Goal: Task Accomplishment & Management: Use online tool/utility

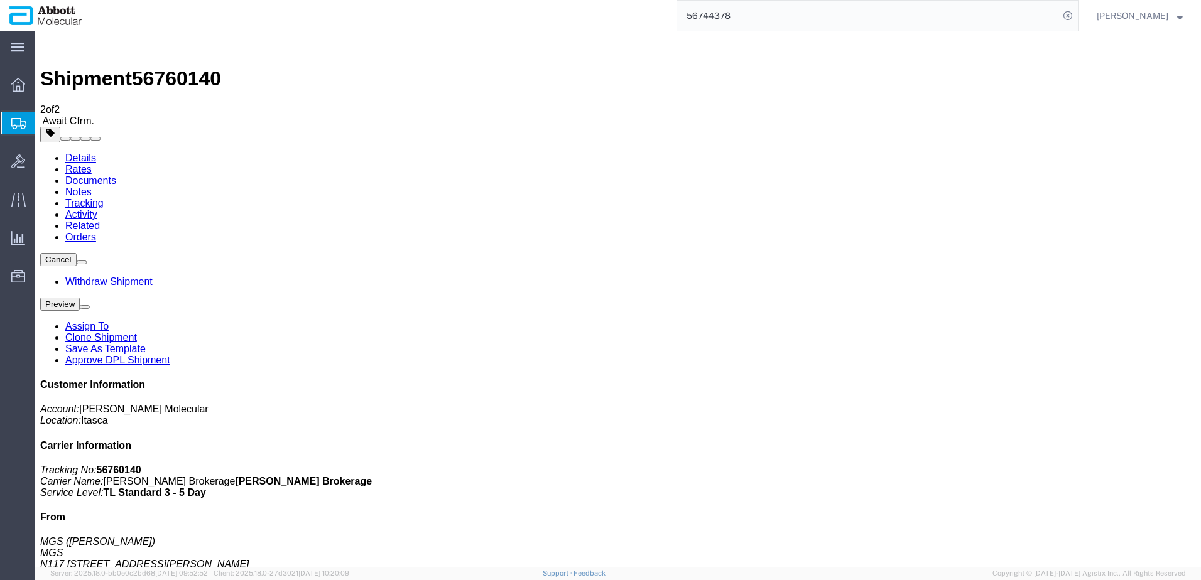
click at [0, 0] on span "Create from Template" at bounding box center [0, 0] width 0 height 0
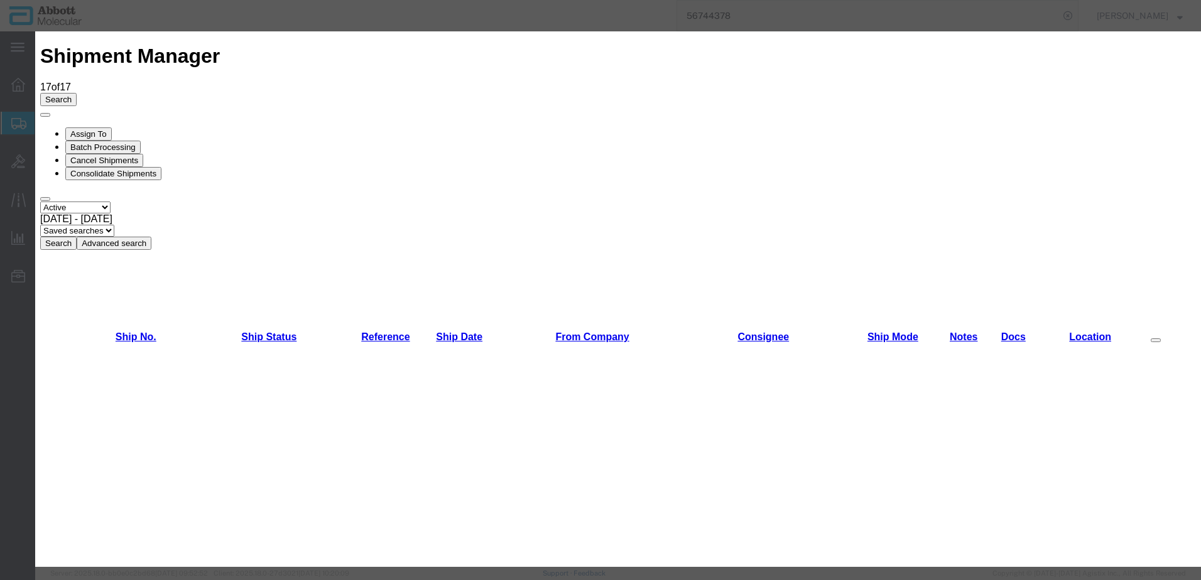
scroll to position [628, 0]
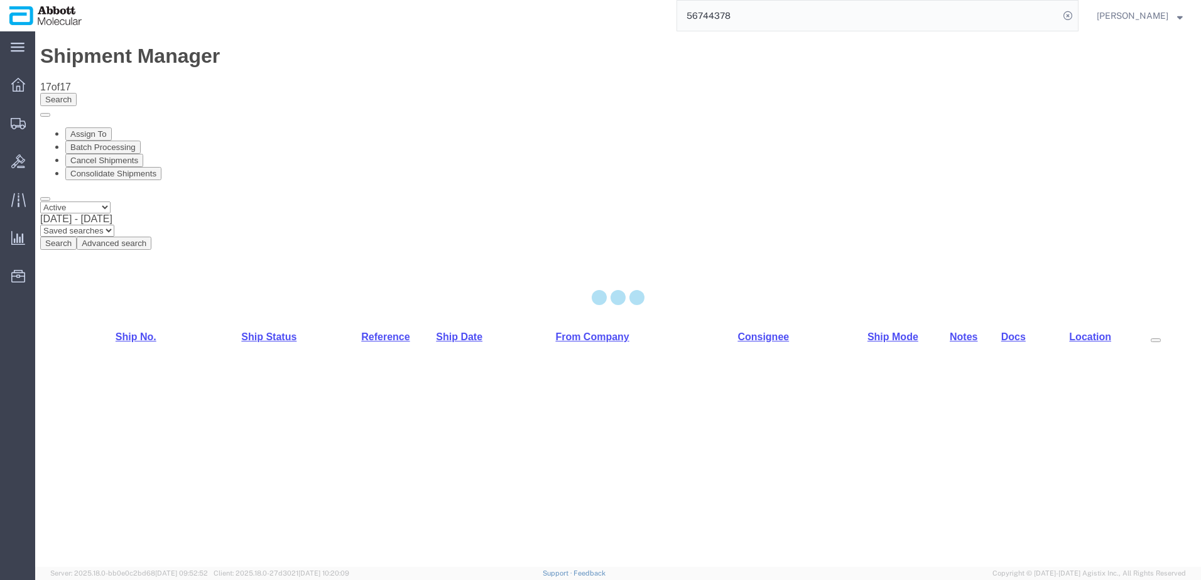
select select "48454"
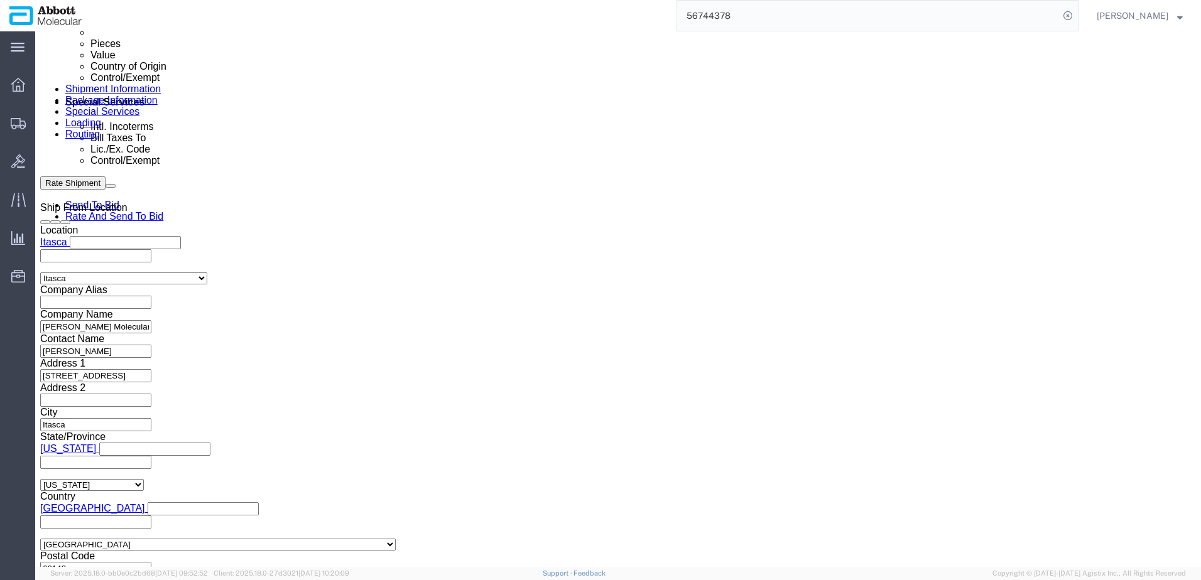
scroll to position [754, 0]
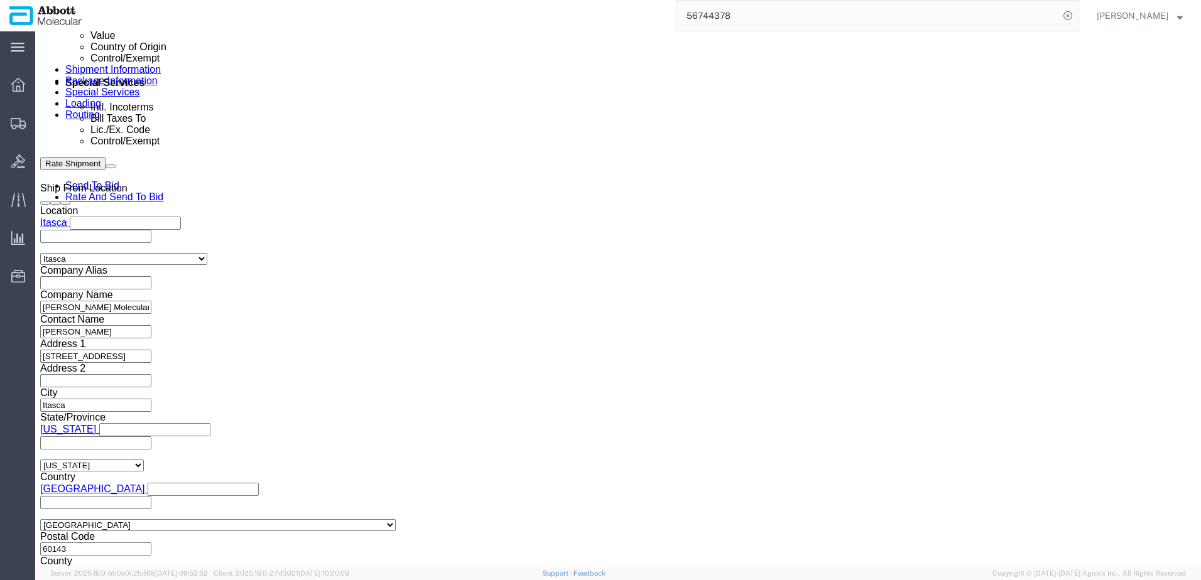
drag, startPoint x: 176, startPoint y: 221, endPoint x: 191, endPoint y: 222, distance: 15.1
click input "text"
paste input "918008194"
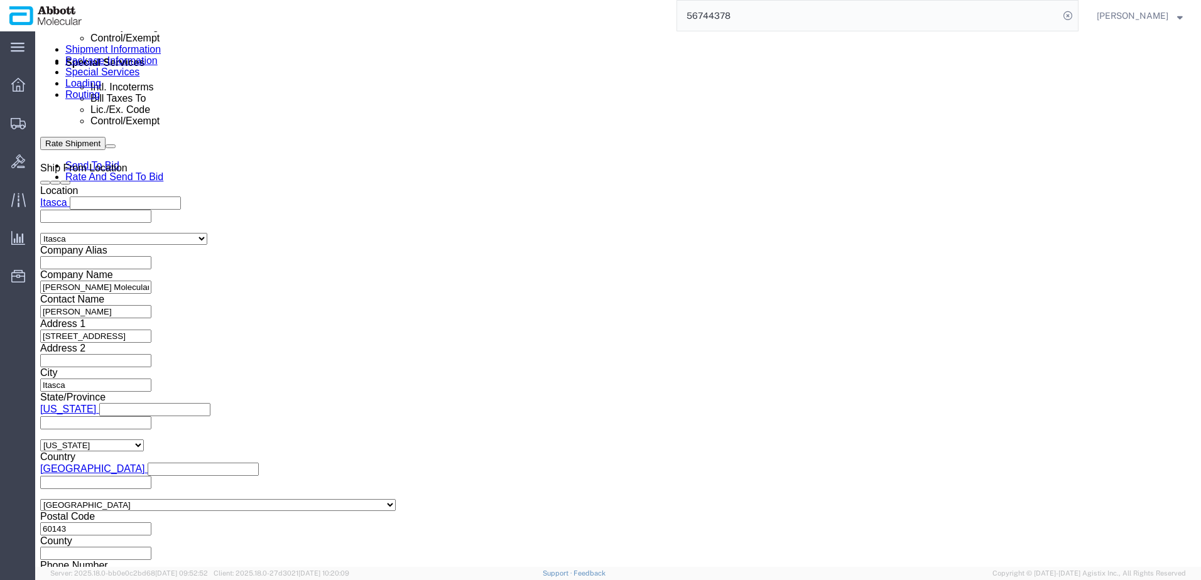
scroll to position [784, 0]
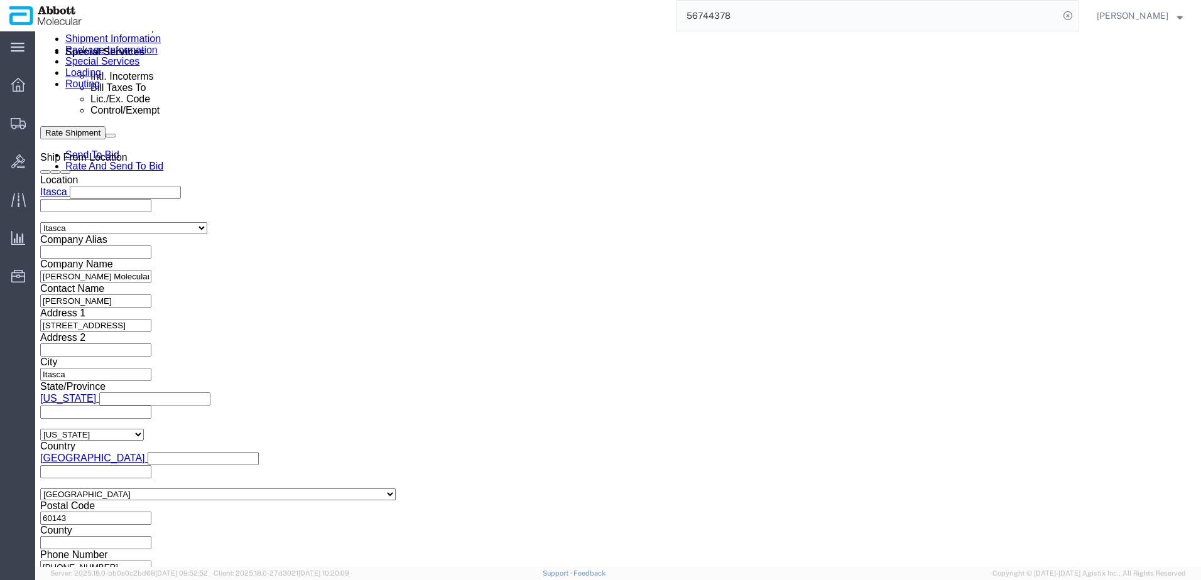
type input "918008194"
click button "Continue"
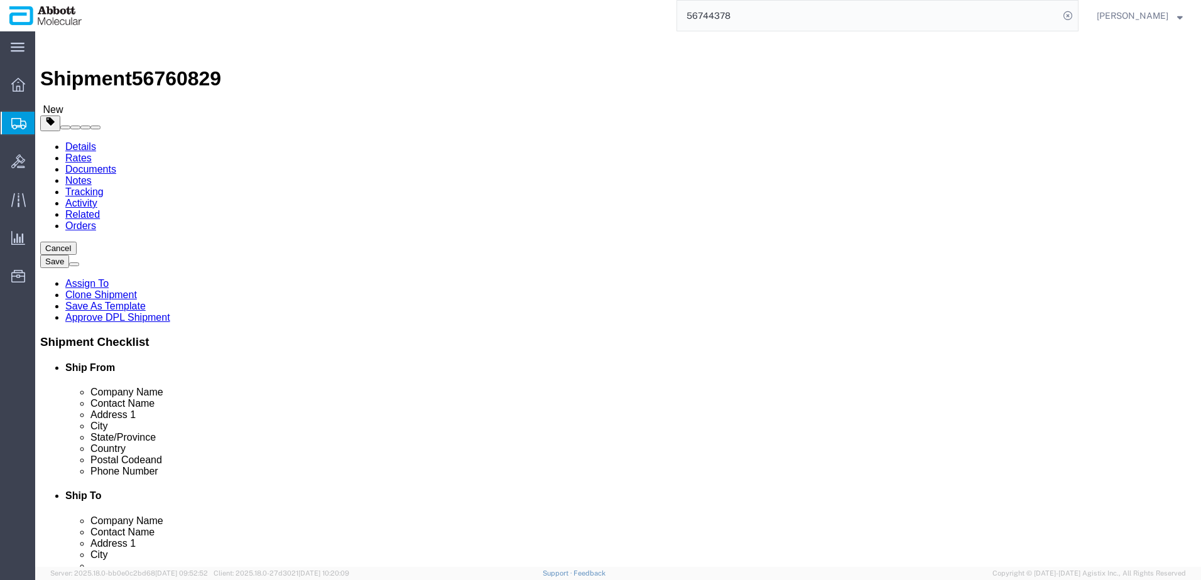
click div "Package Type Select Box (B) Box (C) Box (D) Cardboard Box(es) Crate (Instrument…"
click select "Select Box (B) Box (C) Box (D) Cardboard Box(es) Crate (Instrument) Crate(s) En…"
select select "PSST"
click select "Select Box (B) Box (C) Box (D) Cardboard Box(es) Crate (Instrument) Crate(s) En…"
drag, startPoint x: 187, startPoint y: 271, endPoint x: 104, endPoint y: 268, distance: 83.0
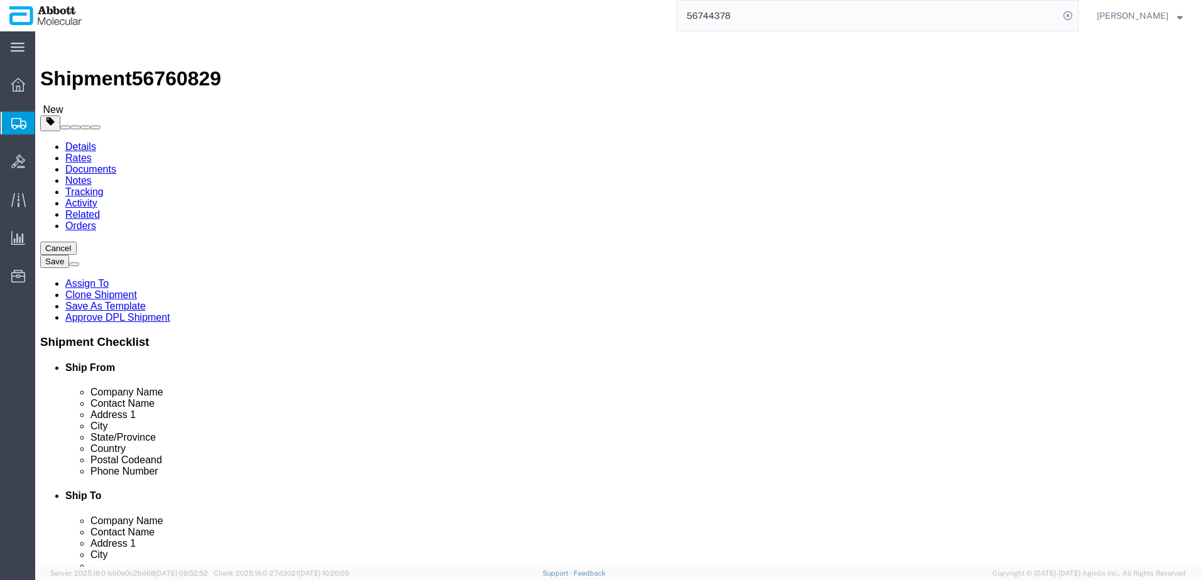
click div "Number 1"
type input "26"
type input "48"
type input "40"
type input "52"
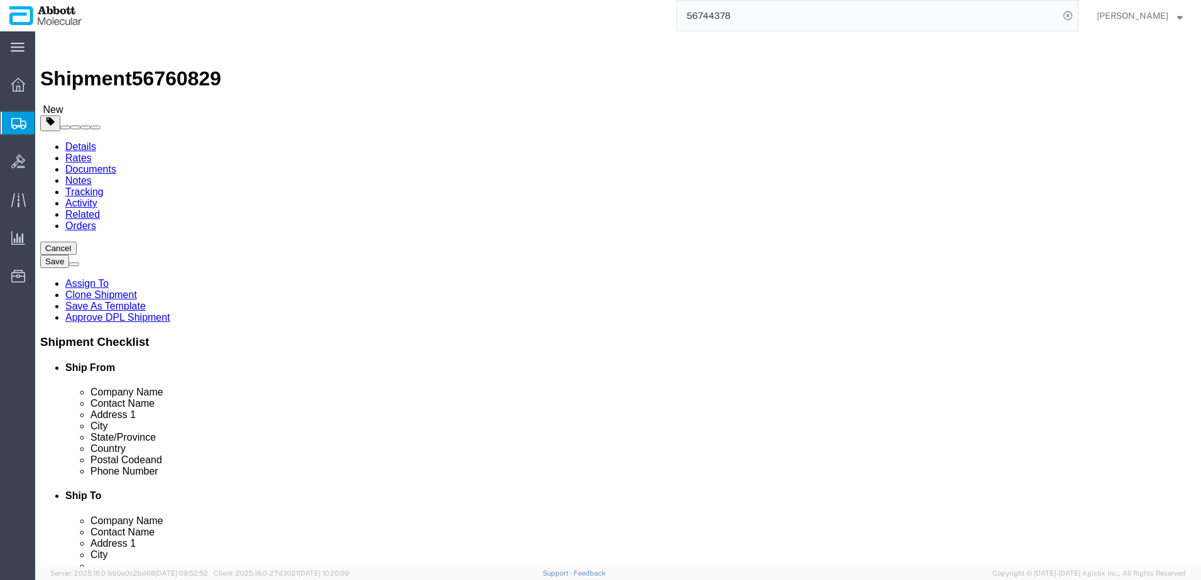
type input "4394"
click input "checkbox"
checkbox input "true"
type input "AMBIENT"
click link "Add Content"
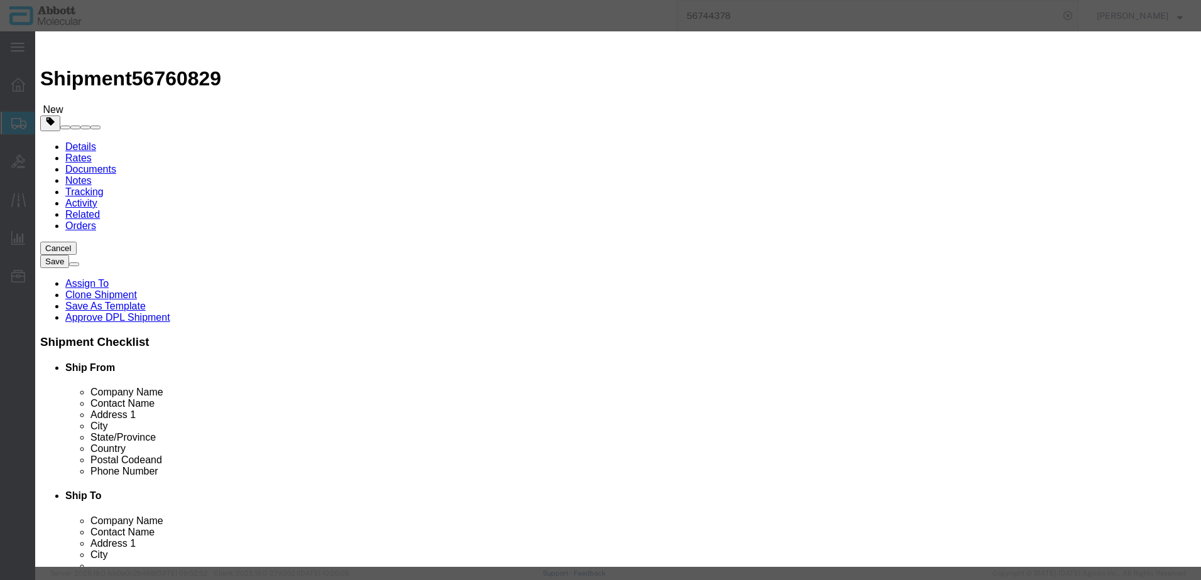
click input "text"
type input "09n2610"
click strong "09N2610"
select select
checkbox input "false"
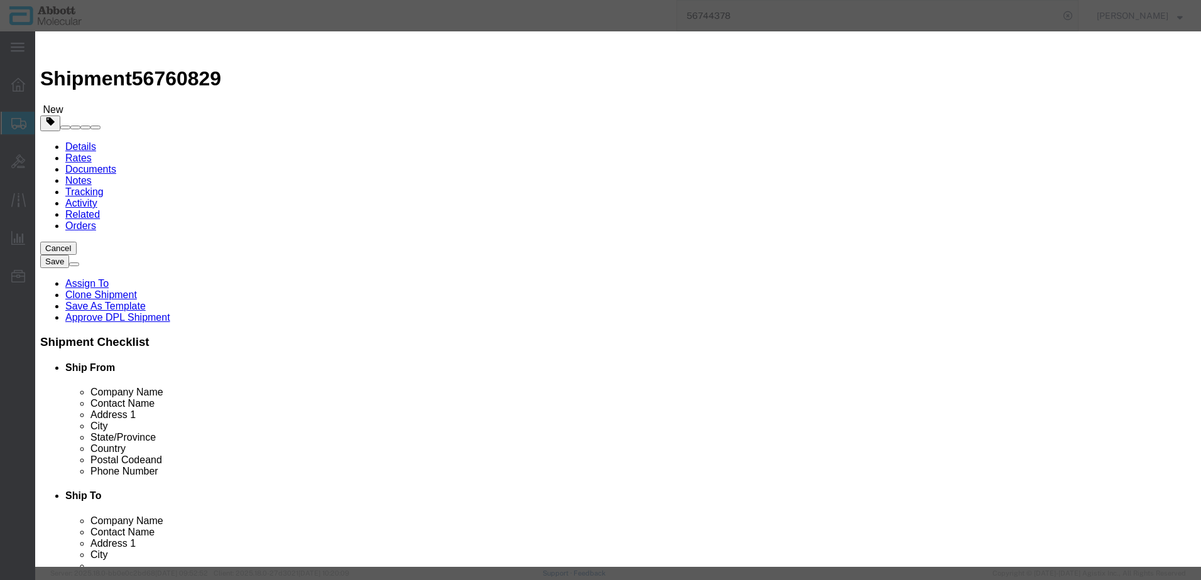
select select "US"
type input "AMBIENT"
type input "3926909985"
select select "BIS"
checkbox input "false"
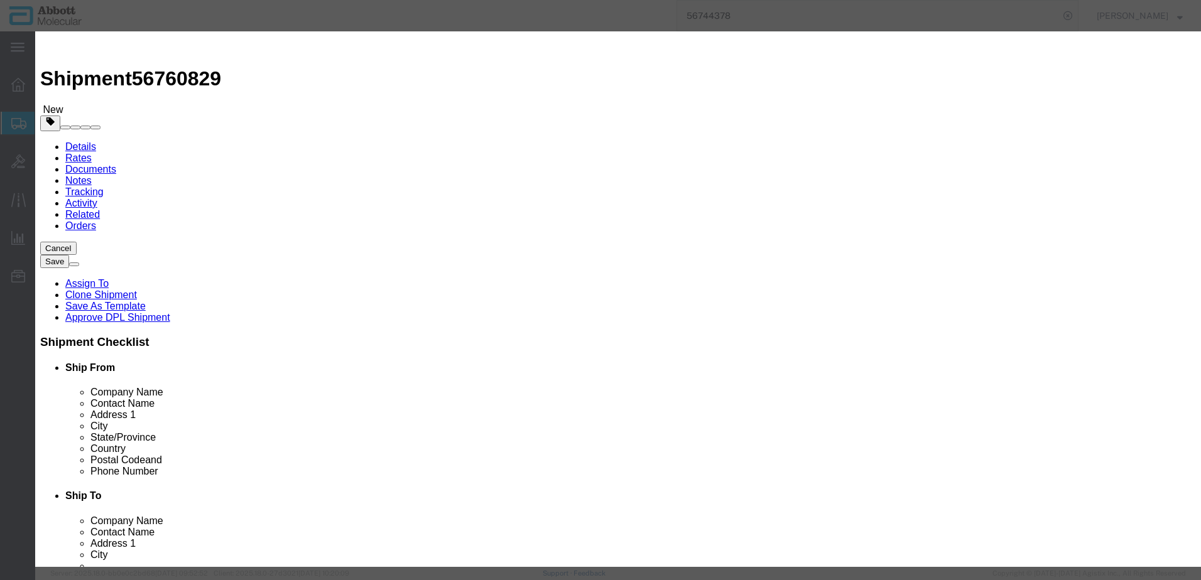
checkbox input "false"
type input "09N2610"
type textarea "Alinity m Integrated Reaction Units (IRU)"
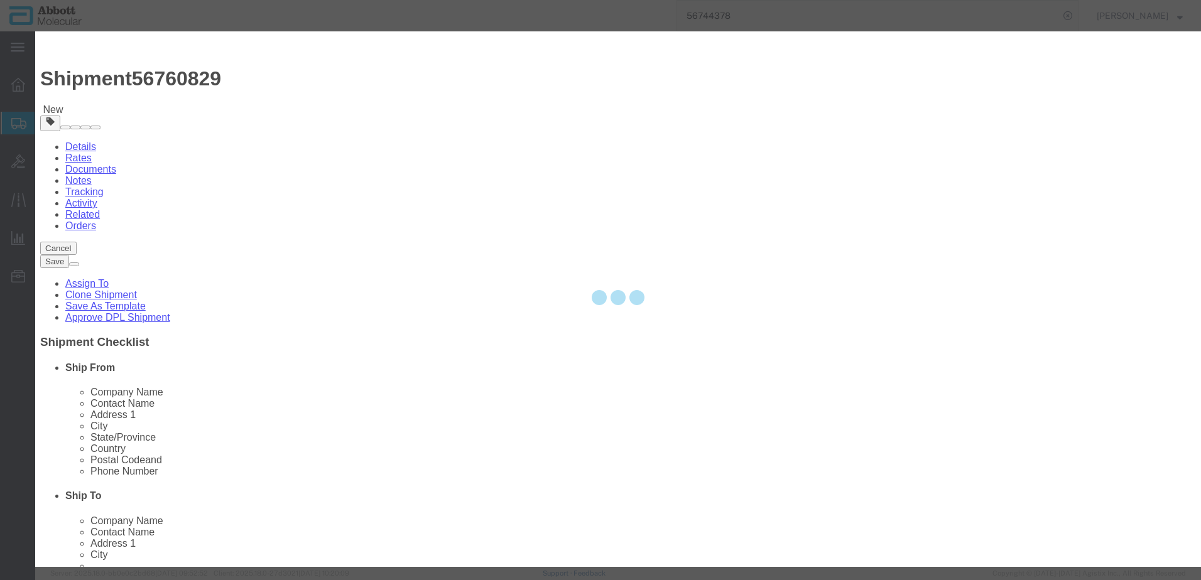
select select "NLR"
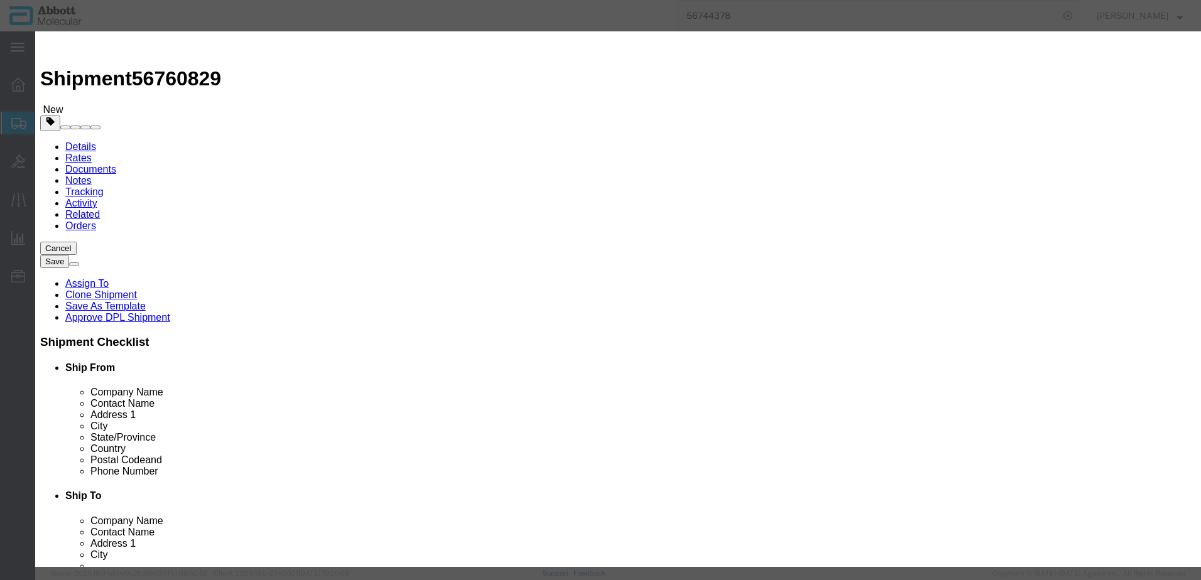
type input "09N2610"
type input "780"
type input "1"
drag, startPoint x: 777, startPoint y: 205, endPoint x: 771, endPoint y: 212, distance: 8.9
click select "Select Account Type Activity ID Airline Appointment Number ASN Batch Number Bil…"
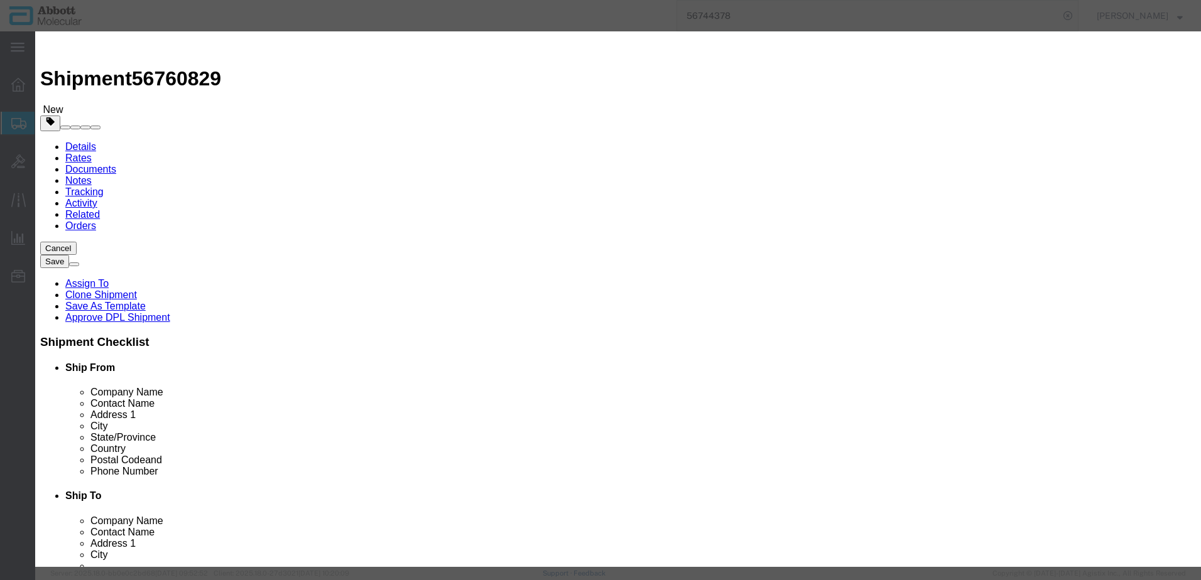
select select "BATCH_NUMBER"
click select "Select Account Type Activity ID Airline Appointment Number ASN Batch Number Bil…"
type input "3224762"
select select "BATCH_NUMBER"
type input "3259243"
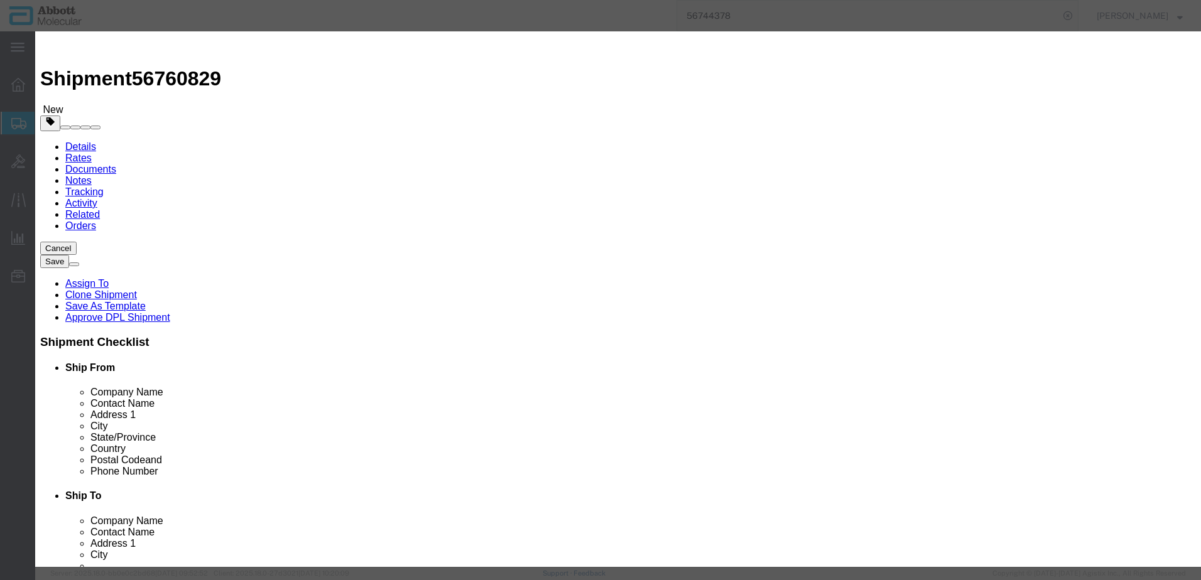
click button "Save & Close"
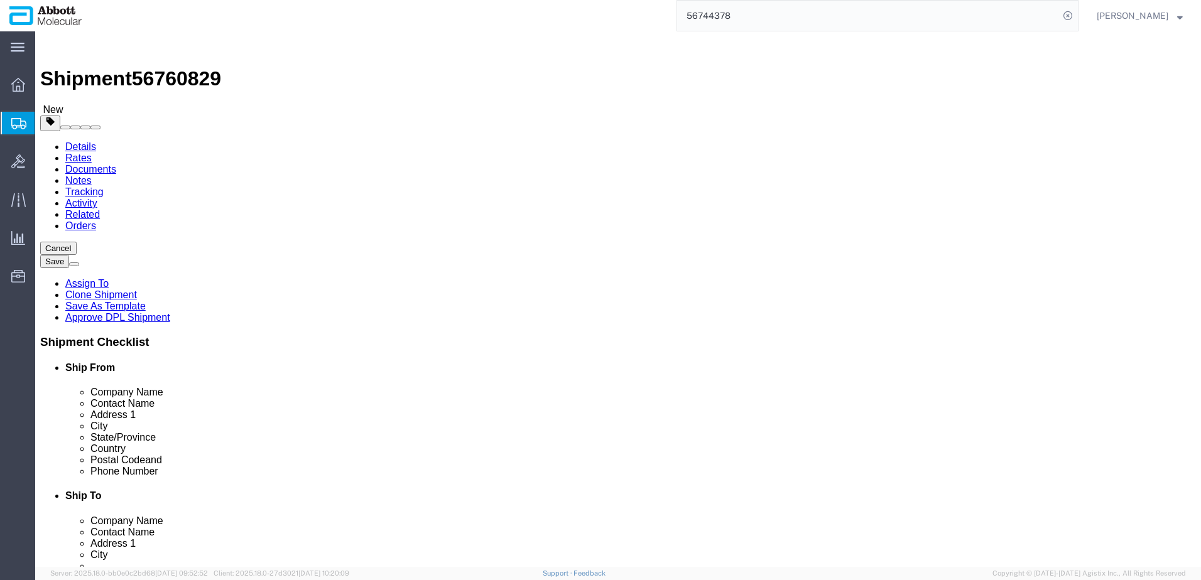
click button "Continue"
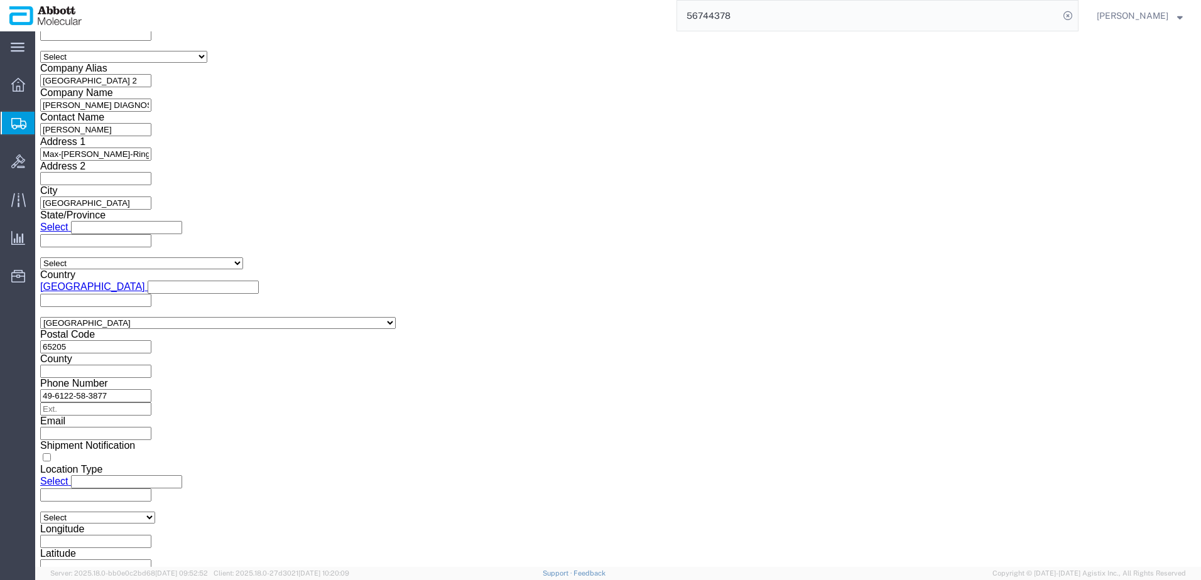
scroll to position [1890, 0]
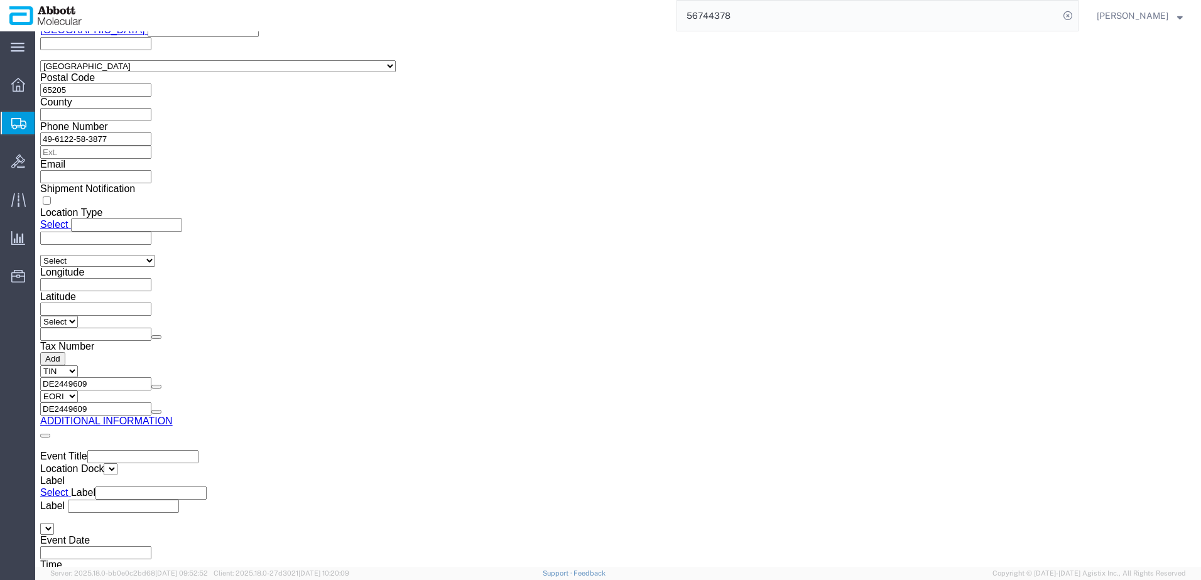
click button "Upload"
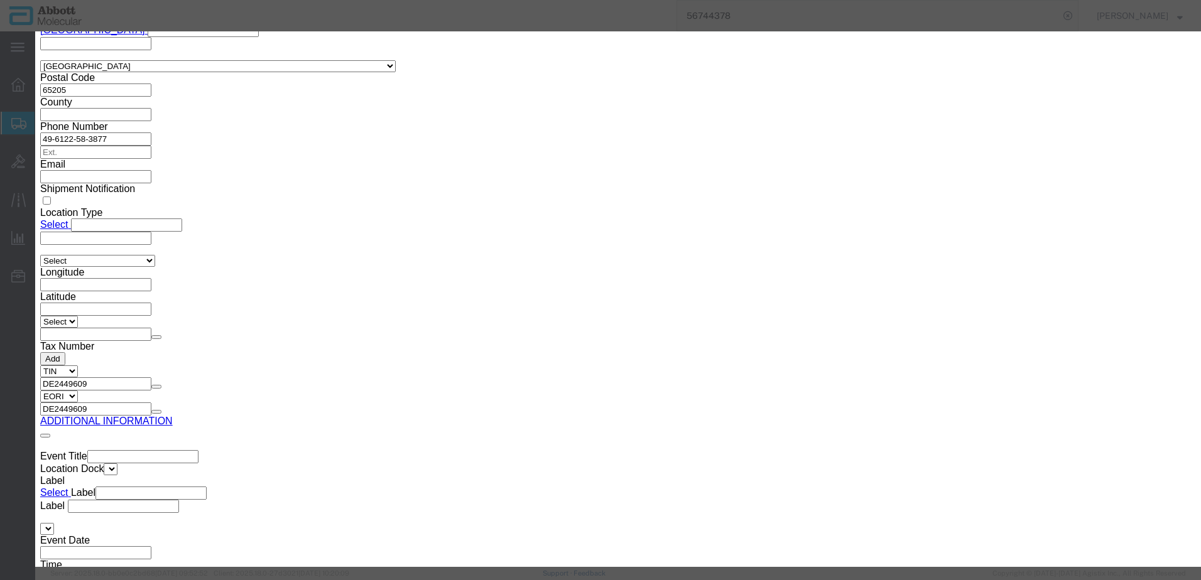
click button "Browse"
type input "C:\fakepath\918008194 [PERSON_NAME].pdf"
click button "Upload"
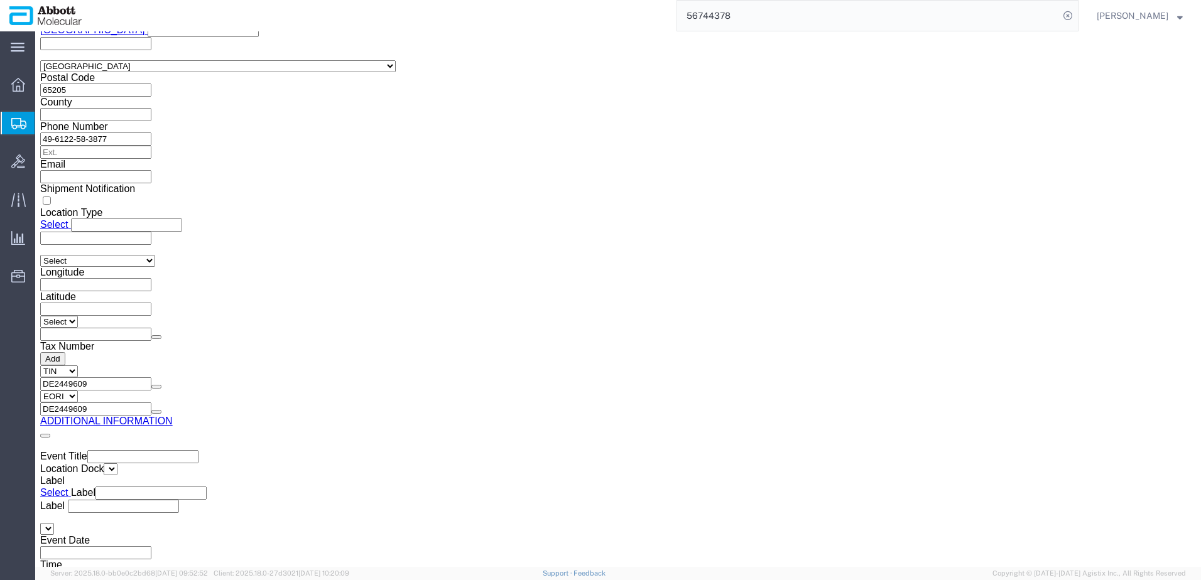
drag, startPoint x: 32, startPoint y: 17, endPoint x: 171, endPoint y: 23, distance: 138.9
click h1 "Shipment 56760829"
copy h1 "Shipment 56760829"
click button "Rate Shipment"
click button "Upload"
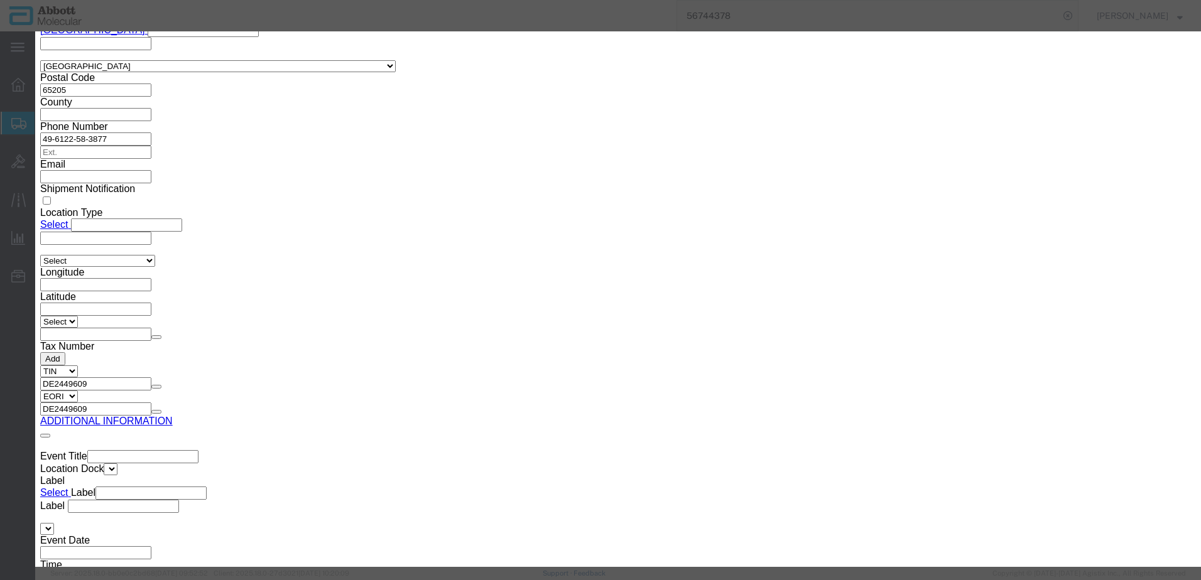
click icon "button"
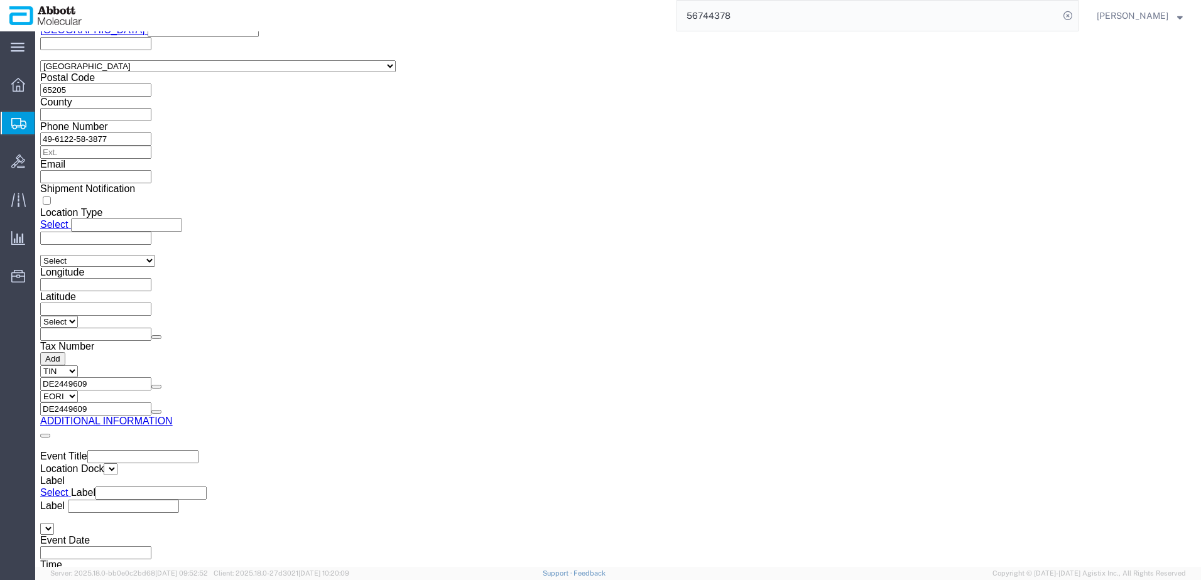
click button "Rate Shipment"
click icon
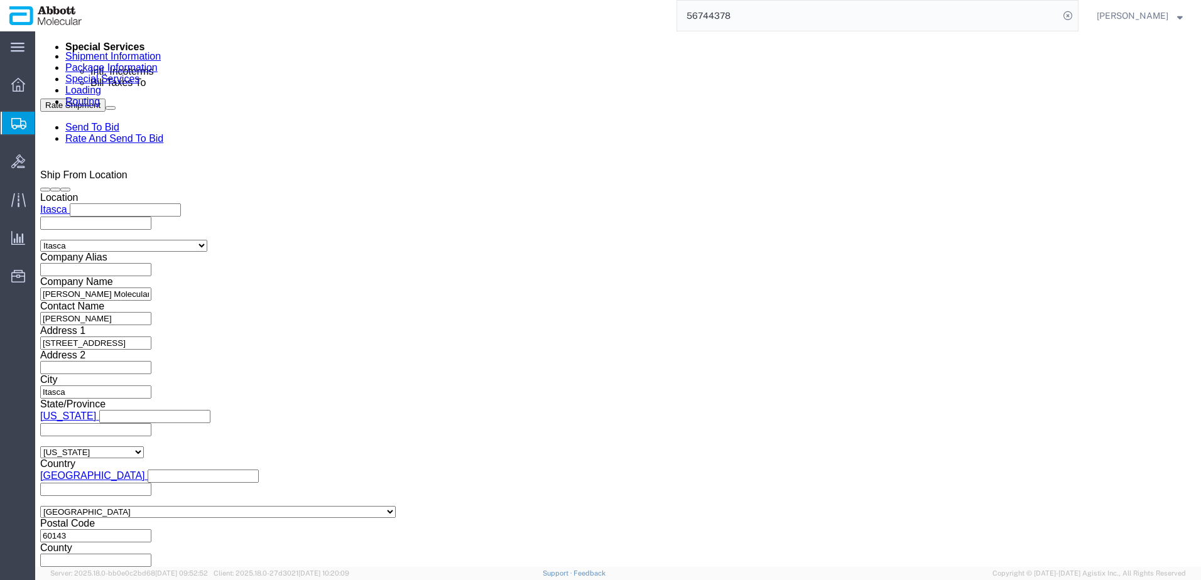
scroll to position [784, 0]
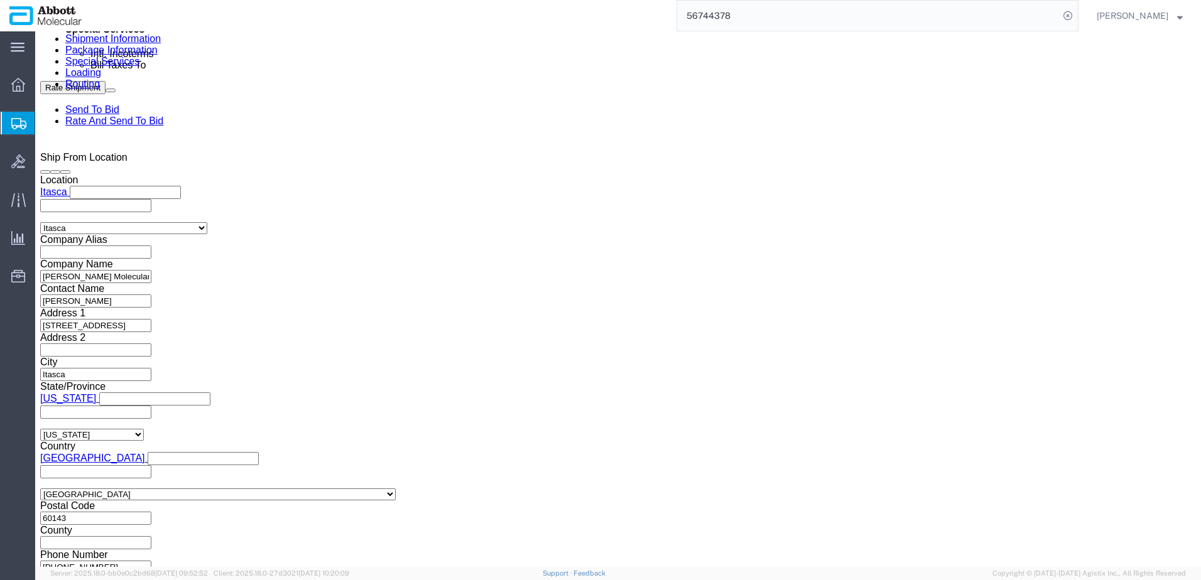
click button "Continue"
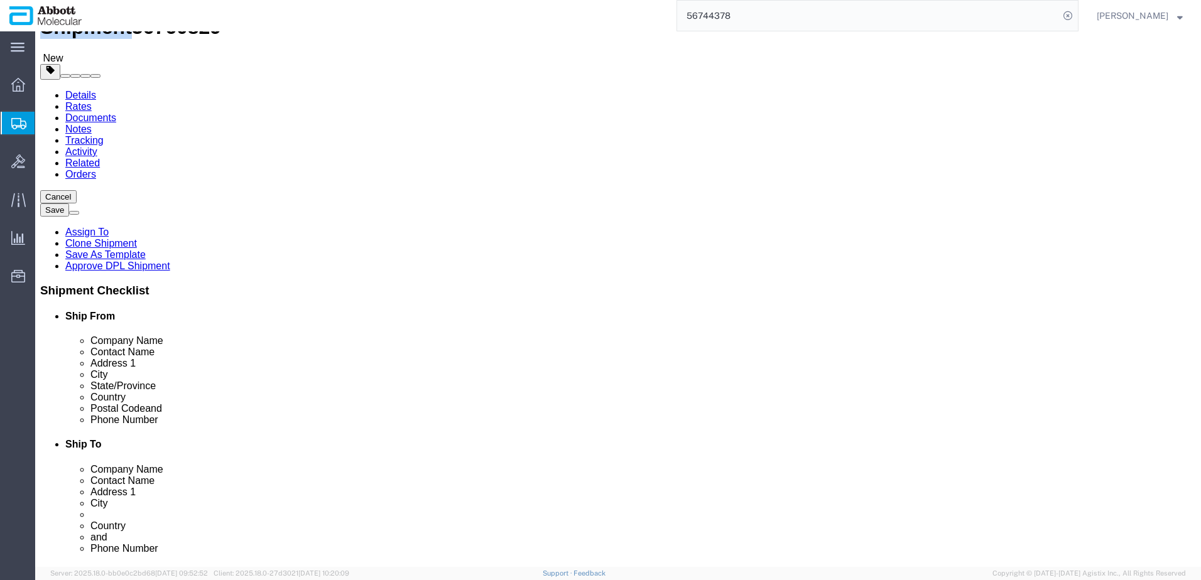
click button "Continue"
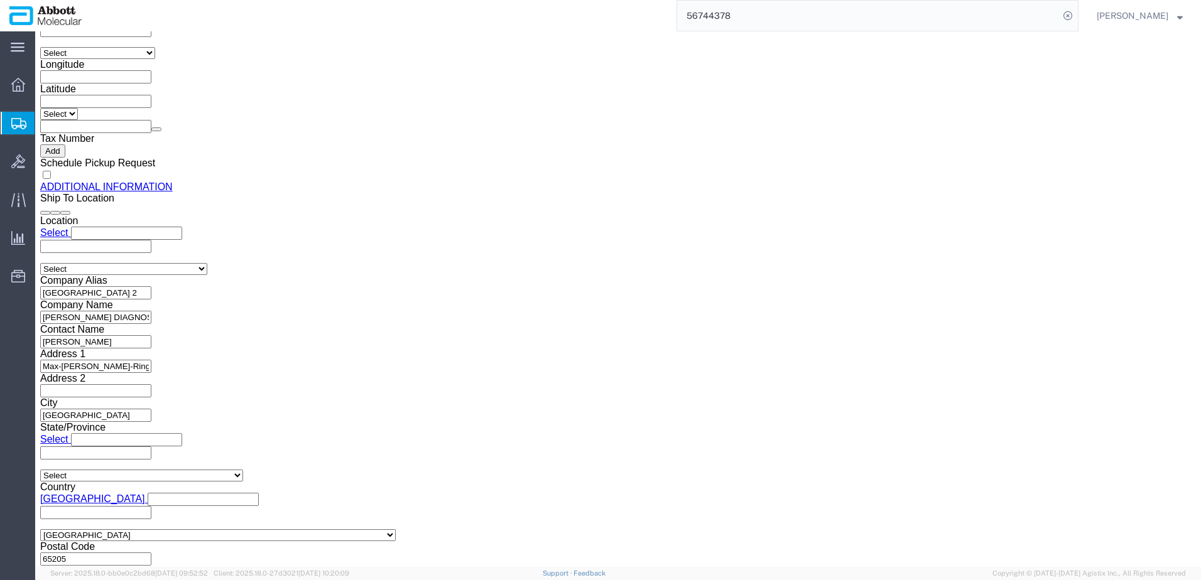
scroll to position [1890, 0]
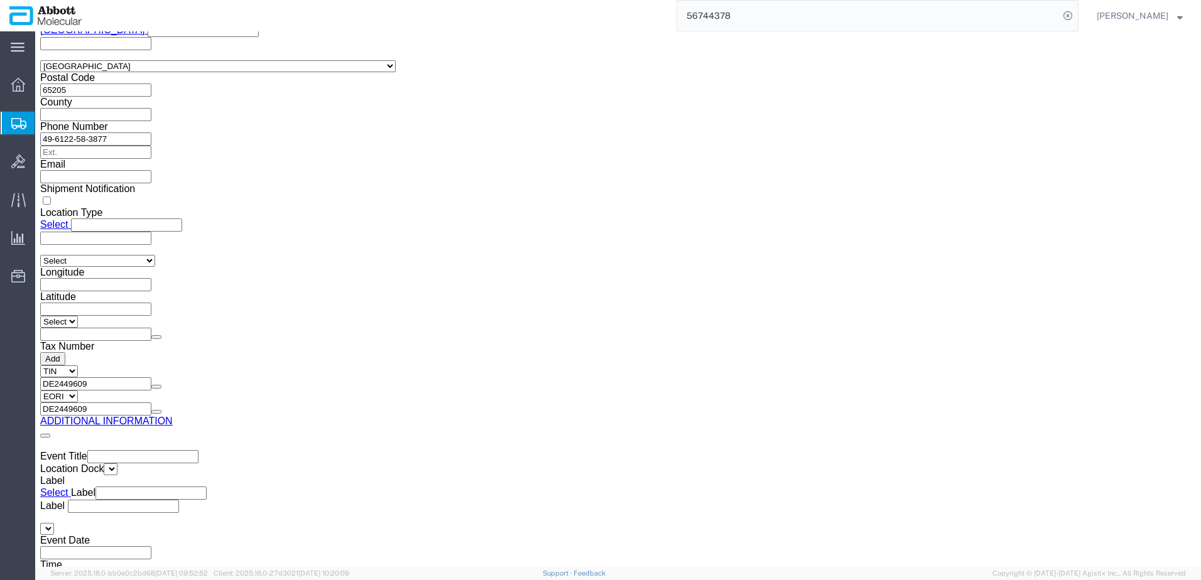
click button "Previous"
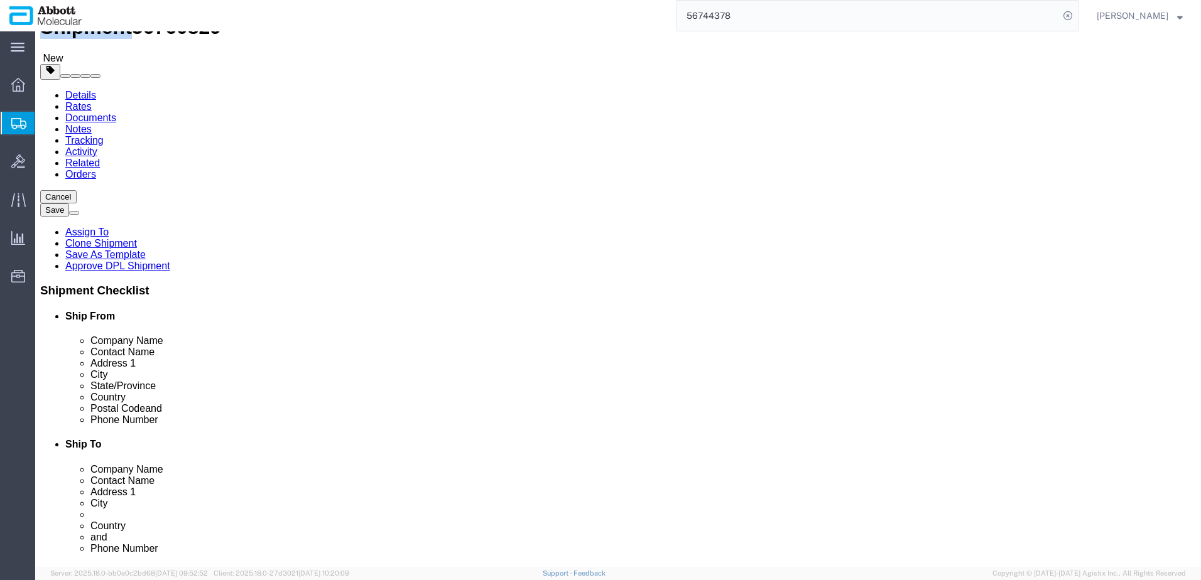
click dd "780.00 Each"
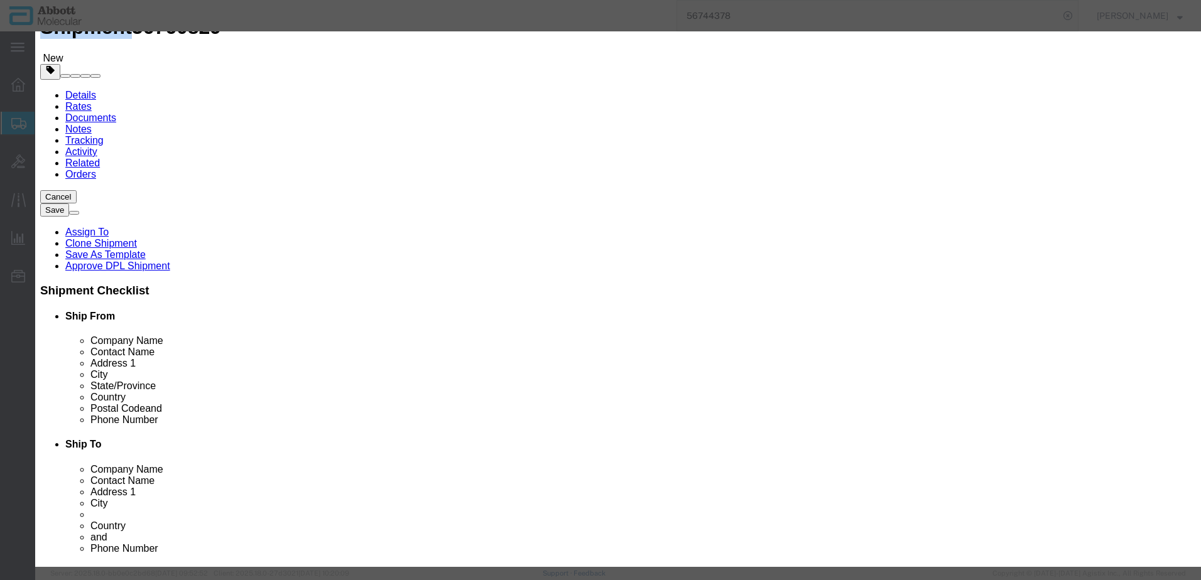
click select "Select 50 55 60 65 70 85 92.5 100 125 175 250 300 400"
select select "70"
click select "Select 50 55 60 65 70 85 92.5 100 125 175 250 300 400"
click button "Close"
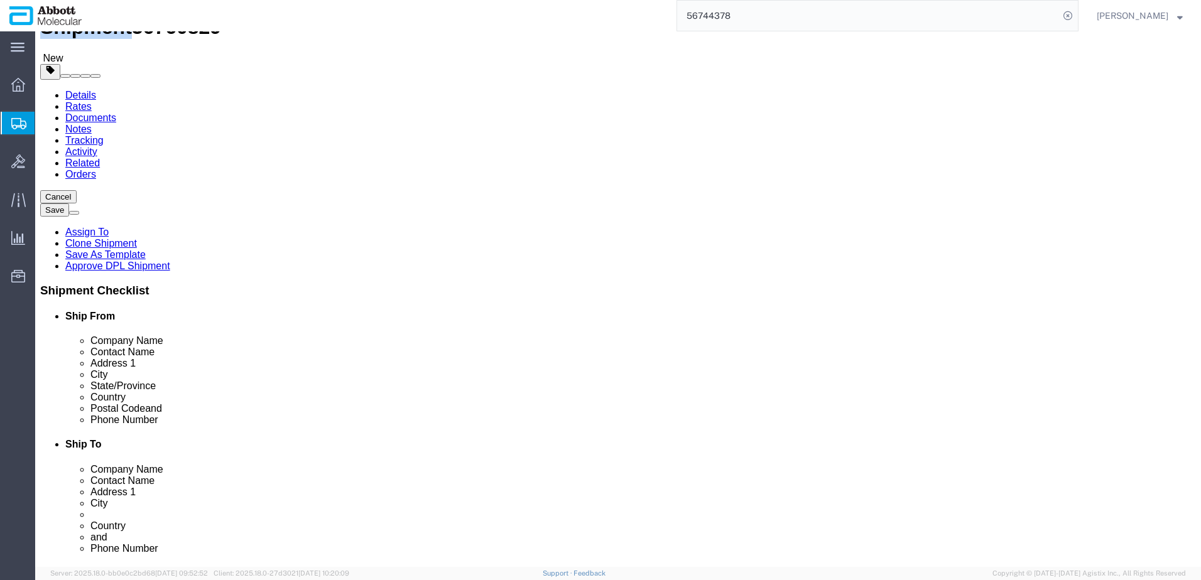
click dd "1.00 USD"
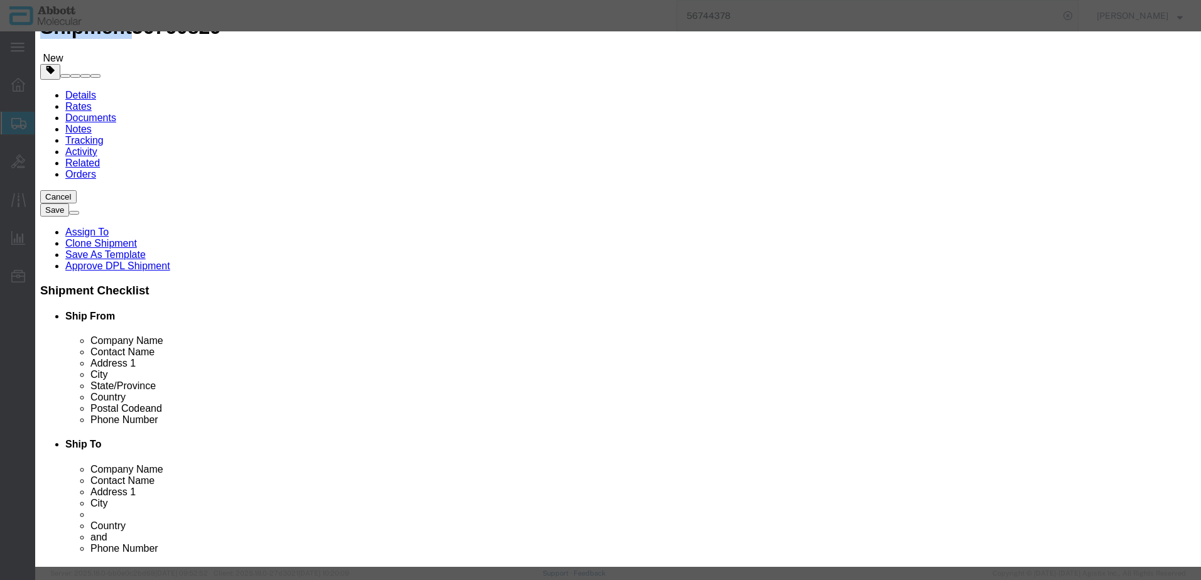
click button "Close"
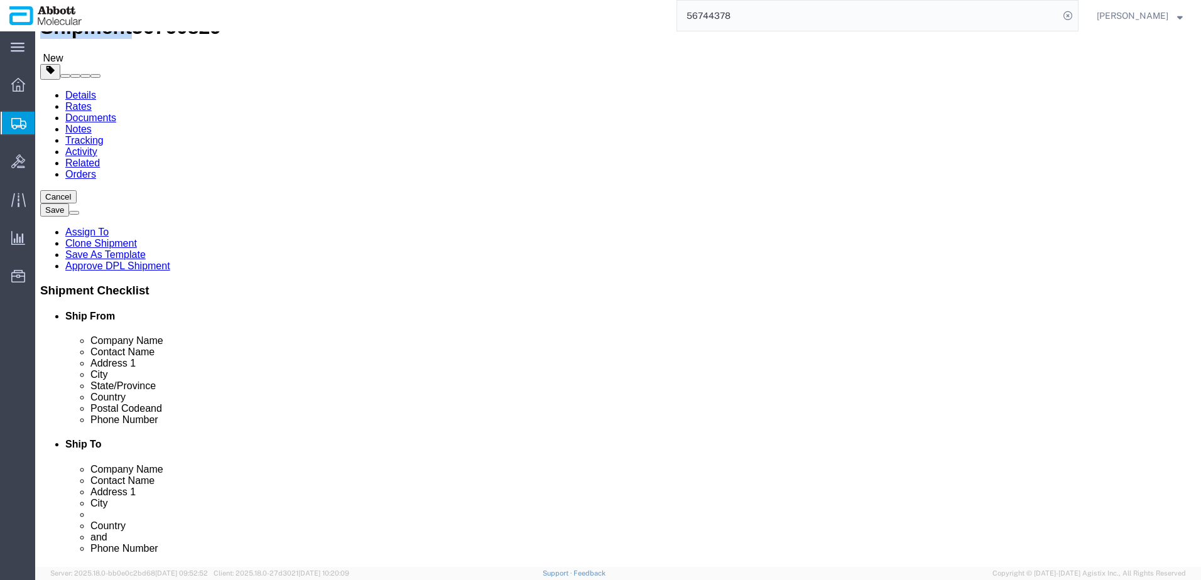
click button "Rate Shipment"
click dd "1.00 USD"
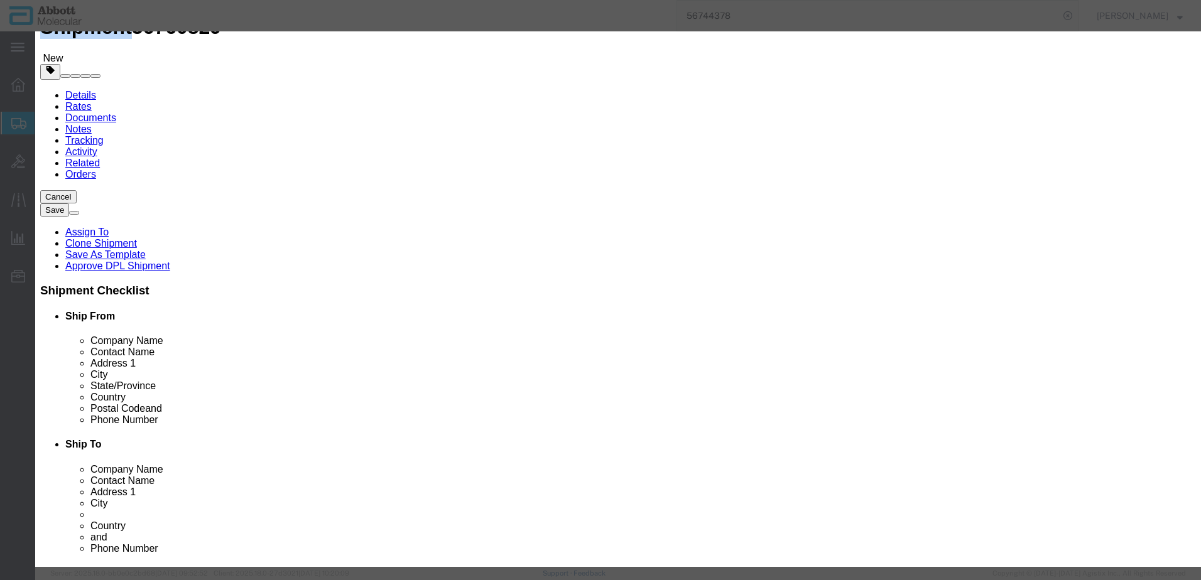
click select "Select 50 55 60 65 70 85 92.5 100 125 175 250 300 400"
select select "70"
click select "Select 50 55 60 65 70 85 92.5 100 125 175 250 300 400"
click button "Save & Close"
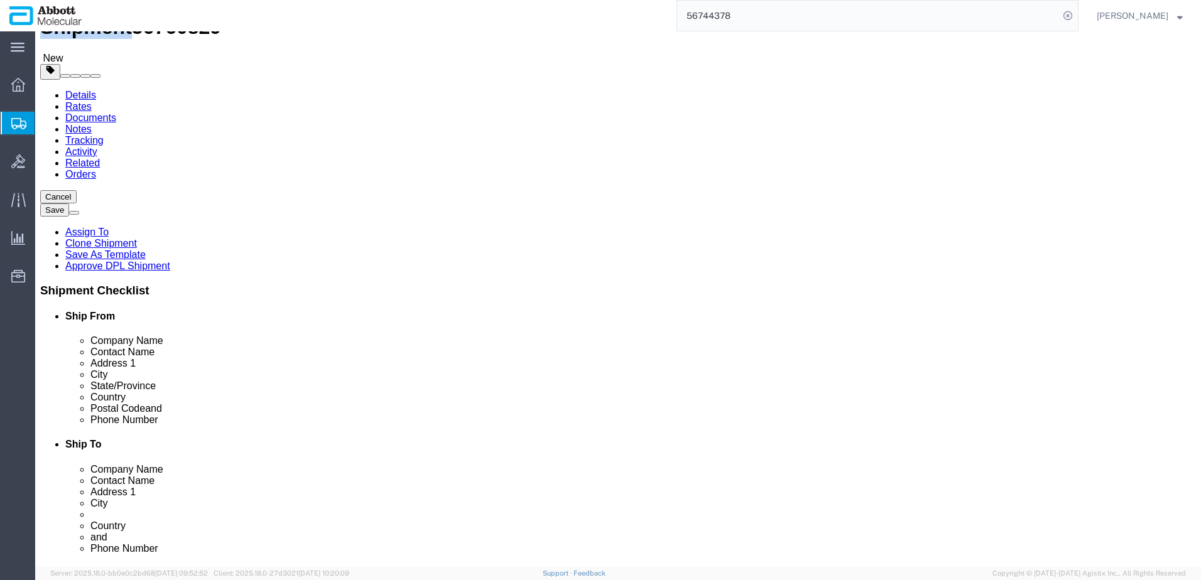
click button "Rate Shipment"
click input "text"
type input "26"
click button "Rate Shipment"
click div "26 x Pallet(s) Standard (Stackable) Package Type Select Box (B) Box (C) Box (D)…"
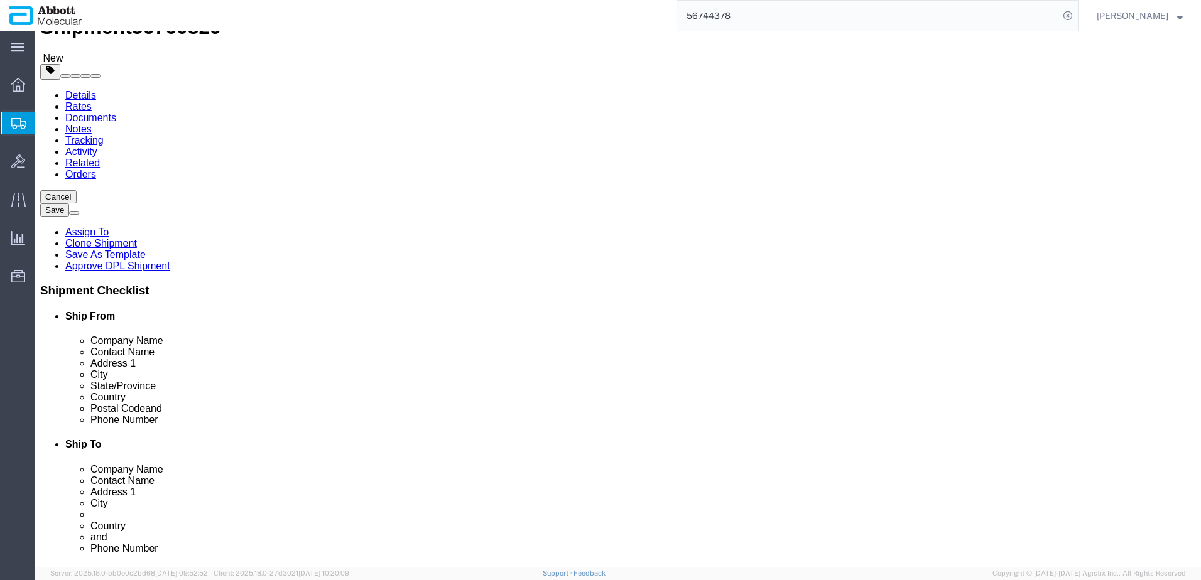
drag, startPoint x: 128, startPoint y: 193, endPoint x: 89, endPoint y: 193, distance: 39.6
click div "Carton Count 26"
click div "26 x Pallet(s) Standard (Stackable) Package Type Select Box (B) Box (C) Box (D)…"
click button "Continue"
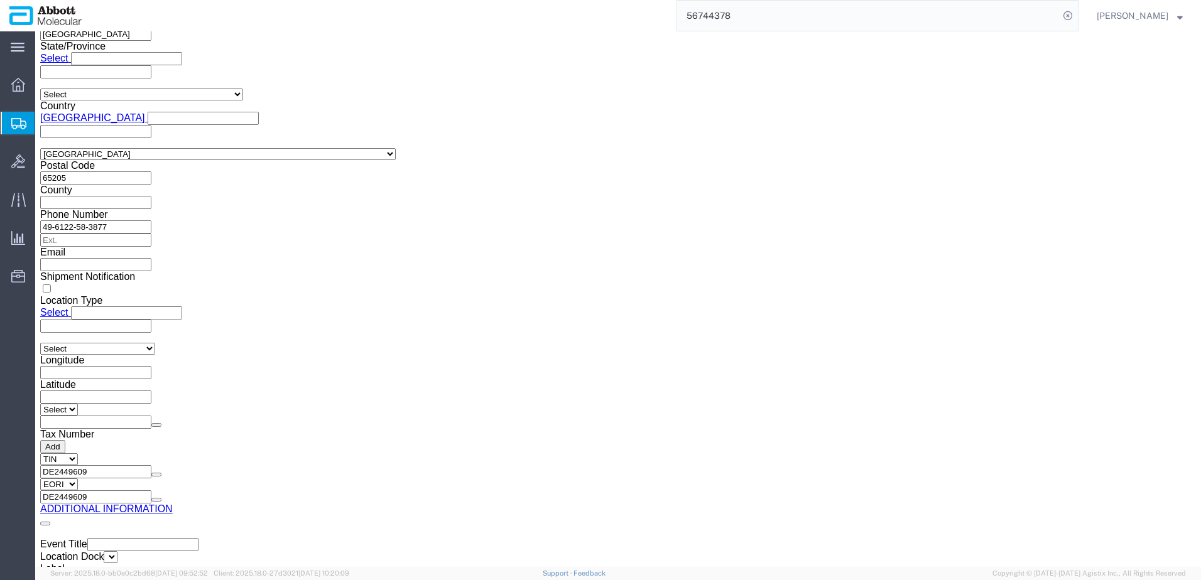
scroll to position [1890, 0]
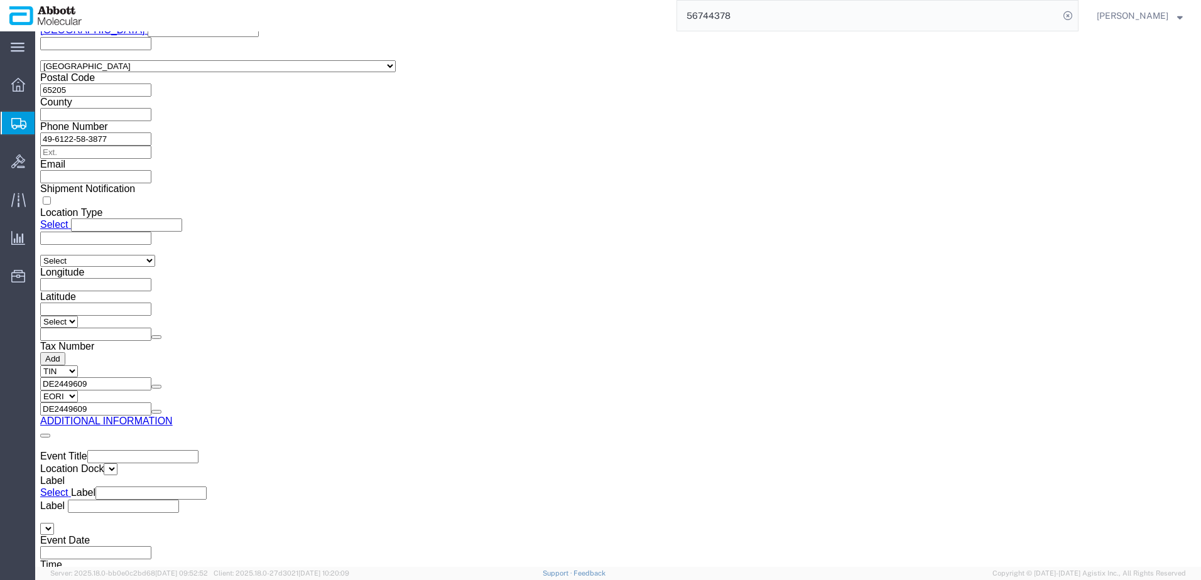
click button "Upload"
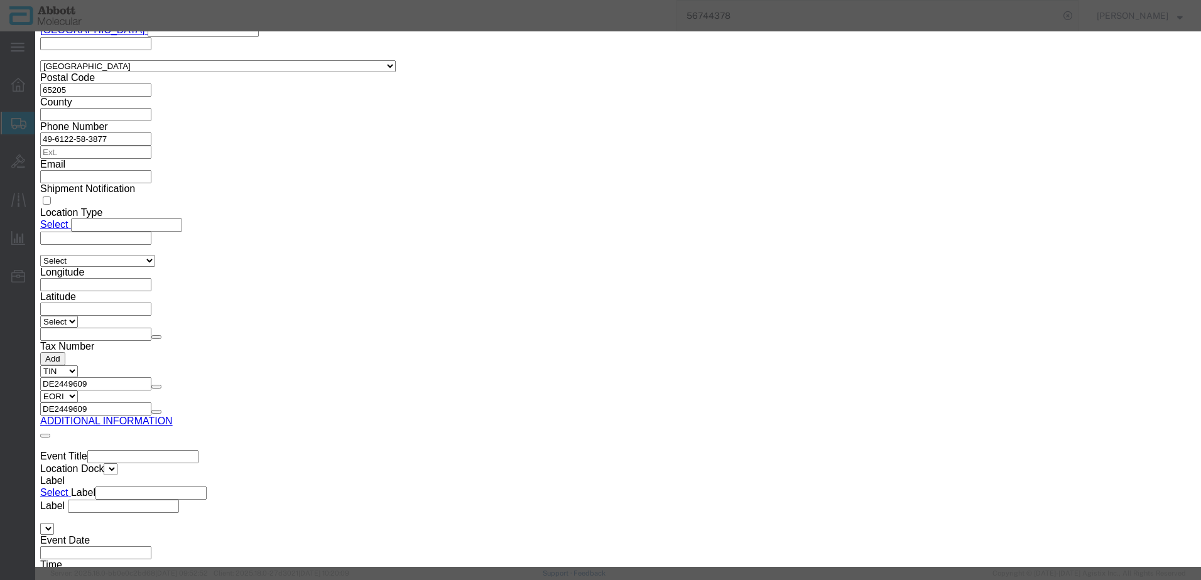
click button "button"
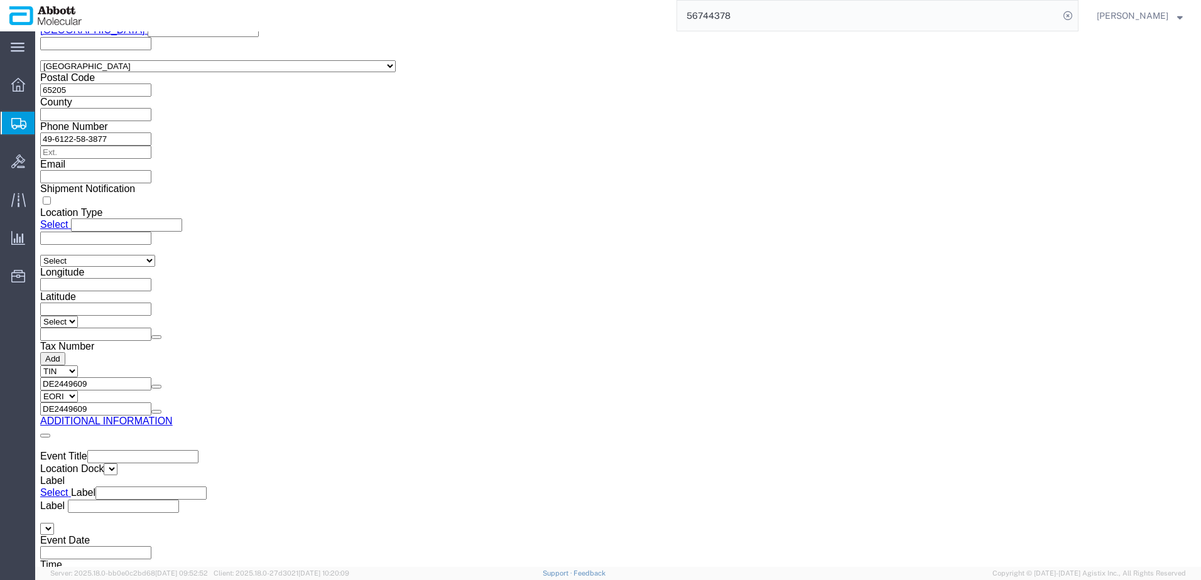
click button "Rate Shipment"
drag, startPoint x: 82, startPoint y: 183, endPoint x: 19, endPoint y: 153, distance: 68.8
click at [0, 0] on span "Create from Template" at bounding box center [0, 0] width 0 height 0
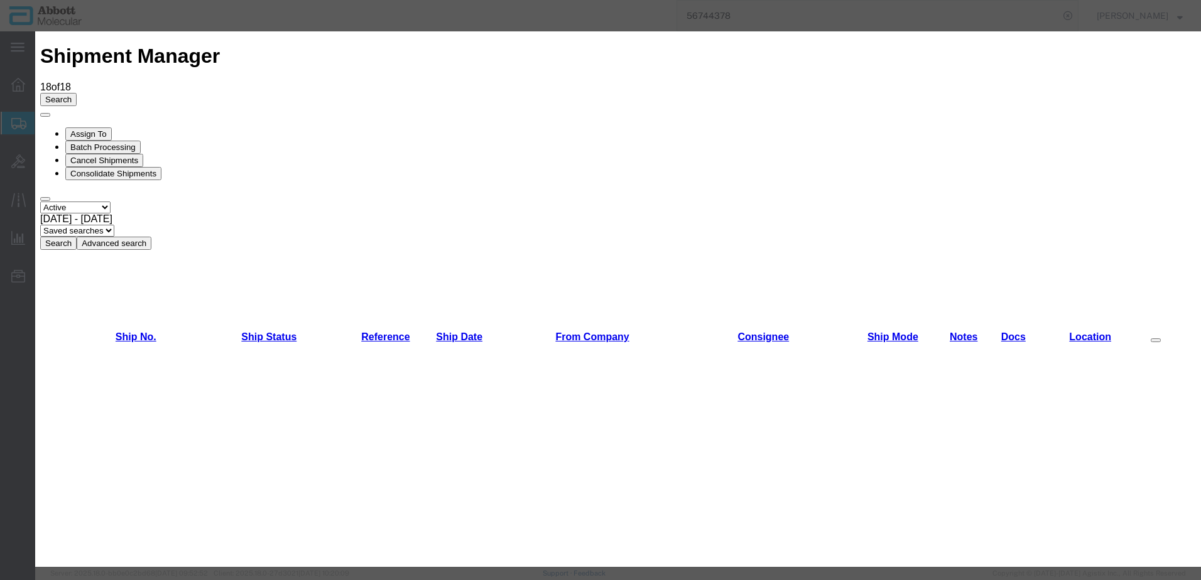
scroll to position [440, 0]
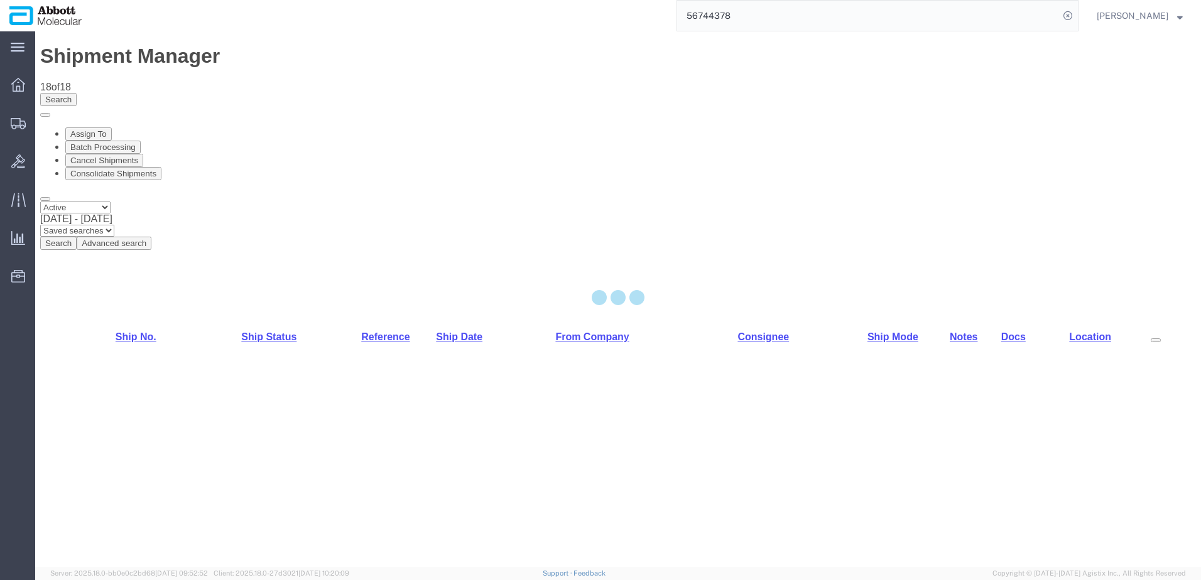
select select "48454"
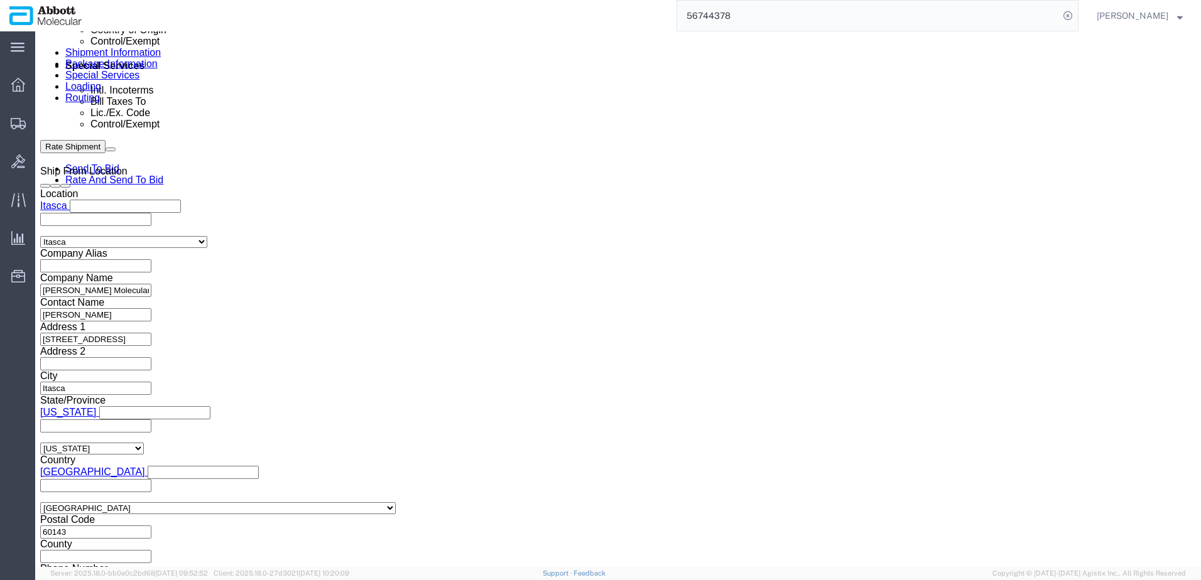
scroll to position [784, 0]
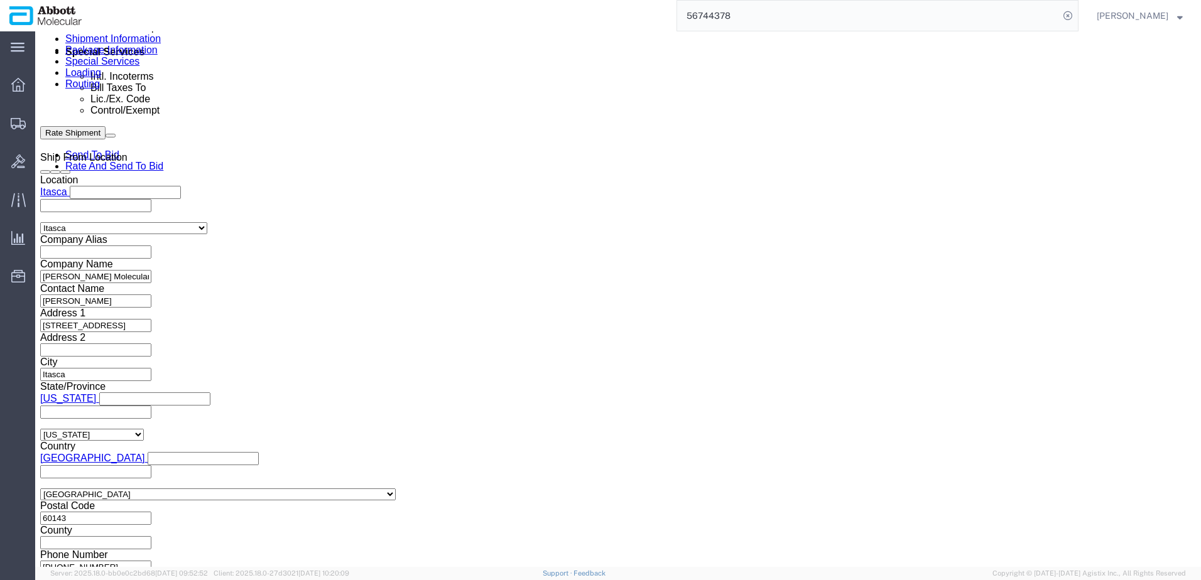
click button "Add reference"
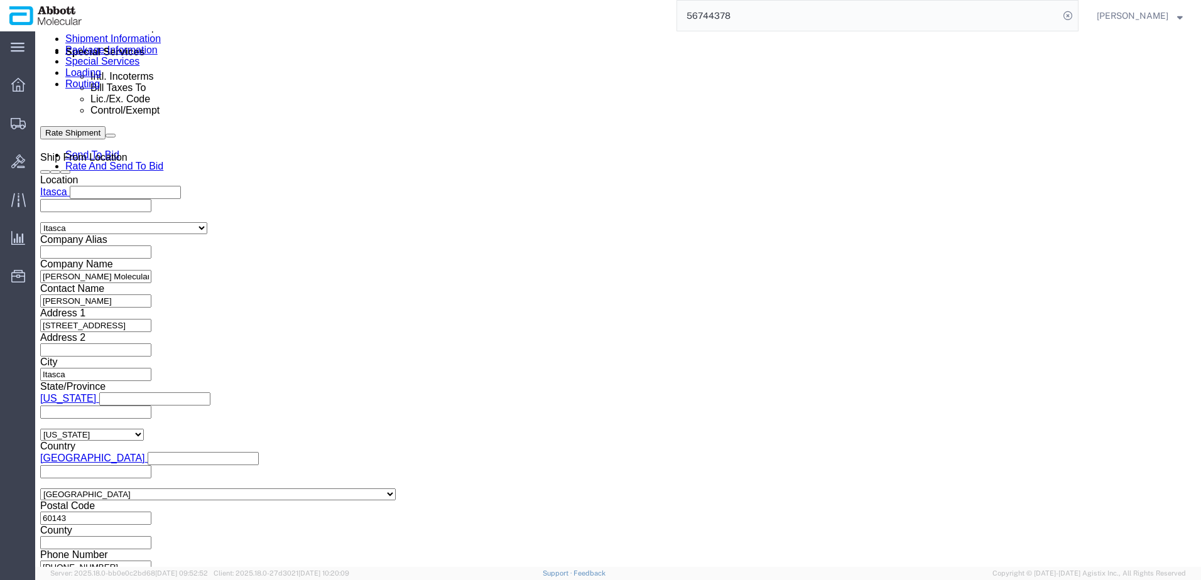
click button "Add reference"
click input "text"
paste input "918021535"
type input "918021535"
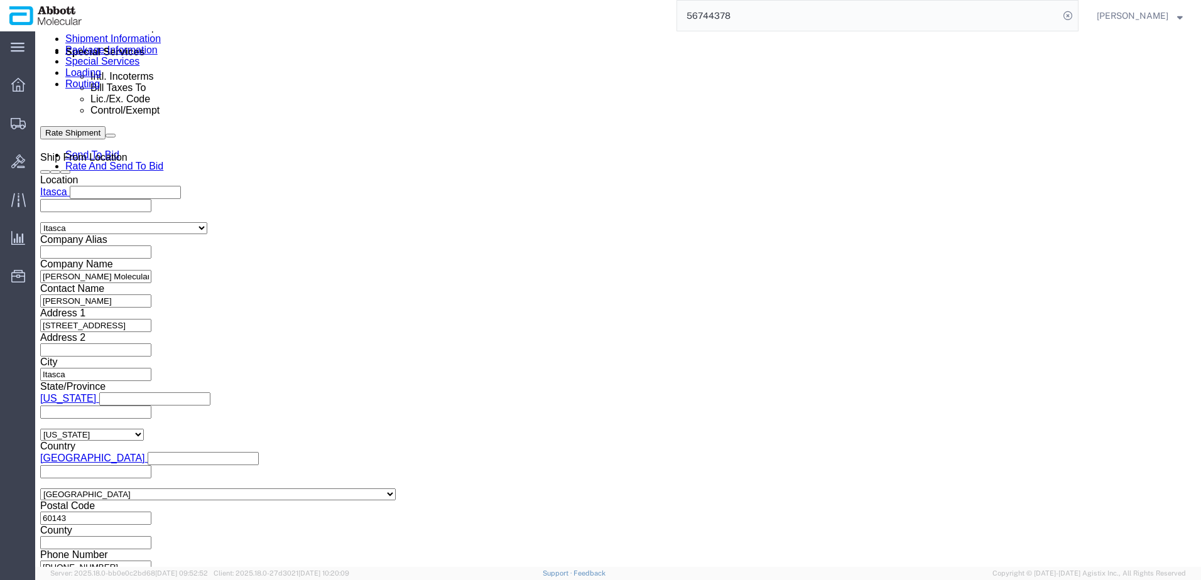
select select "INVOICE"
paste input "918021535"
type input "918021536"
select select "INVOICE"
paste input "918021535"
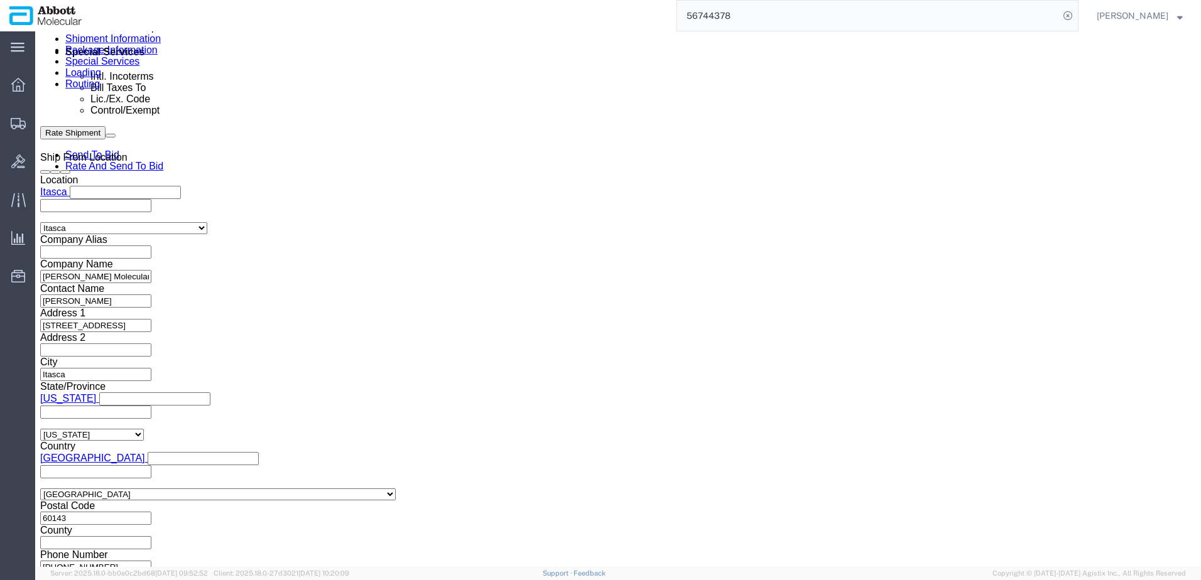
type input "918021537"
select select "INVOICE"
paste input "918021535"
type input "918021538"
select select "INVOICE"
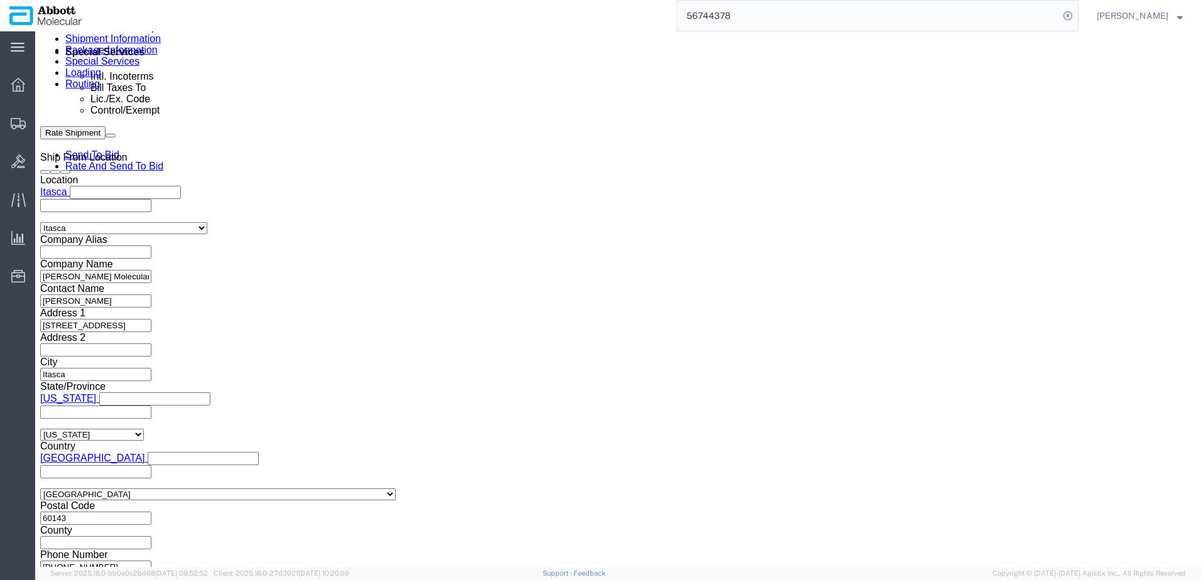
paste input "918021535"
type input "918021539"
select select "INVOICE"
type input "v"
paste input "918021535"
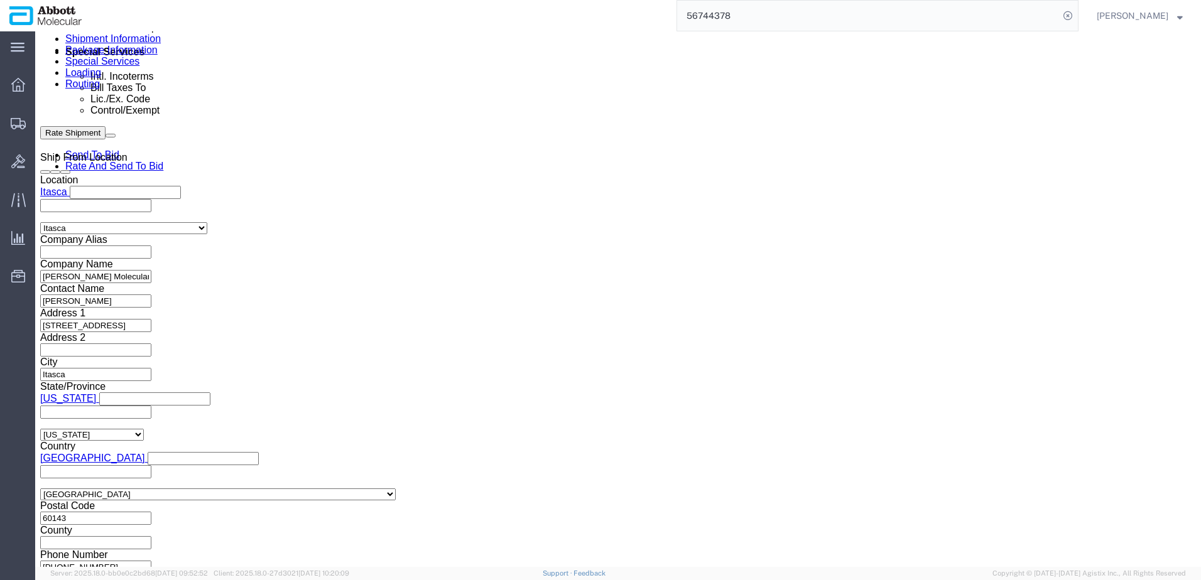
type input "918021540"
select select "INVOICE"
paste input "918021540"
type input "918021541"
select select "INVOICE"
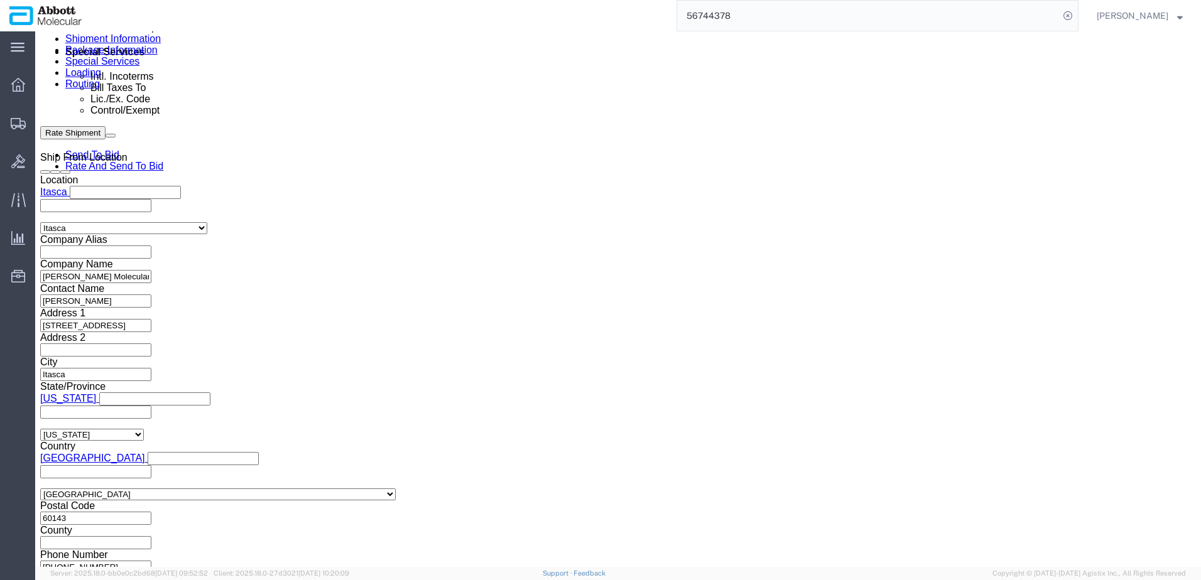
paste input "918021540"
type input "918021542"
select select "INVOICE"
paste input "918021540"
type input "918021543"
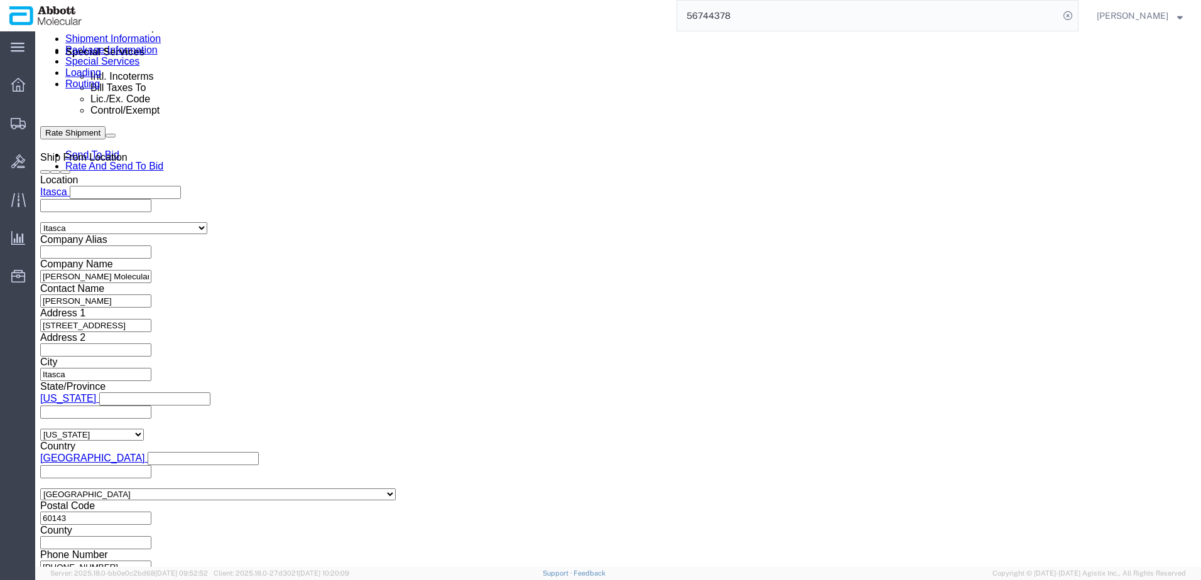
select select "INVOICE"
paste input "918021540"
type input "918021544"
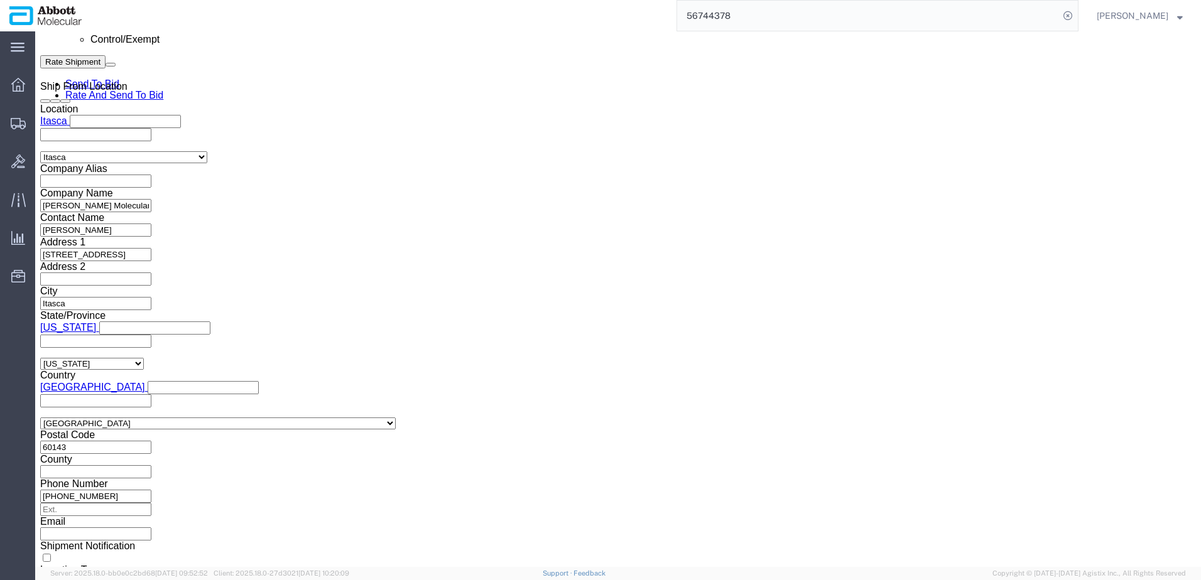
scroll to position [856, 0]
click button "Continue"
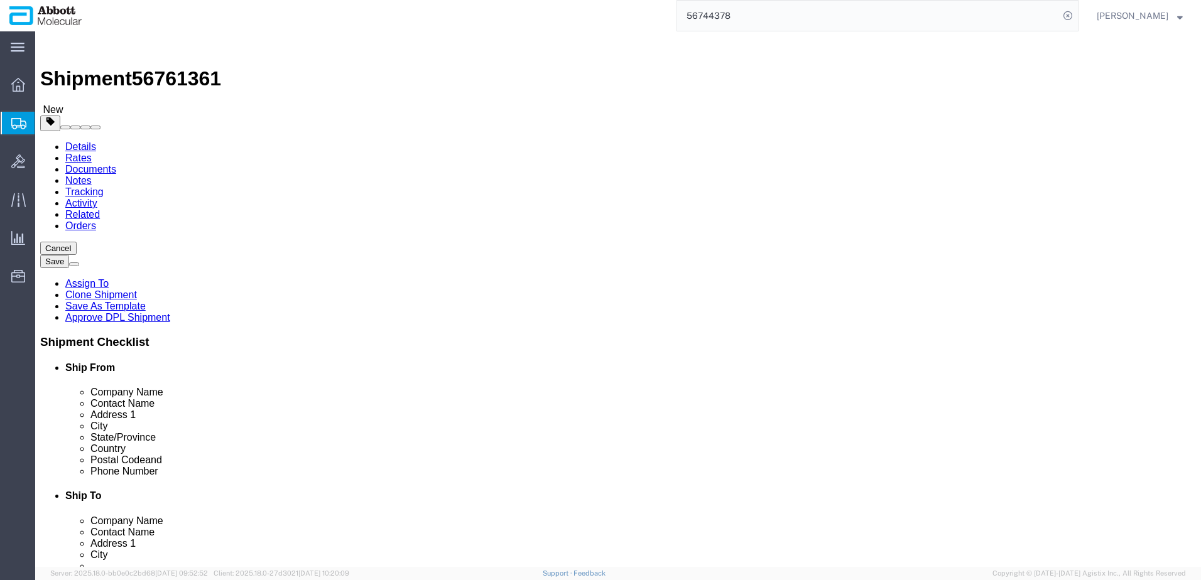
click select "Select Box (B) Box (C) Box (D) Cardboard Box(es) Crate (Instrument) Crate(s) En…"
select select "PSST"
click select "Select Box (B) Box (C) Box (D) Cardboard Box(es) Crate (Instrument) Crate(s) En…"
click link "Add Package"
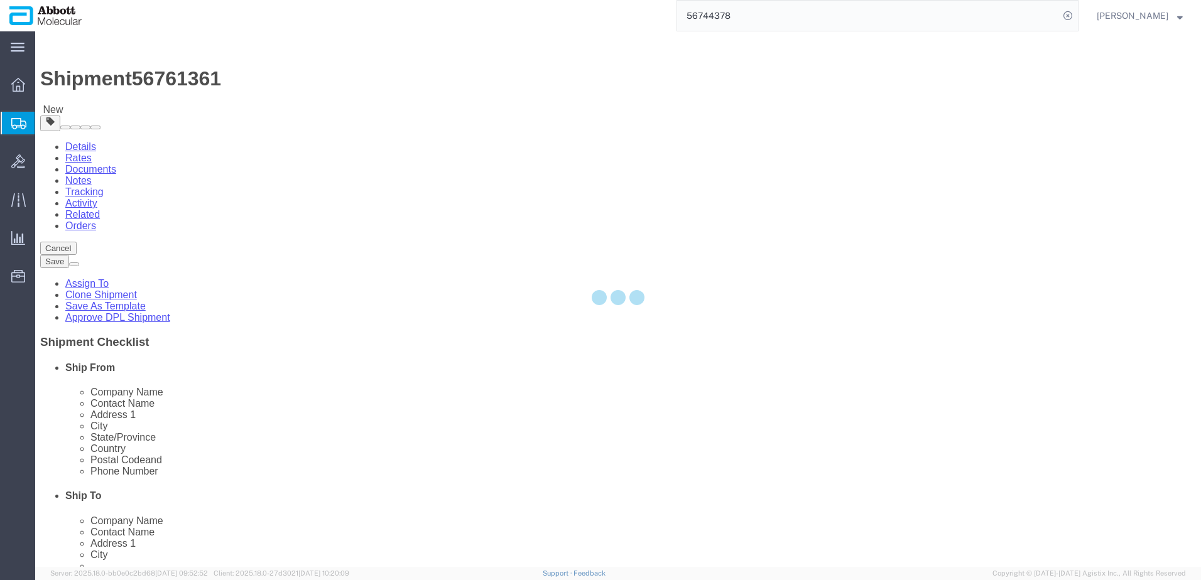
select select "PSST"
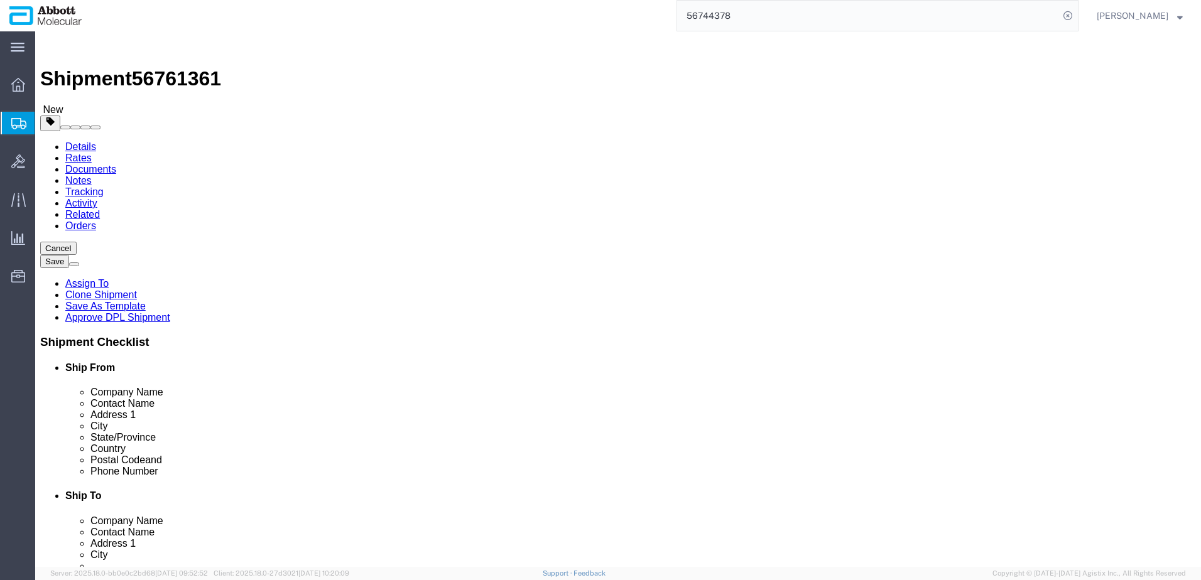
click select "Select Box (B) Box (C) Box (D) Cardboard Box(es) Crate (Instrument) Crate(s) En…"
select select "PSST"
click select "Select Box (B) Box (C) Box (D) Cardboard Box(es) Crate (Instrument) Crate(s) En…"
click link "Add Package"
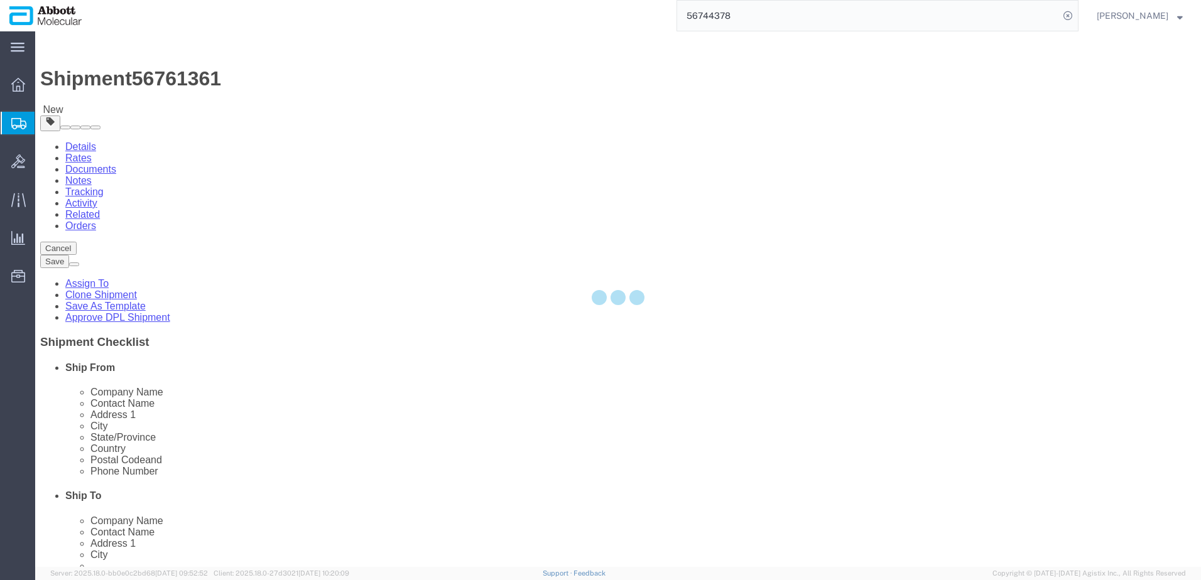
select select "PSST"
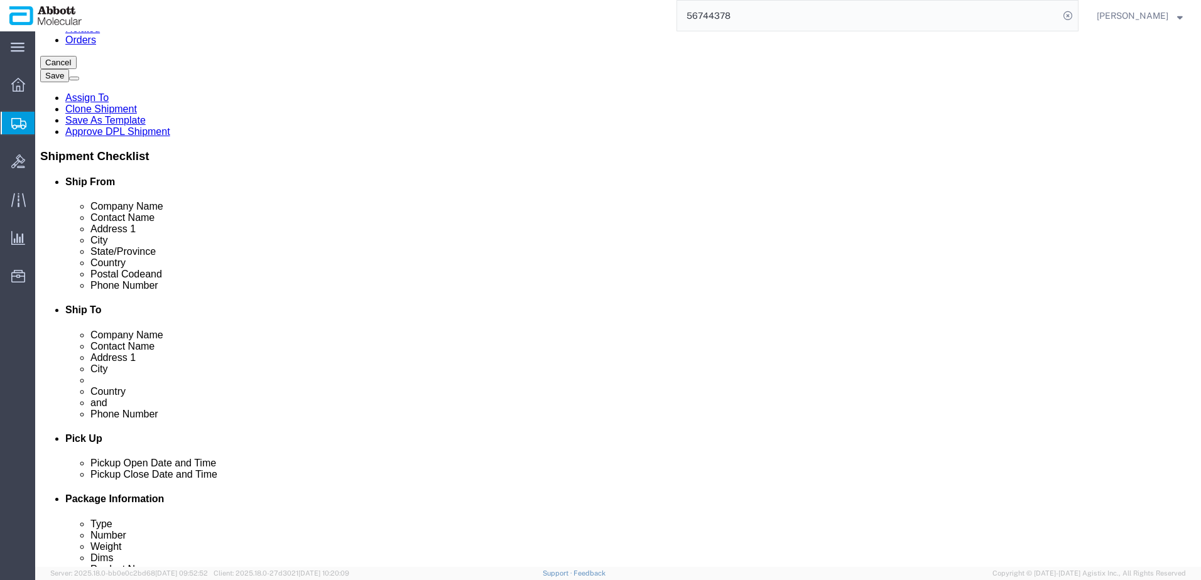
scroll to position [188, 0]
click select "Select Box (B) Box (C) Box (D) Cardboard Box(es) Crate (Instrument) Crate(s) En…"
select select "PSST"
click select "Select Box (B) Box (C) Box (D) Cardboard Box(es) Crate (Instrument) Crate(s) En…"
click link "Add Package"
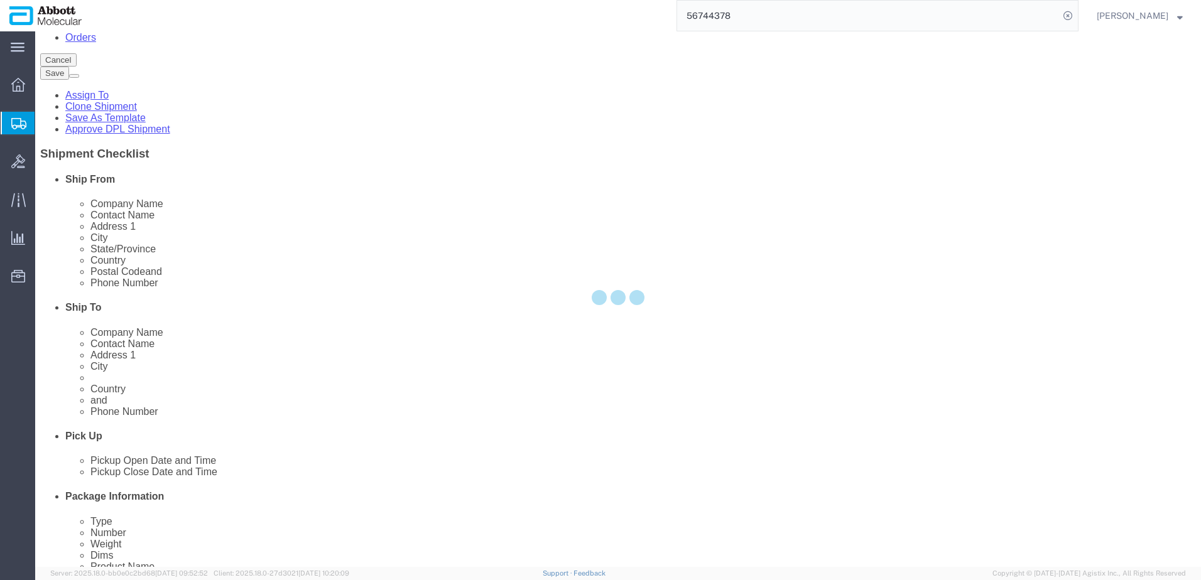
scroll to position [0, 0]
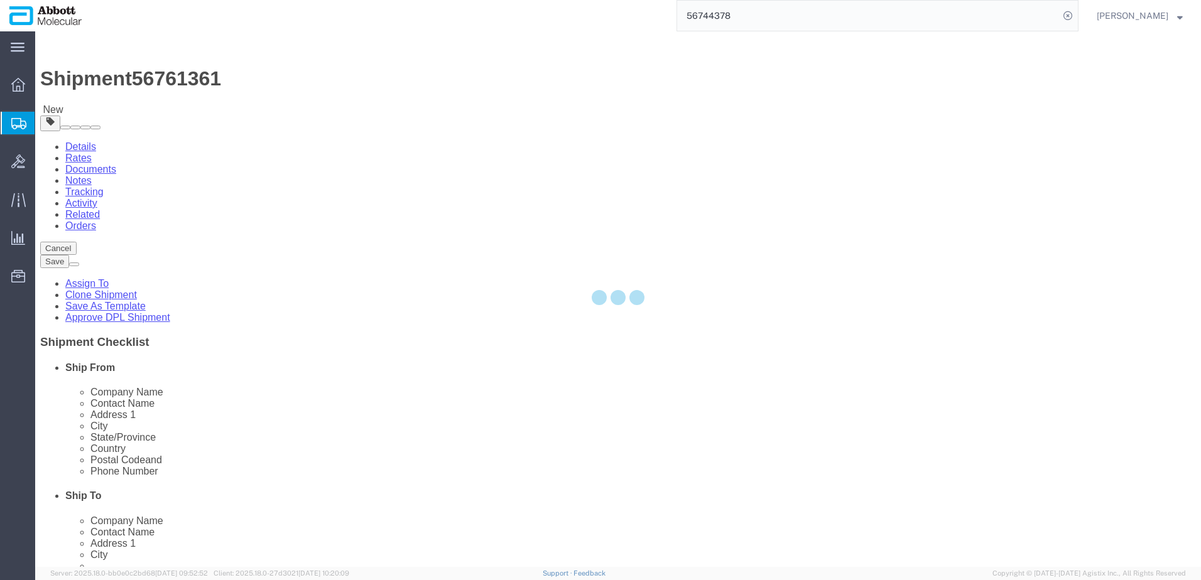
select select "PSST"
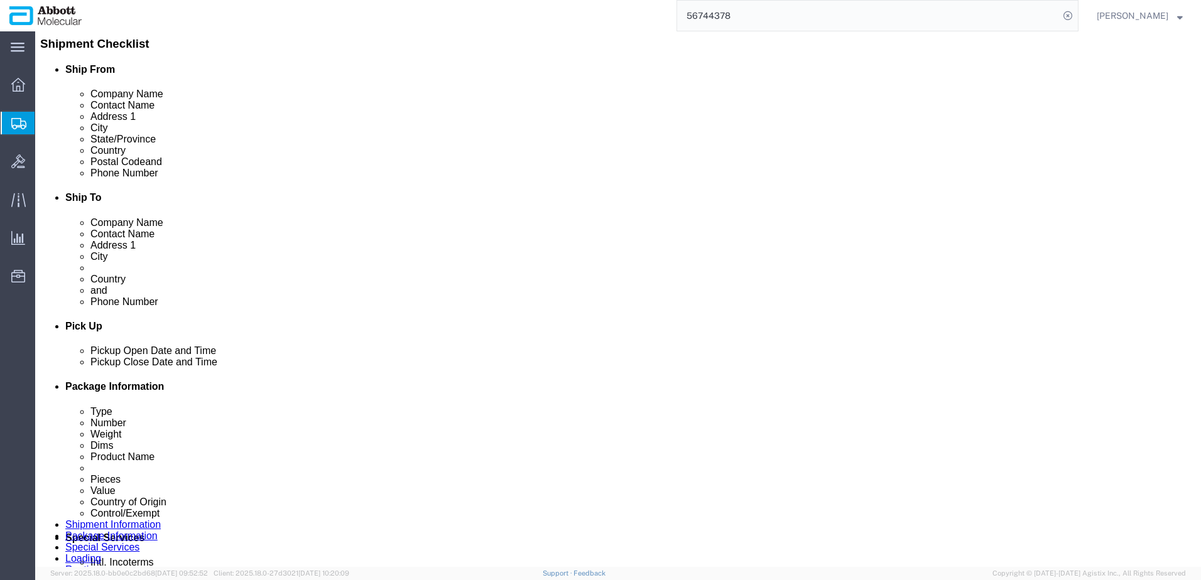
scroll to position [301, 0]
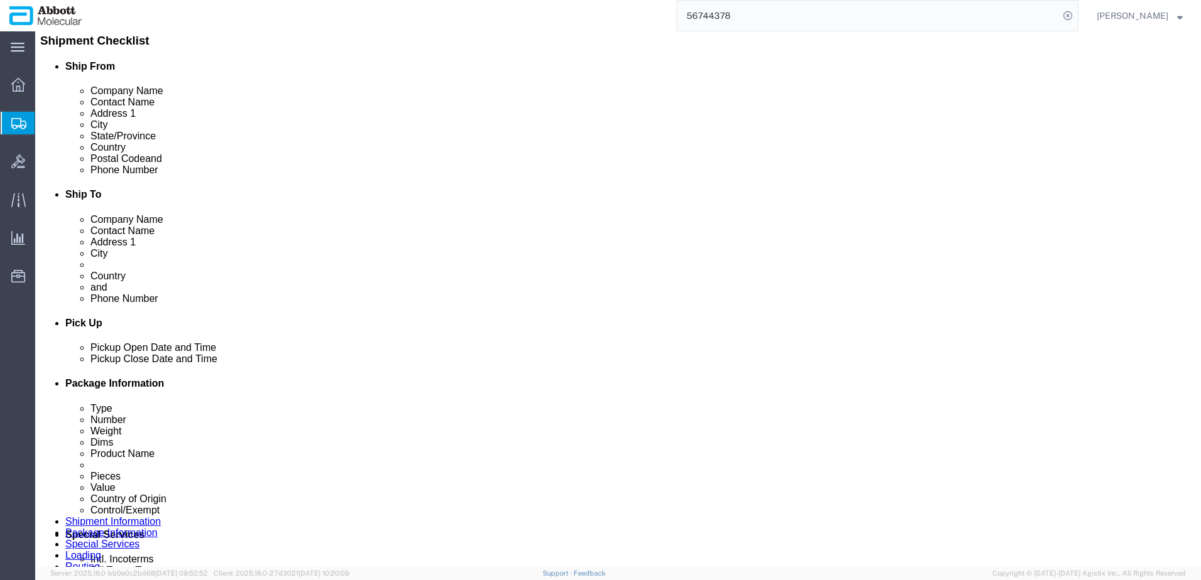
click select "Select Box (B) Box (C) Box (D) Cardboard Box(es) Crate (Instrument) Crate(s) En…"
select select "PSST"
click select "Select Box (B) Box (C) Box (D) Cardboard Box(es) Crate (Instrument) Crate(s) En…"
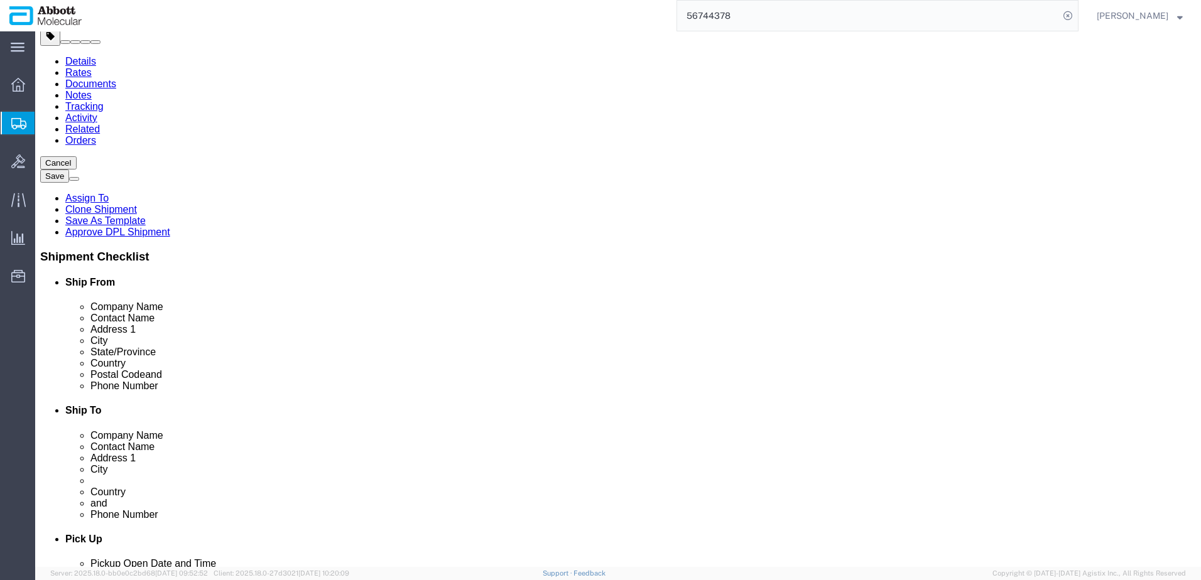
scroll to position [50, 0]
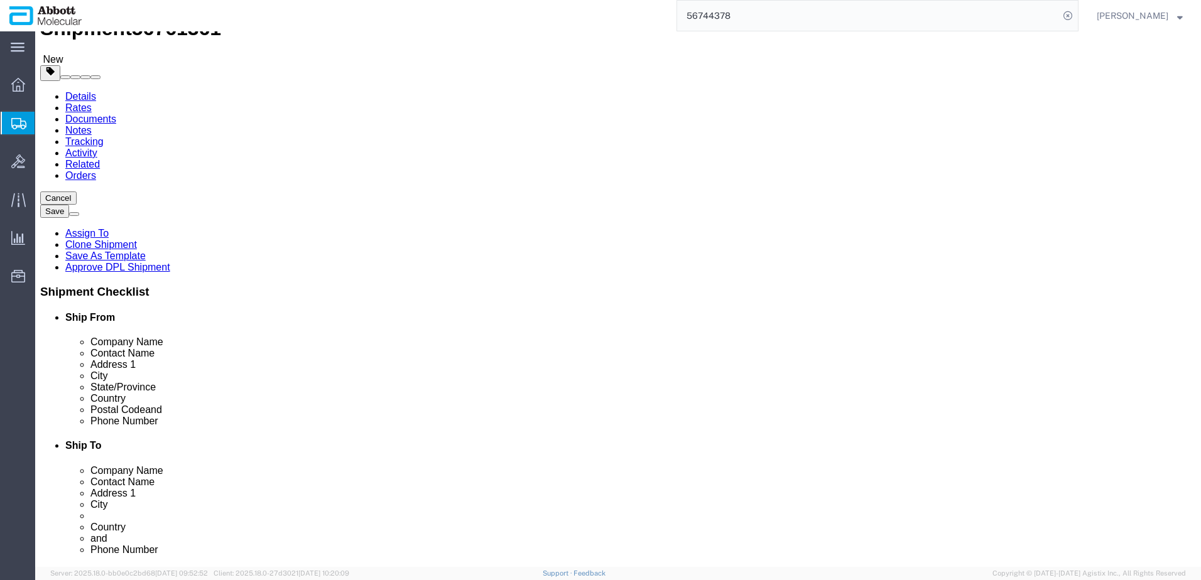
drag, startPoint x: 185, startPoint y: 218, endPoint x: 18, endPoint y: 215, distance: 166.5
click div "Number 1"
type input "3"
type input "48"
type input "40"
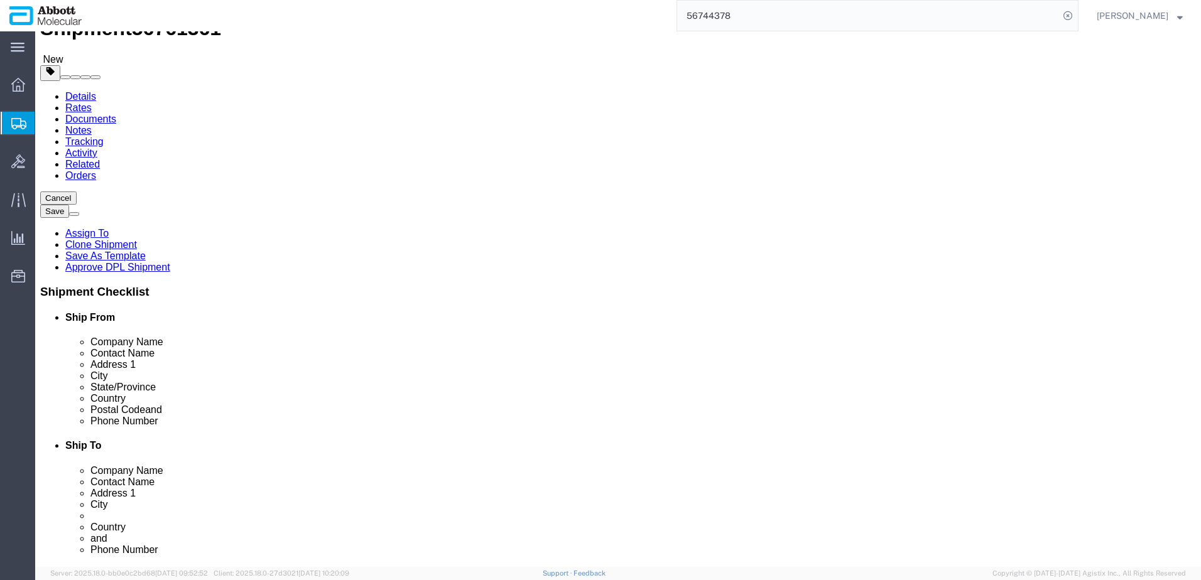
type input "46"
click input "checkbox"
checkbox input "true"
type input "AMBIENT"
drag, startPoint x: 636, startPoint y: 217, endPoint x: 602, endPoint y: 225, distance: 34.9
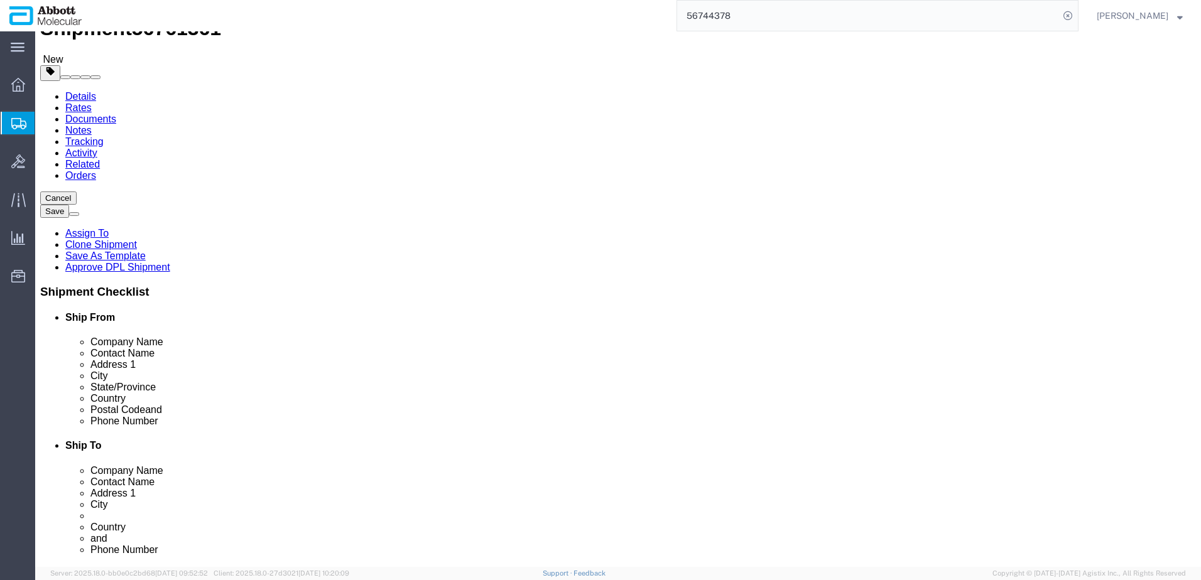
click div "Number 1"
type input "2"
type input "48"
type input "40"
type input "50"
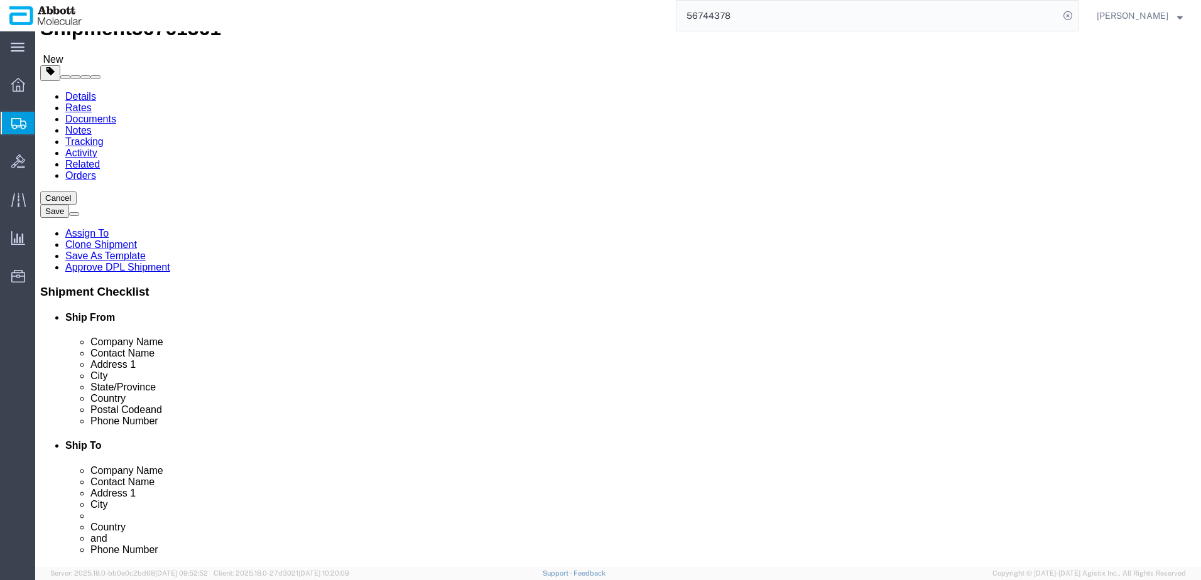
click input "checkbox"
checkbox input "true"
type input "AMBIENT"
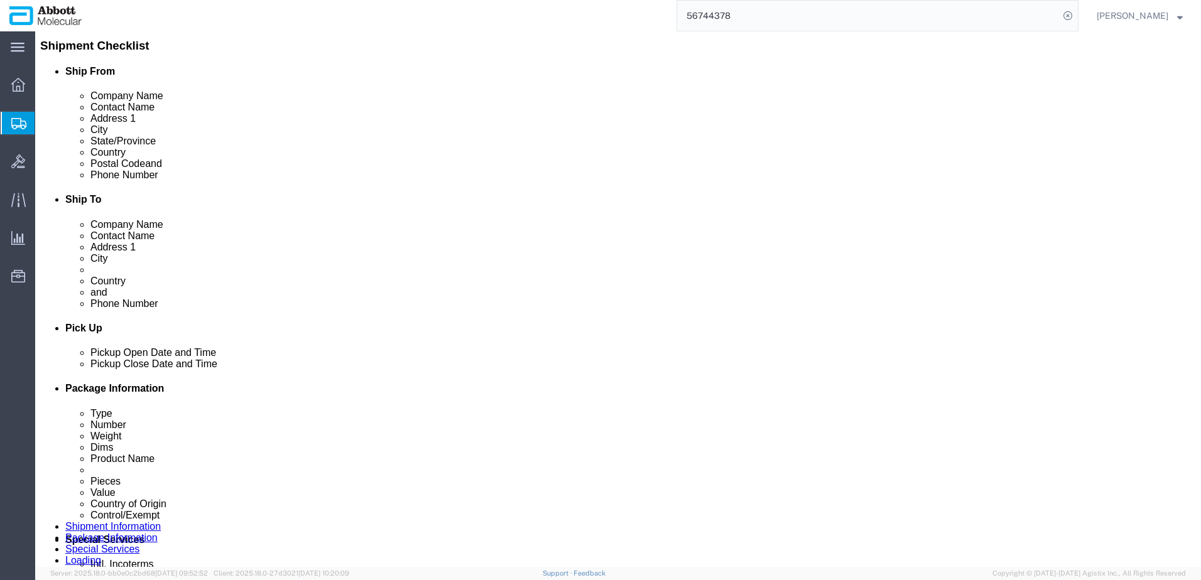
scroll to position [301, 0]
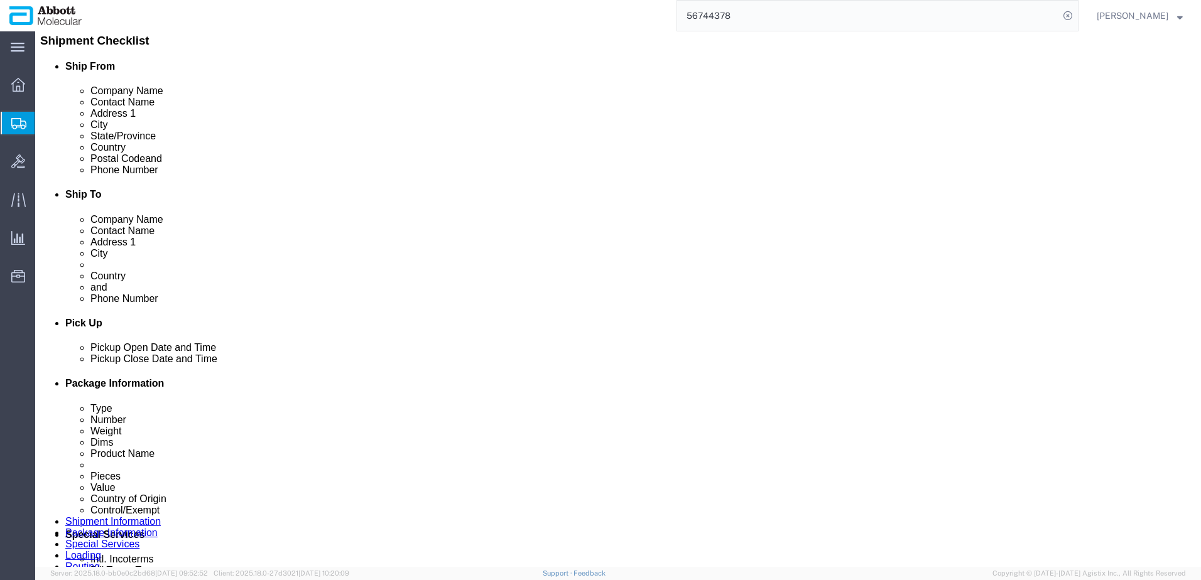
drag, startPoint x: 209, startPoint y: 232, endPoint x: 106, endPoint y: 235, distance: 103.0
click div "Number 1"
type input "2"
type input "48"
type input "40"
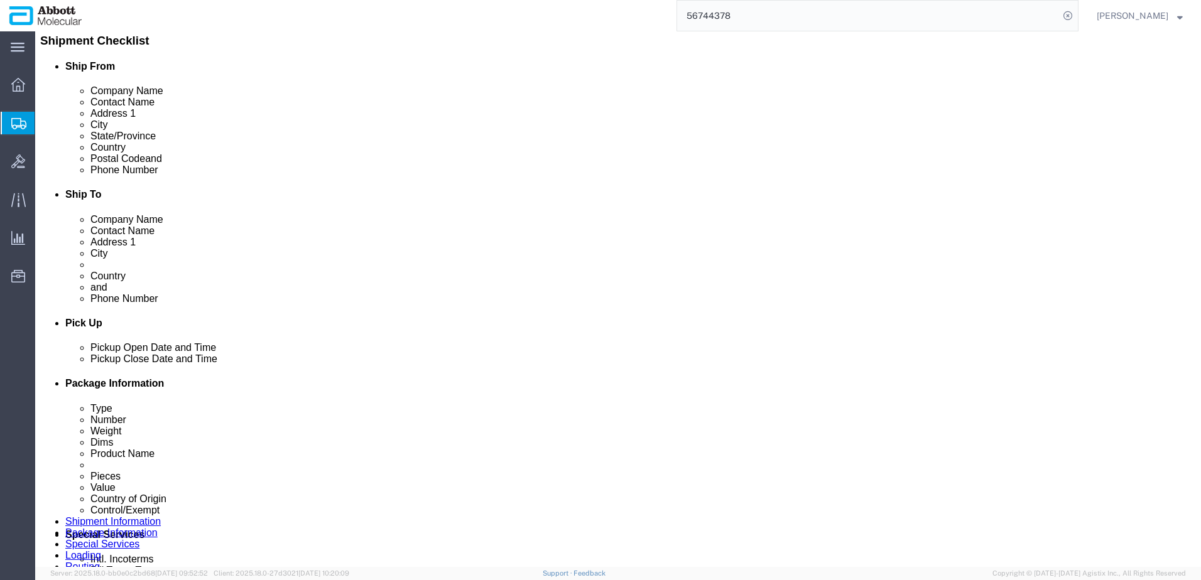
type input "4"
type input "53"
click input "checkbox"
checkbox input "true"
drag, startPoint x: 266, startPoint y: 304, endPoint x: 260, endPoint y: 316, distance: 13.2
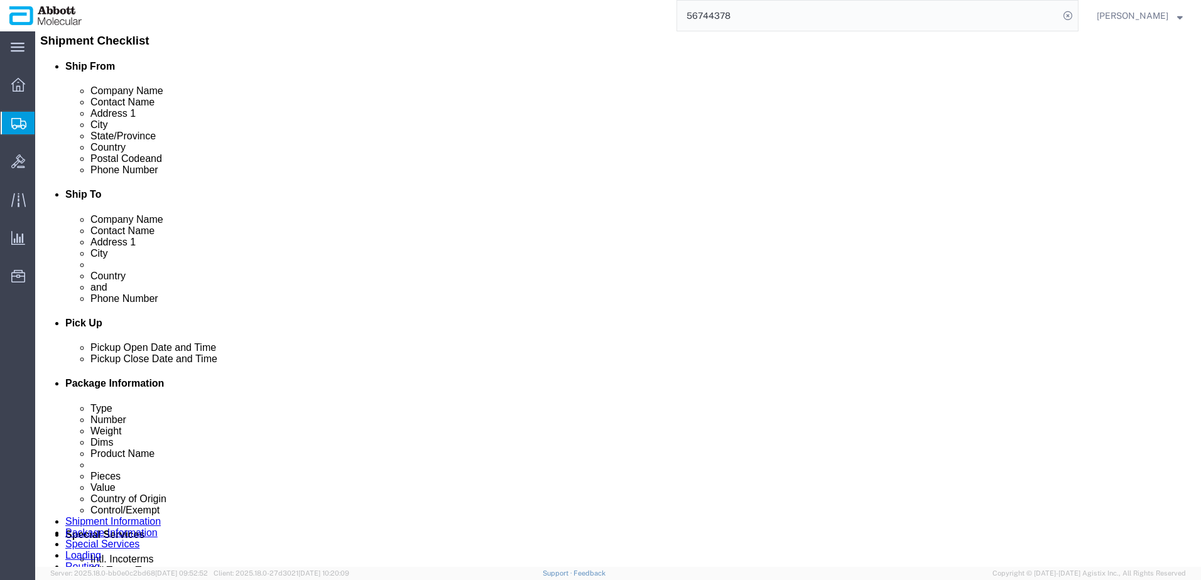
type input "AMBIENT"
click input "1"
type input "3"
type input "48"
type input "40"
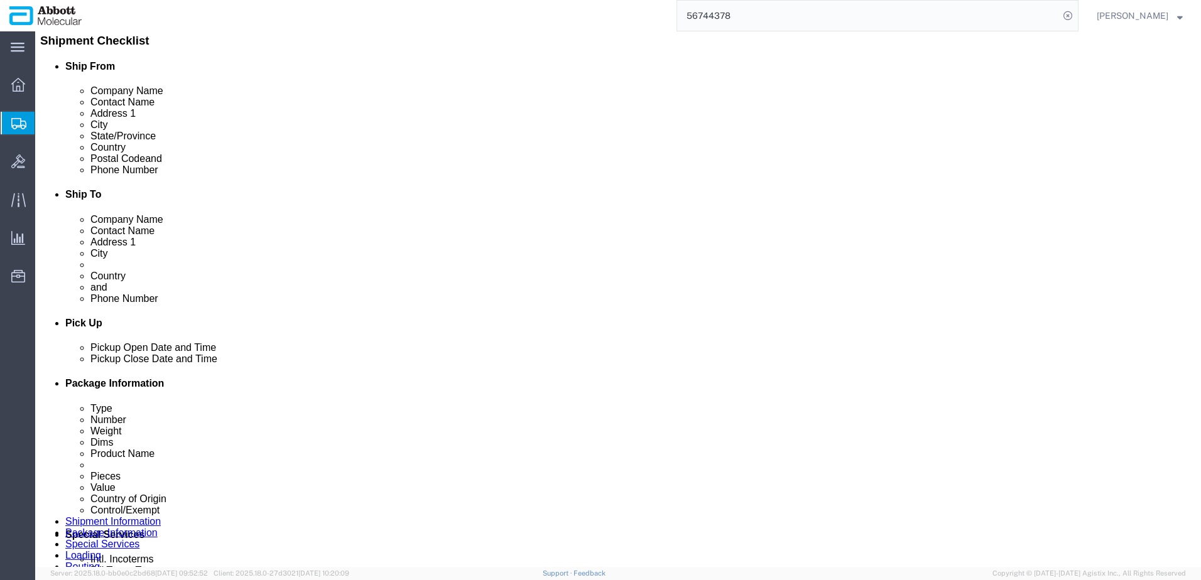
type input "58"
click input "checkbox"
checkbox input "true"
type input "AMBIENT"
drag, startPoint x: 664, startPoint y: 276, endPoint x: 551, endPoint y: 276, distance: 112.4
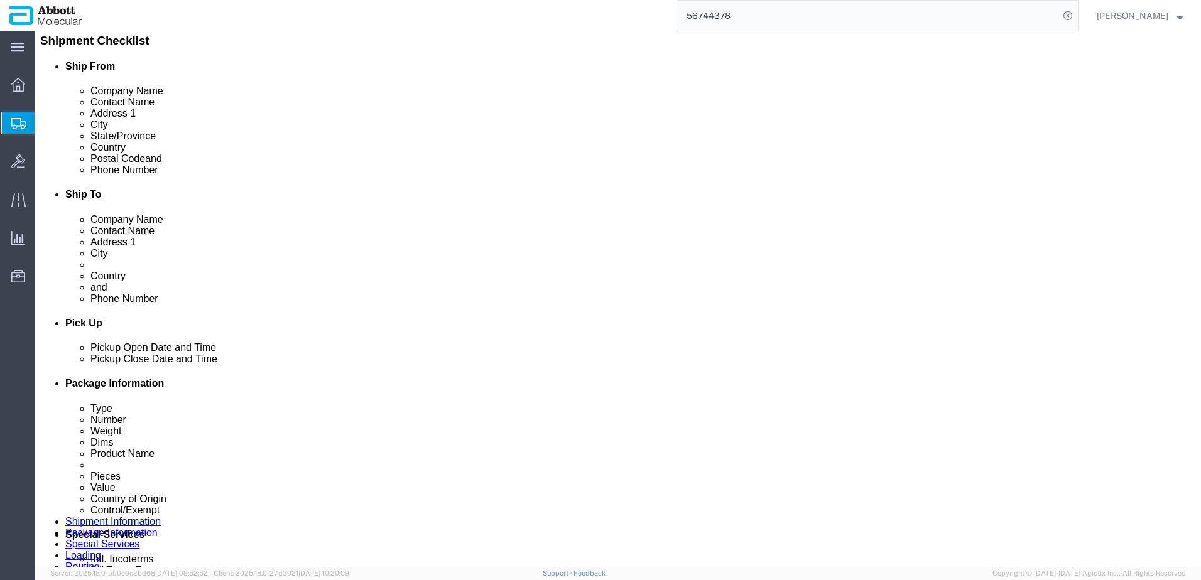
click div "Weight Total weight of packages in pounds or kilograms 0.00 Select kgs lbs Ship…"
type input "1155"
drag, startPoint x: 205, startPoint y: 274, endPoint x: 114, endPoint y: 271, distance: 90.5
click div "Weight 0.00 Select kgs lbs Ship. t°"
drag, startPoint x: 203, startPoint y: 278, endPoint x: 165, endPoint y: 276, distance: 39.0
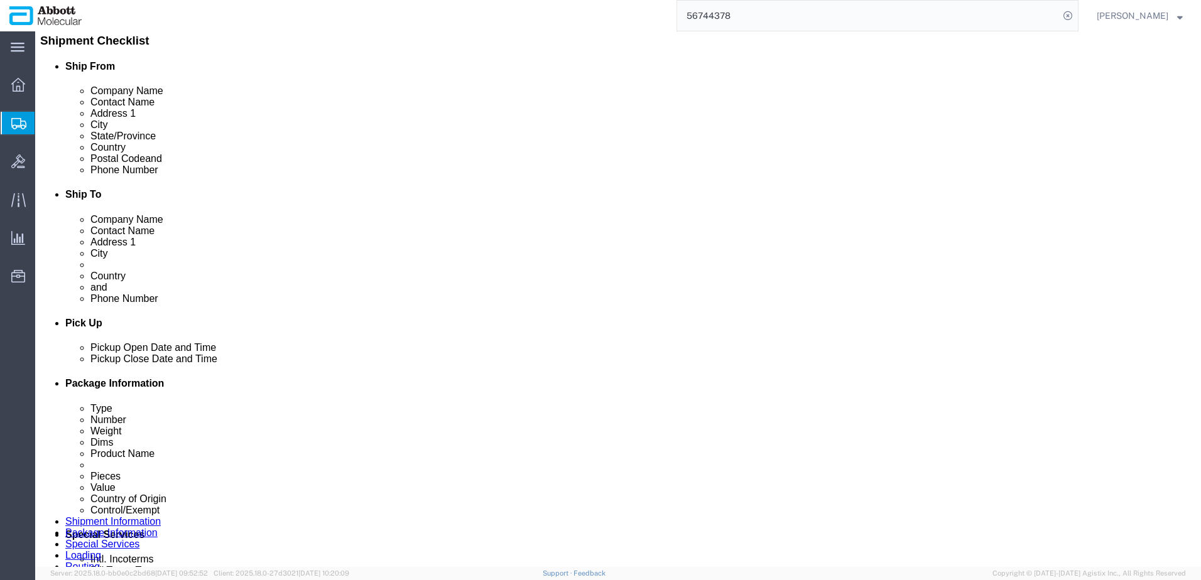
click div "384 Select kgs lbs"
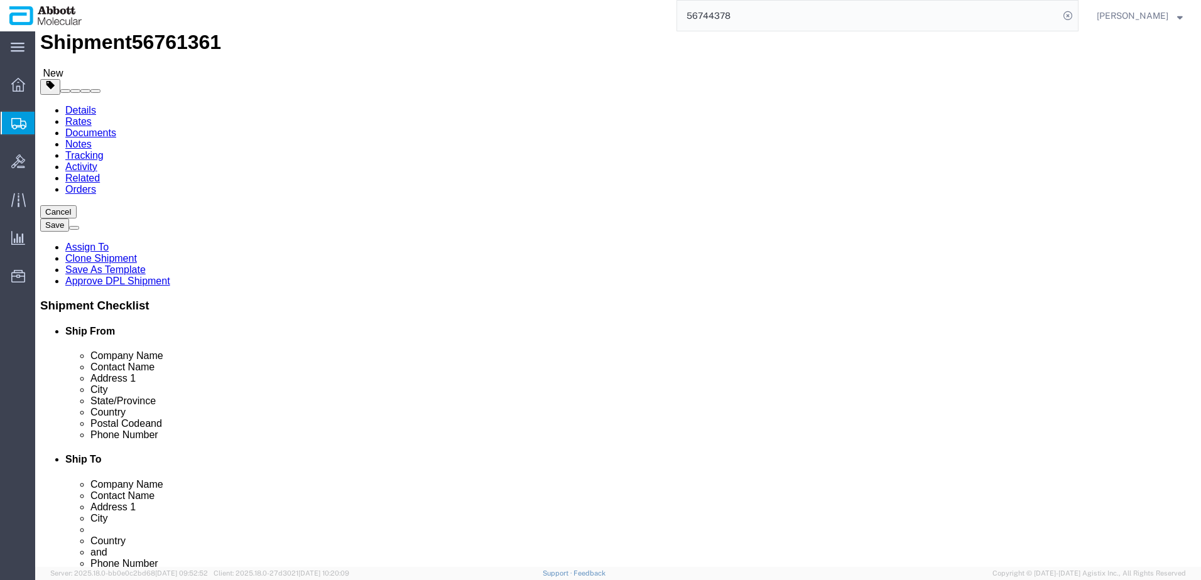
scroll to position [0, 0]
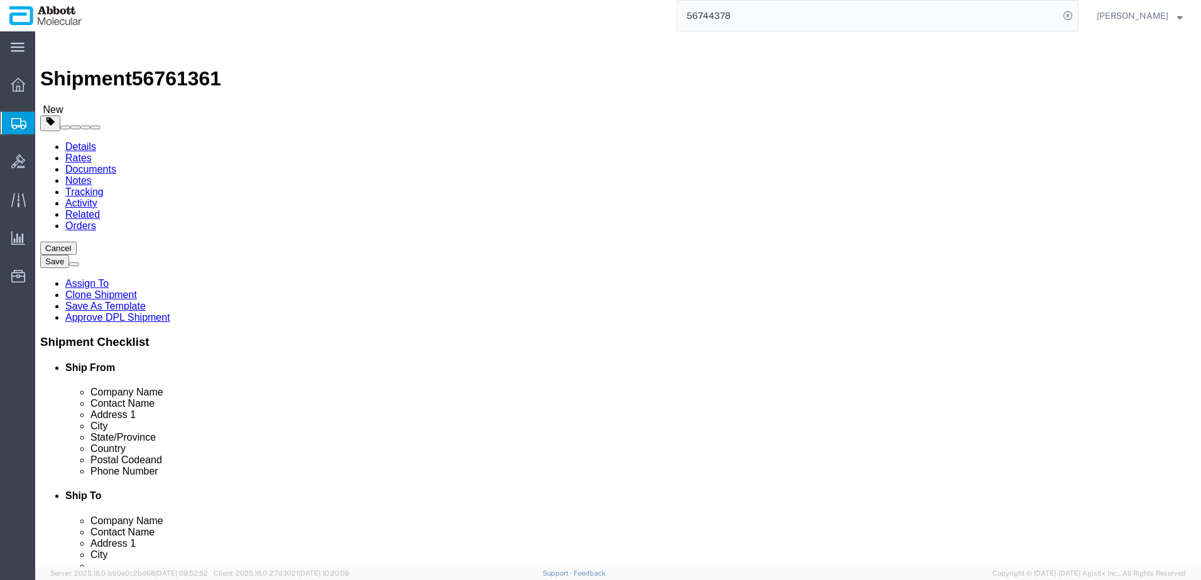
type input "768"
drag, startPoint x: 653, startPoint y: 311, endPoint x: 624, endPoint y: 310, distance: 28.9
click input "0.00"
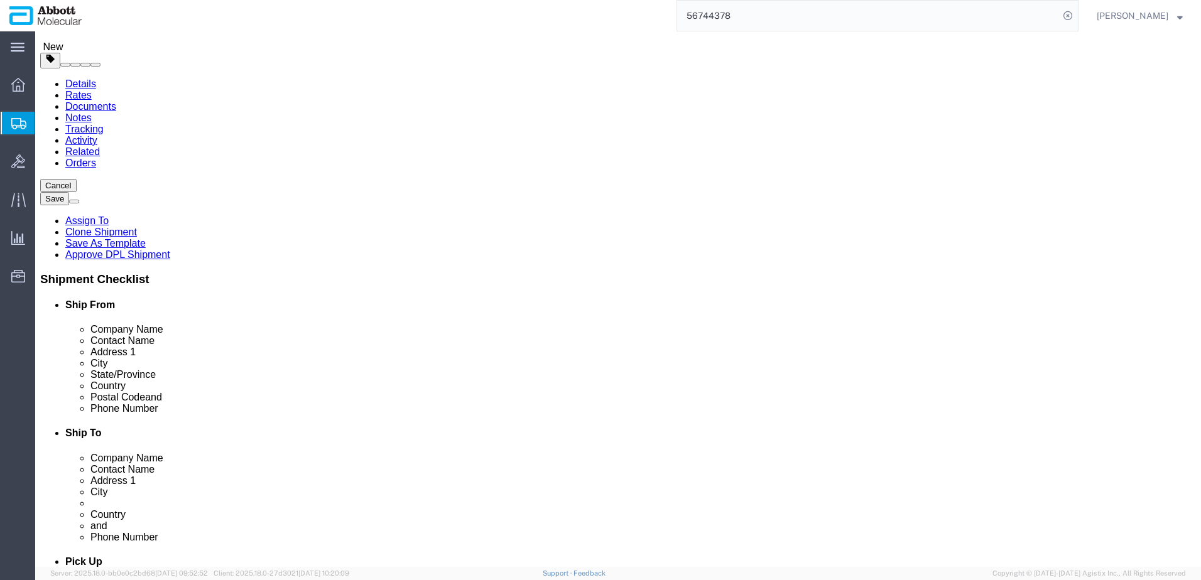
scroll to position [126, 0]
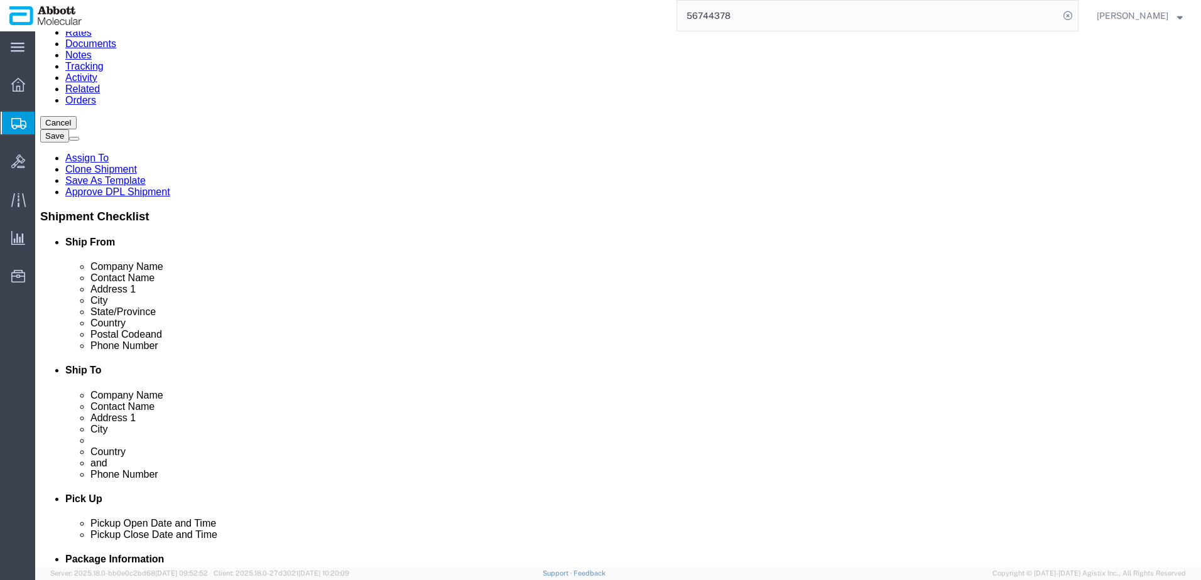
type input "766"
drag, startPoint x: 193, startPoint y: 192, endPoint x: 170, endPoint y: 181, distance: 26.1
click input "0.00"
type input "1142"
click link "Add Content"
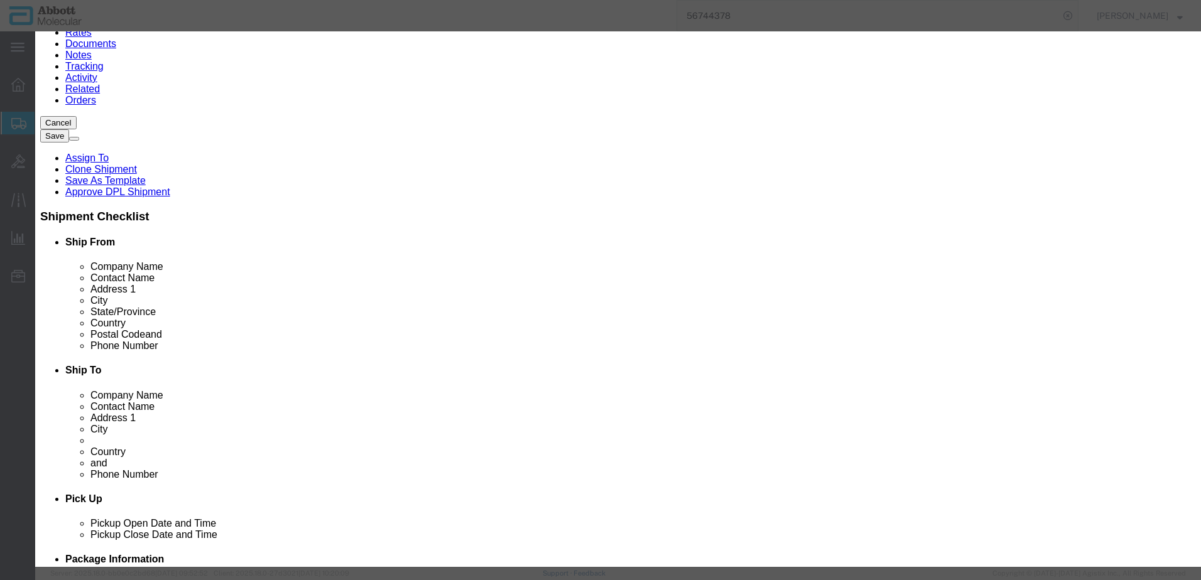
click input "text"
type input "09N8701"
click td "Model: 09N8701"
select select
checkbox input "false"
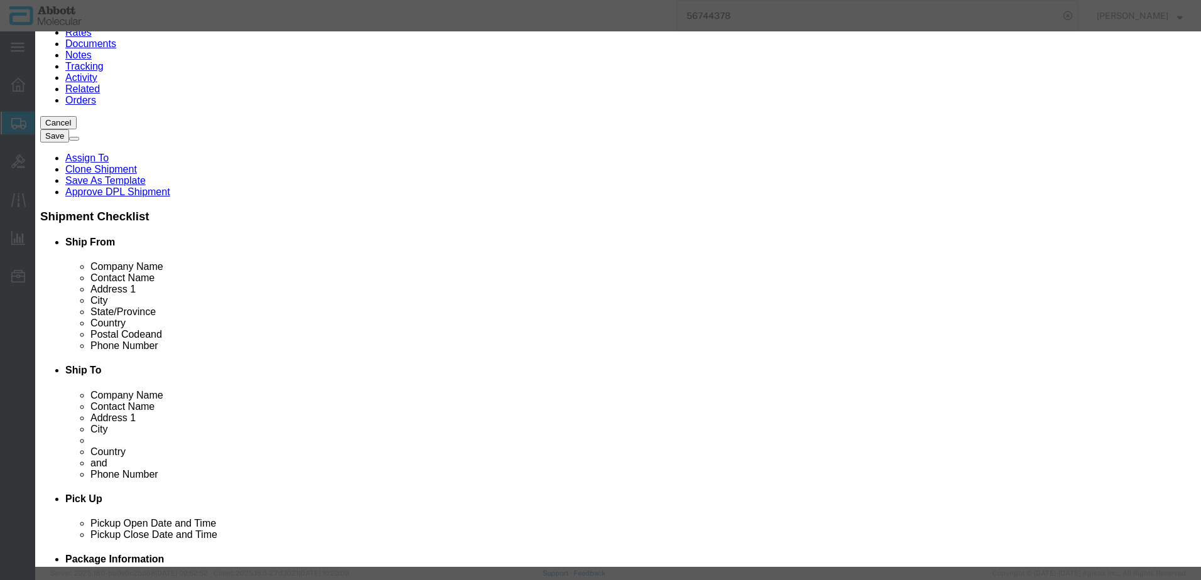
select select "US"
type input "AMBIENT"
type input "3926909985"
select select "BIS"
checkbox input "false"
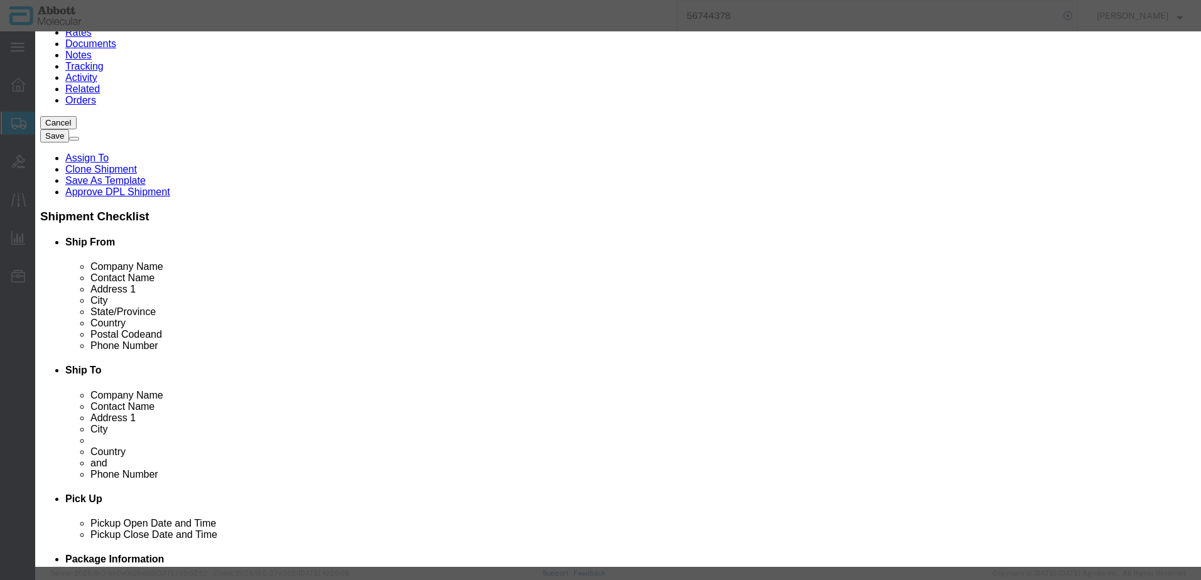
checkbox input "false"
type input "09N8701"
type textarea "Alinity m You-Create Co mmodity Kit"
select select "NLR"
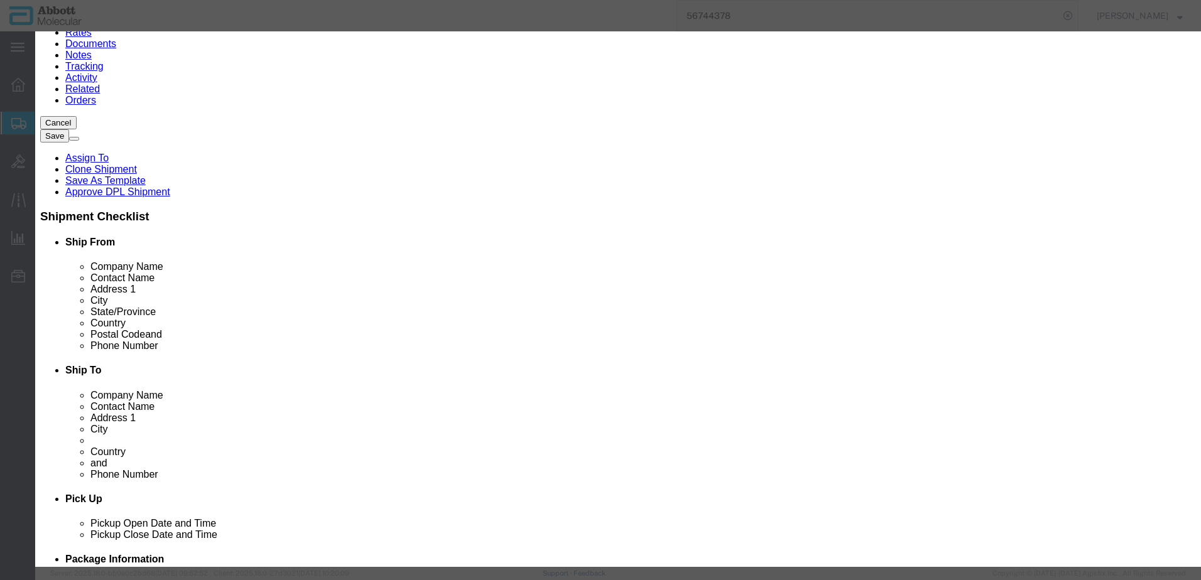
type input "09N8701"
type input "3"
type input "1"
select select "70"
click select "Select Account Type Activity ID Airline Appointment Number ASN Batch Number Bil…"
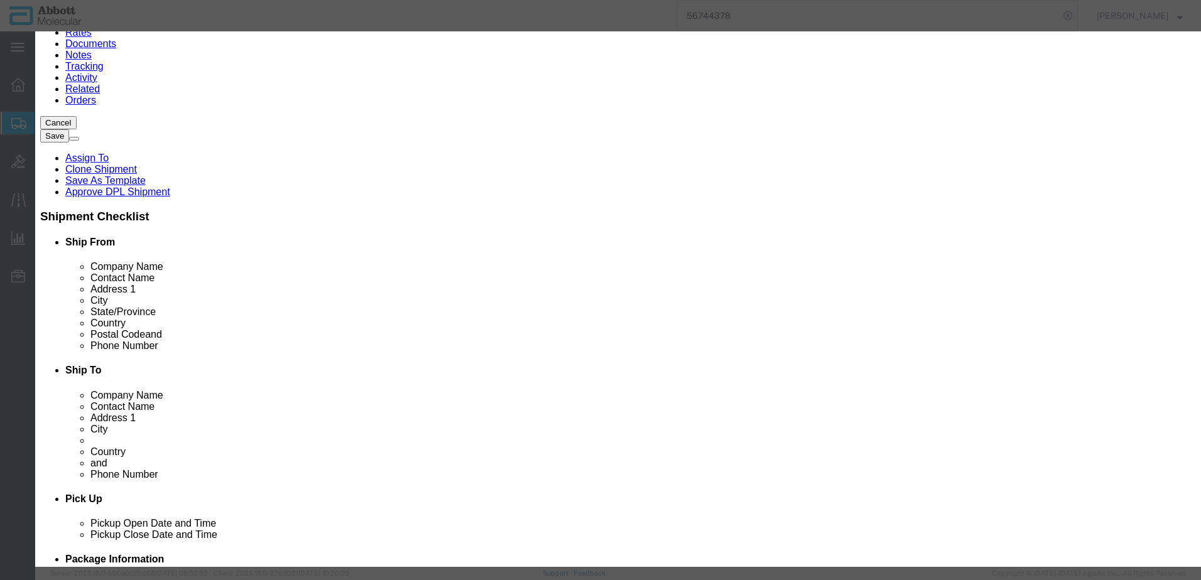
select select "BATCH_NUMBER"
click select "Select Account Type Activity ID Airline Appointment Number ASN Batch Number Bil…"
type input "400247"
click button "Save & Close"
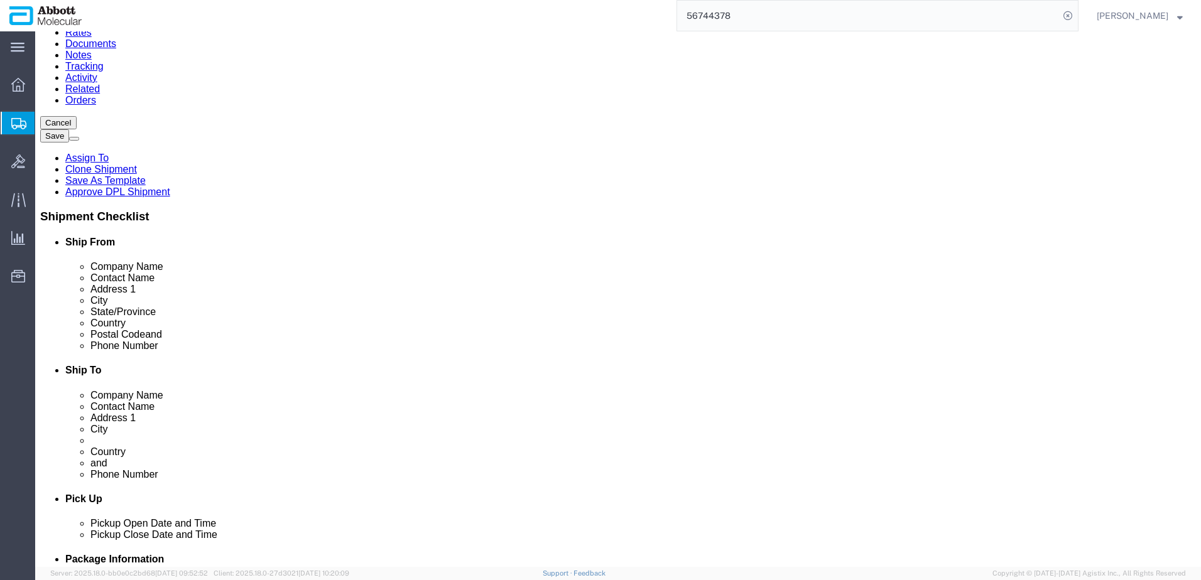
click link "Add Content"
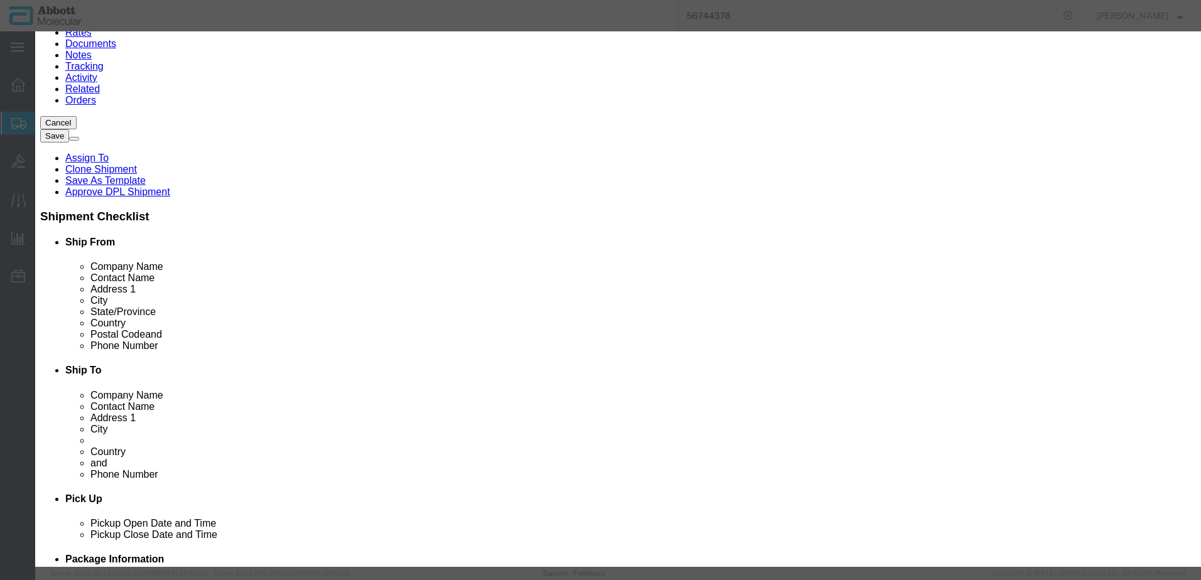
click input "text"
type input "06N3805"
click td "Model: 06N3805"
select select
checkbox input "false"
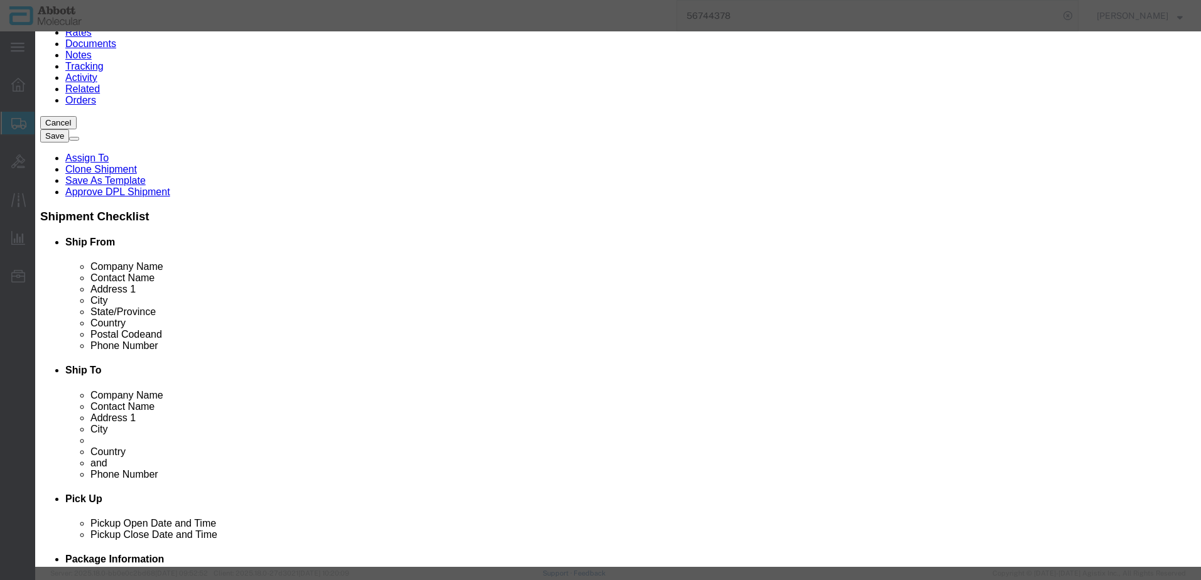
select select "US"
type input "AMBIENT"
type input "9705210000"
select select "BIS"
checkbox input "false"
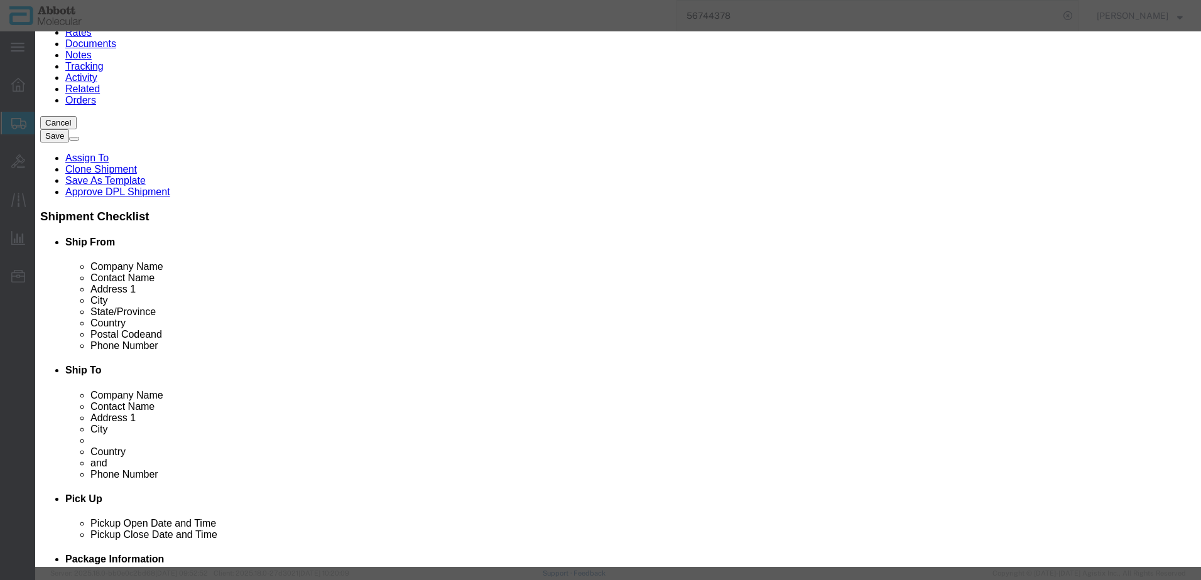
checkbox input "false"
type input "06N3805"
type textarea "ProbeChek ALK Negative Control Slides"
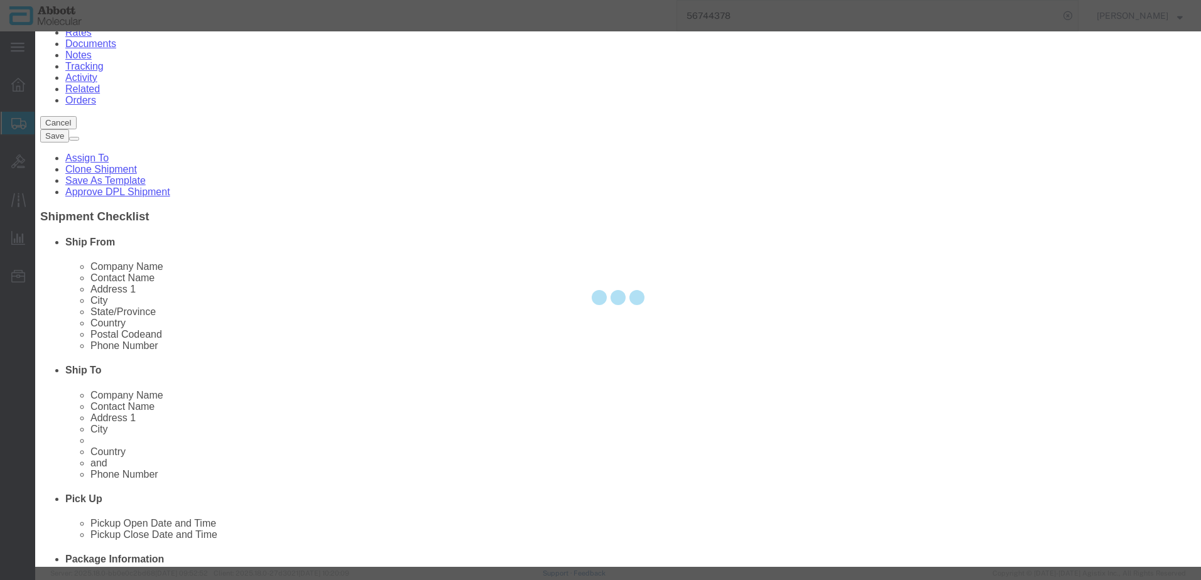
select select "NLR"
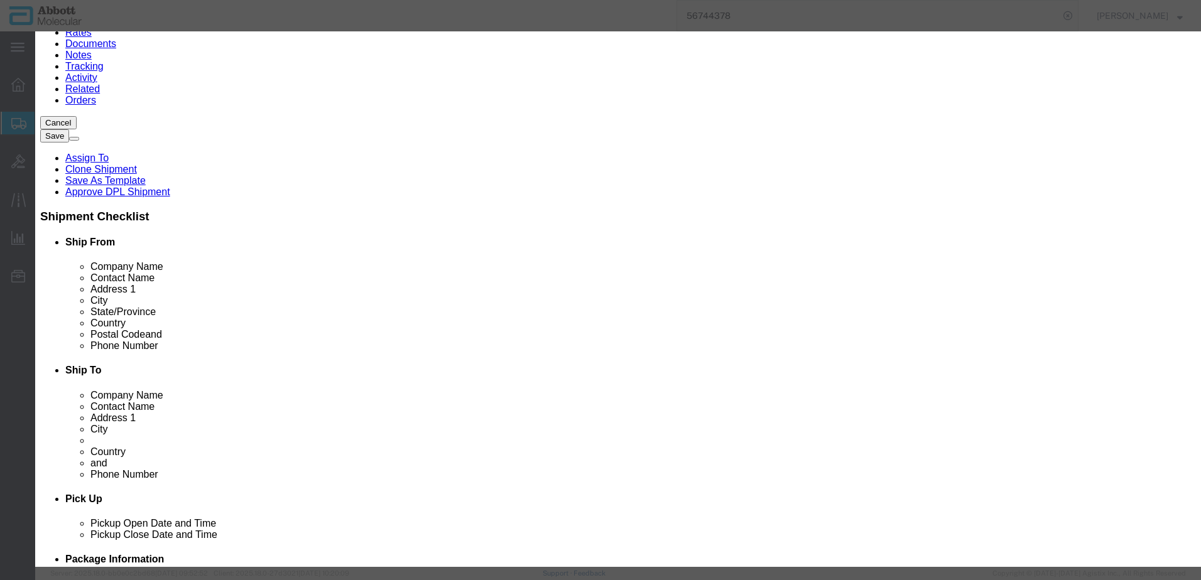
type input "06N3805"
type input "3"
type input "1"
select select "70"
click select "Select Account Type Activity ID Airline Appointment Number ASN Batch Number Bil…"
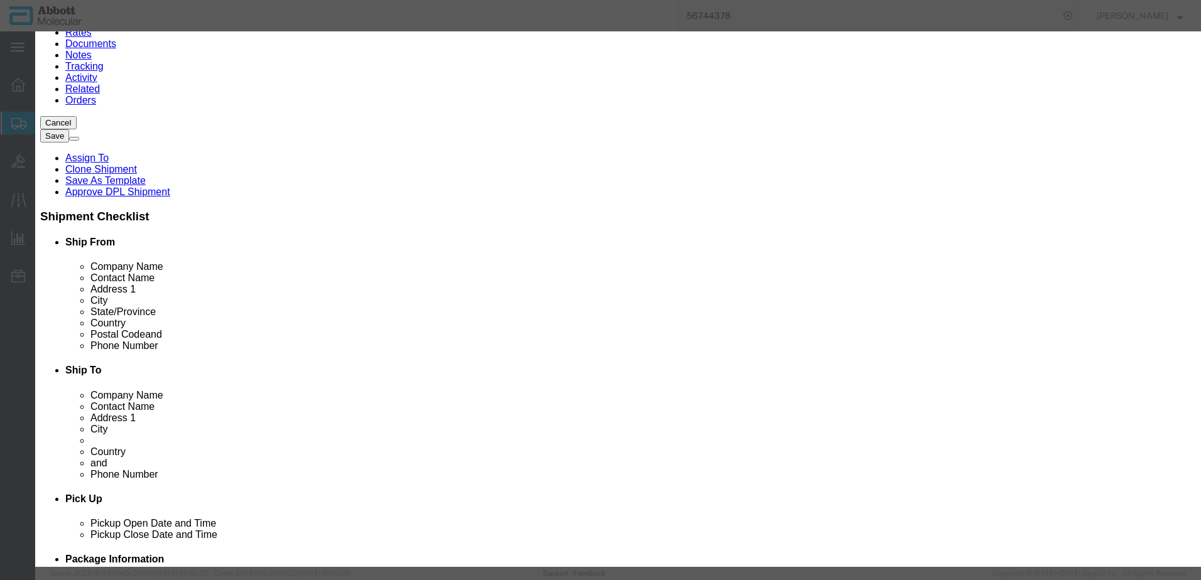
select select "BATCH_NUMBER"
click select "Select Account Type Activity ID Airline Appointment Number ASN Batch Number Bil…"
type input "413793"
click button "Save & Add Another"
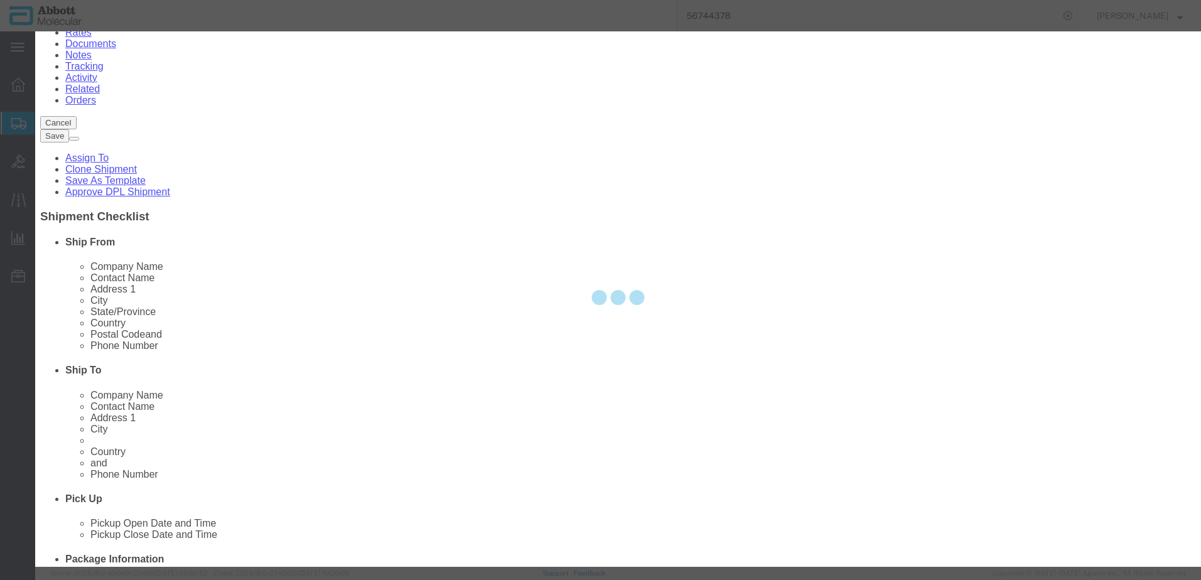
select select "EA"
select select
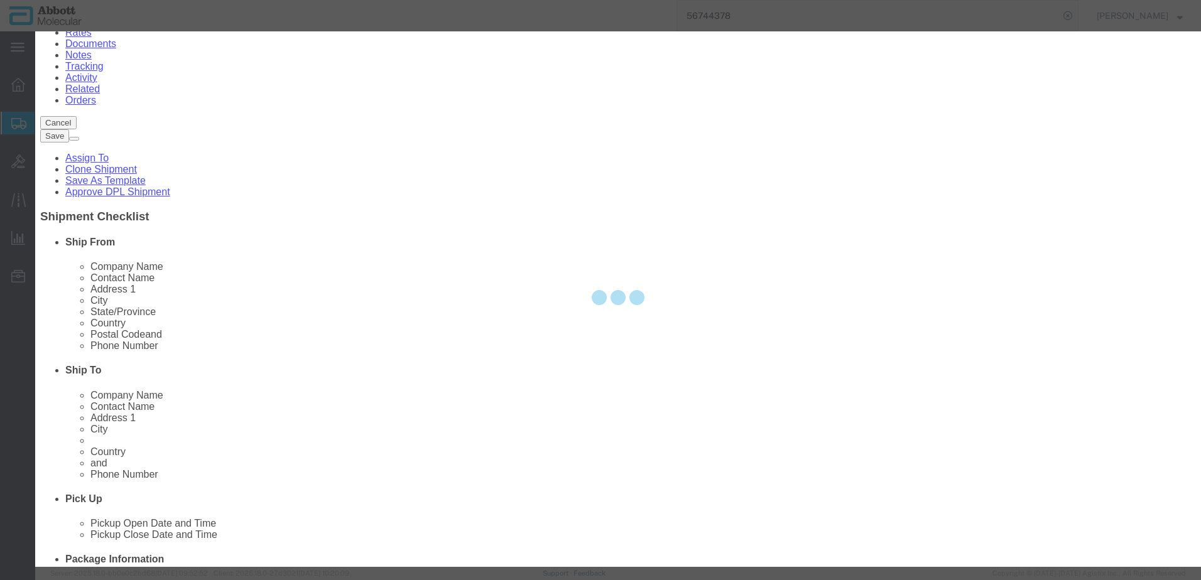
select select
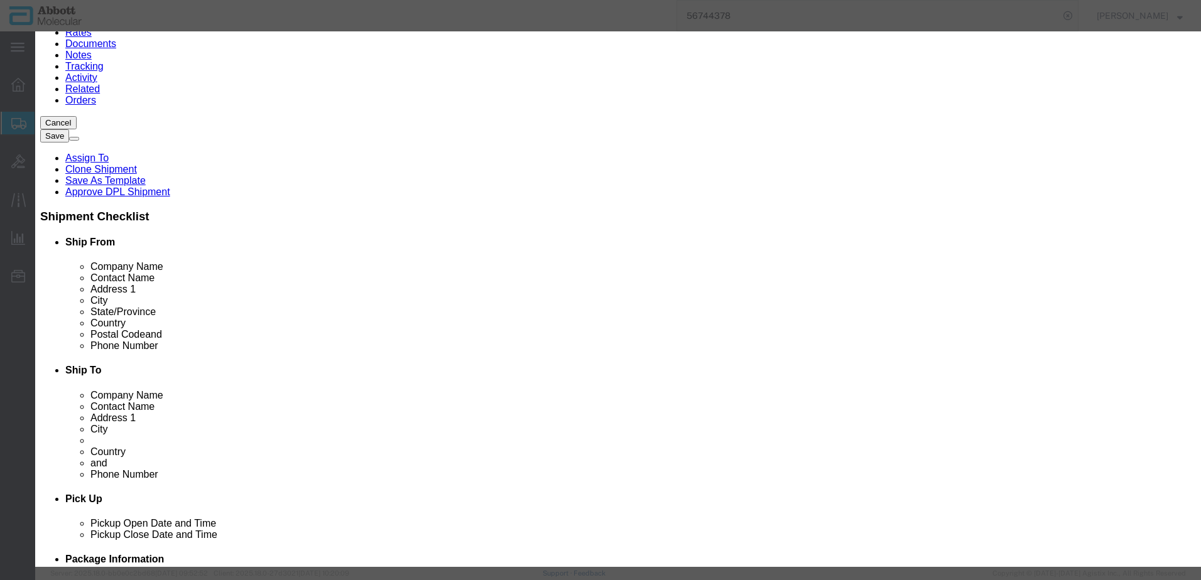
click button "Close"
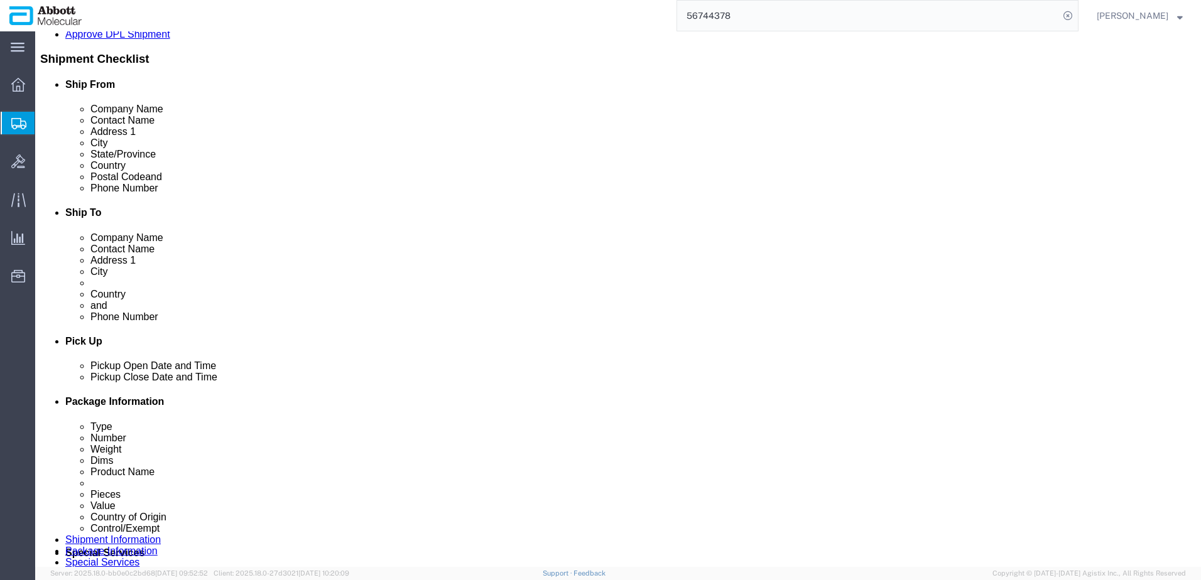
scroll to position [314, 0]
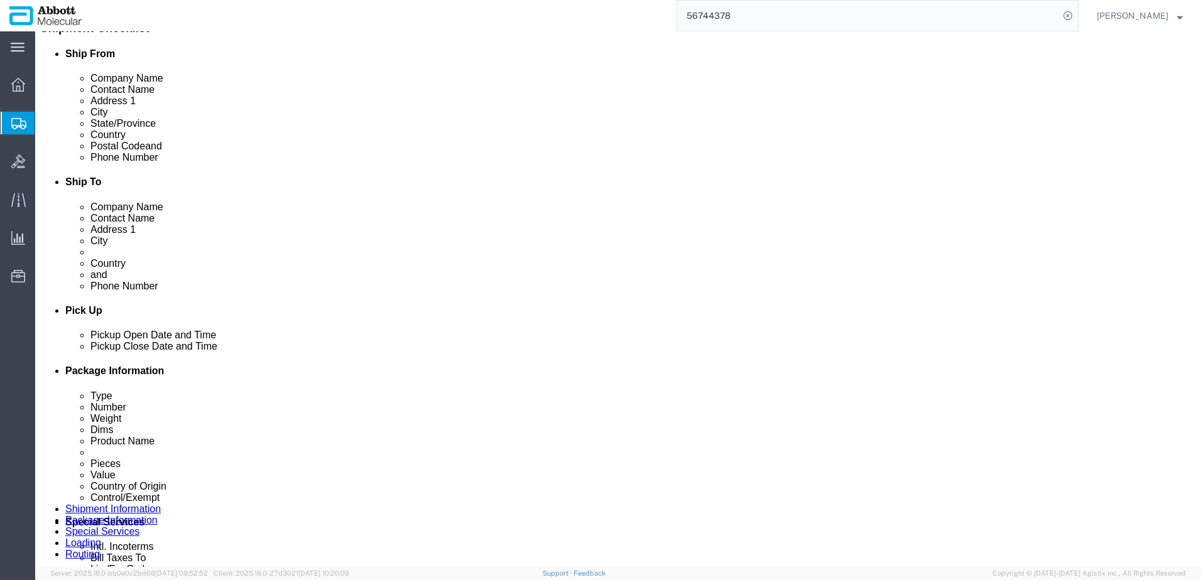
click link "Add Content"
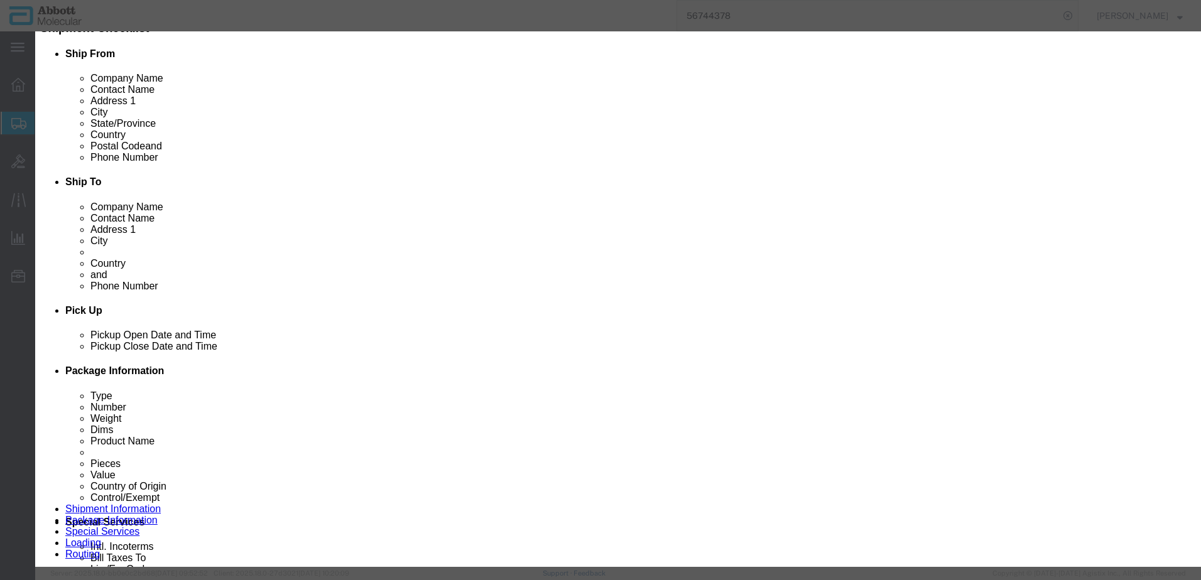
click input "text"
type input "02J0630"
click strong "02J0630"
select select
checkbox input "false"
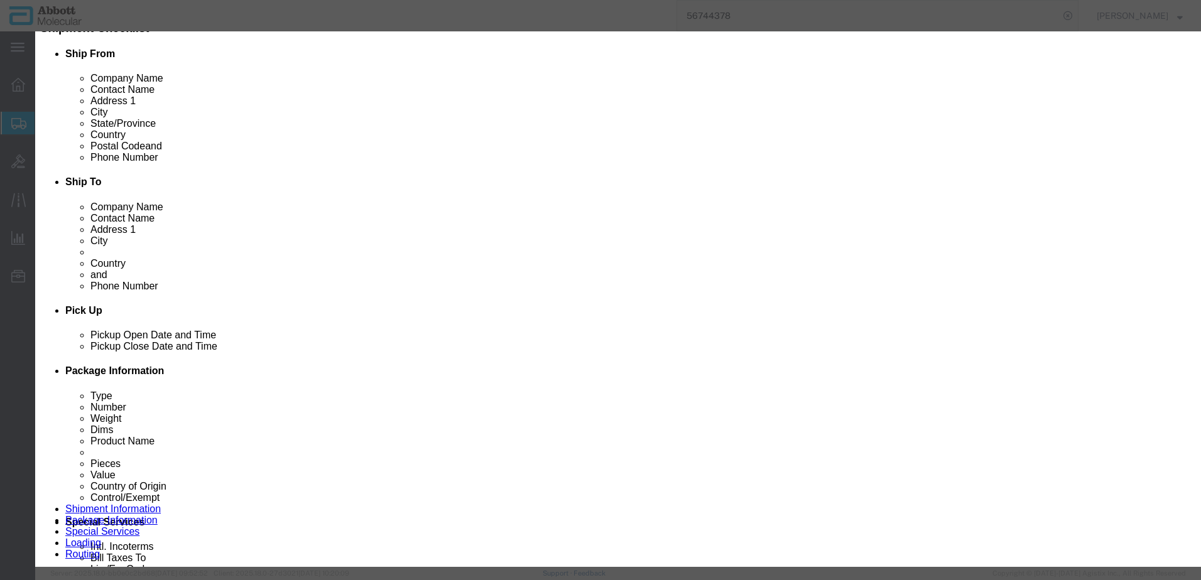
select select "US"
type input "3822190080"
select select "BIS"
checkbox input "false"
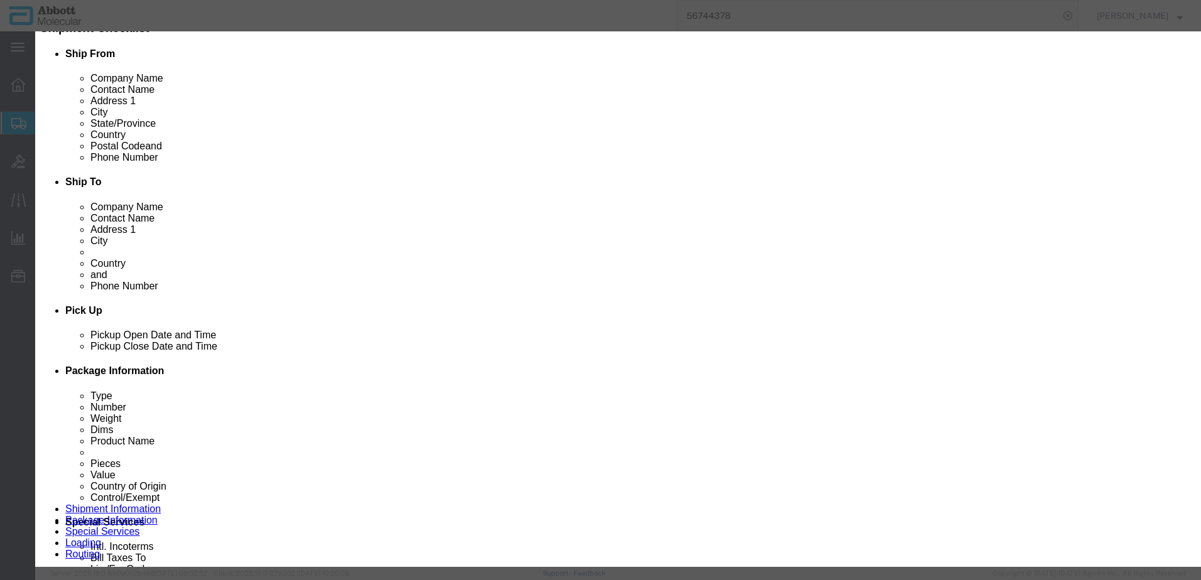
type input "02J0630"
type textarea "VYS VP2000 500ML PRETREATM 30-801250"
select select "NLR"
type input "02J0630"
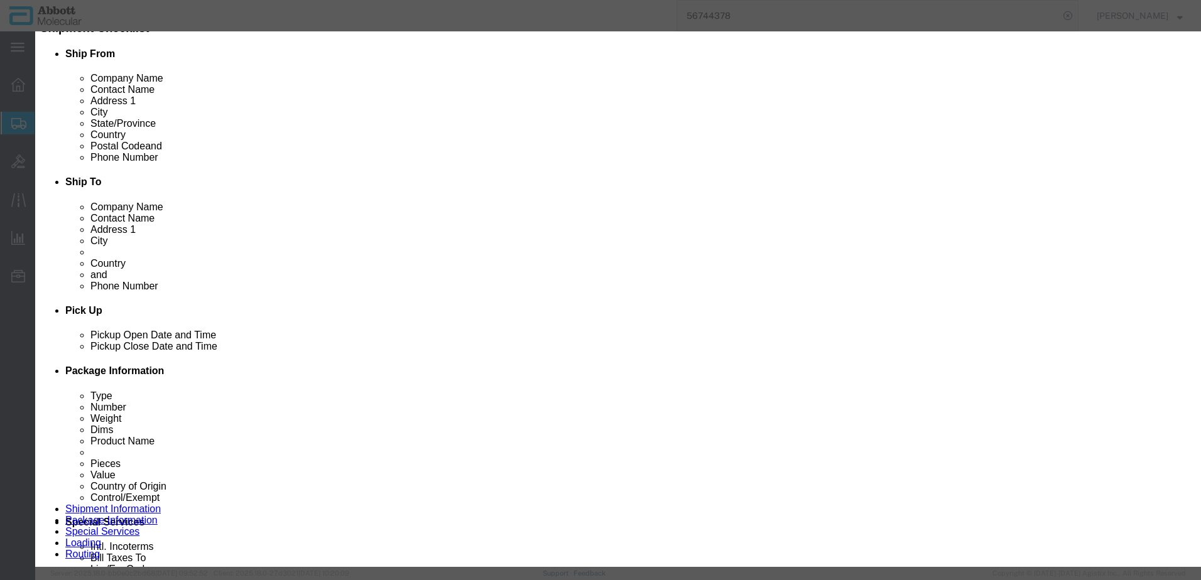
type input "138"
type input "1"
select select "70"
click select "Select Account Type Activity ID Airline Appointment Number ASN Batch Number Bil…"
select select "BATCH_NUMBER"
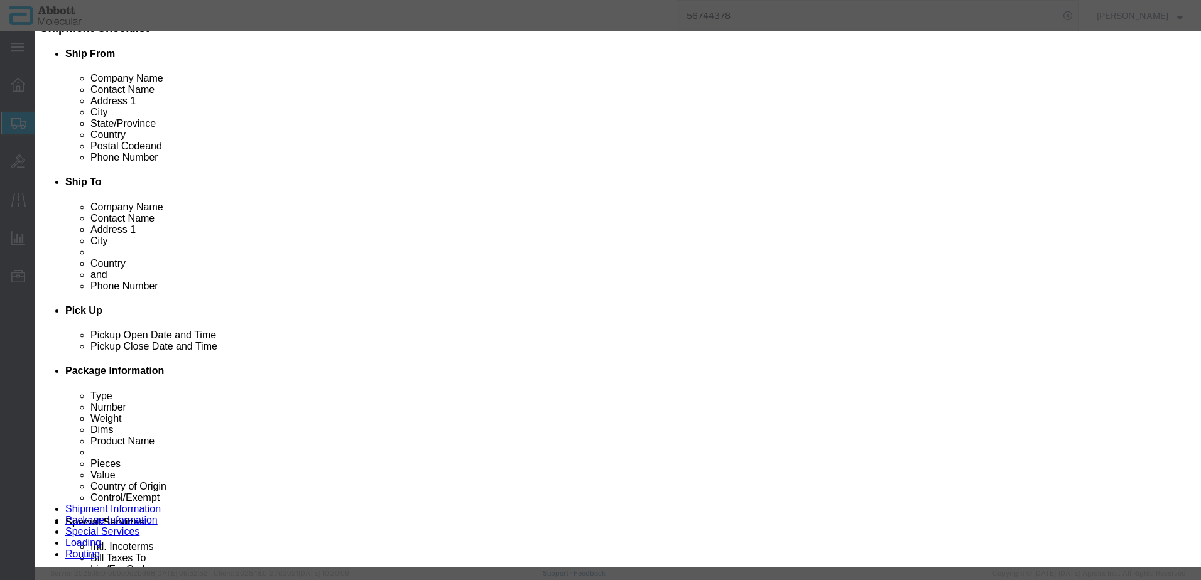
click select "Select Account Type Activity ID Airline Appointment Number ASN Batch Number Bil…"
type input "25D2156272"
select select "BATCH_NUMBER"
type input "25F0256084"
click button "Save & Close"
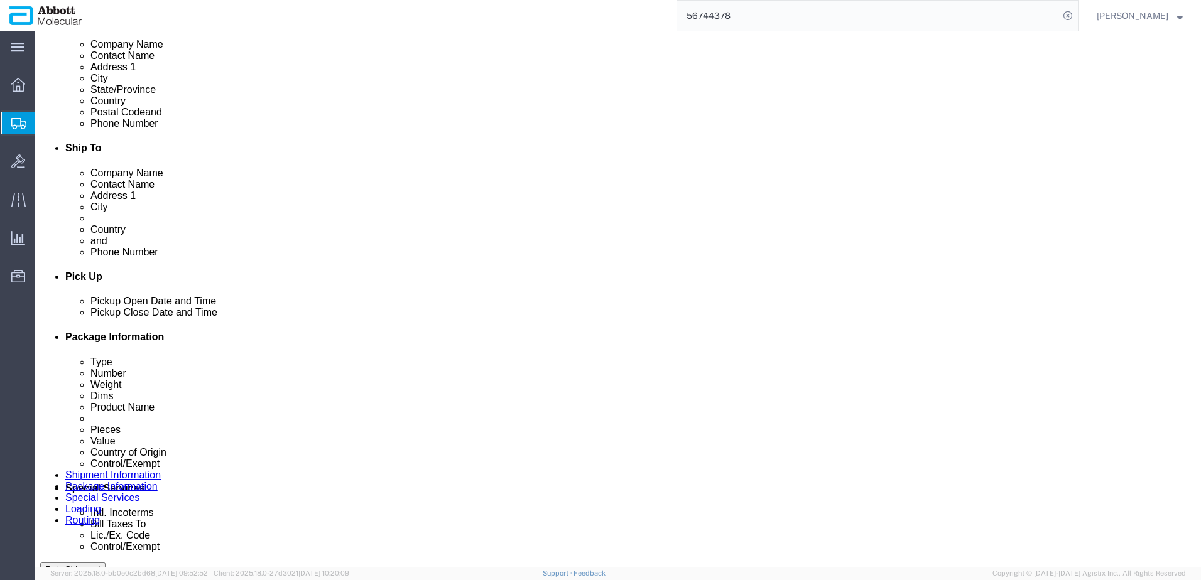
scroll to position [377, 0]
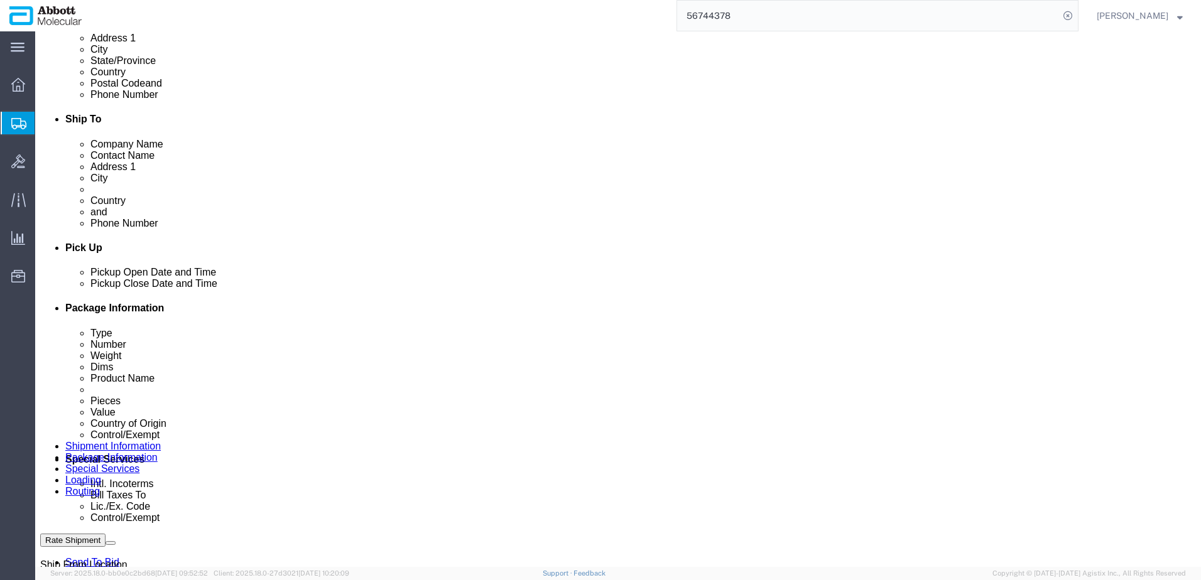
click link "Add Content"
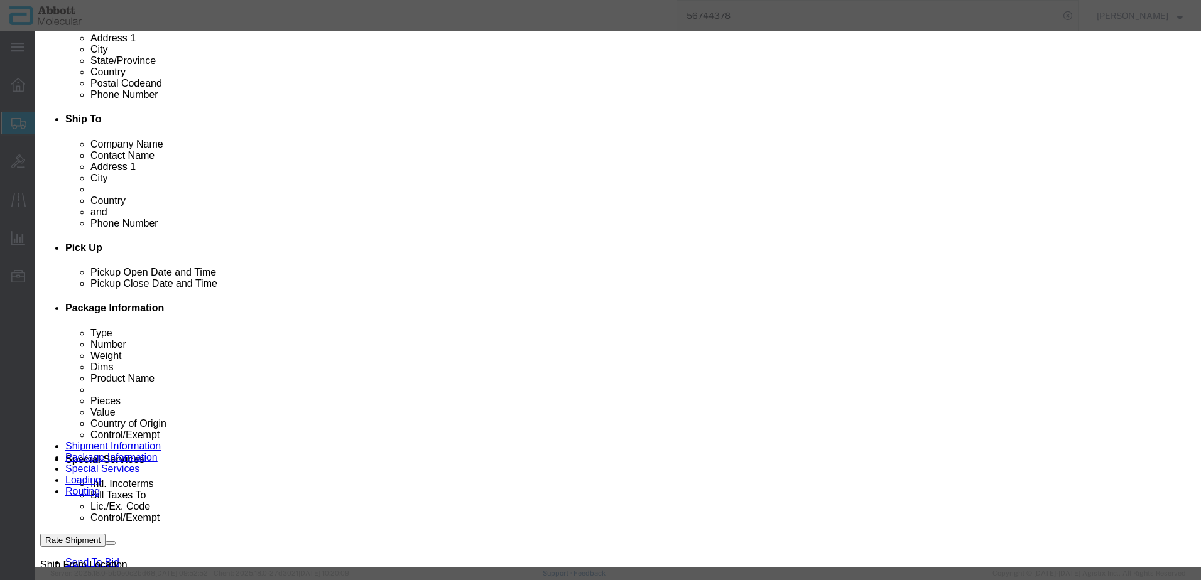
click input "text"
type input "02J1032"
click td "Name: 02J1032"
select select
checkbox input "false"
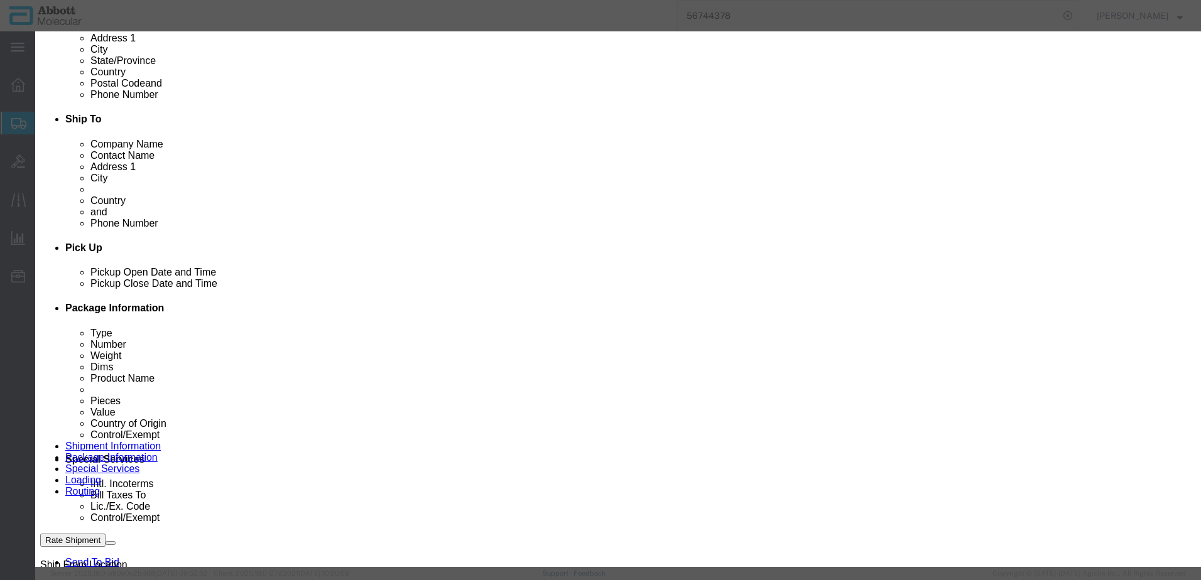
select select "US"
type input "3824999397"
select select "BIS"
checkbox input "false"
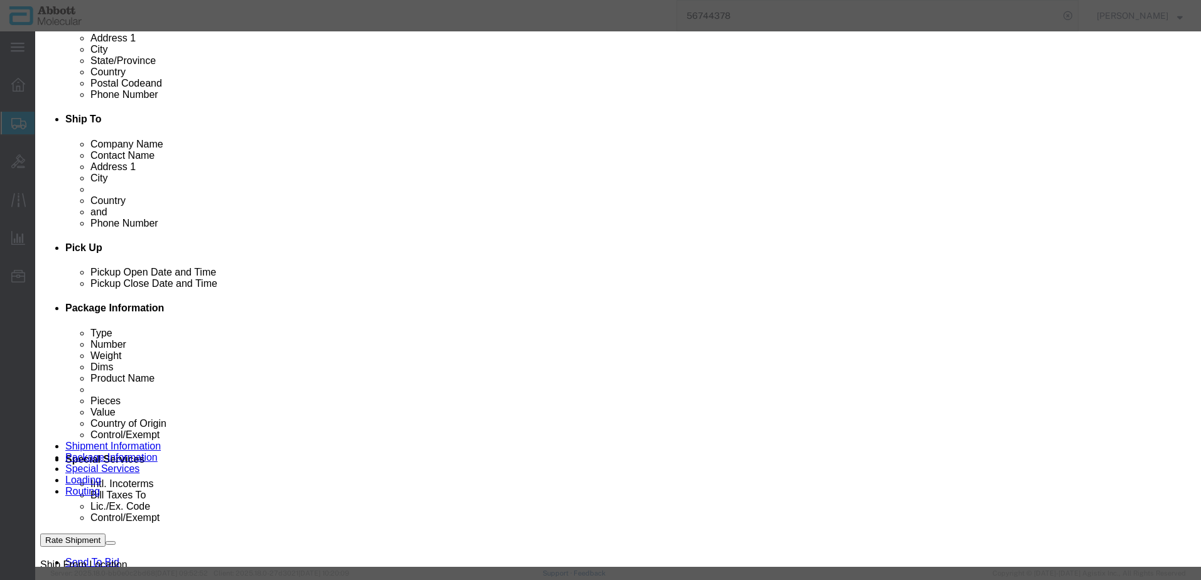
type input "02J1032"
type textarea "20 X SSC 500g"
type input "02J1032"
select select "NLR"
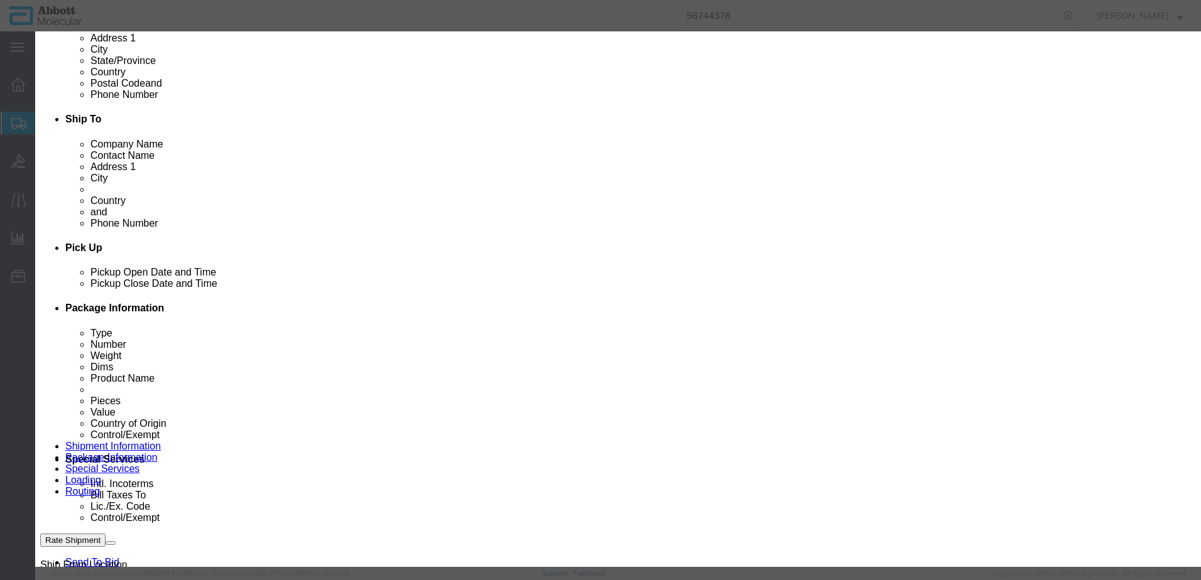
type input "144"
drag, startPoint x: 740, startPoint y: 206, endPoint x: 735, endPoint y: 215, distance: 10.1
click select "Select Account Type Activity ID Airline Appointment Number ASN Batch Number Bil…"
click button "Save & Close"
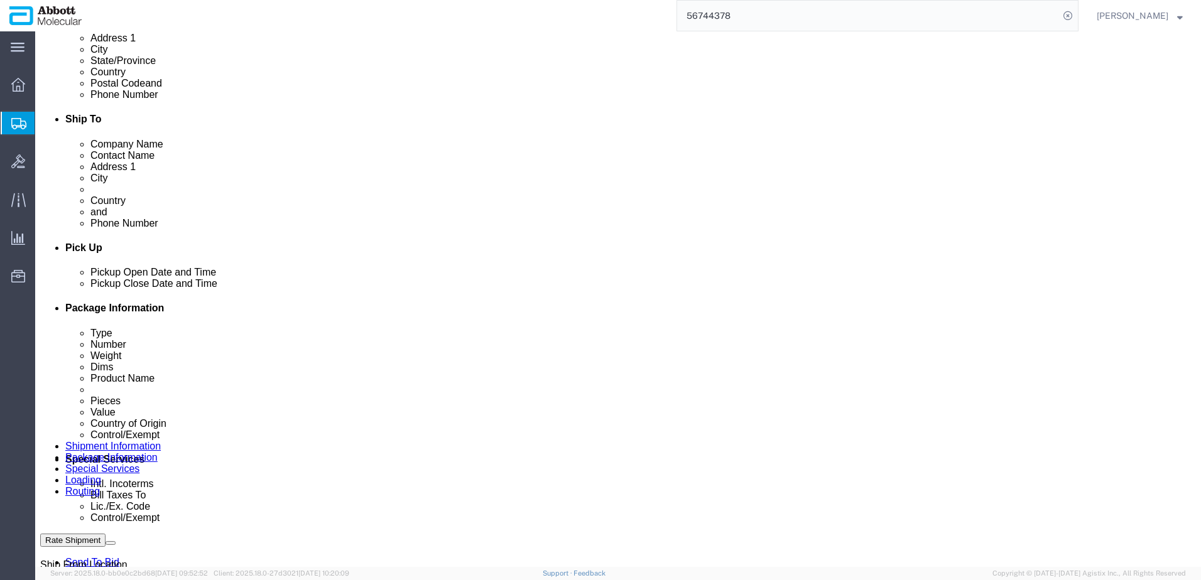
click dd "1.00 USD"
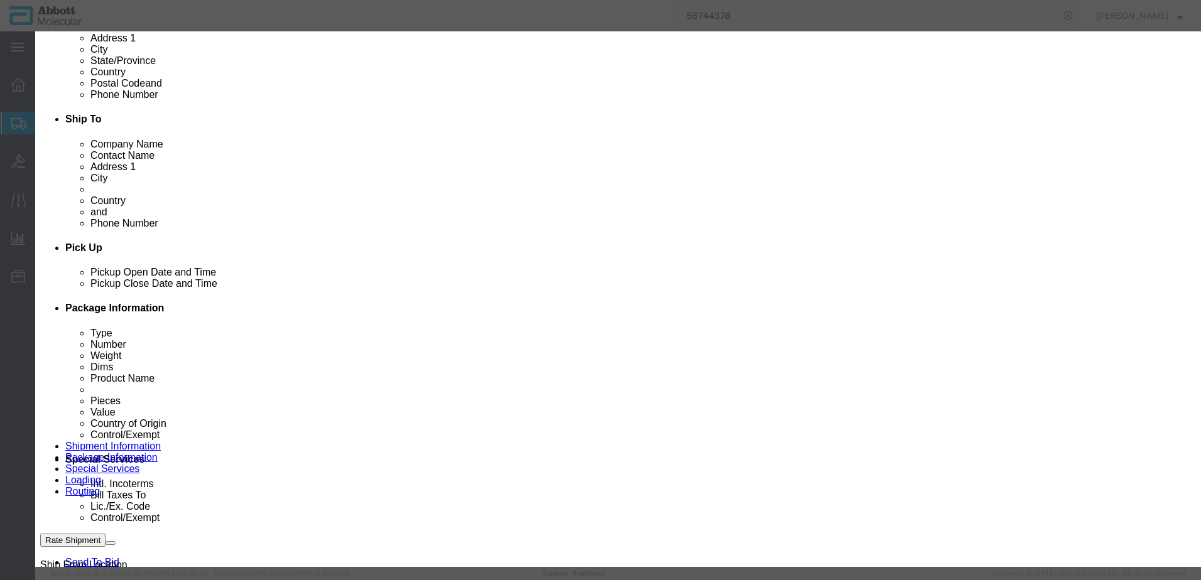
click button "Close"
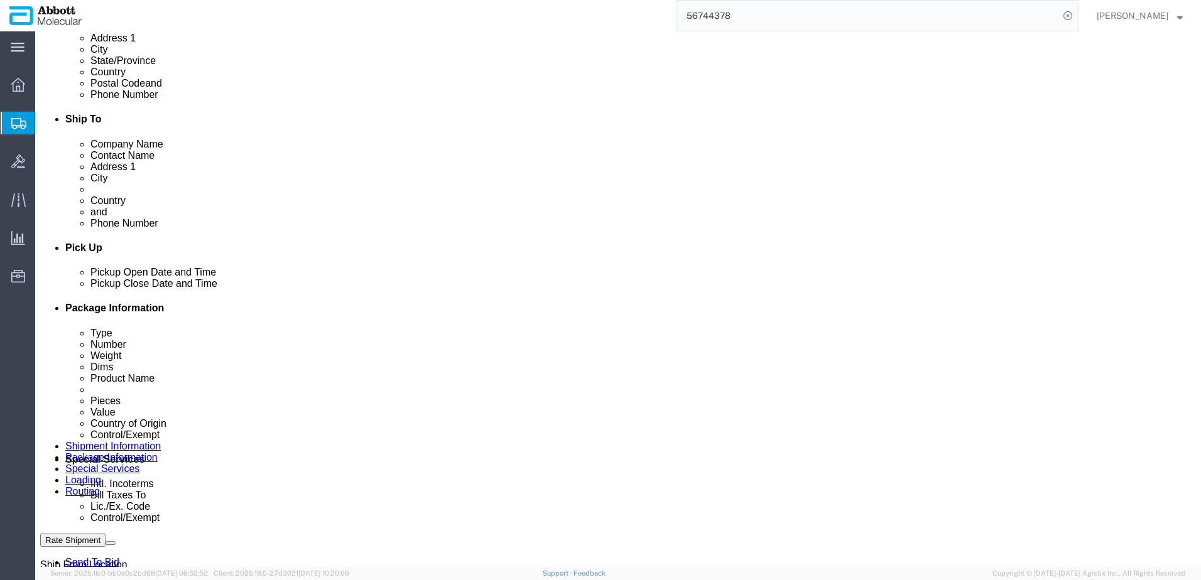
click link "Add Content"
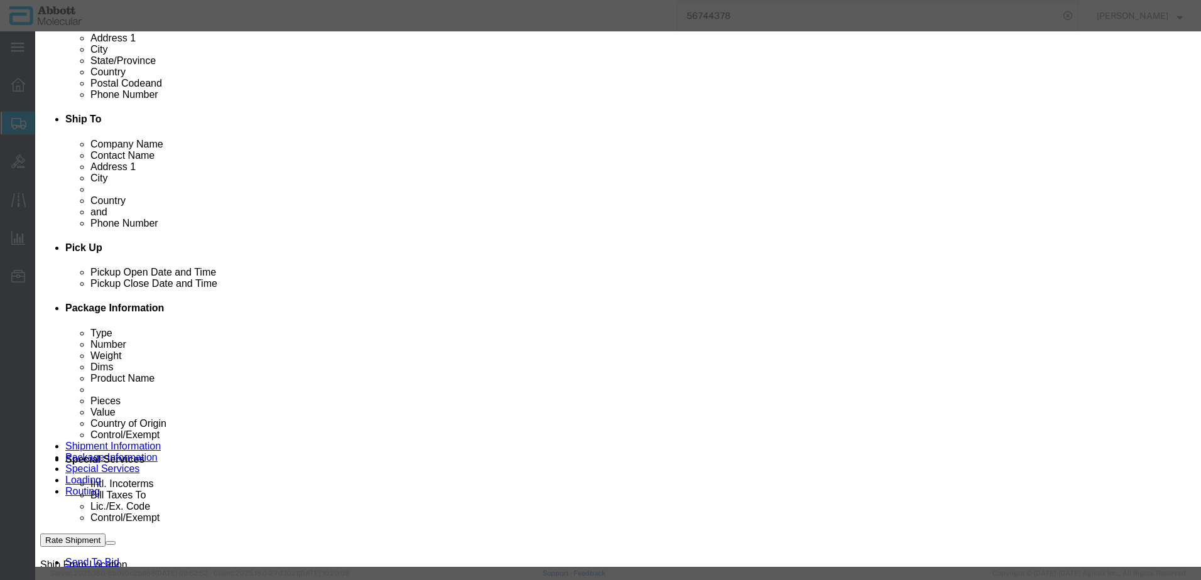
click input "text"
click td "Name: 09N2003"
click select "Select Account Type Activity ID Airline Appointment Number ASN Batch Number Bil…"
click button "Save & Close"
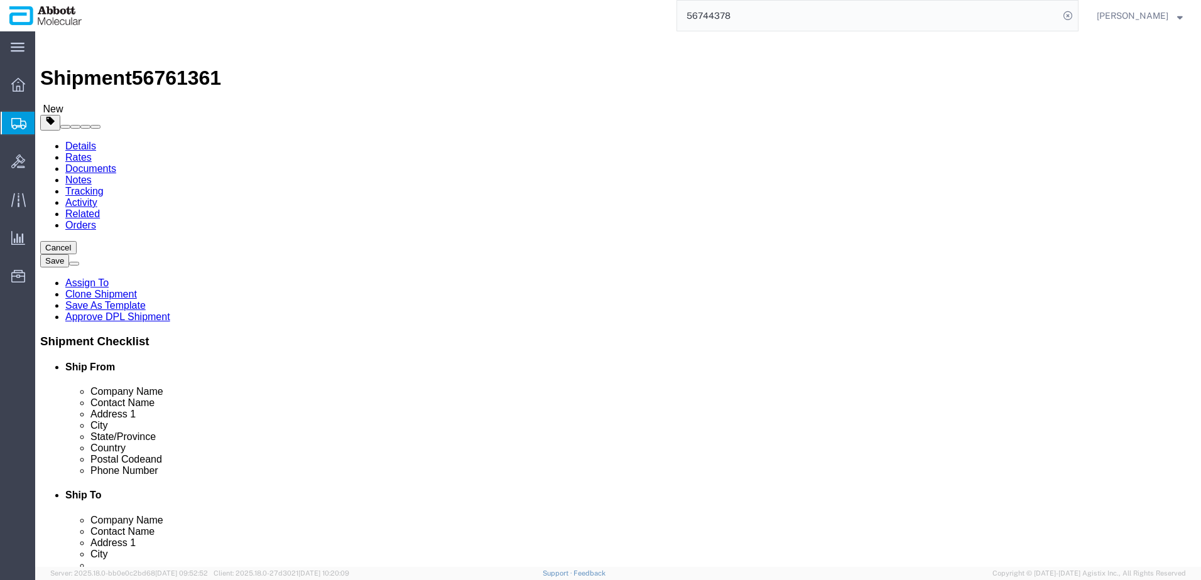
scroll to position [0, 0]
click link "Add Content"
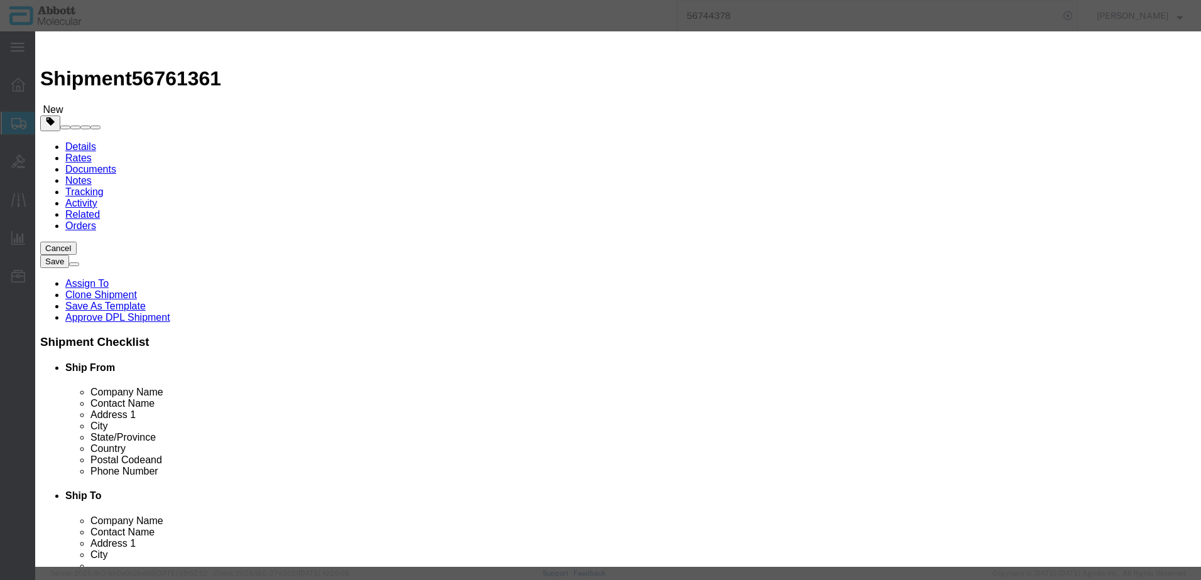
click input "text"
click td "Model: 09N5001"
click select "Select Account Type Activity ID Airline Appointment Number ASN Batch Number Bil…"
click button "Save & Close"
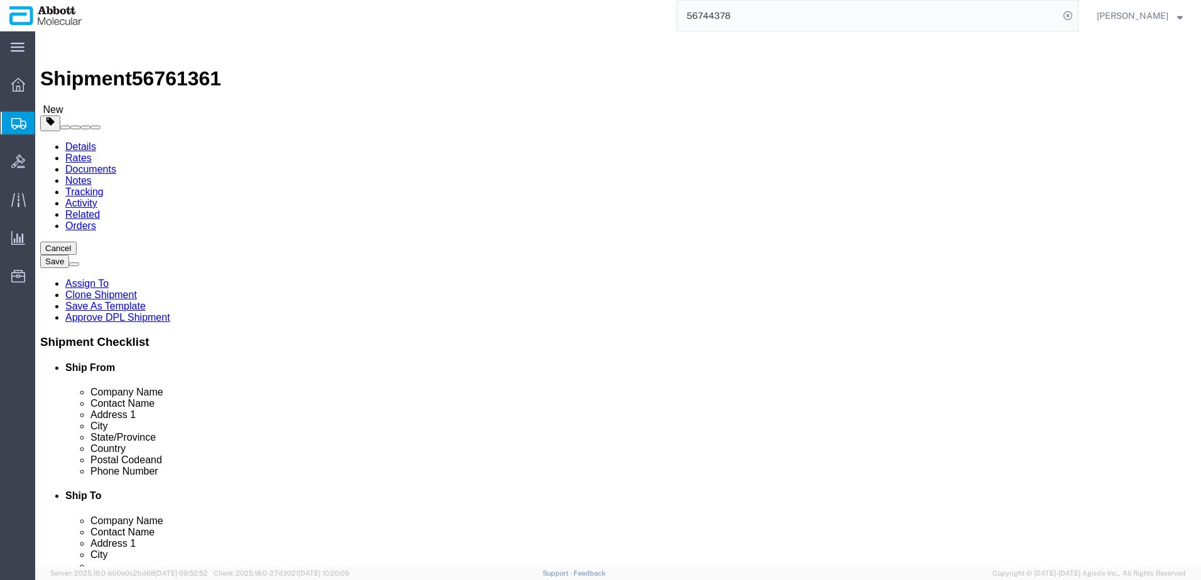
click link "Add Content"
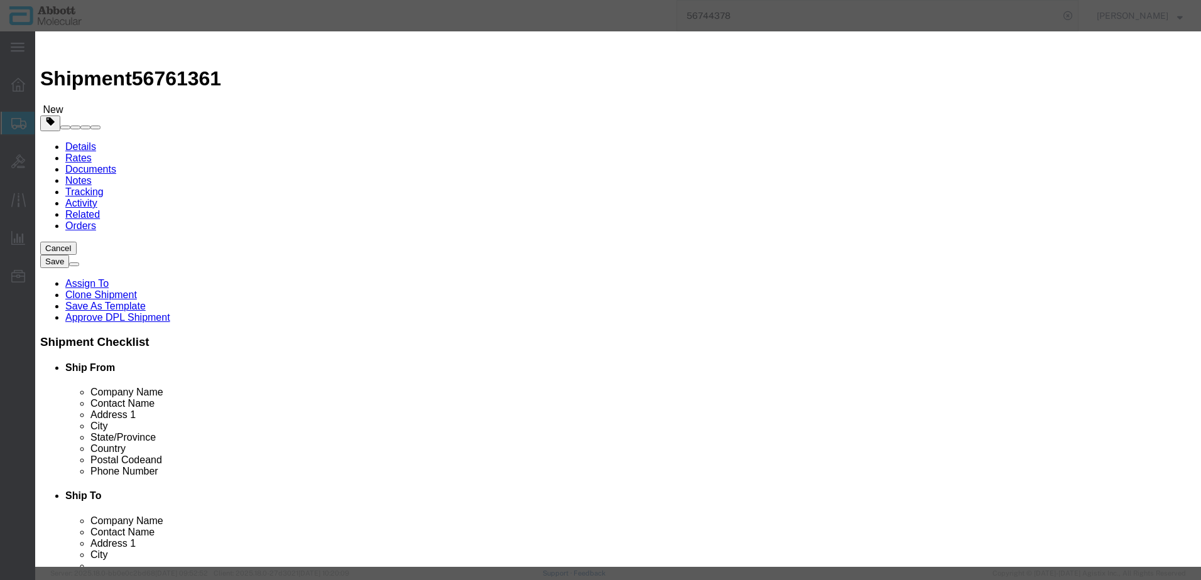
click input "text"
click strong "04J7175"
drag, startPoint x: 739, startPoint y: 205, endPoint x: 737, endPoint y: 214, distance: 9.6
click select "Select Account Type Activity ID Airline Appointment Number ASN Batch Number Bil…"
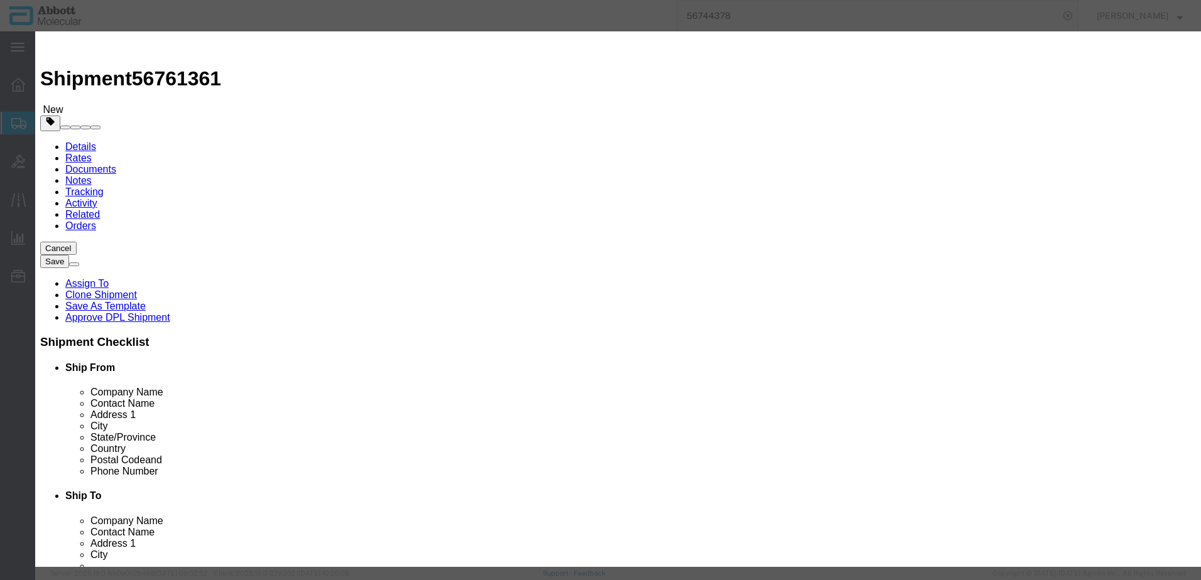
click button "Save & Close"
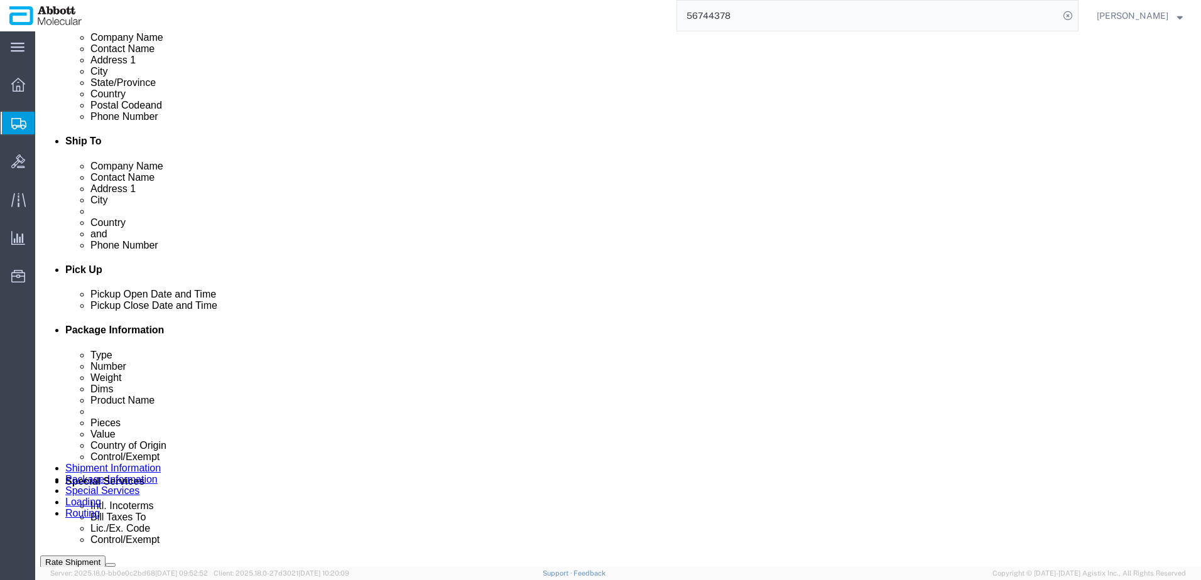
scroll to position [440, 0]
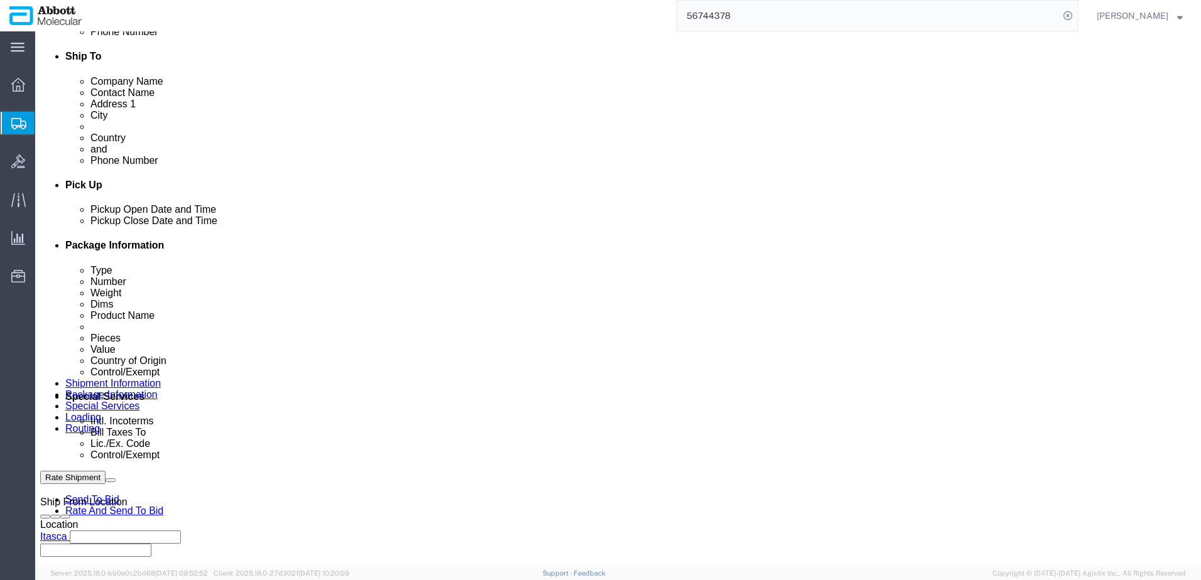
click dd "138.00 Each"
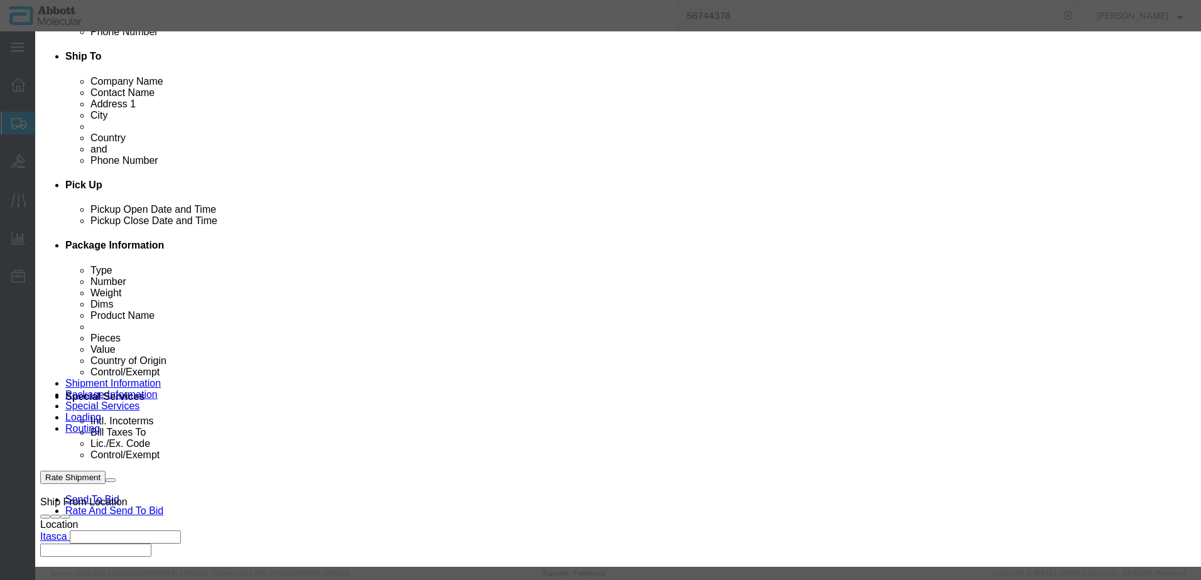
click button "Close"
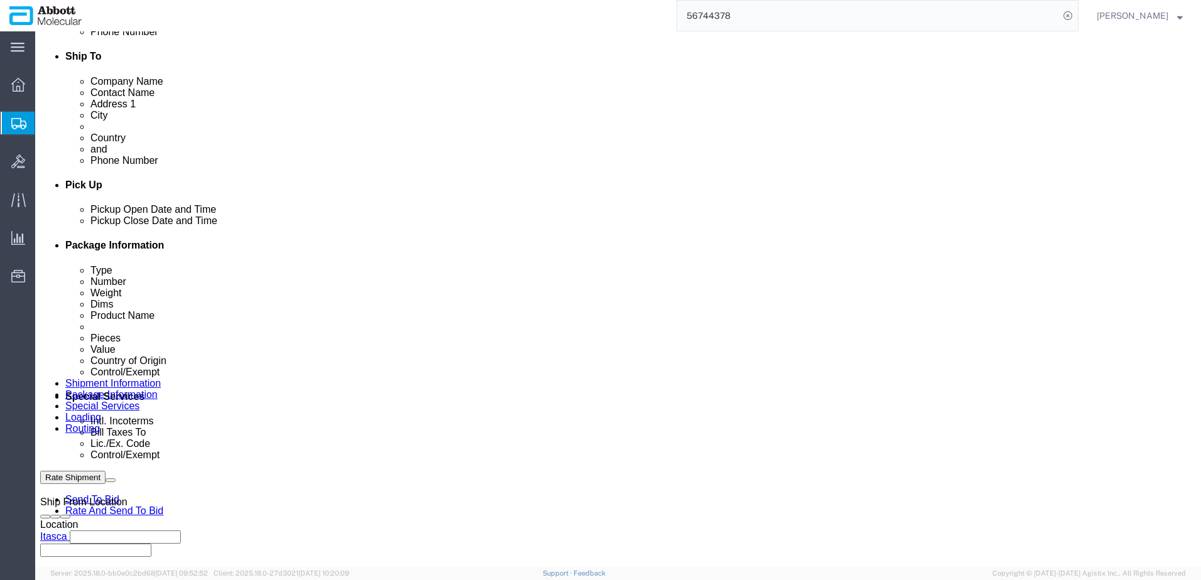
click link "Add Content"
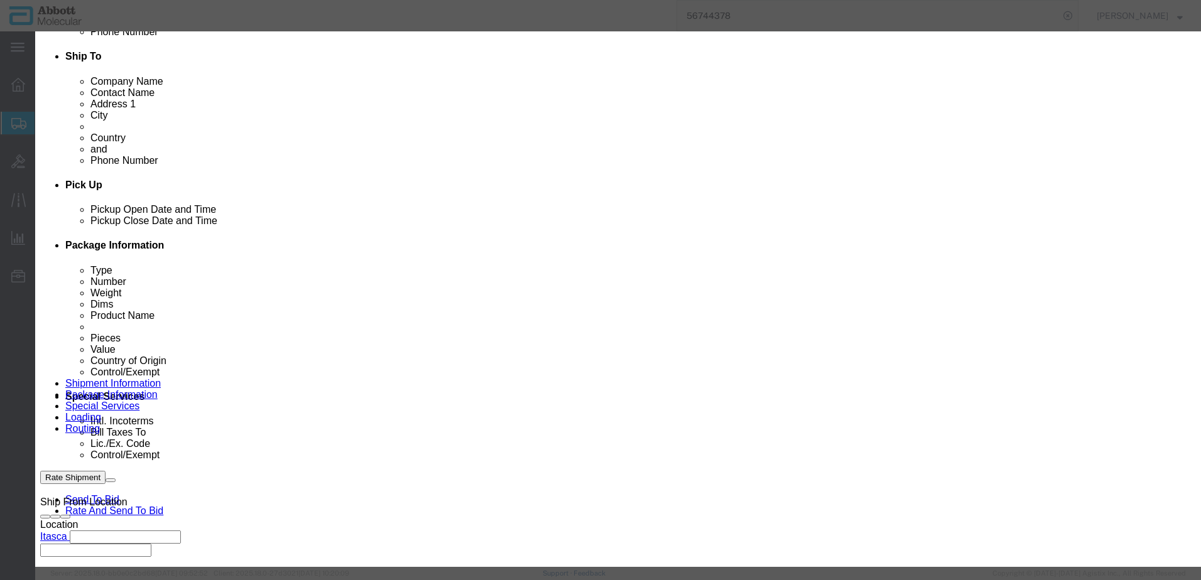
click input "text"
click td "Model: 04J7160"
click select "Select Account Type Activity ID Airline Appointment Number ASN Batch Number Bil…"
click button "Save & Close"
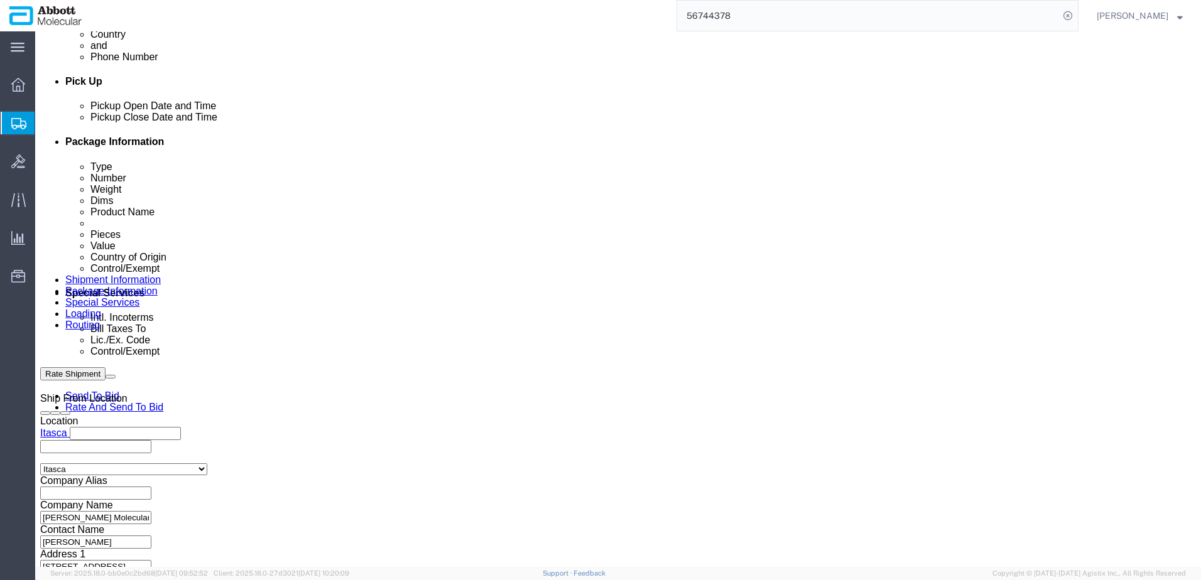
scroll to position [565, 0]
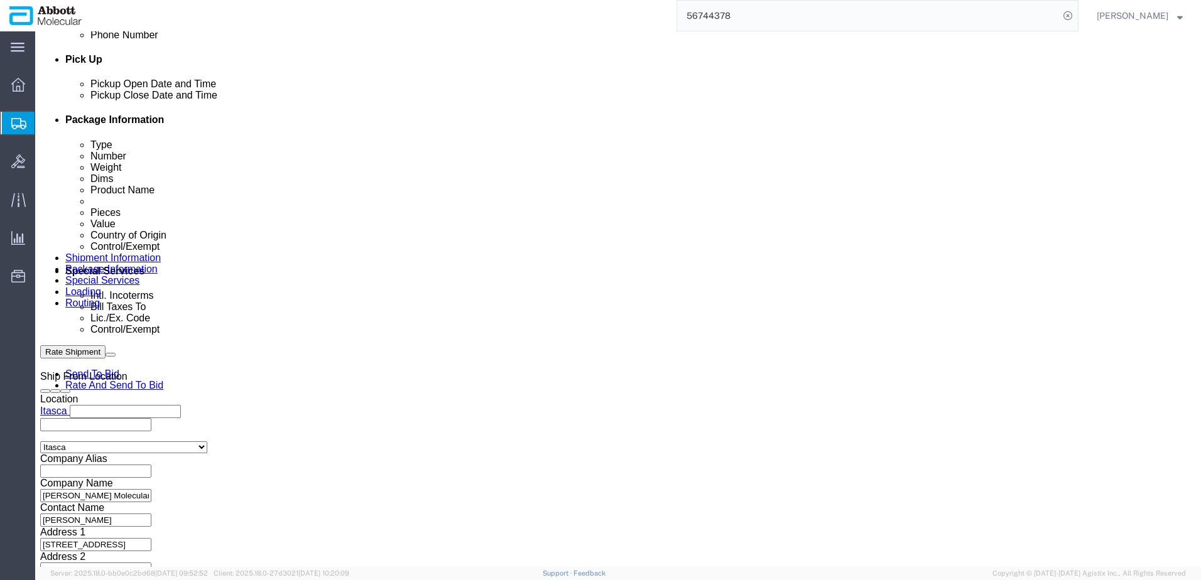
click link "Add Content"
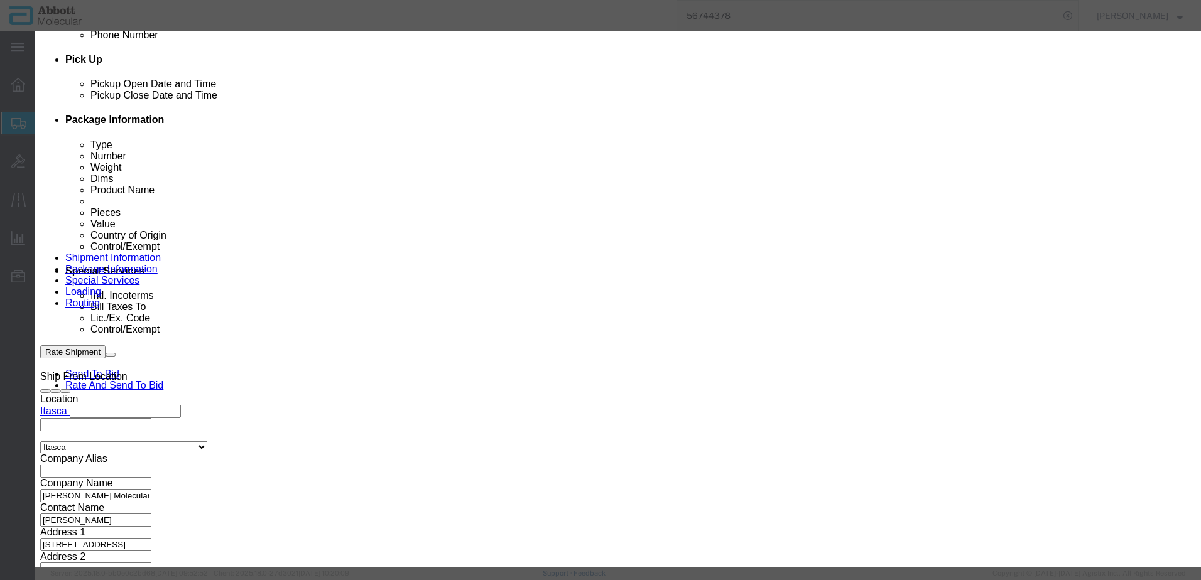
click input "text"
click strong "09N4901"
drag, startPoint x: 768, startPoint y: 201, endPoint x: 758, endPoint y: 215, distance: 17.1
click select "Select Account Type Activity ID Airline Appointment Number ASN Batch Number Bil…"
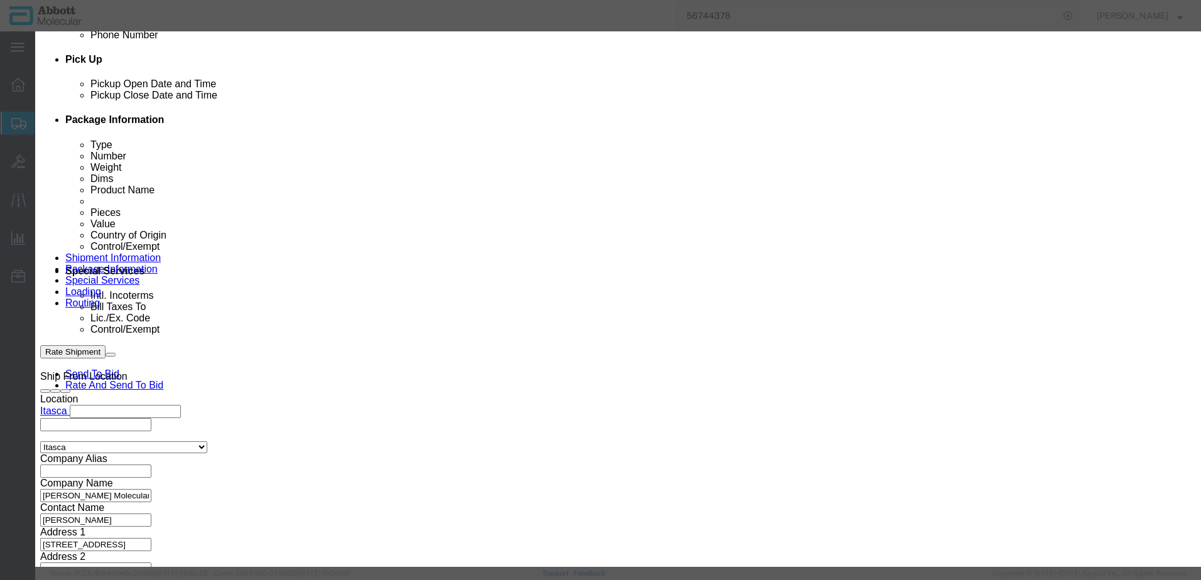
click div "Save & Add Another Save & Close Close"
click button "Save & Add Another"
drag, startPoint x: 436, startPoint y: 127, endPoint x: 401, endPoint y: 96, distance: 47.1
click input "text"
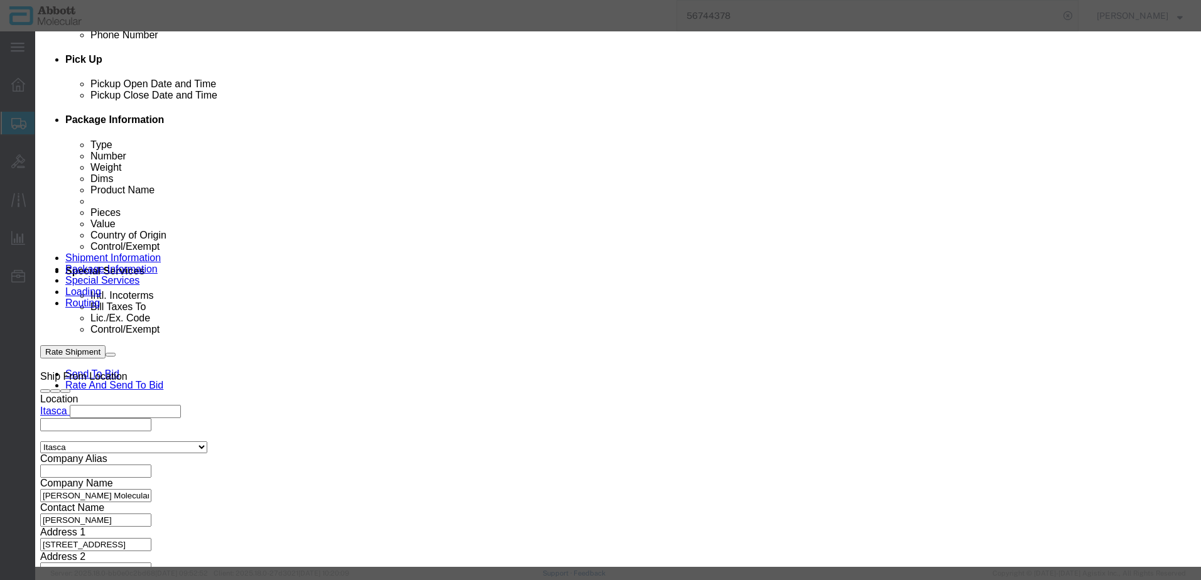
click span "Name:"
drag, startPoint x: 763, startPoint y: 202, endPoint x: 759, endPoint y: 212, distance: 11.0
click select "Select Account Type Activity ID Airline Appointment Number ASN Batch Number Bil…"
click button "Save & Add Another"
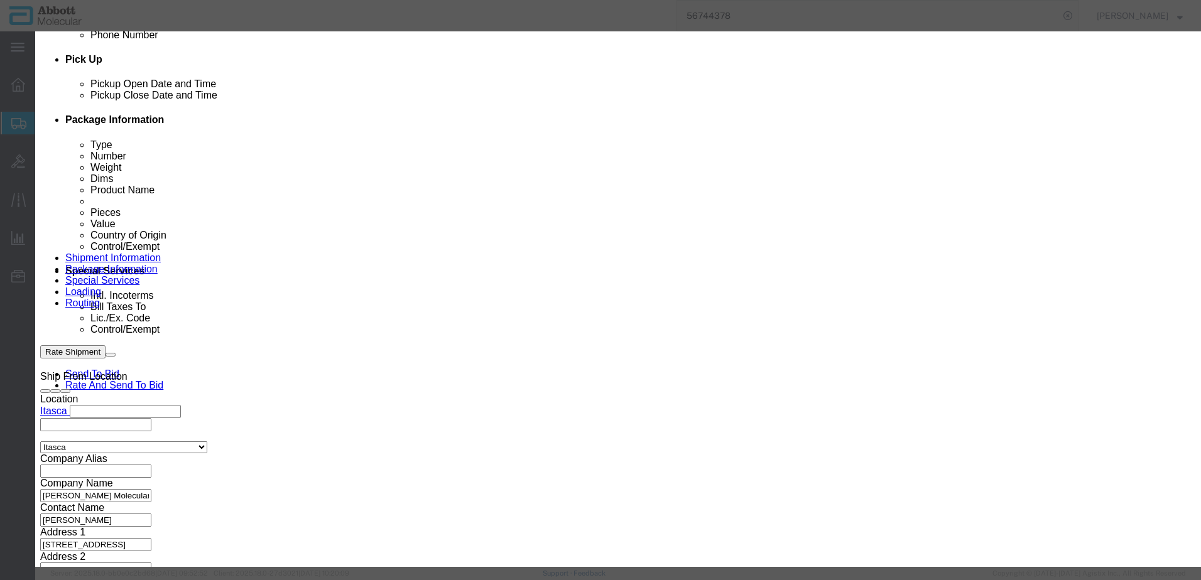
click input "text"
click td "Name: 02J0730"
drag, startPoint x: 722, startPoint y: 203, endPoint x: 718, endPoint y: 212, distance: 9.0
click select "Select Account Type Activity ID Airline Appointment Number ASN Batch Number Bil…"
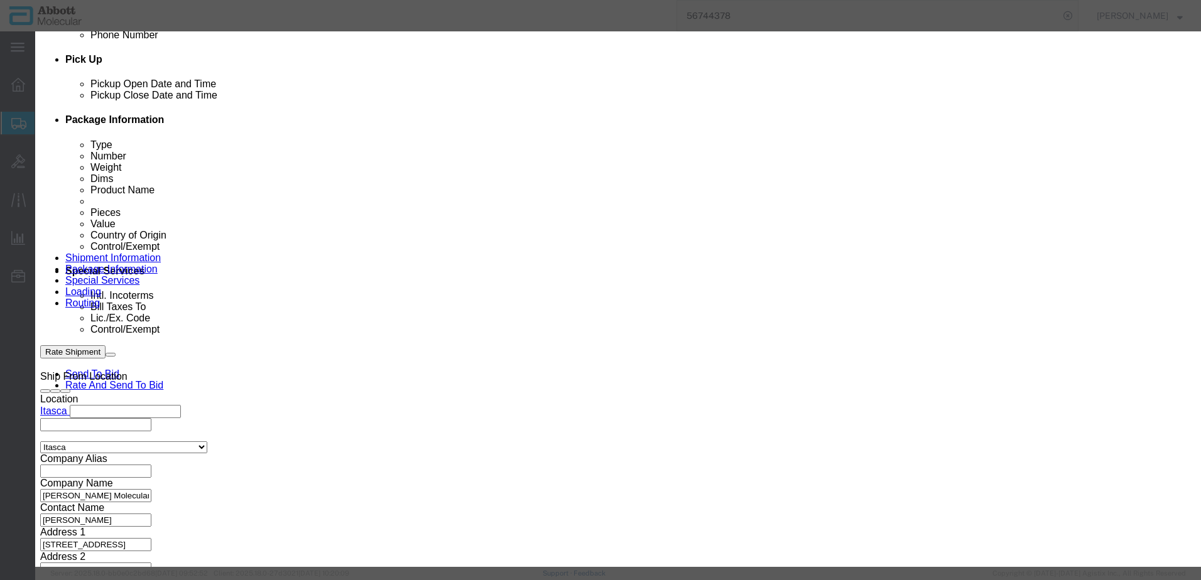
click button "Save & Close"
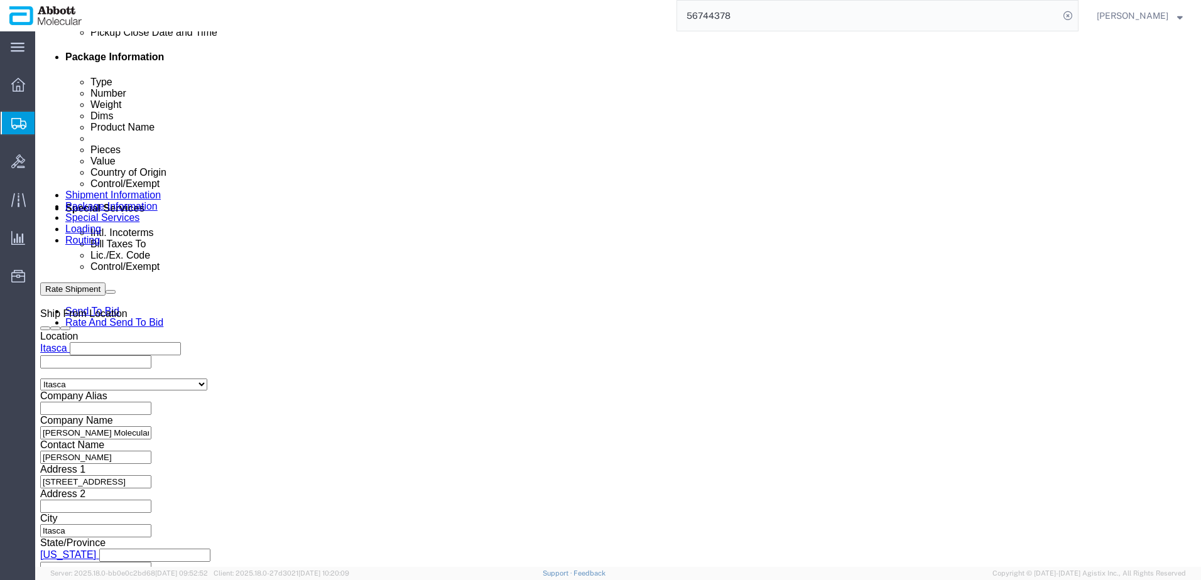
scroll to position [857, 0]
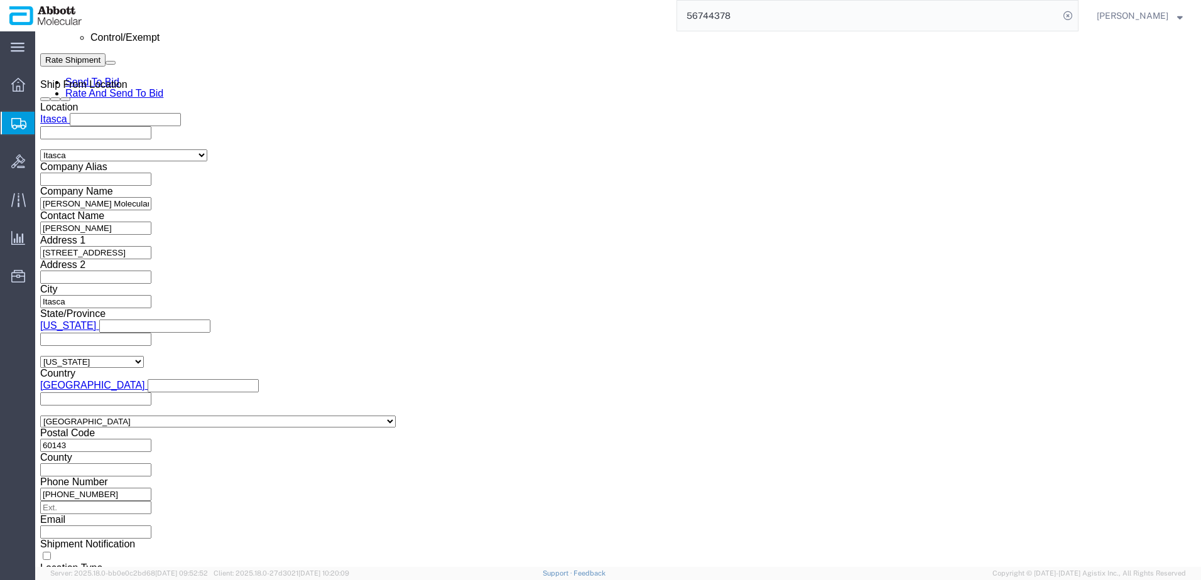
click button "Continue"
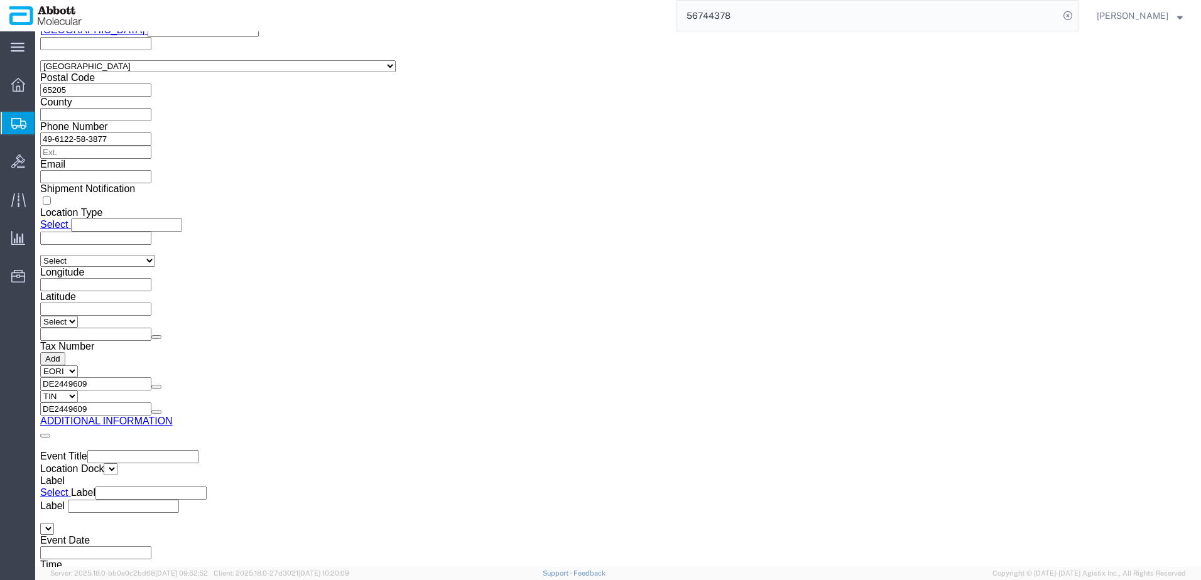
click button "Upload"
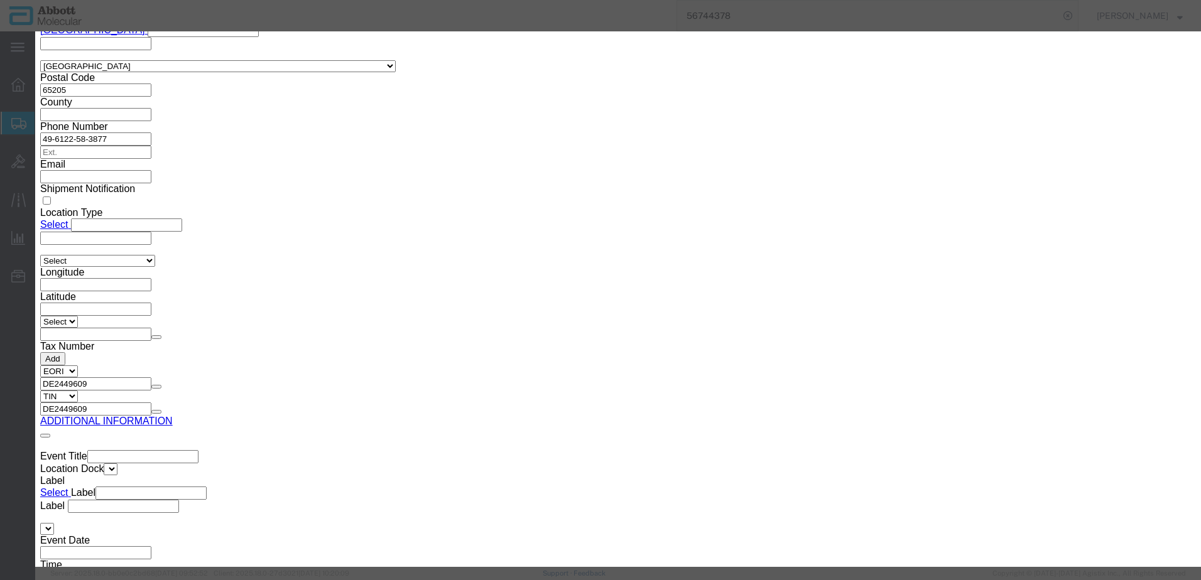
click button "Browse"
click button "Upload"
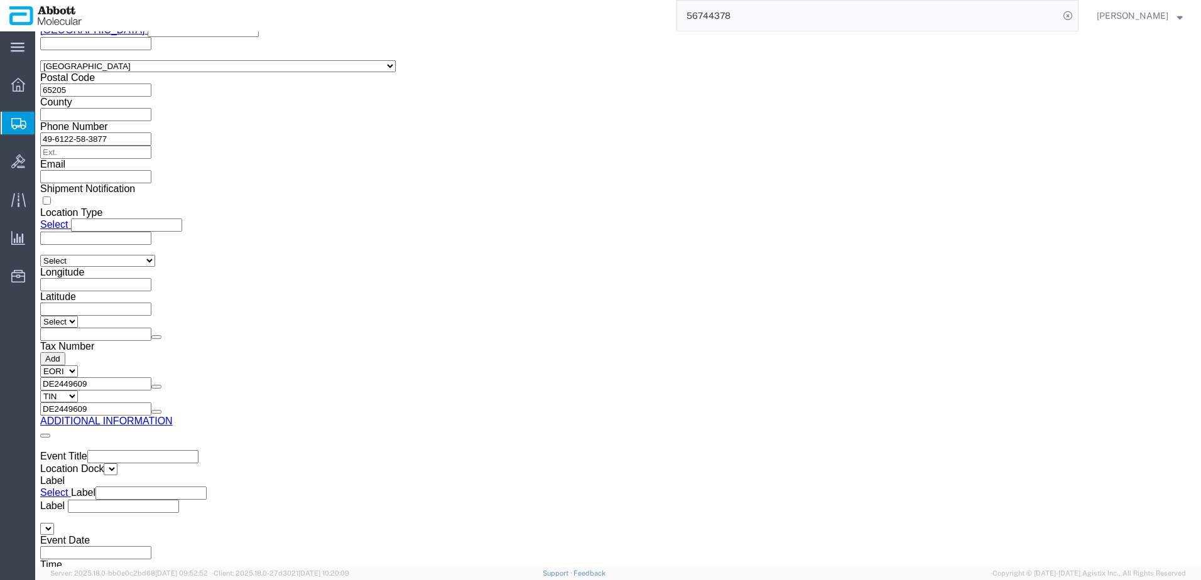
drag, startPoint x: 36, startPoint y: 18, endPoint x: 169, endPoint y: 21, distance: 133.2
click h1 "Shipment 56761361"
copy h1 "Shipment 56761361"
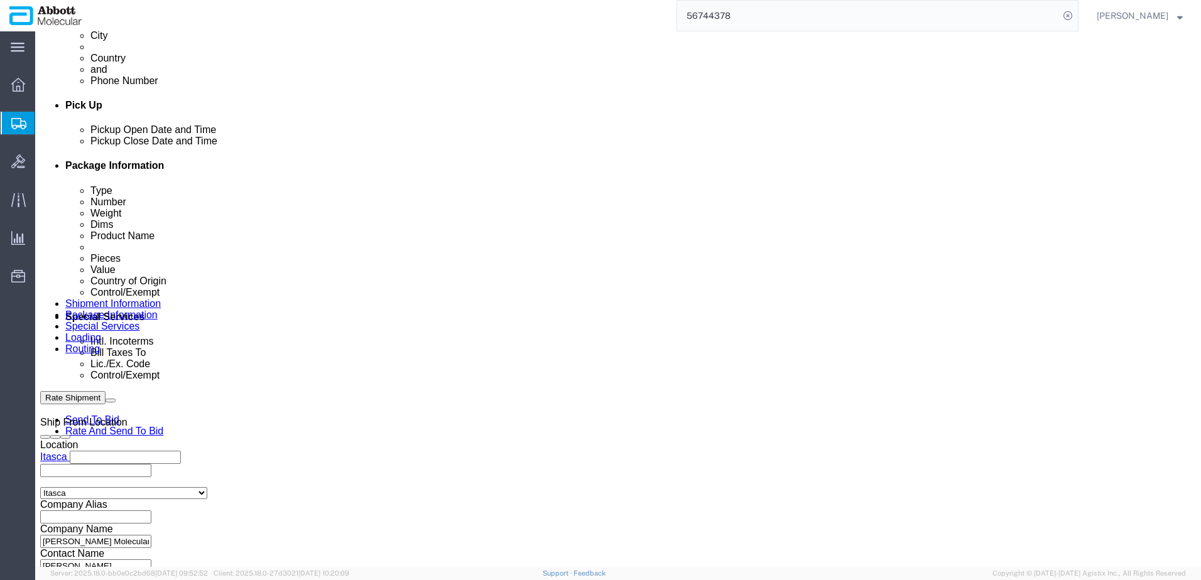
scroll to position [508, 0]
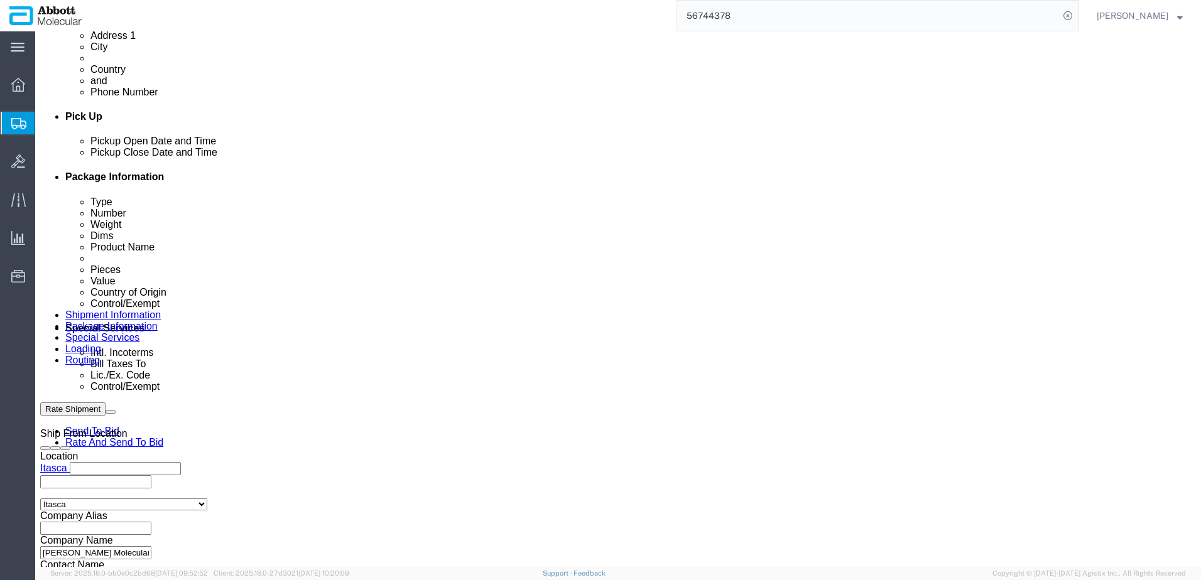
drag, startPoint x: 1002, startPoint y: 516, endPoint x: 0, endPoint y: 235, distance: 1040.9
click button "Rate Shipment"
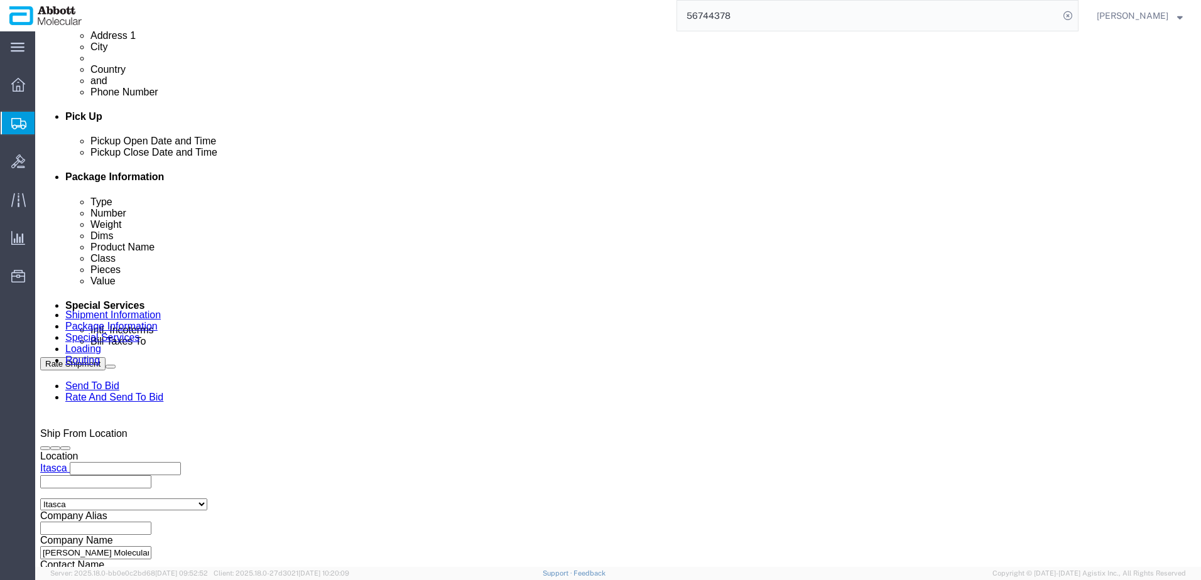
drag, startPoint x: 1034, startPoint y: 517, endPoint x: 944, endPoint y: 480, distance: 97.2
click button "Rate Shipment"
click span "56761361"
copy span "56761361"
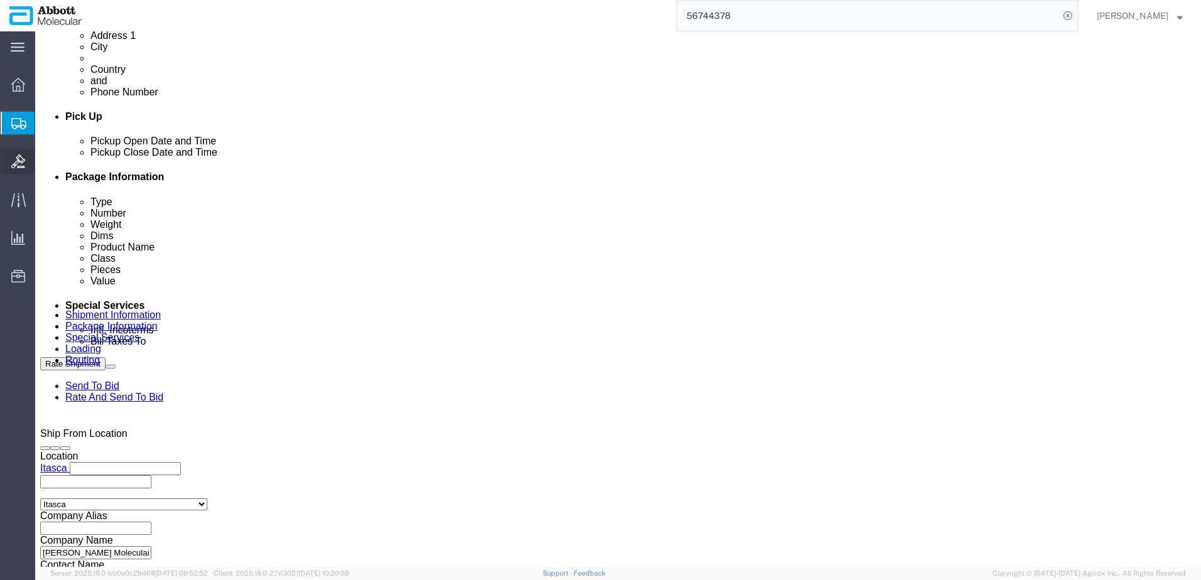
drag, startPoint x: 85, startPoint y: 183, endPoint x: 30, endPoint y: 158, distance: 61.0
click at [0, 0] on span "Create from Template" at bounding box center [0, 0] width 0 height 0
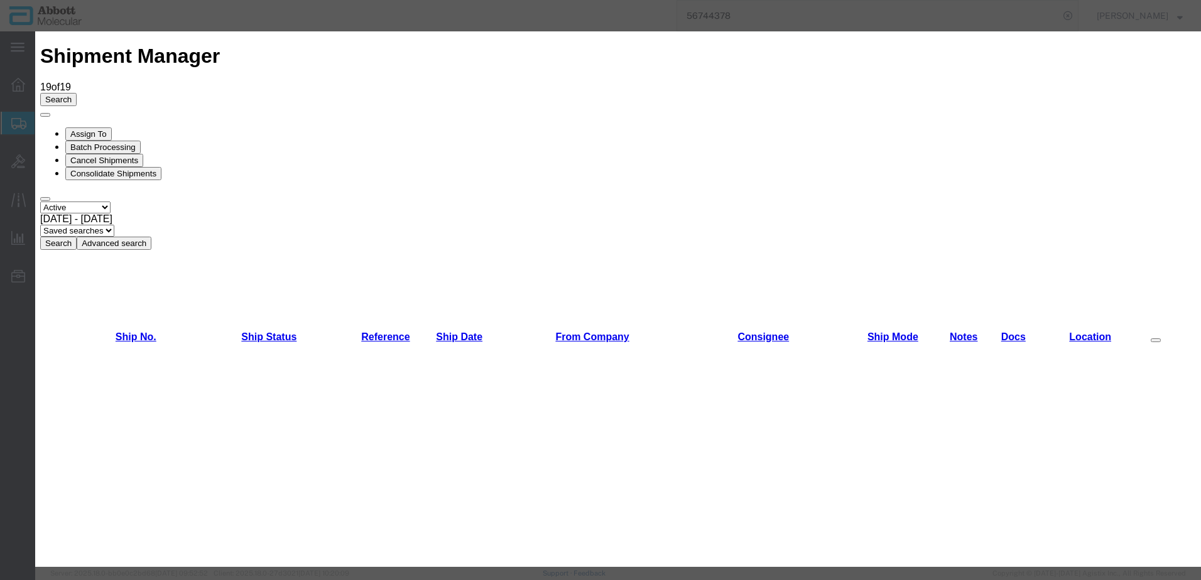
scroll to position [440, 0]
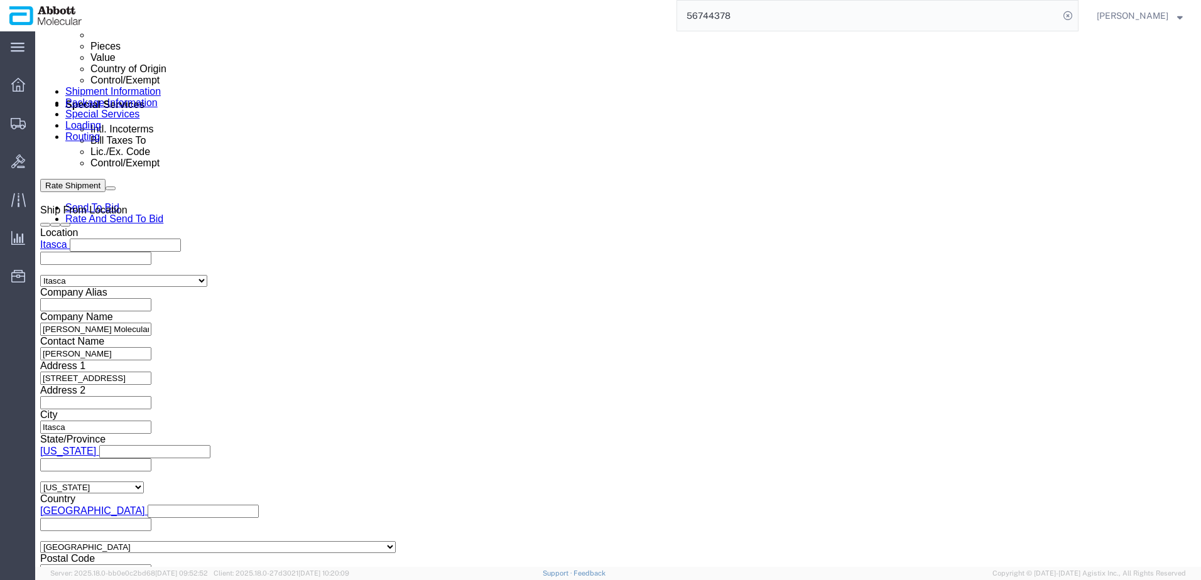
scroll to position [754, 0]
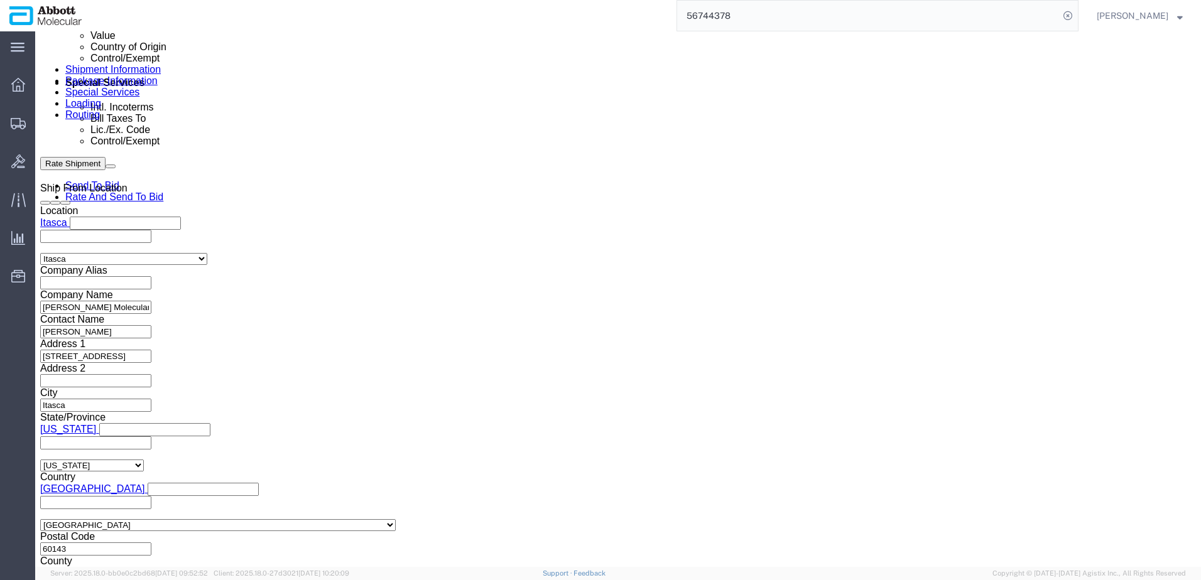
click button "Add reference"
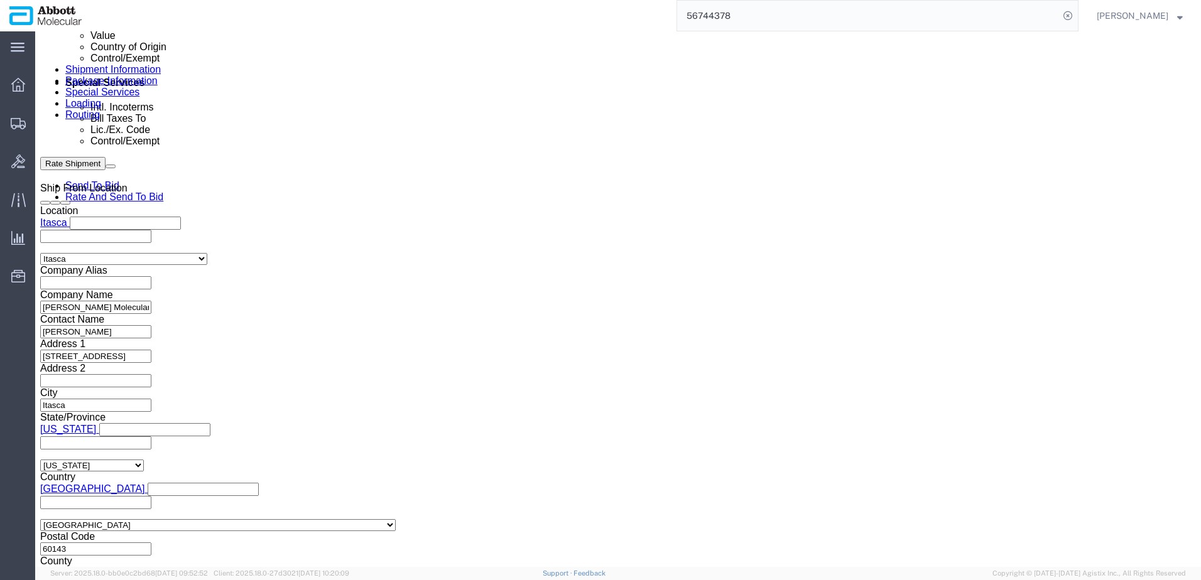
click button "Add reference"
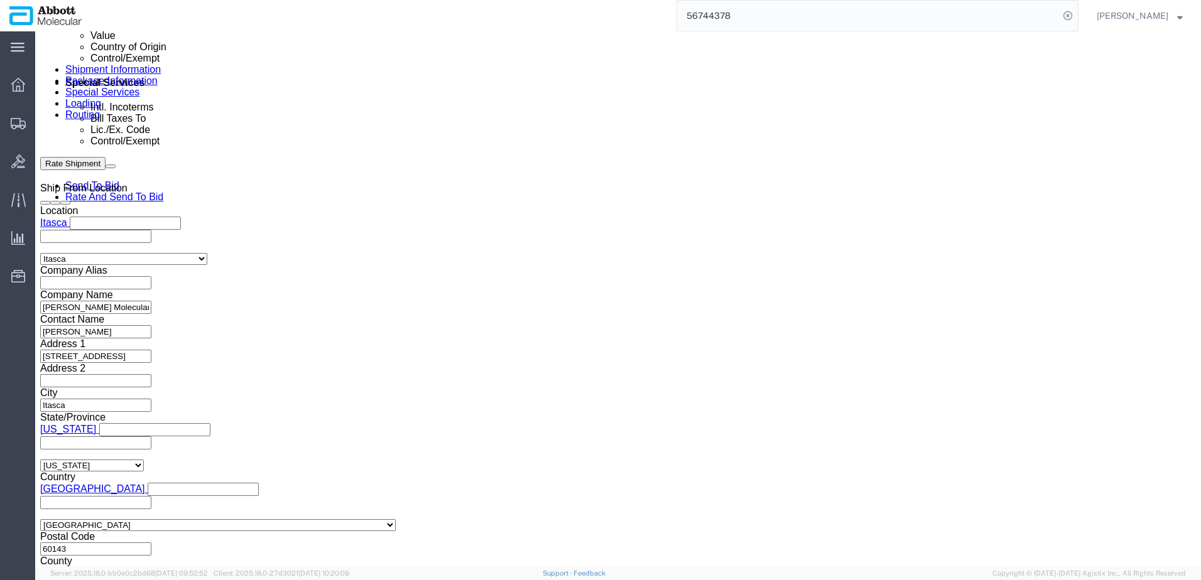
click input "text"
paste input "918050092"
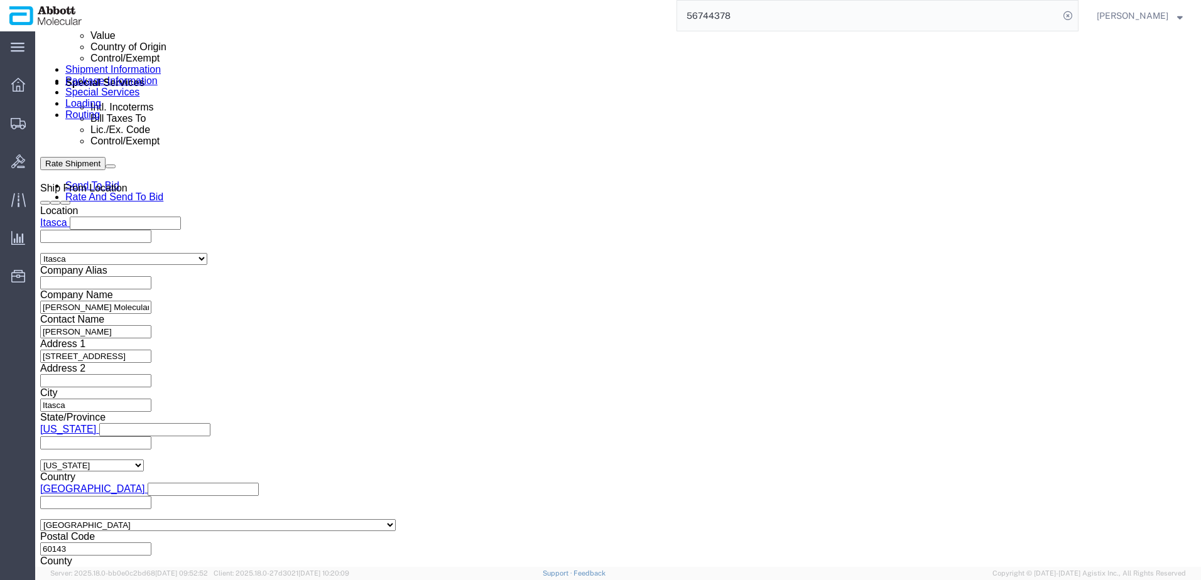
paste input "918050092"
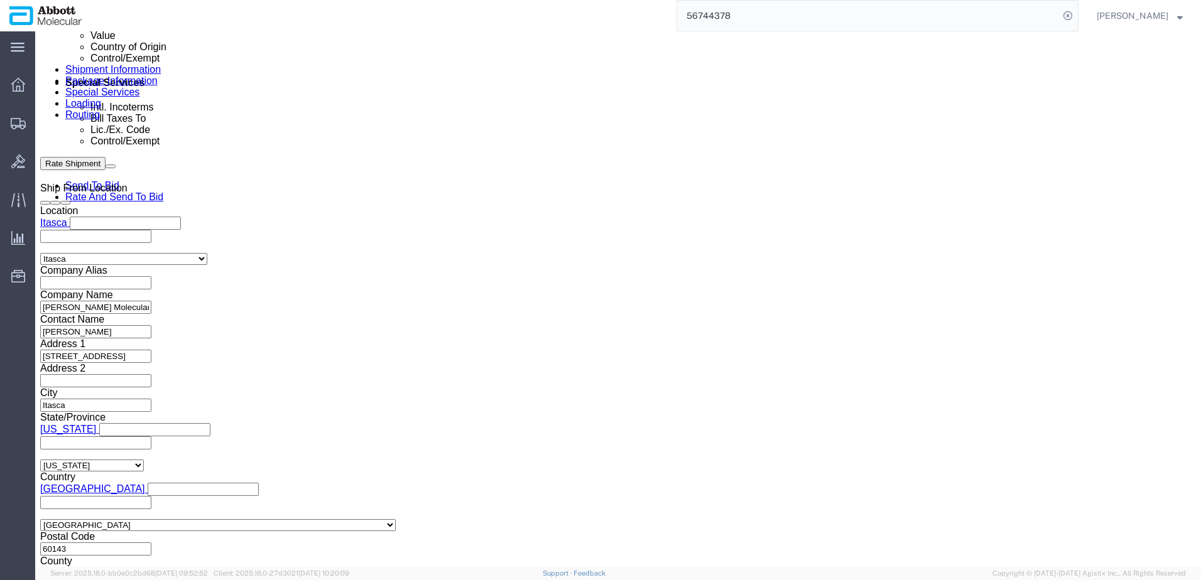
paste input "918060401"
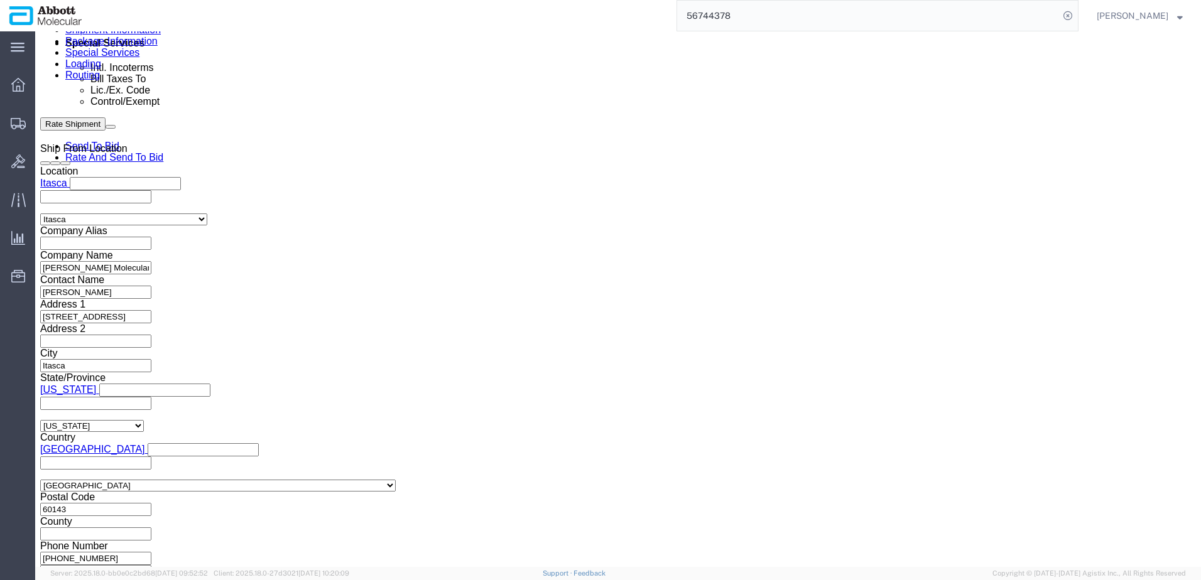
scroll to position [879, 0]
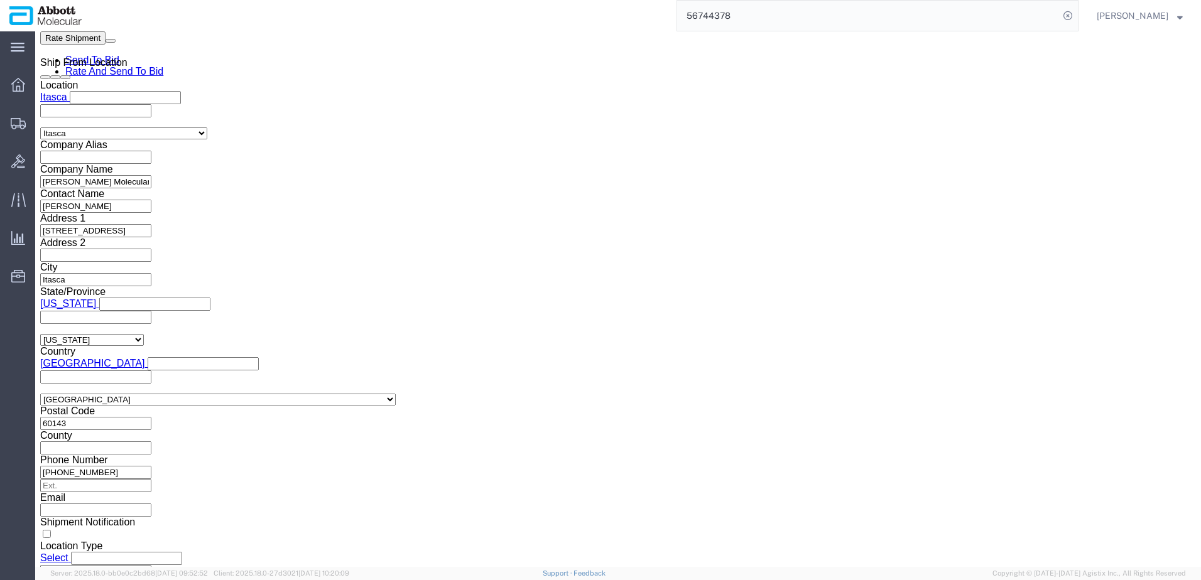
drag, startPoint x: 883, startPoint y: 487, endPoint x: 663, endPoint y: 457, distance: 222.6
click button "Continue"
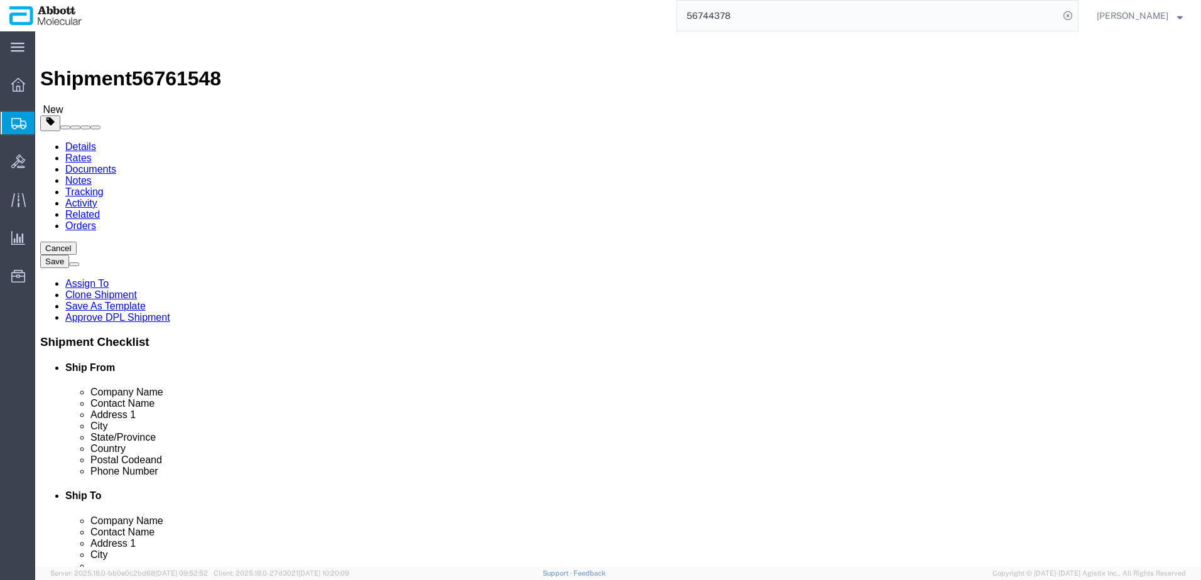
drag, startPoint x: 258, startPoint y: 219, endPoint x: 255, endPoint y: 227, distance: 9.1
click select "Select Box (B) Box (C) Box (D) Cardboard Box(es) Crate (Instrument) Crate(s) En…"
click input "checkbox"
click link "Add Content"
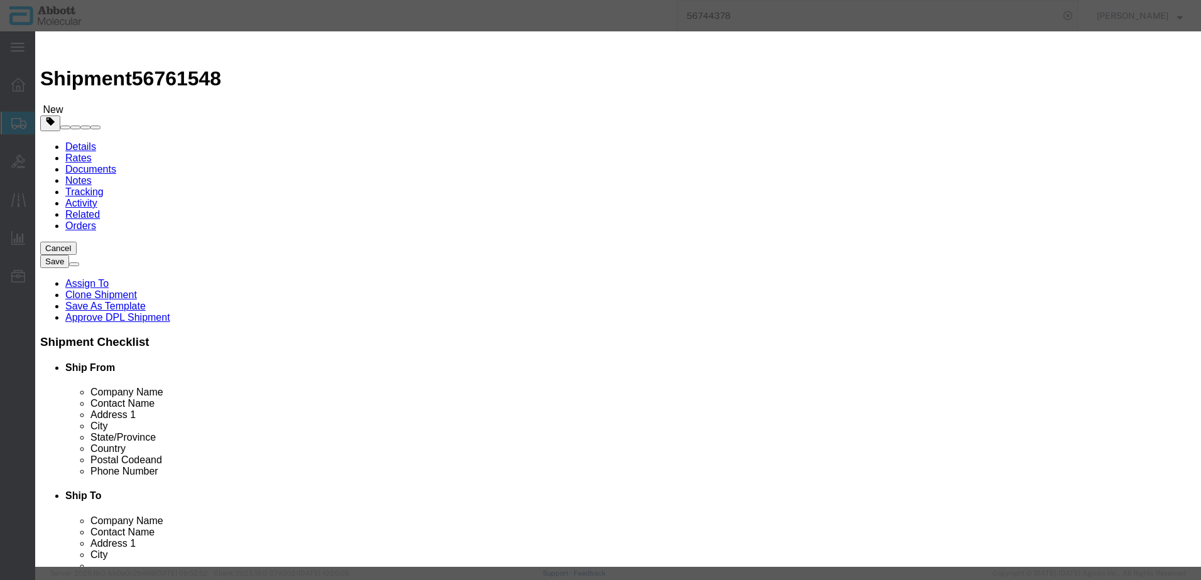
click input "text"
click td "Model: 02G3470"
click select "Select Account Type Activity ID Airline Appointment Number ASN Batch Number Bil…"
click button "Save & Add Another"
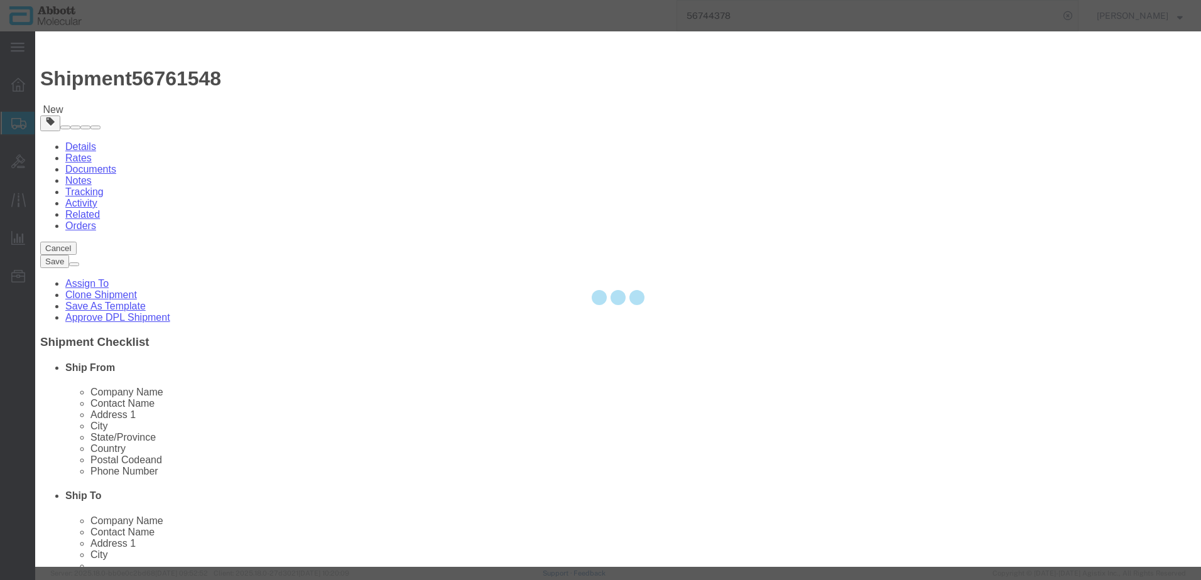
click at [447, 126] on div at bounding box center [618, 299] width 1166 height 536
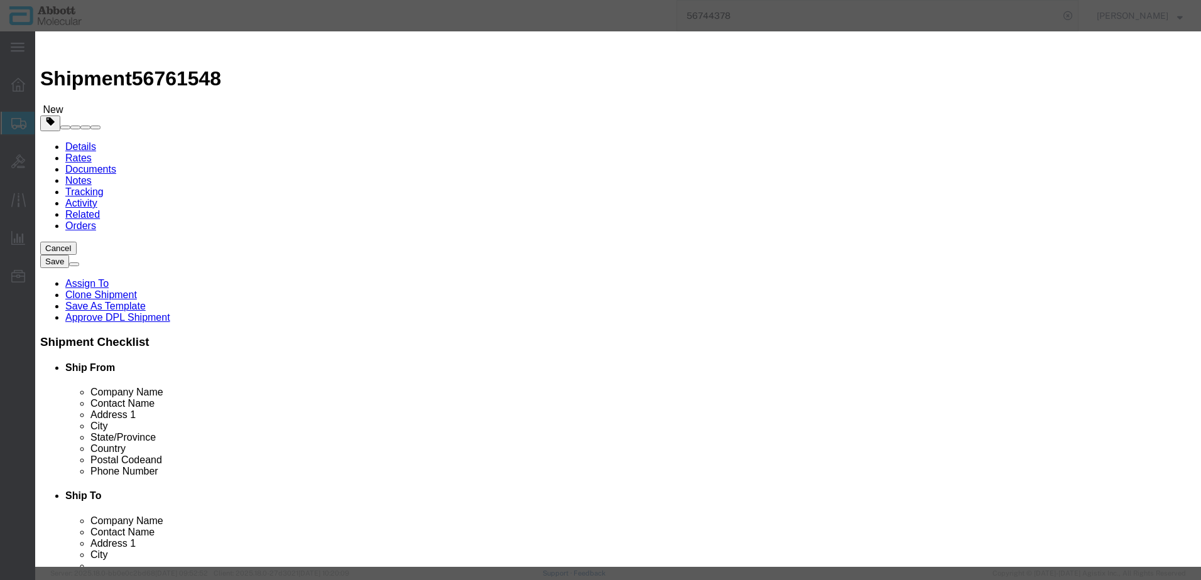
click input "text"
click td "Model: 02G3480"
click input "02G3480"
drag, startPoint x: 749, startPoint y: 204, endPoint x: 746, endPoint y: 212, distance: 8.2
click select "Select Account Type Activity ID Airline Appointment Number ASN Batch Number Bil…"
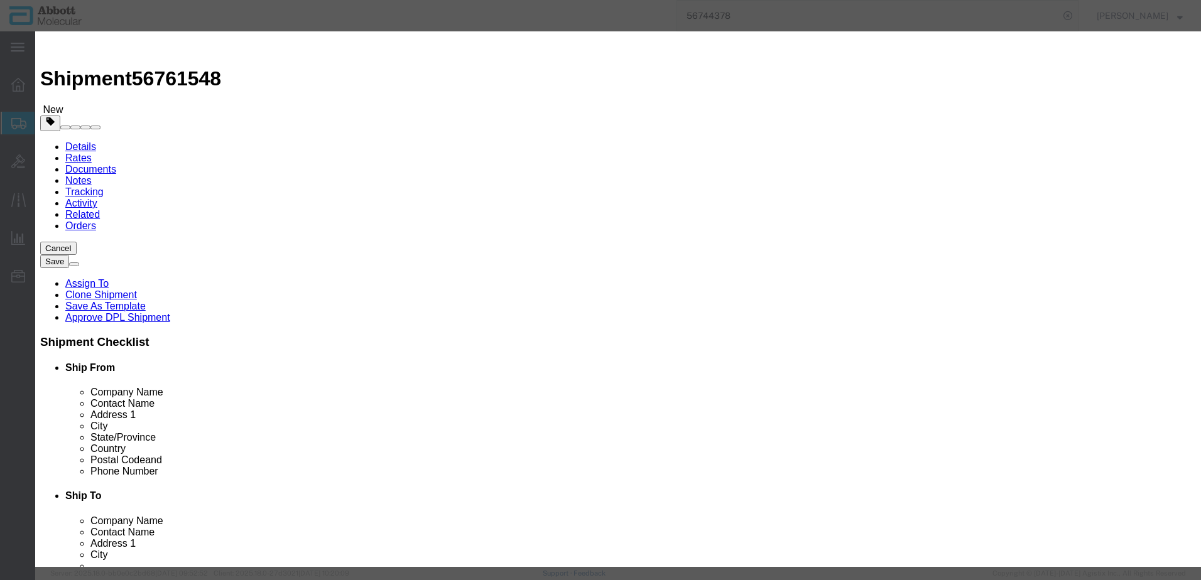
click select "Select Account Type Activity ID Airline Appointment Number ASN Batch Number Bil…"
click button "Save & Add Another"
click input "text"
click span "Name:"
drag, startPoint x: 753, startPoint y: 200, endPoint x: 751, endPoint y: 214, distance: 13.9
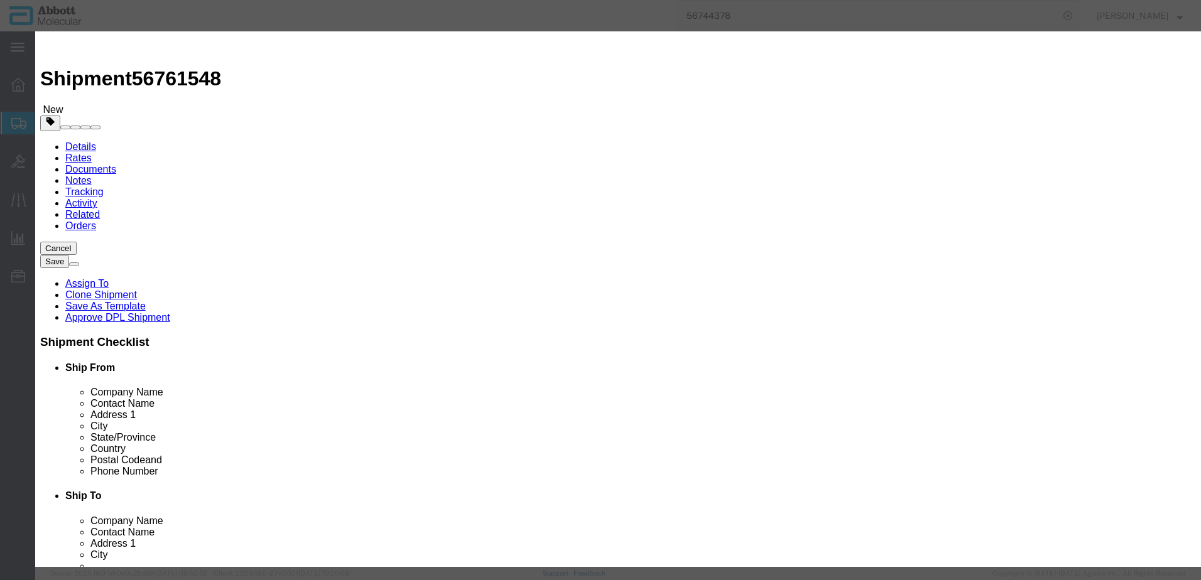
click select "Select Account Type Activity ID Airline Appointment Number ASN Batch Number Bil…"
click button "Save & Add Another"
click input "text"
click strong "02G3490"
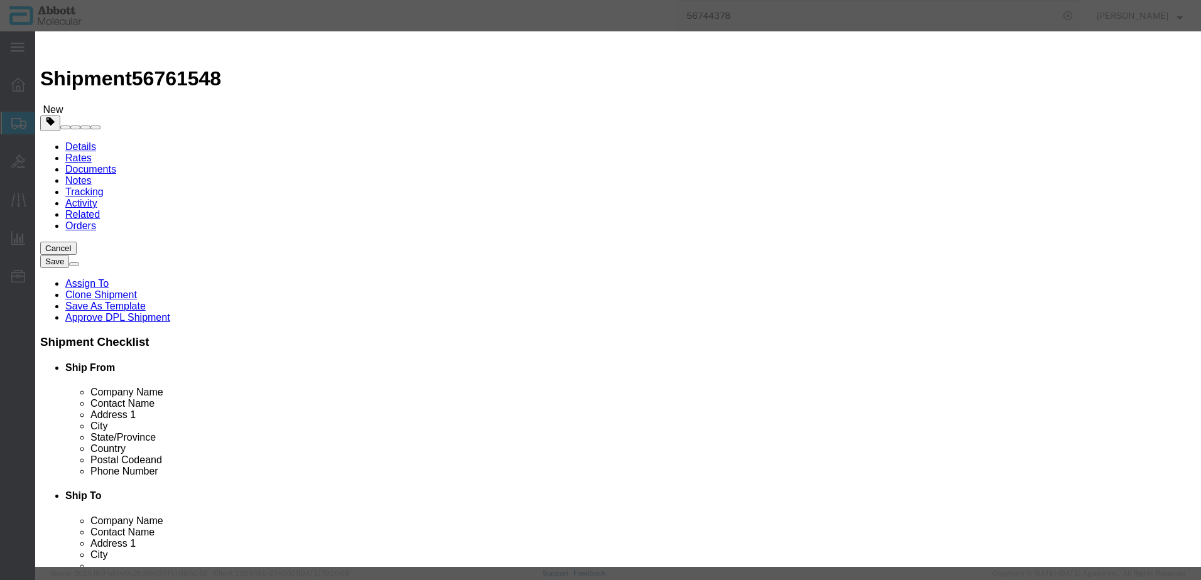
click select "Select Account Type Activity ID Airline Appointment Number ASN Batch Number Bil…"
click button "Save & Add Another"
click input "text"
click strong "04J8670"
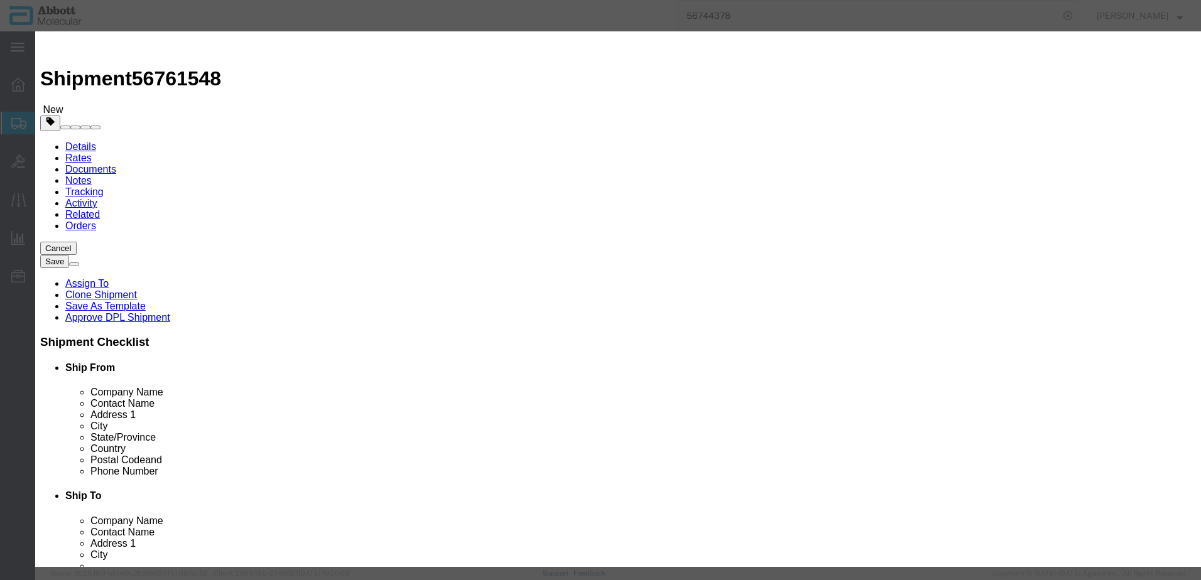
click div "Description RT HCV CAL(2X12VI) Commodity Category Select Country Of Origin Sele…"
click select "Select Account Type Activity ID Airline Appointment Number ASN Batch Number Bil…"
drag, startPoint x: 374, startPoint y: 575, endPoint x: 279, endPoint y: 472, distance: 139.6
click button "Save & Add Another"
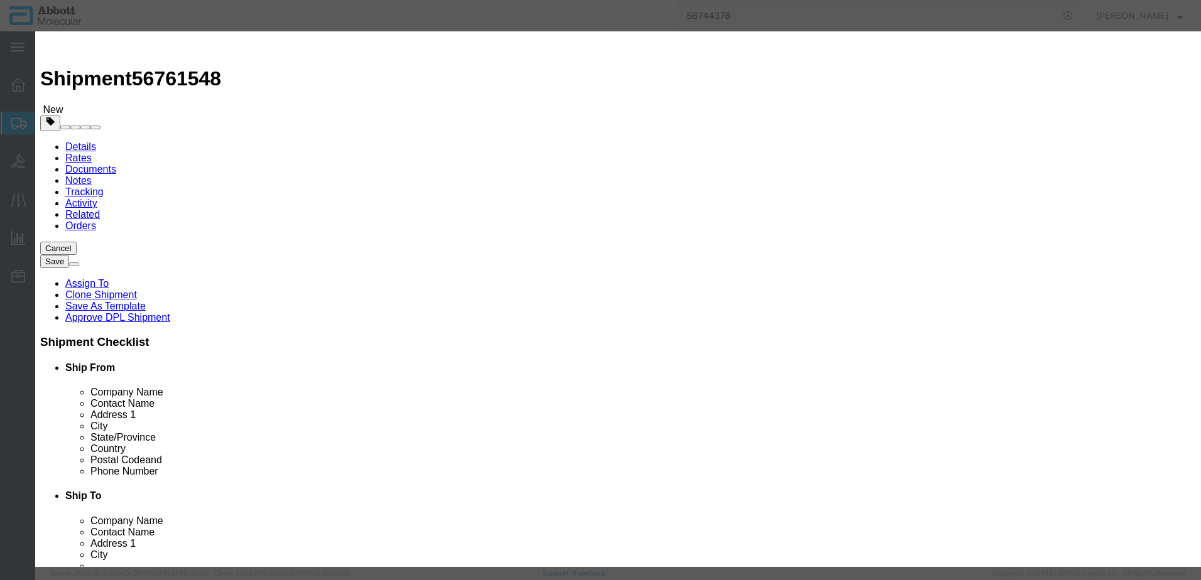
click input "text"
click strong "04J8680"
click select "Select Account Type Activity ID Airline Appointment Number ASN Batch Number Bil…"
click button "Save & Add Another"
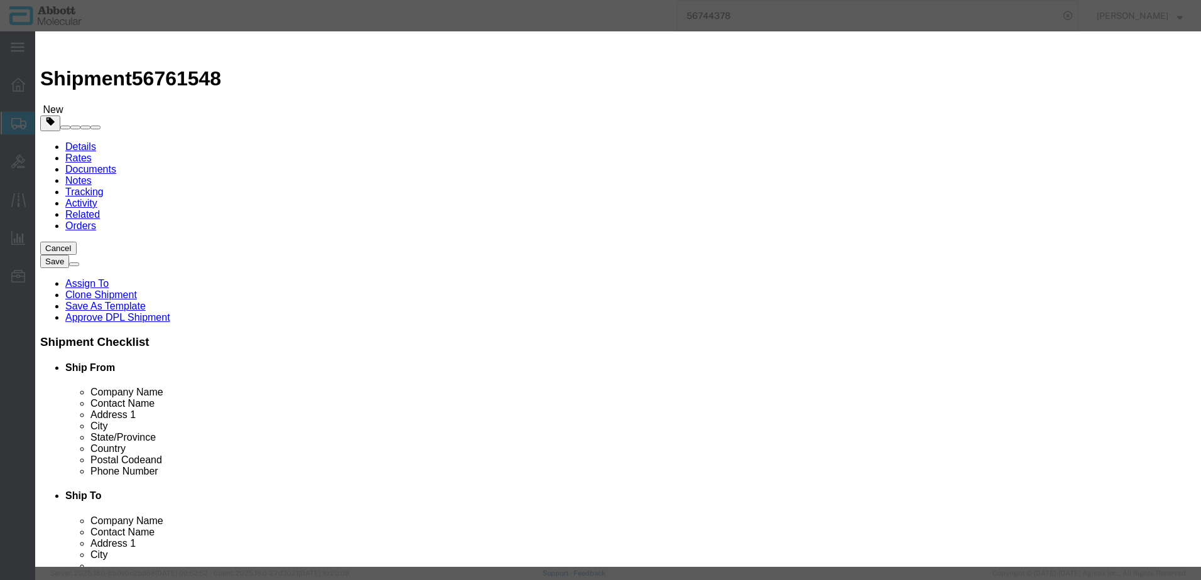
click input "text"
click strong "04J8690"
click select "Select Account Type Activity ID Airline Appointment Number ASN Batch Number Bil…"
click button "Save & Add Another"
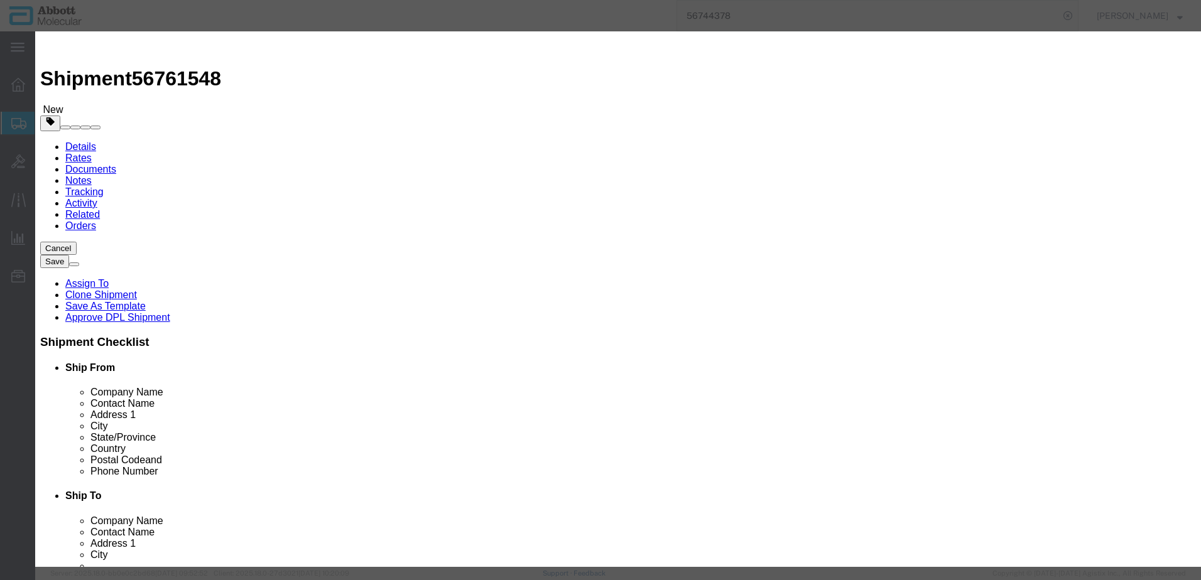
click input "text"
click strong "08N4790"
drag, startPoint x: 756, startPoint y: 203, endPoint x: 754, endPoint y: 210, distance: 6.4
click select "Select Account Type Activity ID Airline Appointment Number ASN Batch Number Bil…"
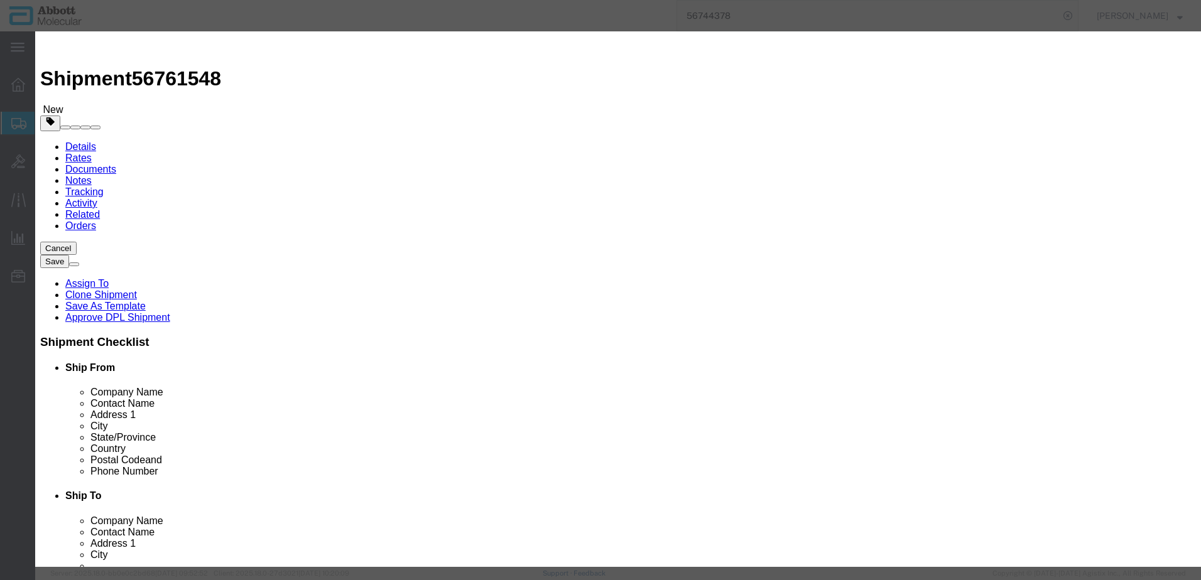
click div "Save & Add Another Save & Close Close"
click button "Save & Add Another"
click input "text"
click strong "08N4590"
drag, startPoint x: 705, startPoint y: 205, endPoint x: 708, endPoint y: 215, distance: 9.7
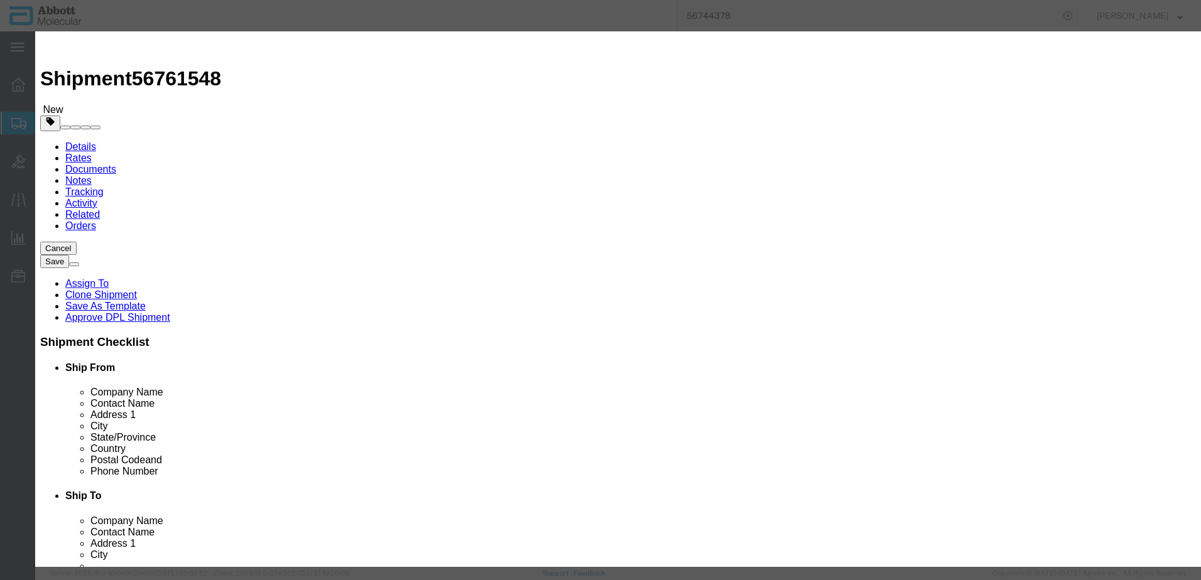
click select "Select Account Type Activity ID Airline Appointment Number ASN Batch Number Bil…"
click button "Save & Add Another"
click input "text"
click strong "09N1791"
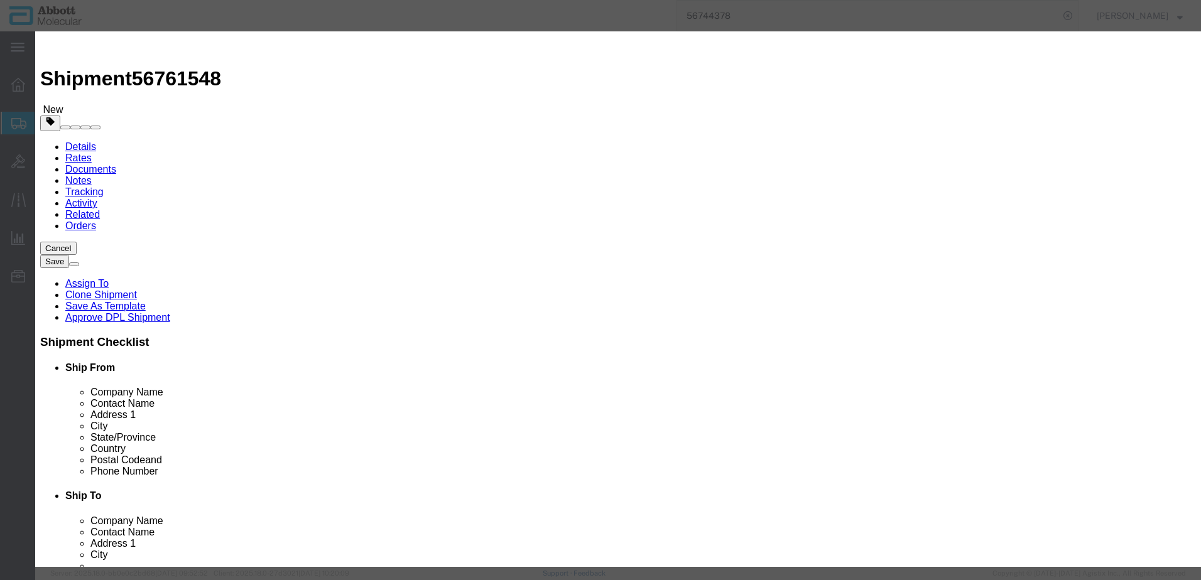
click select "Select Account Type Activity ID Airline Appointment Number ASN Batch Number Bil…"
drag, startPoint x: 288, startPoint y: 469, endPoint x: 0, endPoint y: 461, distance: 288.4
click button "Save & Add Another"
click input "text"
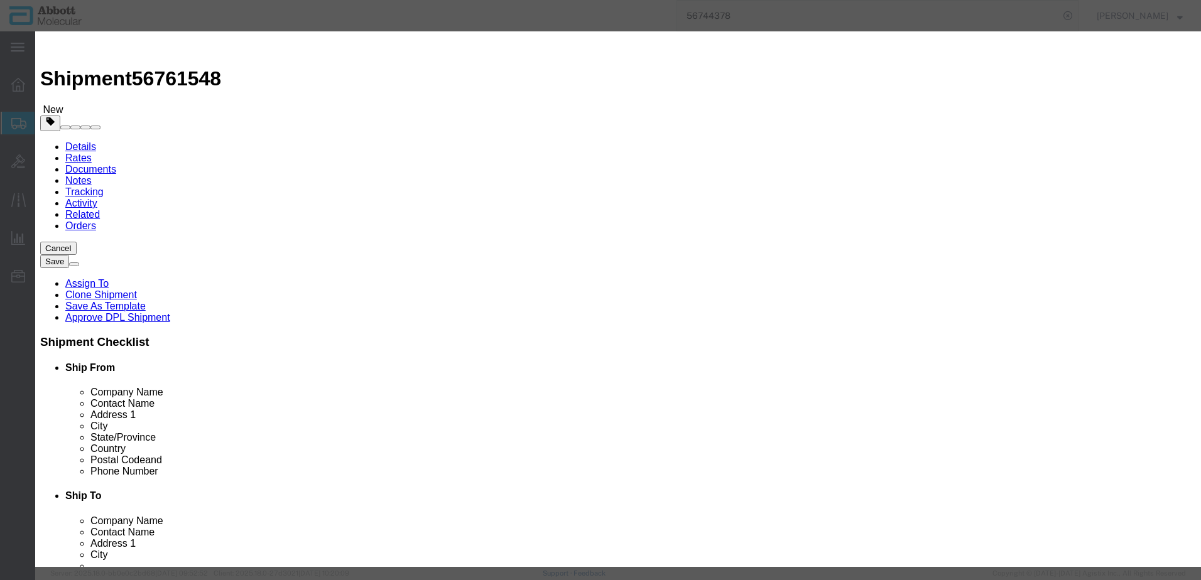
click strong "08N5090"
drag, startPoint x: 729, startPoint y: 205, endPoint x: 727, endPoint y: 213, distance: 8.3
click select "Select Account Type Activity ID Airline Appointment Number ASN Batch Number Bil…"
click button "Save & Add Another"
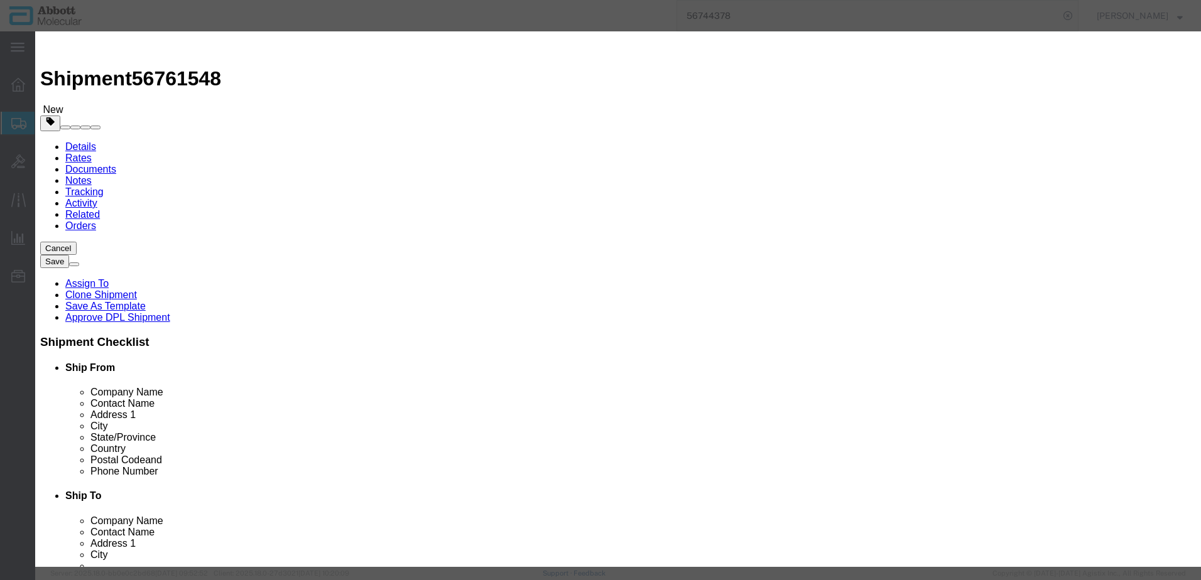
click input "text"
click strong "09N7990"
click select "Select Account Type Activity ID Airline Appointment Number ASN Batch Number Bil…"
click button "Save & Add Another"
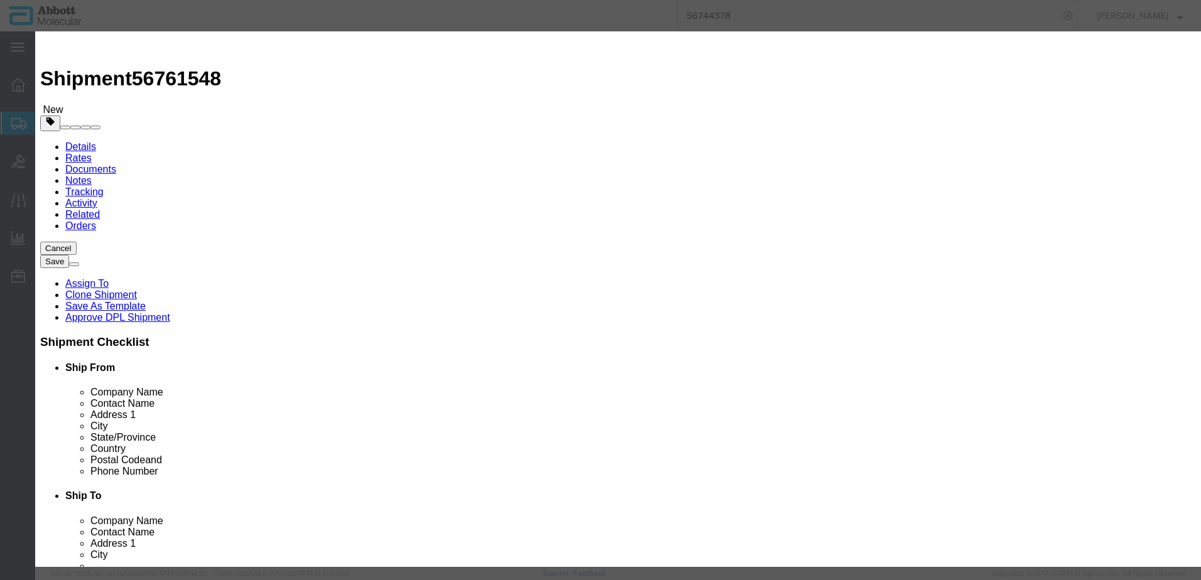
click input "text"
click strong "08N4790"
click div "GL Reference Select Account Type Activity ID Airline Appointment Number ASN Bat…"
click select "Select Account Type Activity ID Airline Appointment Number ASN Batch Number Bil…"
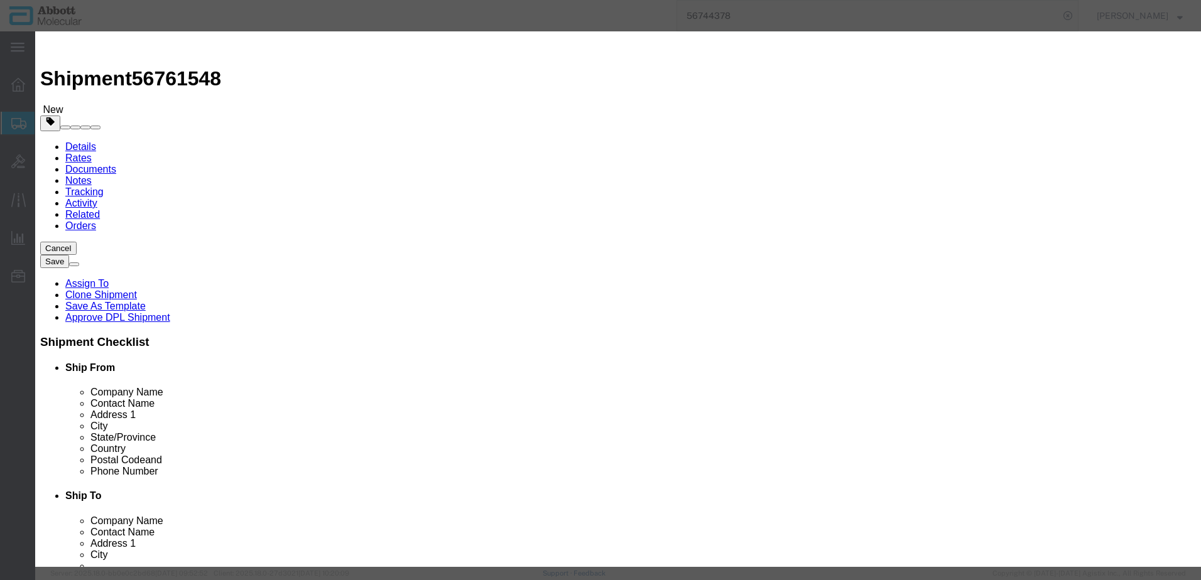
click select "Select Account Type Activity ID Airline Appointment Number ASN Batch Number Bil…"
drag, startPoint x: 739, startPoint y: 254, endPoint x: 744, endPoint y: 296, distance: 42.4
click select "Select Account Type Activity ID Airline Appointment Number ASN Batch Number Bil…"
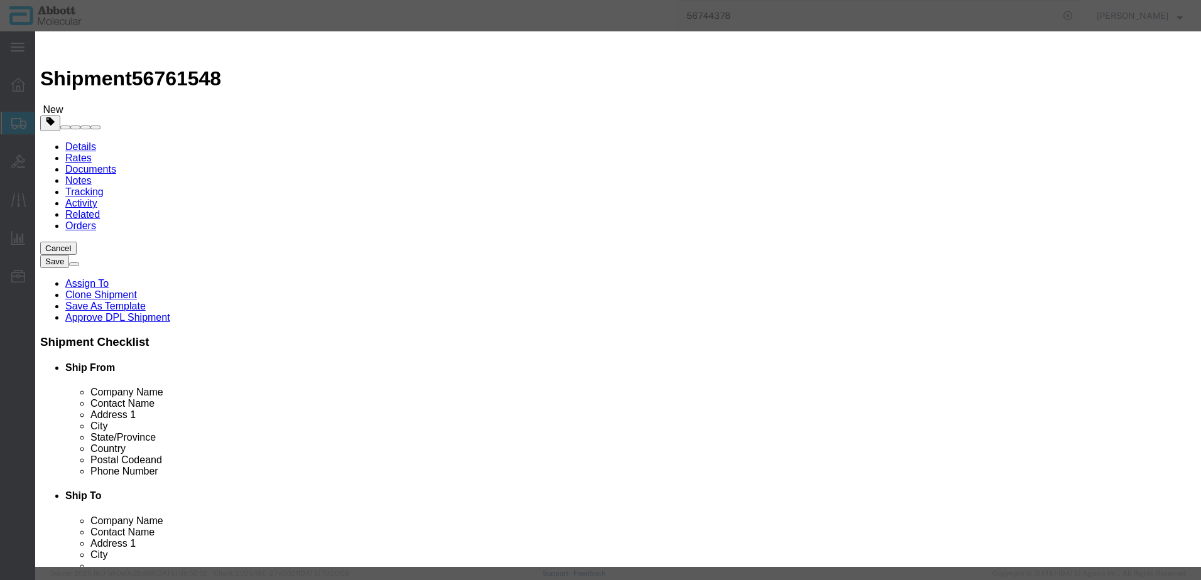
click div "Description Alinity m HBV AMP Kit Commodity Category Select Country Of Origin S…"
click input "text"
click button "Save & Add Another"
click input "text"
click strong "08N4590"
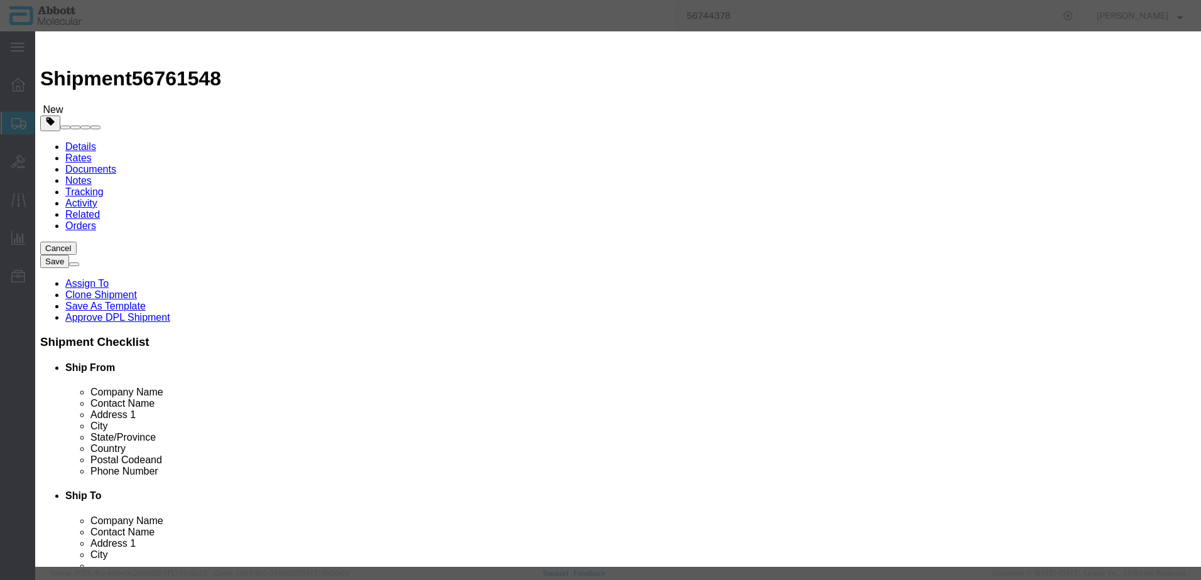
click select "Select Account Type Activity ID Airline Appointment Number ASN Batch Number Bil…"
click button "Save & Add Another"
click input "text"
click strong "04J8690"
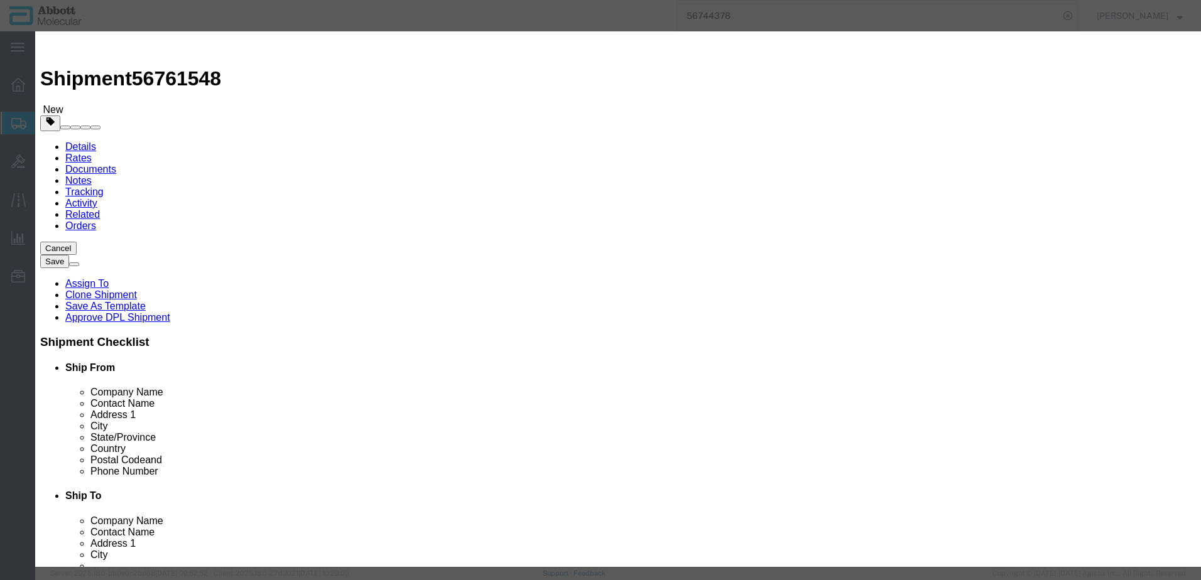
click select "Select Account Type Activity ID Airline Appointment Number ASN Batch Number Bil…"
click button "Save & Add Another"
click input "text"
click strong "04J8670"
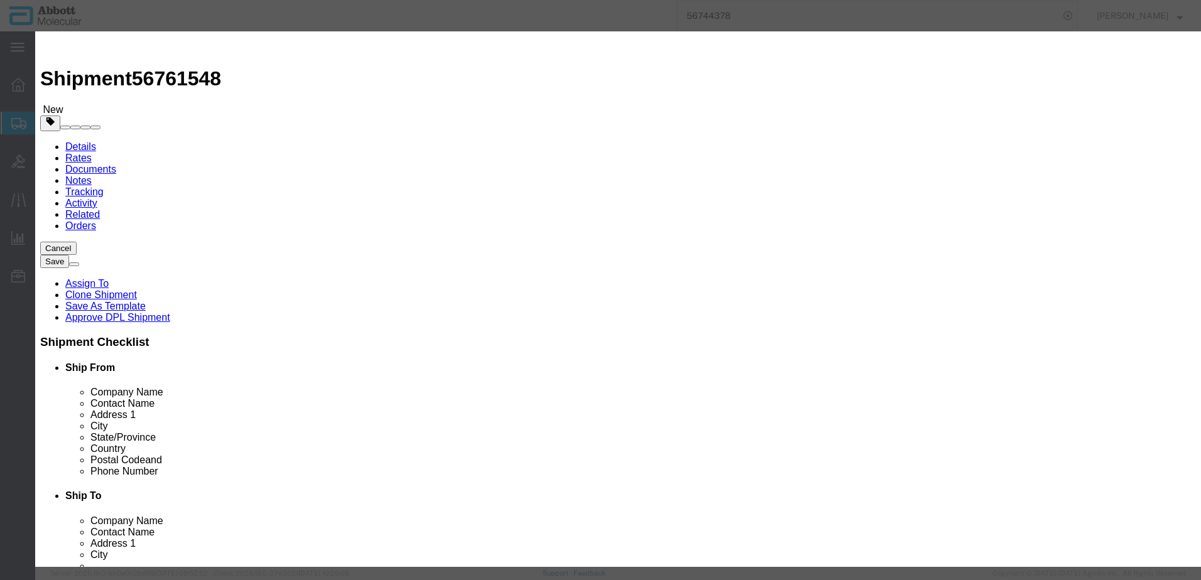
click select "Select Account Type Activity ID Airline Appointment Number ASN Batch Number Bil…"
click button "Save & Add Another"
click input "text"
click td "Model: 02G3490"
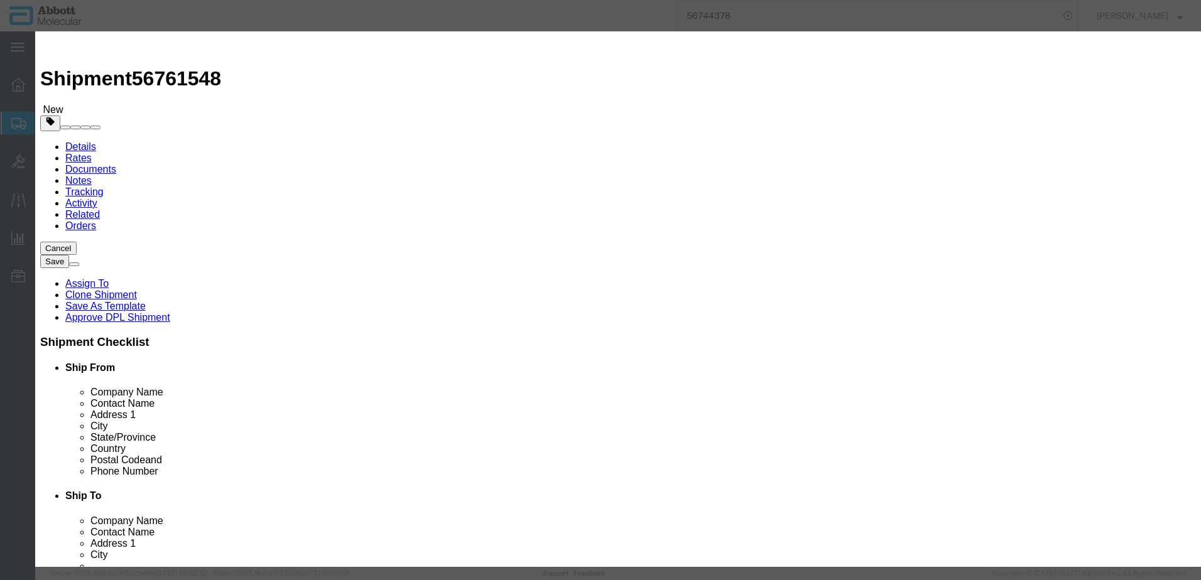
click select "Select Account Type Activity ID Airline Appointment Number ASN Batch Number Bil…"
click button "Save & Add Another"
click input "text"
click span "Name:"
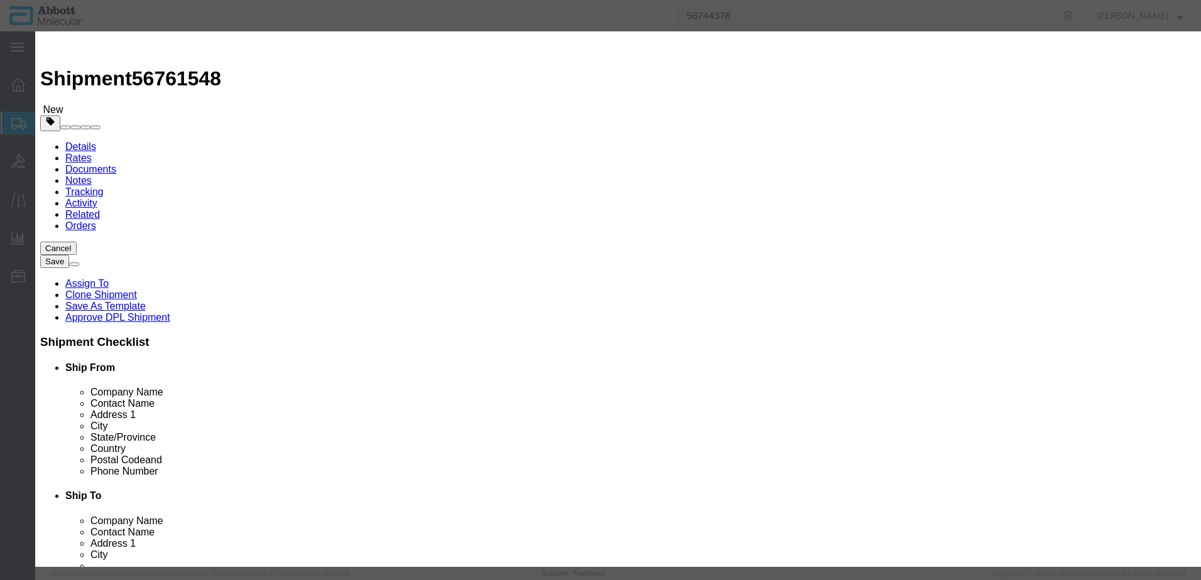
drag, startPoint x: 735, startPoint y: 202, endPoint x: 736, endPoint y: 213, distance: 11.3
click select "Select Account Type Activity ID Airline Appointment Number ASN Batch Number Bil…"
click button "Save & Add Another"
click input "text"
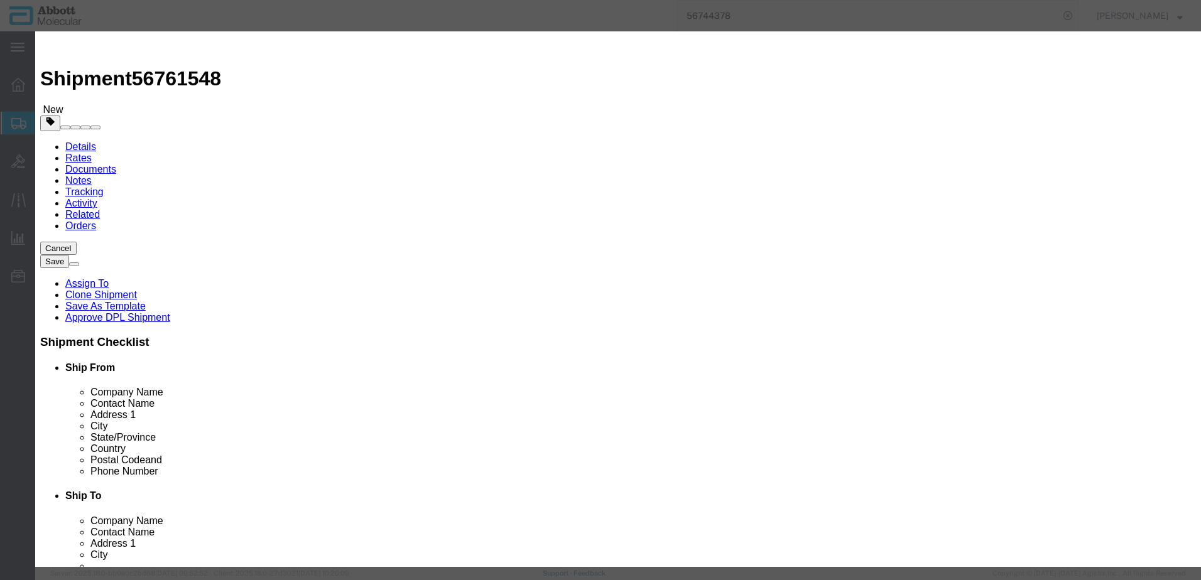
click strong "08N5090"
drag, startPoint x: 712, startPoint y: 207, endPoint x: 712, endPoint y: 215, distance: 8.2
click select "Select Account Type Activity ID Airline Appointment Number ASN Batch Number Bil…"
click button "Save & Add Another"
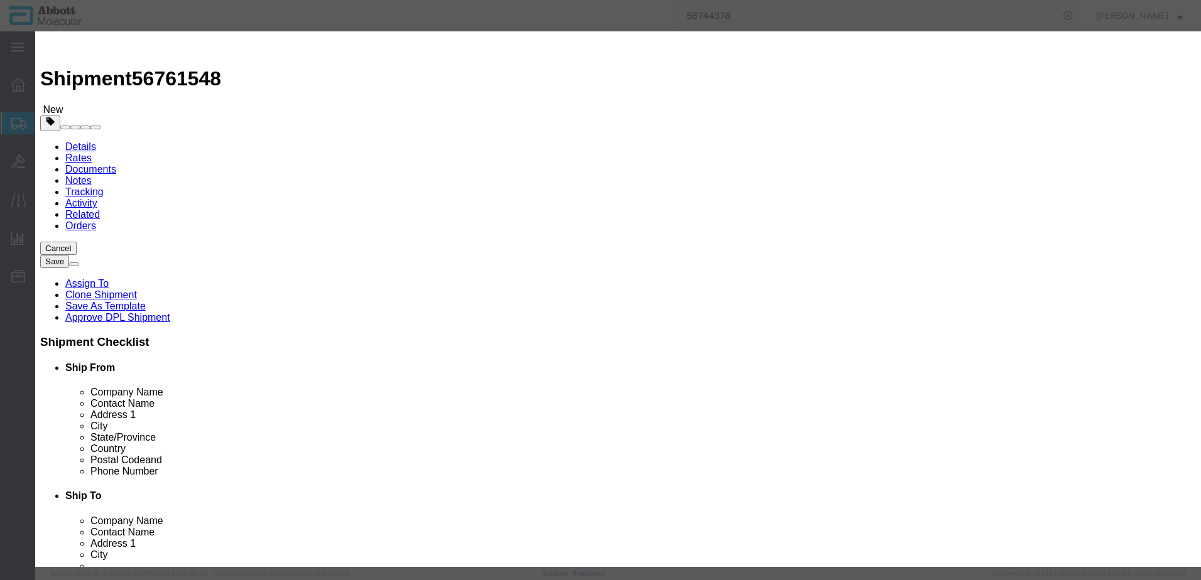
click button "Close"
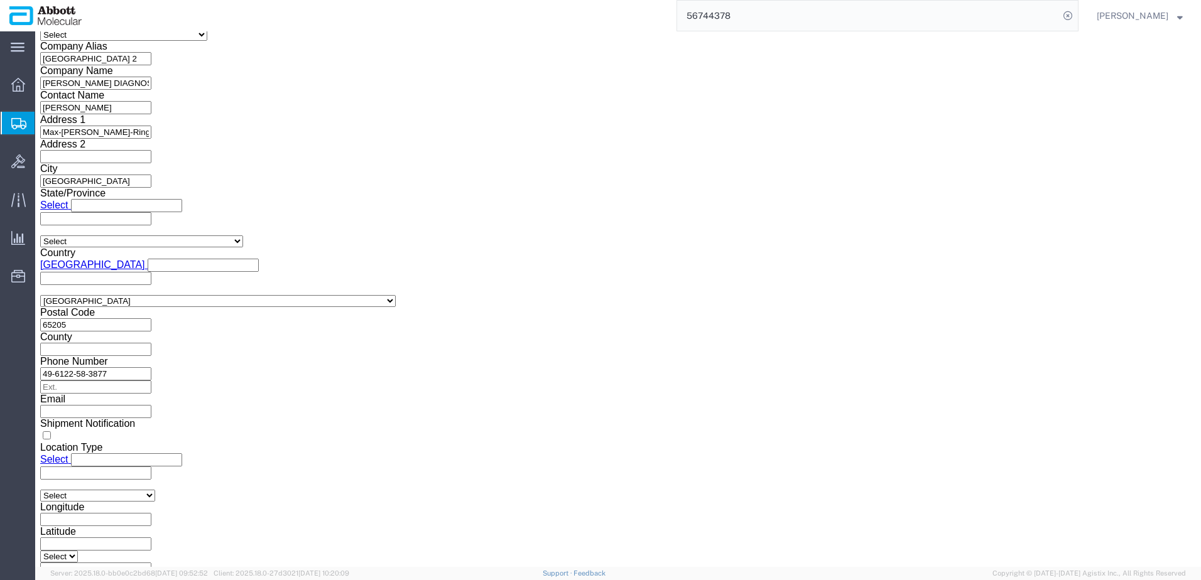
scroll to position [1656, 0]
click button "Continue"
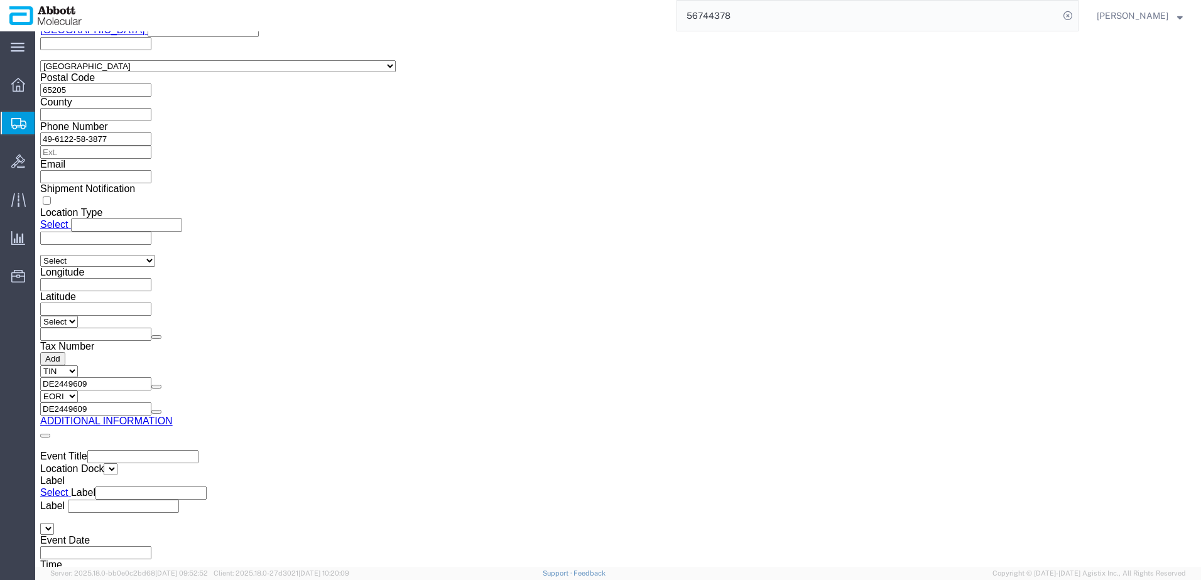
click button "Upload"
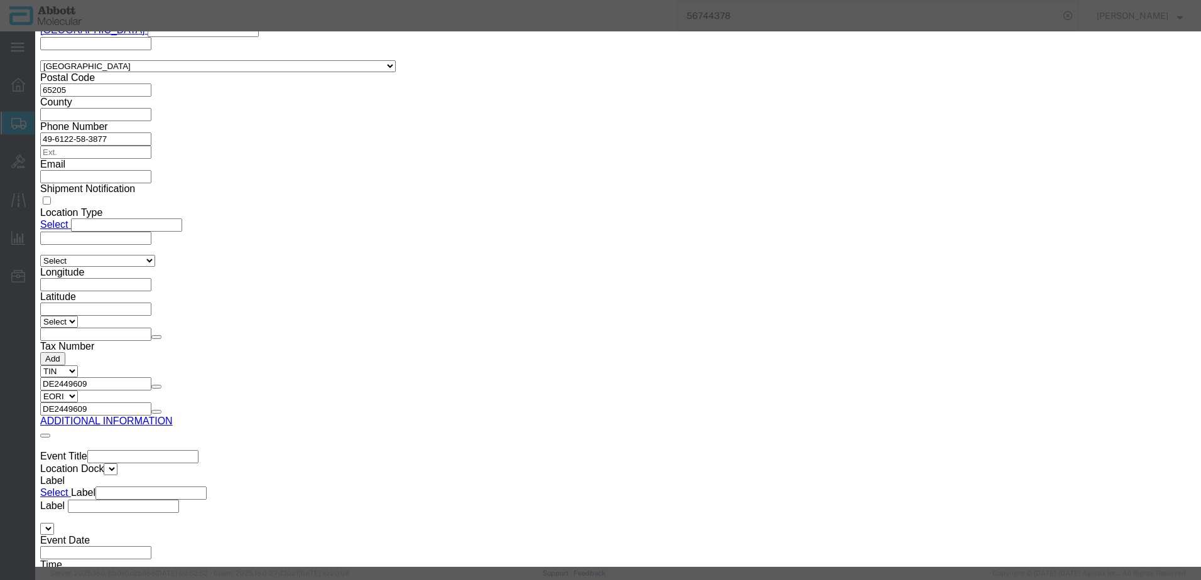
click button "Browse"
click button "Upload"
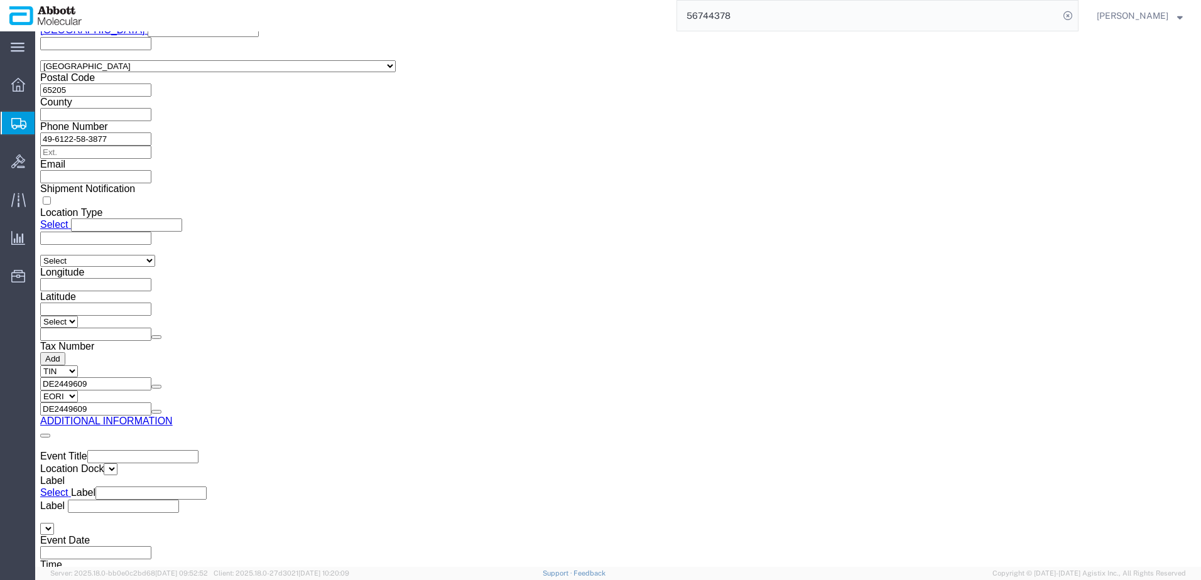
drag, startPoint x: 36, startPoint y: 19, endPoint x: 169, endPoint y: 24, distance: 133.3
click div "Shipment 56761548 New"
copy h1 "Shipment 56761548"
click button "Rate Shipment"
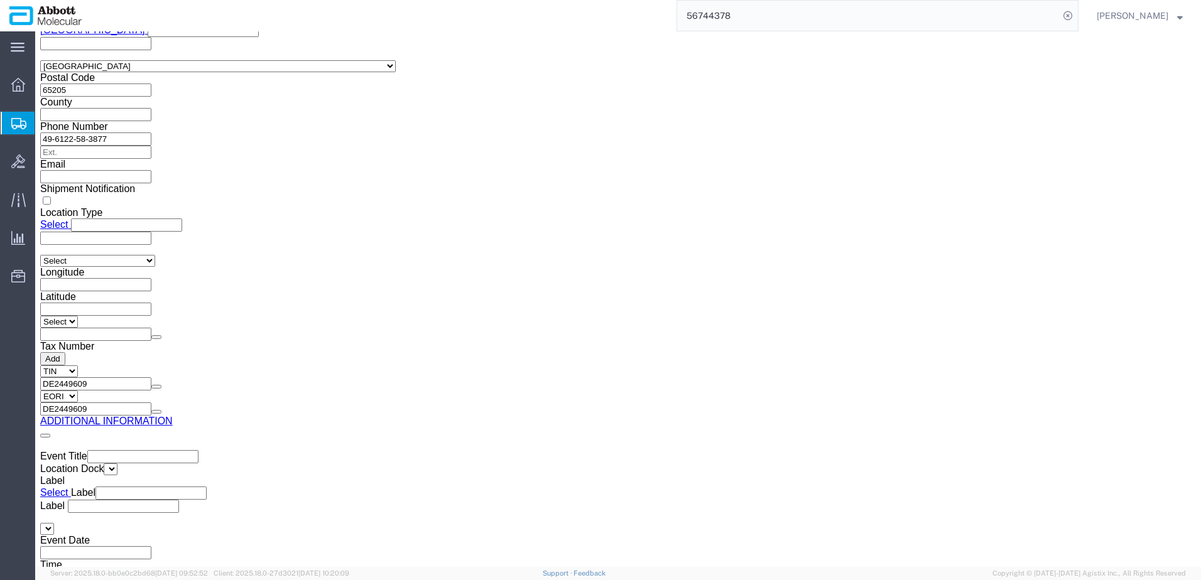
click at [0, 0] on span "Create from Template" at bounding box center [0, 0] width 0 height 0
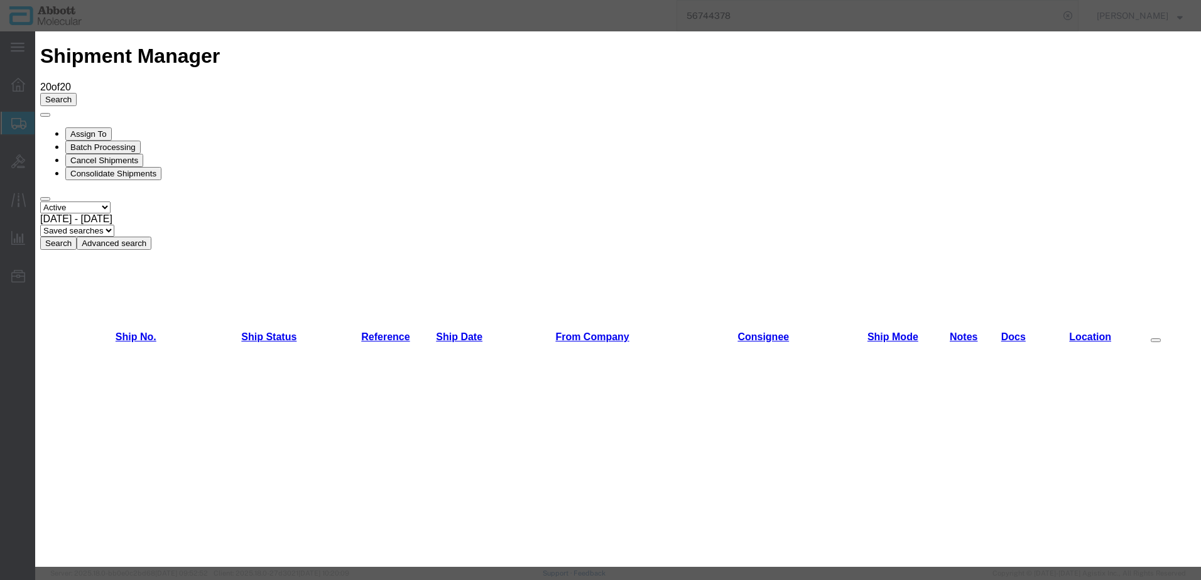
scroll to position [440, 0]
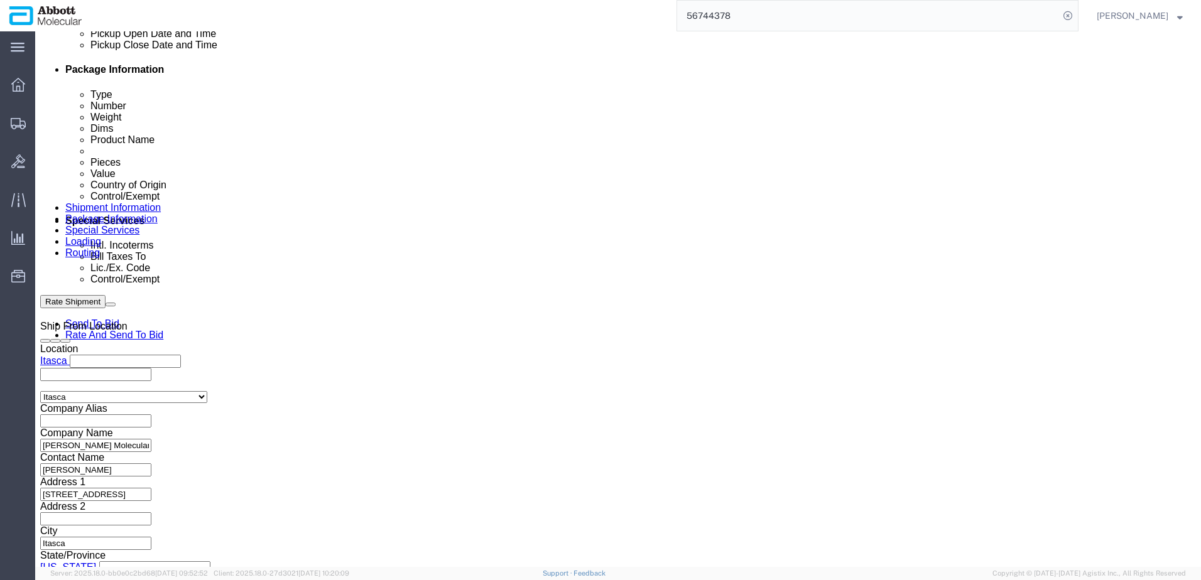
scroll to position [628, 0]
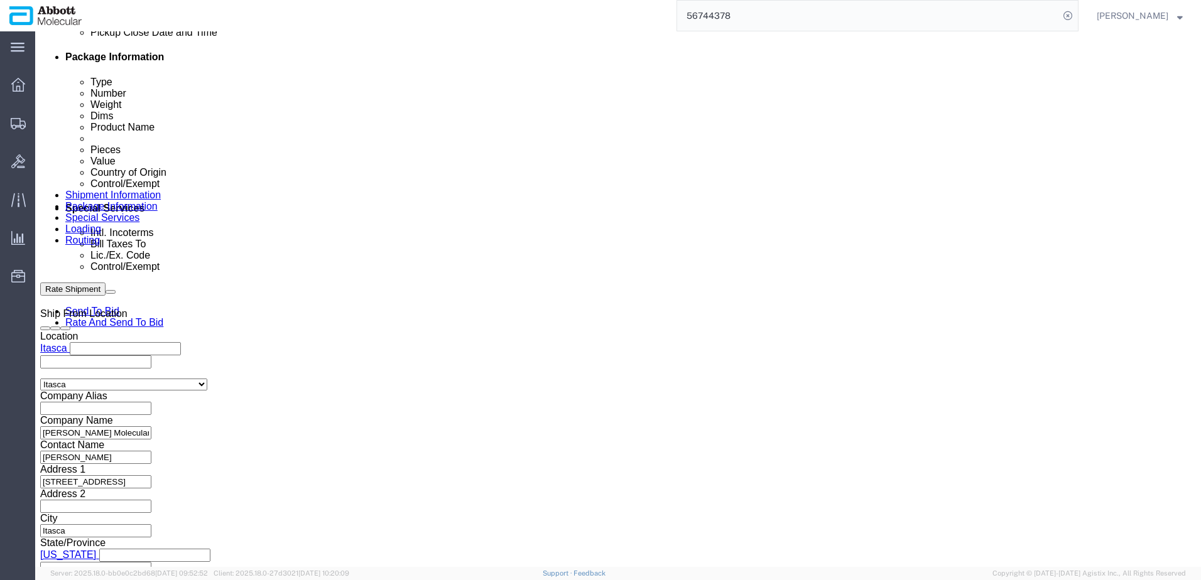
click input "text"
paste input "918055037"
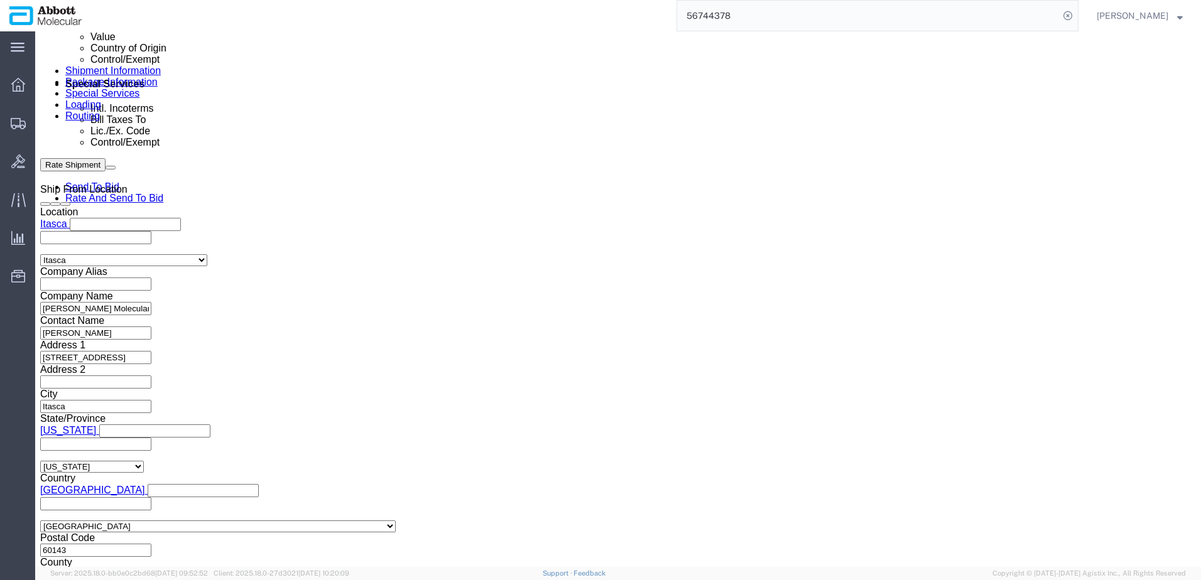
scroll to position [753, 0]
click button "Continue"
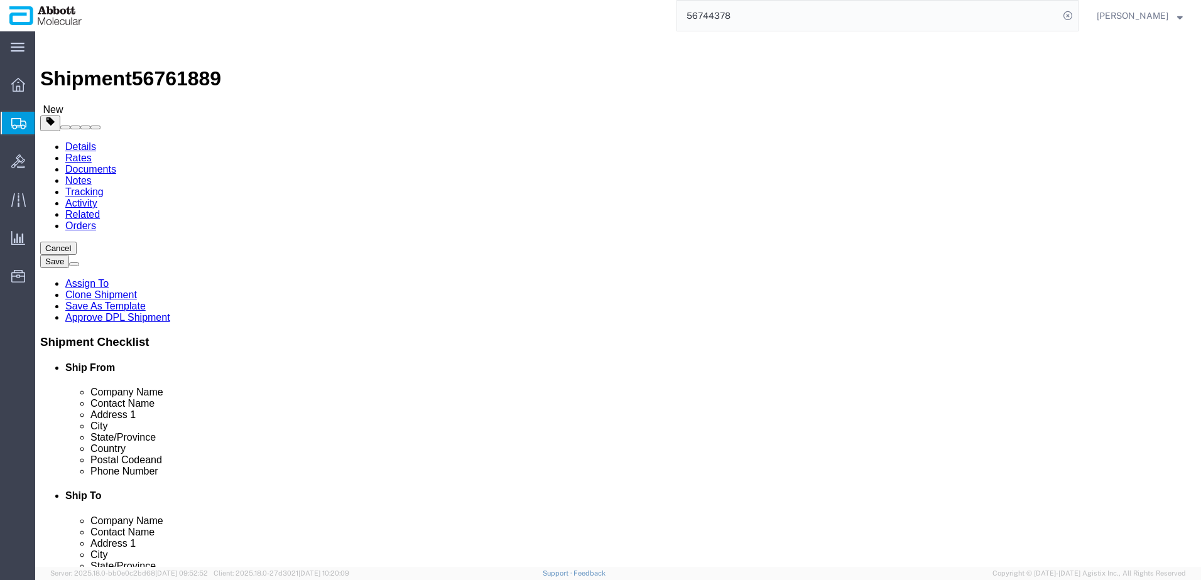
click select "Select Box (B) Box (C) Box (D) Cardboard Box(es) Crate (Instrument) Crate(s) En…"
click input "text"
click input "checkbox"
click link "Add Content"
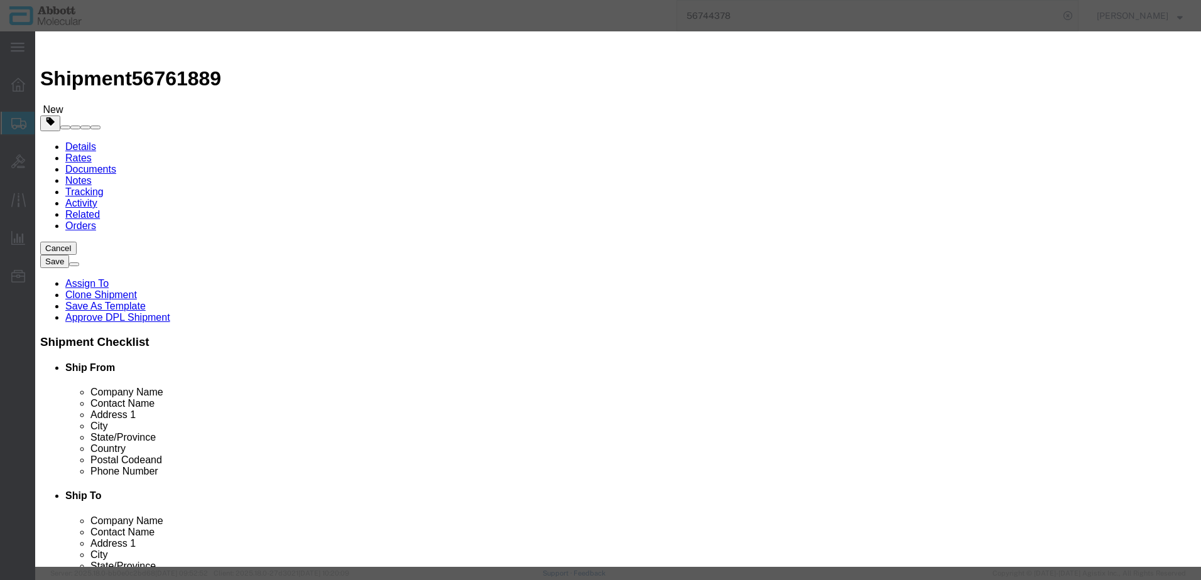
click input "text"
click strong "09N2001"
click select "Select Account Type Activity ID Airline Appointment Number ASN Batch Number Bil…"
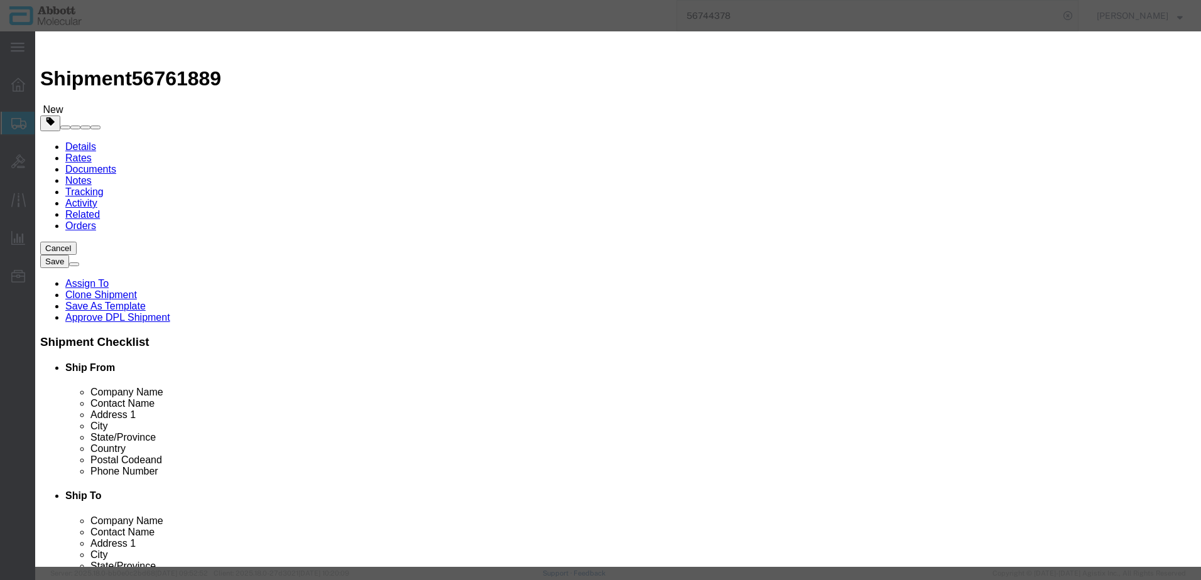
click input "text"
click select "Select curies gallons kgs lbs liters milliliters"
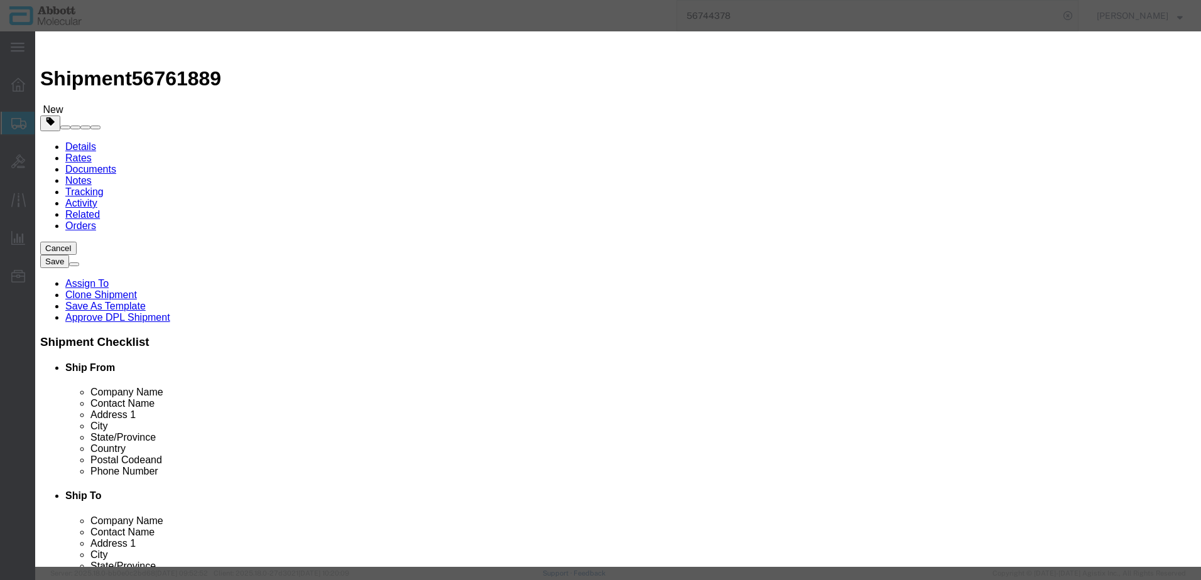
click button "Save & Close"
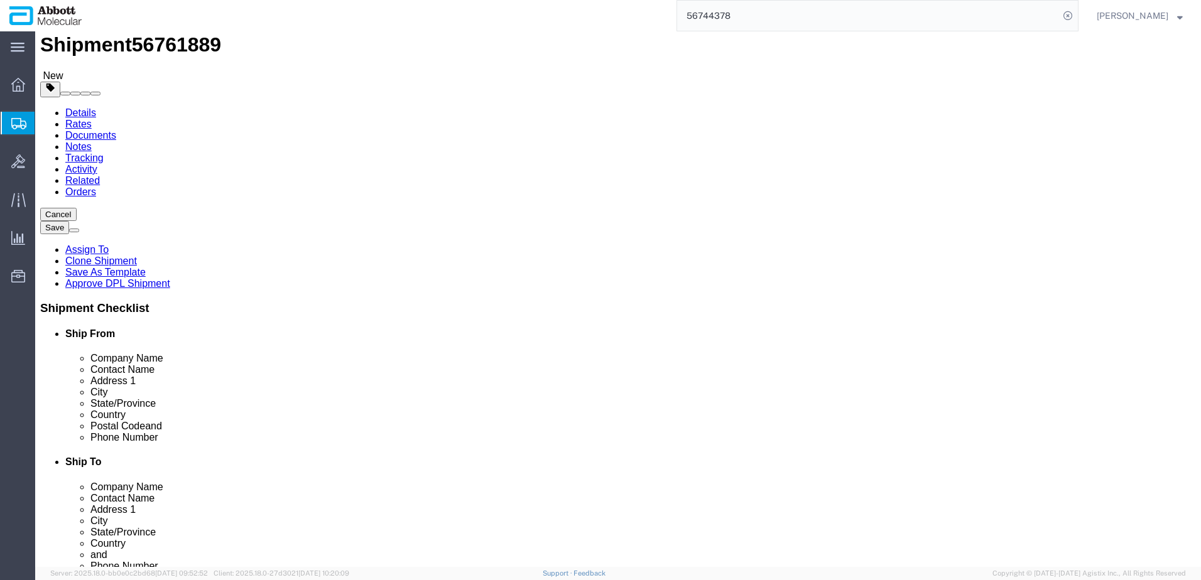
scroll to position [52, 0]
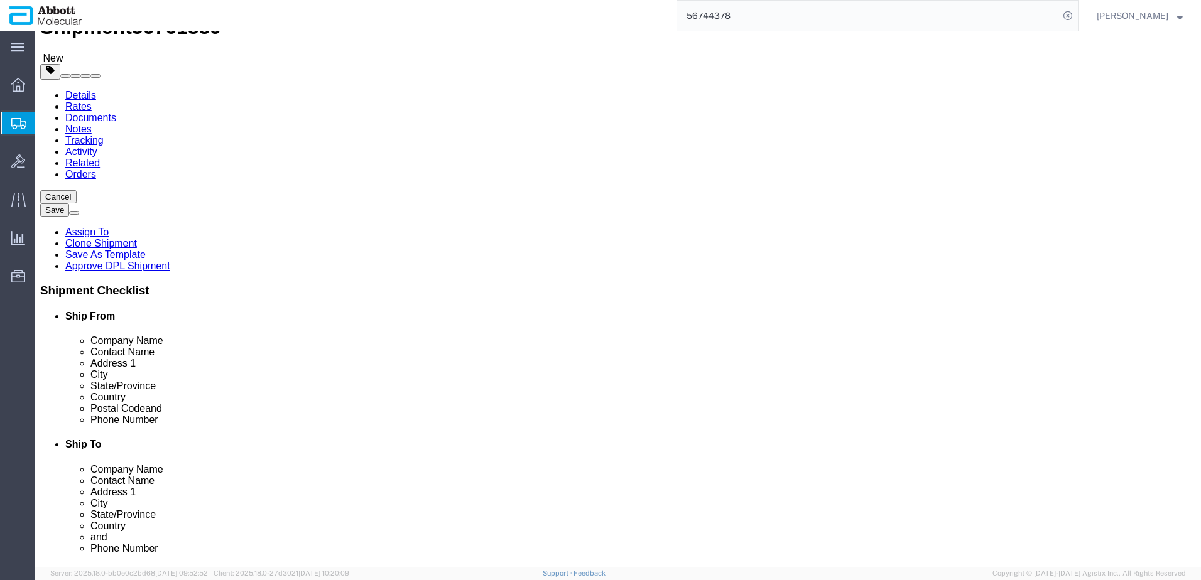
click button "Continue"
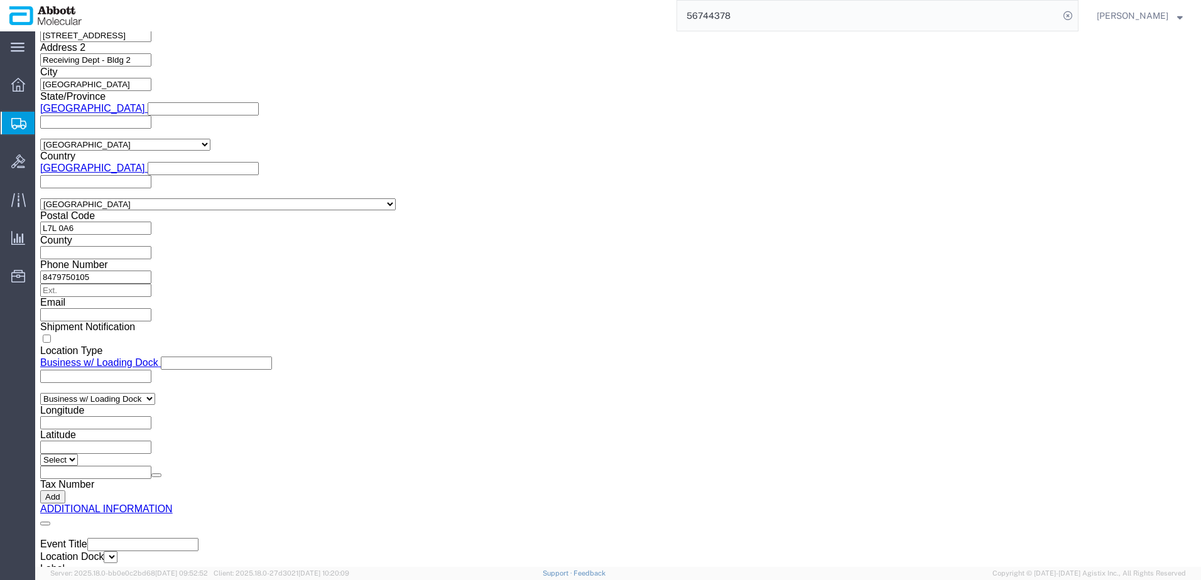
scroll to position [1890, 0]
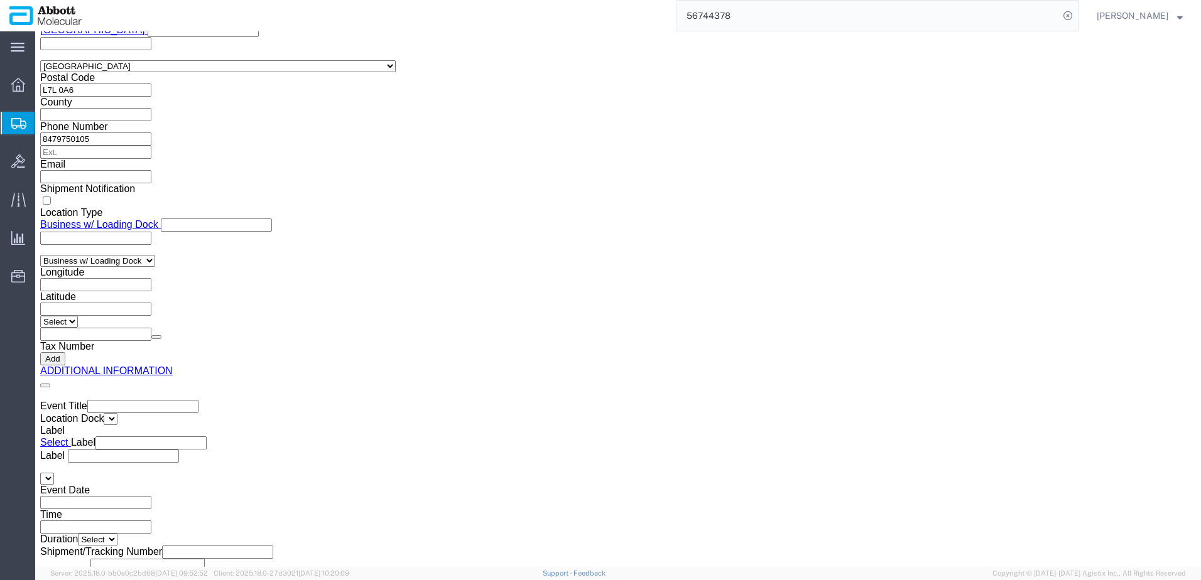
click button "Upload"
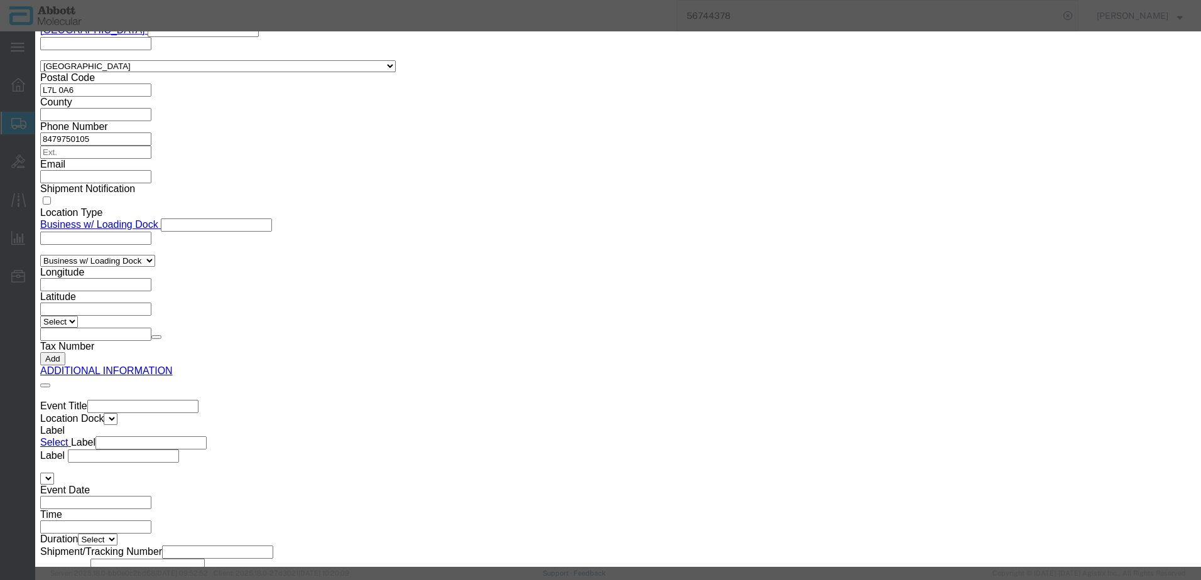
click button "Browse"
drag, startPoint x: 903, startPoint y: 197, endPoint x: 894, endPoint y: 195, distance: 9.0
click button "Upload"
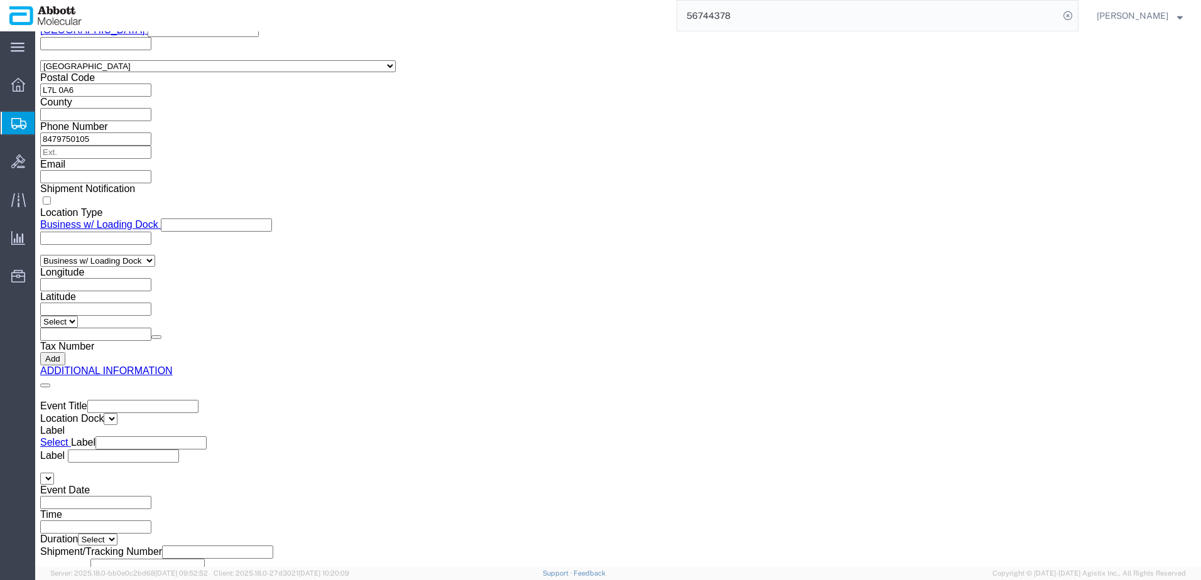
drag, startPoint x: 35, startPoint y: 15, endPoint x: 173, endPoint y: 20, distance: 137.6
click div "Shipment 56761889 New"
copy h1 "Shipment 56761889"
click button "Rate Shipment"
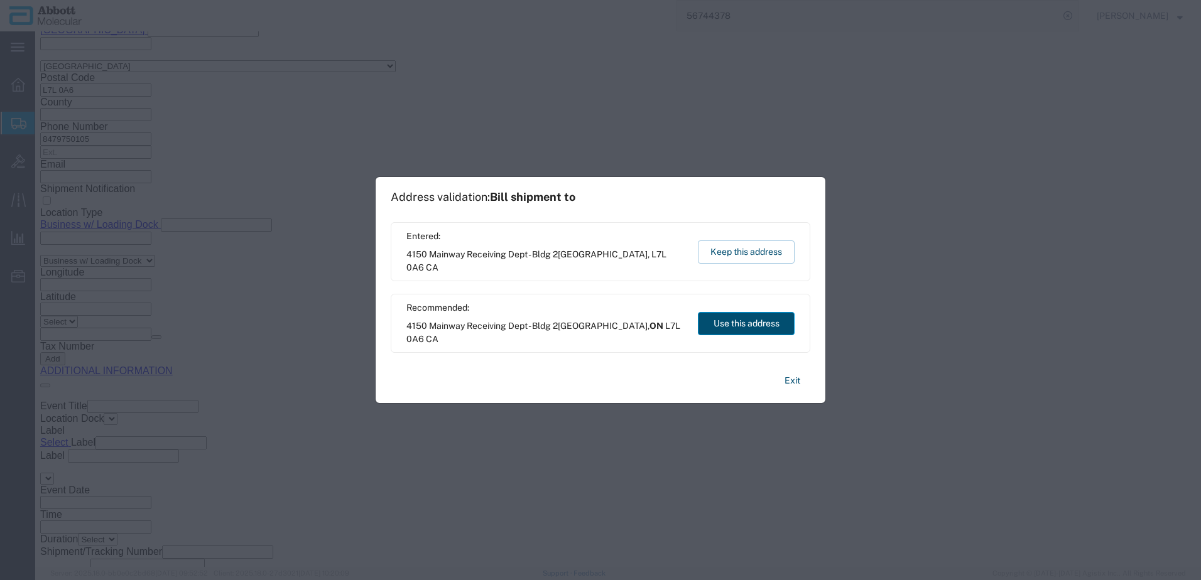
click at [719, 327] on button "Use this address" at bounding box center [746, 323] width 97 height 23
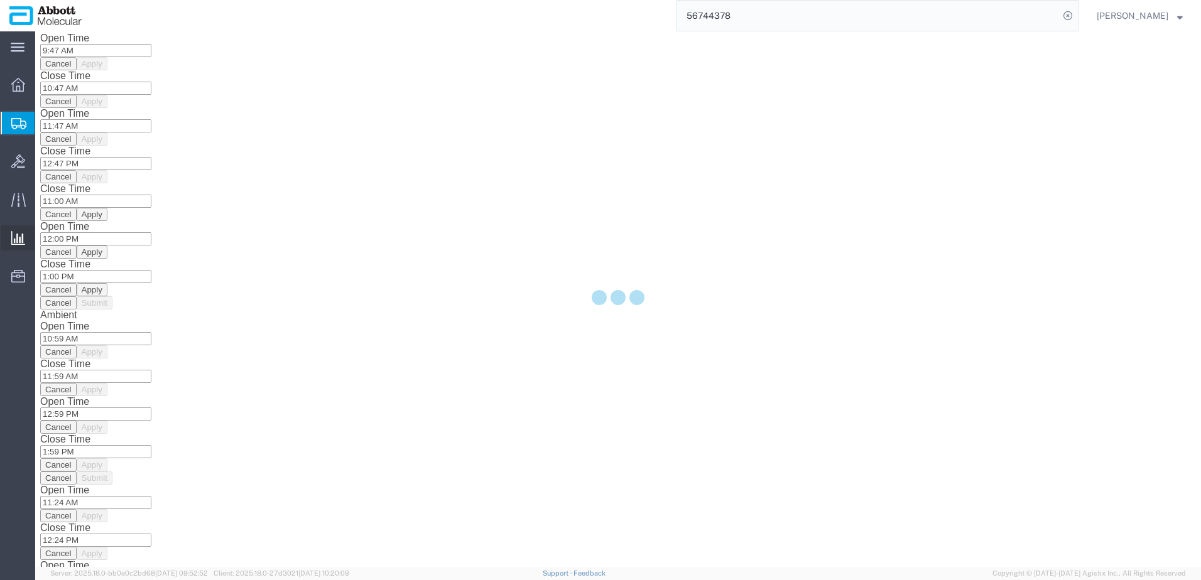
scroll to position [0, 0]
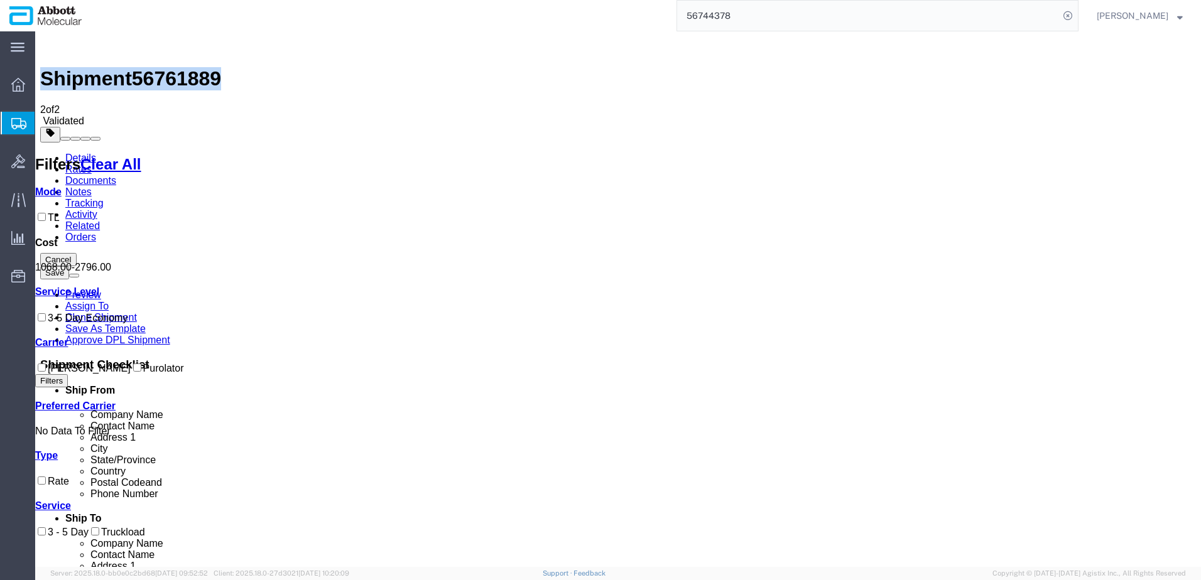
drag, startPoint x: 53, startPoint y: 381, endPoint x: 67, endPoint y: 378, distance: 13.6
click at [133, 372] on input "Purolator" at bounding box center [137, 368] width 8 height 8
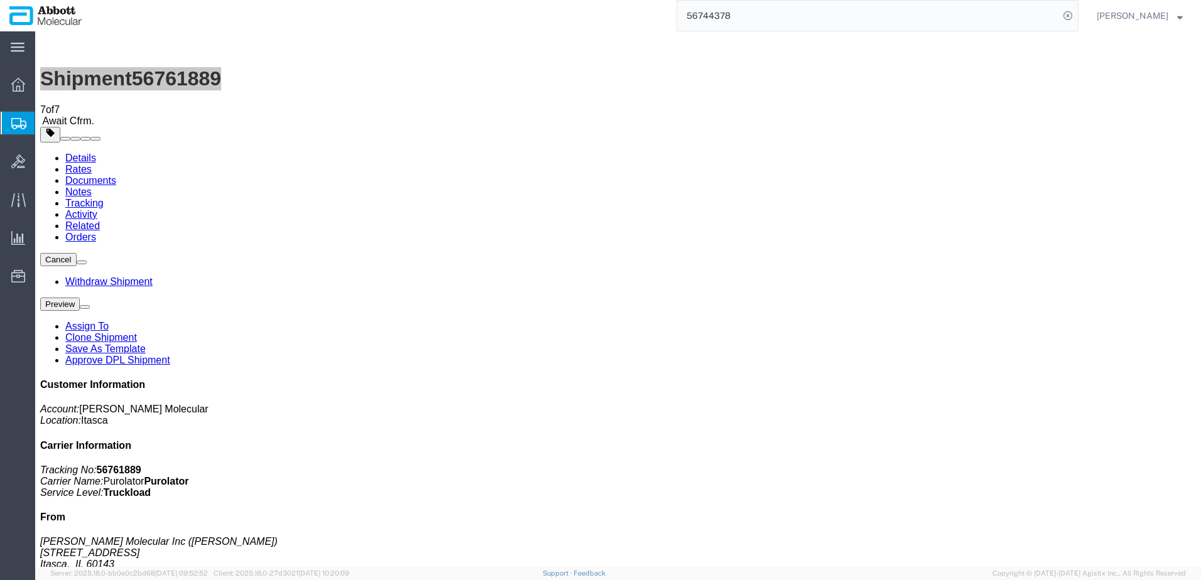
drag, startPoint x: 87, startPoint y: 183, endPoint x: 0, endPoint y: 167, distance: 88.7
click at [0, 0] on span "Create from Template" at bounding box center [0, 0] width 0 height 0
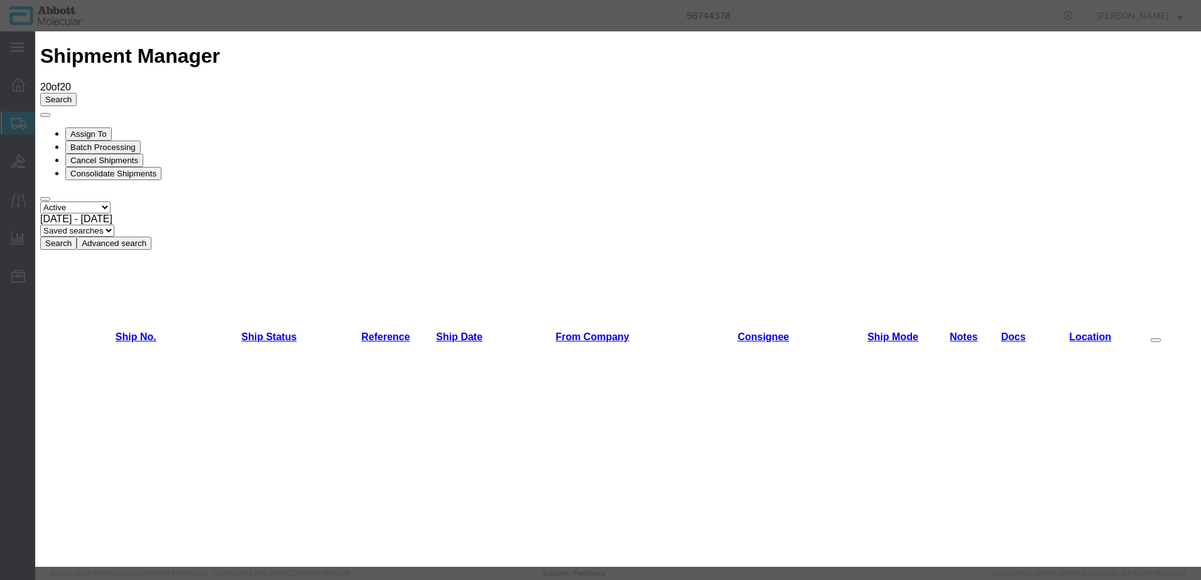
scroll to position [440, 0]
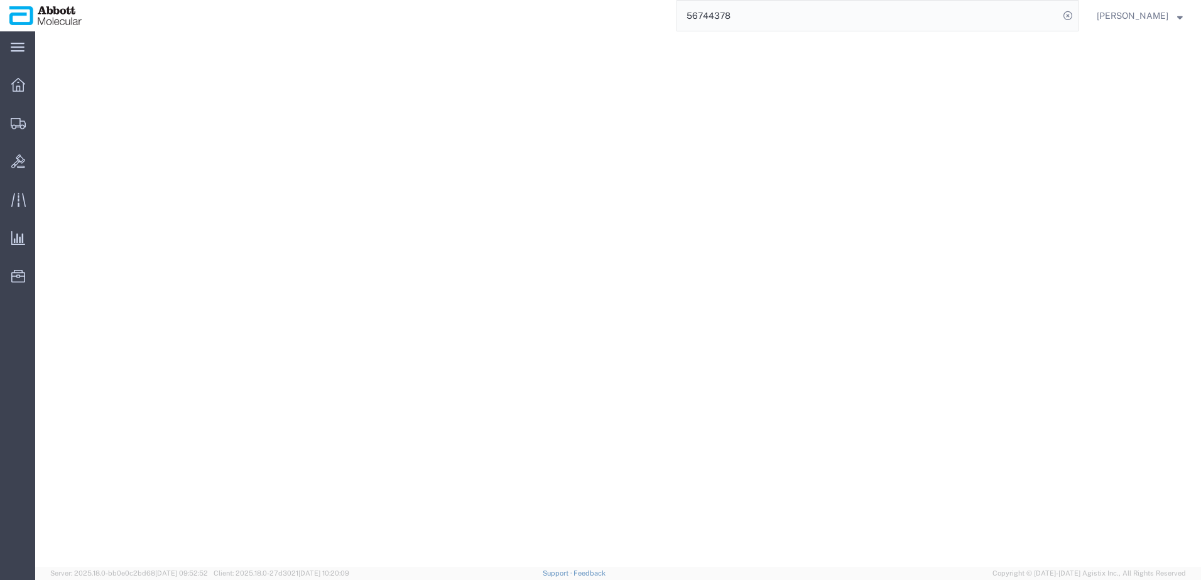
select select "48454"
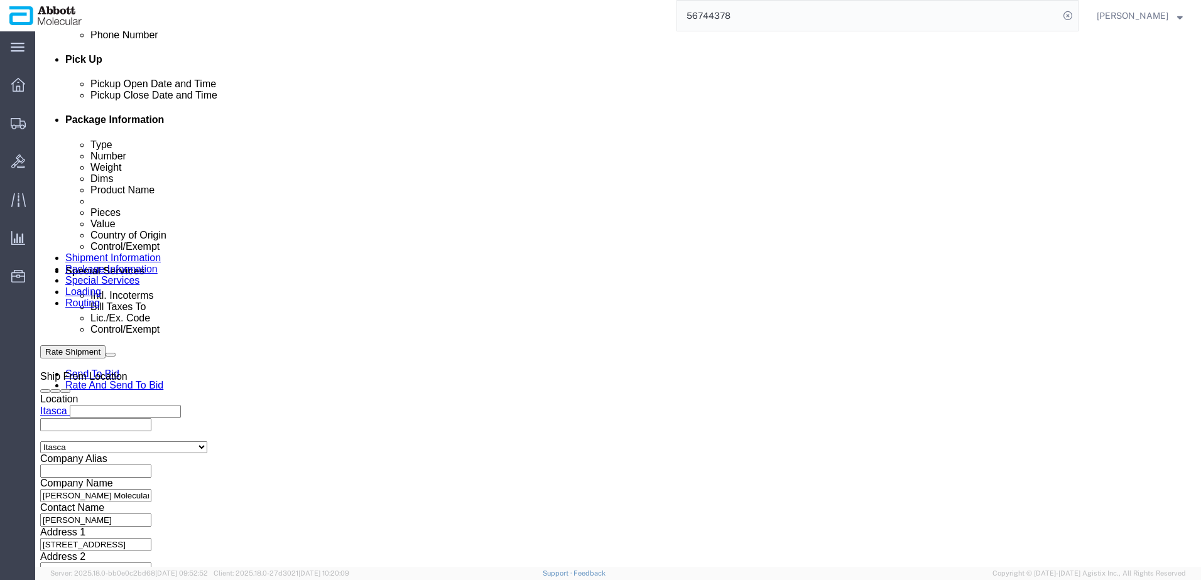
scroll to position [628, 0]
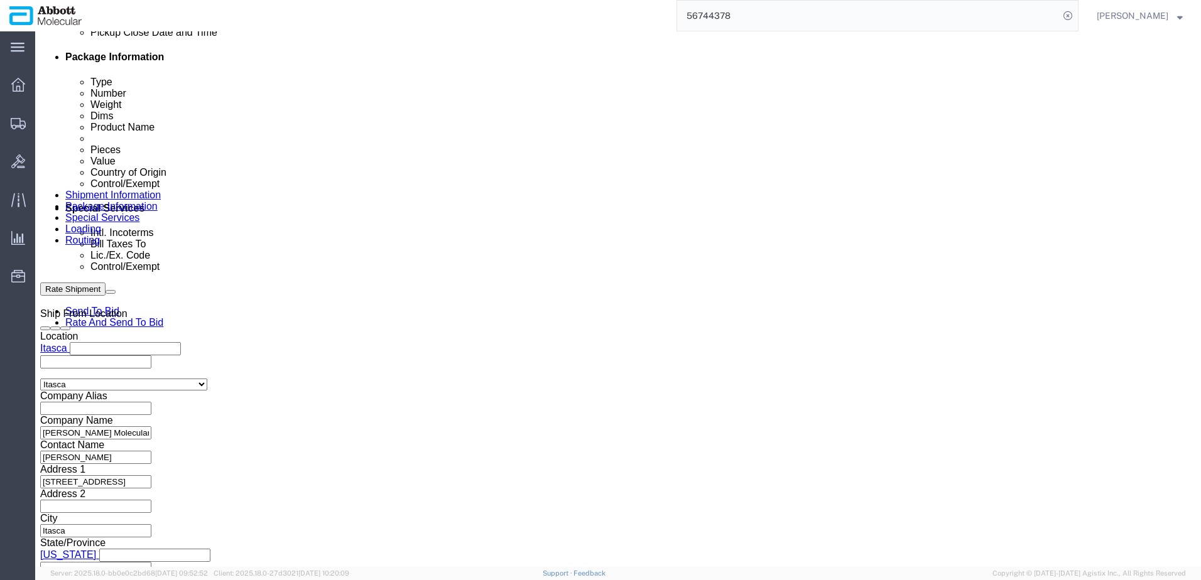
click button "Add reference"
click input "text"
paste input "918052004"
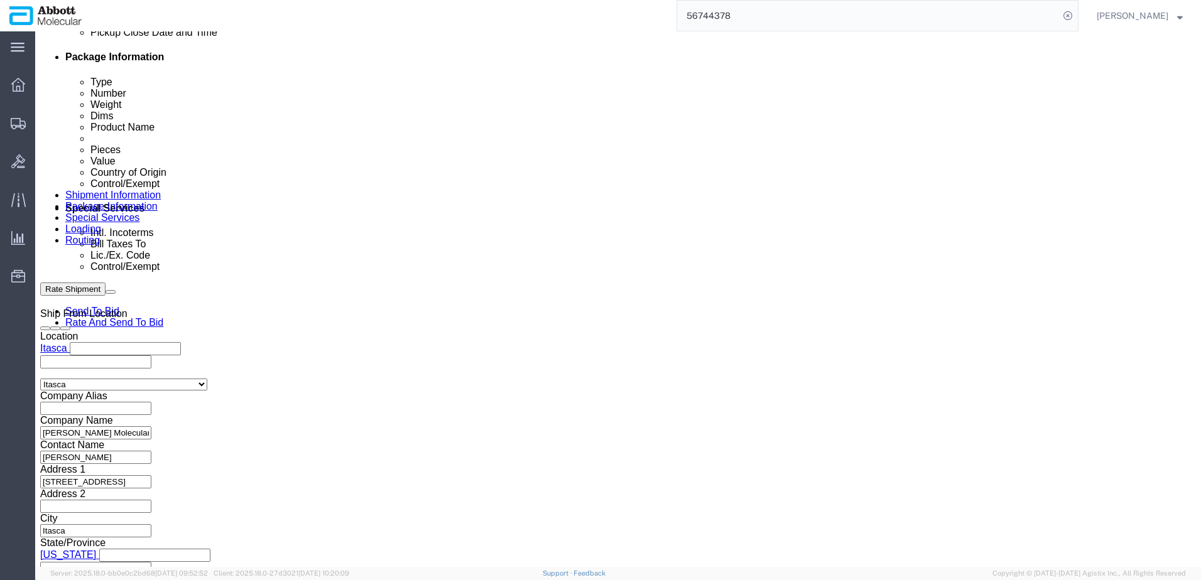
type input "918052004"
select select "INVOICE"
paste input "918052004"
type input "918052005"
select select "INVOICE"
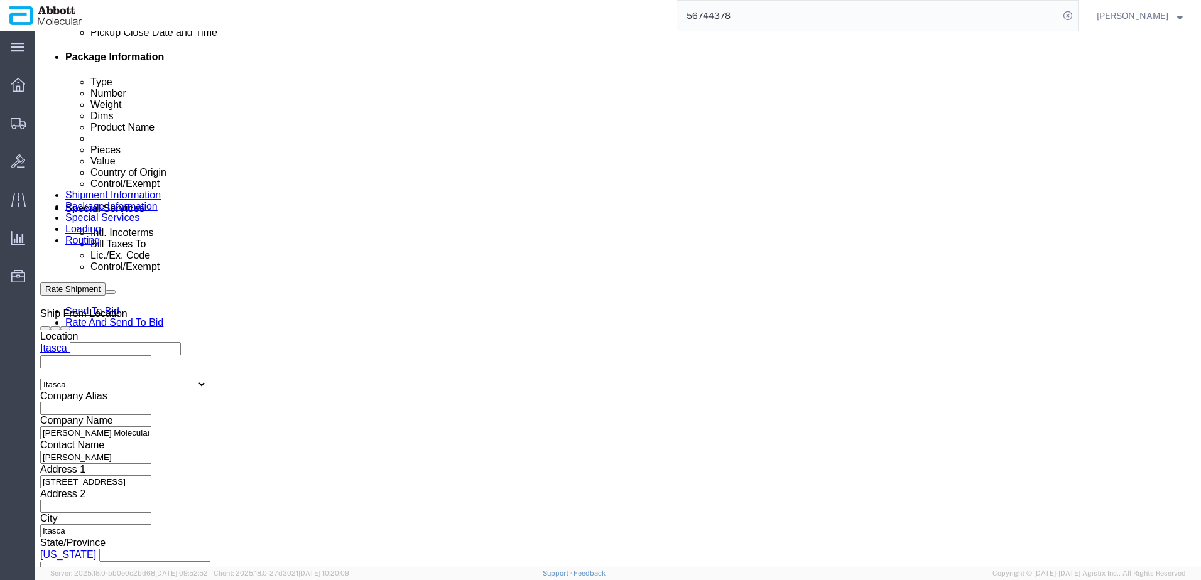
paste input "918052004"
type input "918052006"
select select "INVOICE"
paste input "918052004"
type input "918052007"
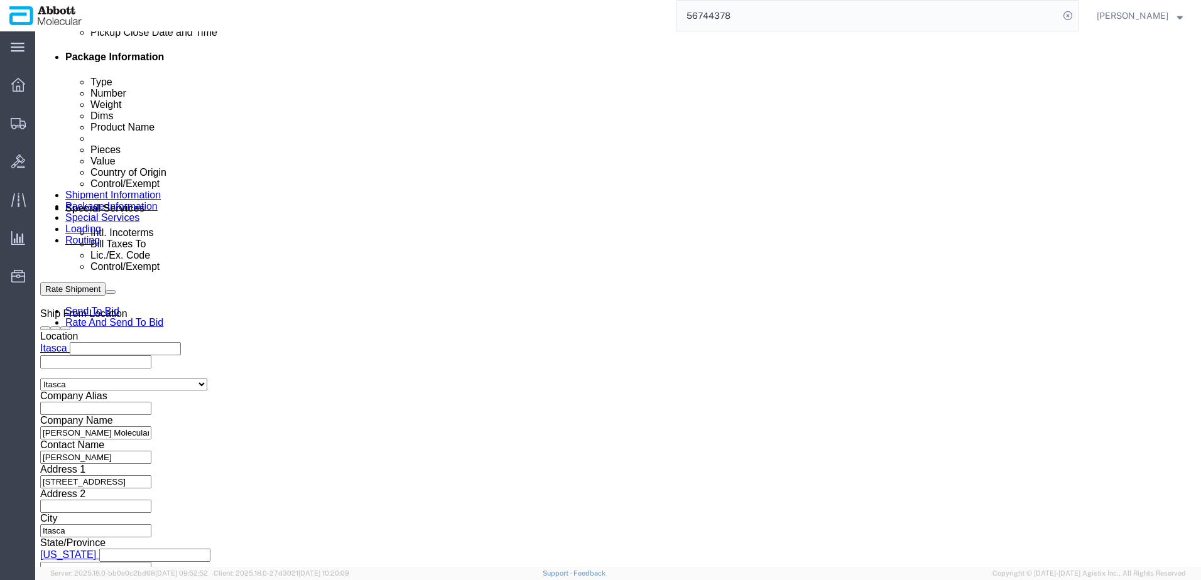
select select "INVOICE"
paste input "918052004"
type input "918052008"
select select "INVOICE"
paste input "918052004"
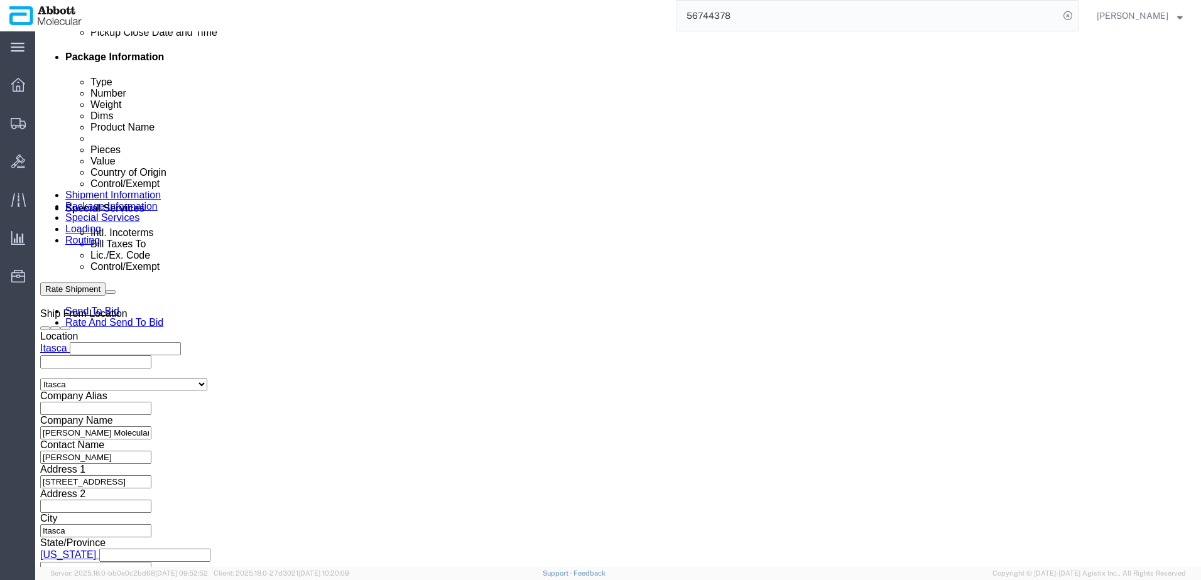
scroll to position [777, 0]
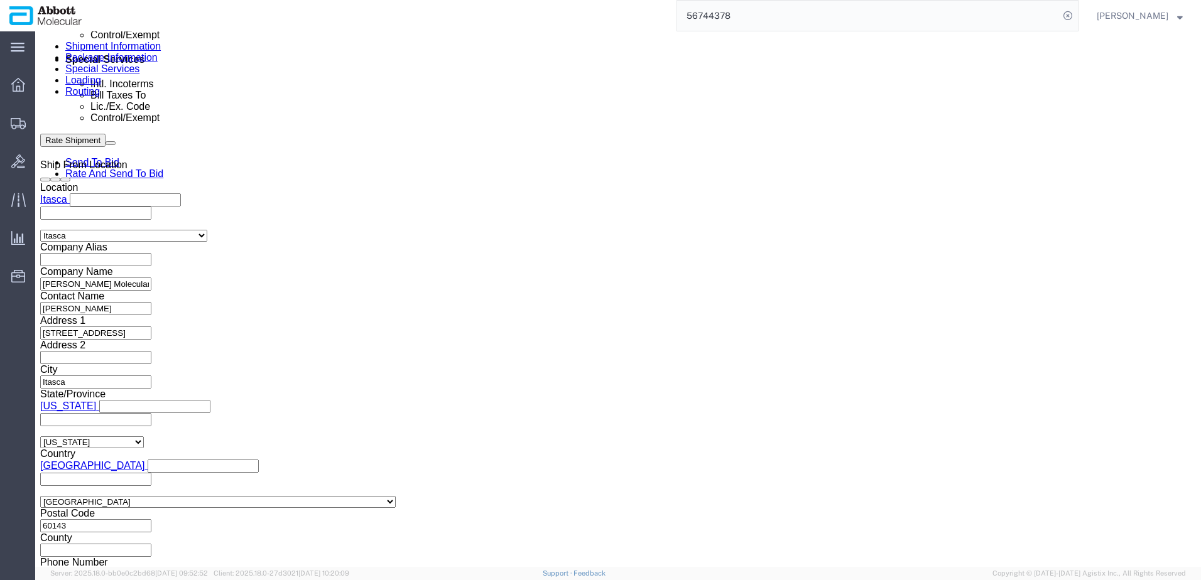
type input "918052009"
click button "Continue"
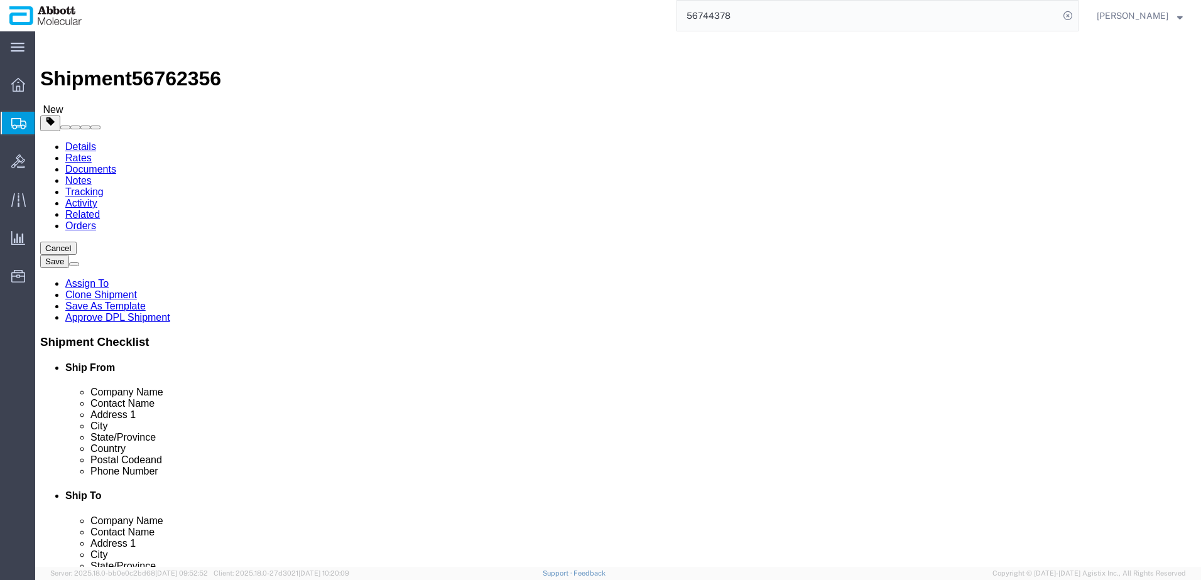
click div "Package Type Select Box (B) Box (C) Box (D) Cardboard Box(es) Crate (Instrument…"
click select "Select Box (B) Box (C) Box (D) Cardboard Box(es) Crate (Instrument) Crate(s) En…"
select select "BOXD"
click select "Select Box (B) Box (C) Box (D) Cardboard Box(es) Crate (Instrument) Crate(s) En…"
type input "28.00"
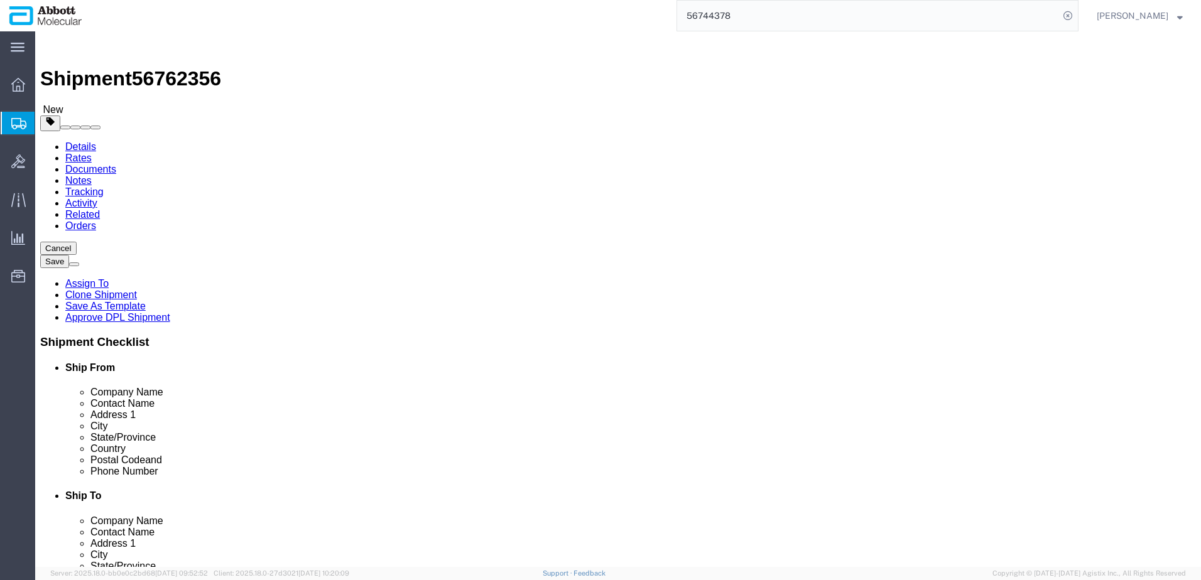
type input "24.00"
type input "21.00"
drag, startPoint x: 181, startPoint y: 244, endPoint x: 100, endPoint y: 252, distance: 80.7
click div "Package Type Select Box (B) Box (C) Box (D) Cardboard Box(es) Crate (Instrument…"
type input "6"
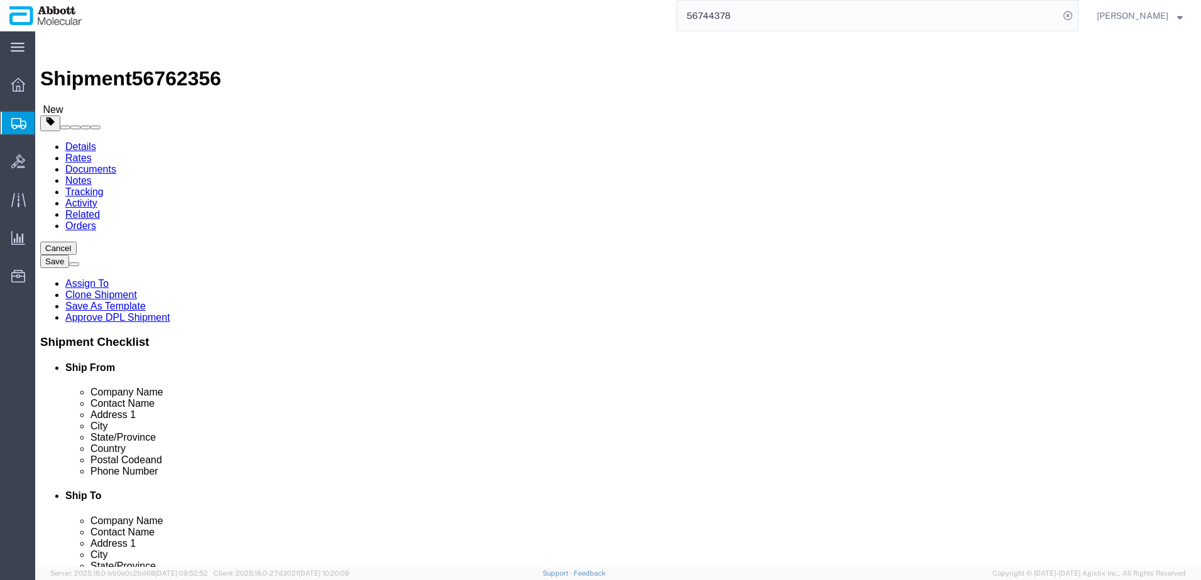
type input "180"
click input "checkbox"
checkbox input "true"
type input "FROZEN"
click link "Add Package"
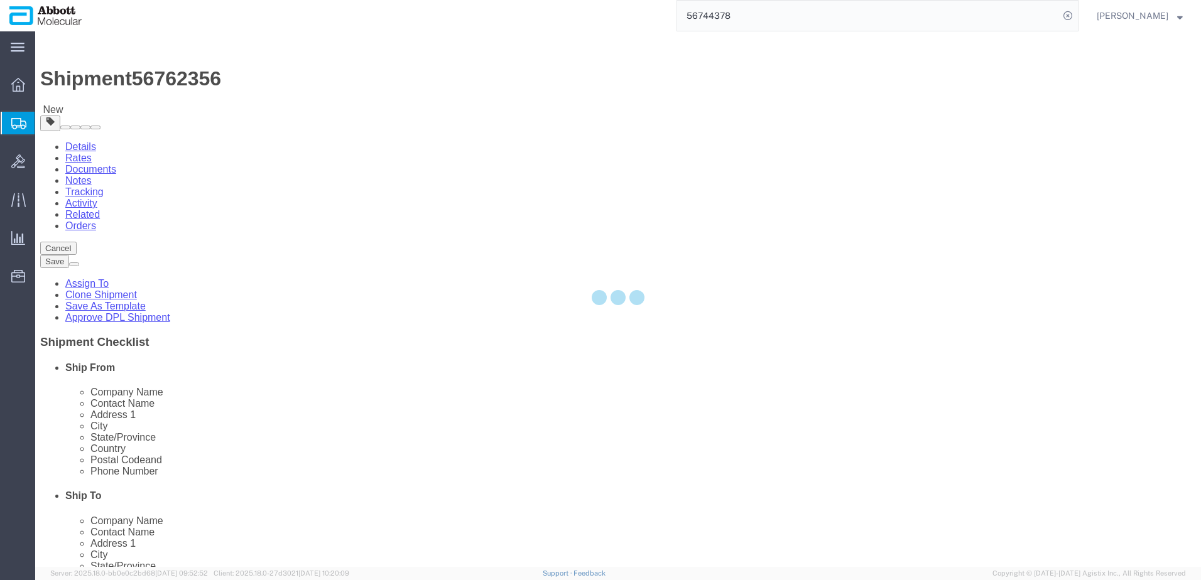
select select "BOXD"
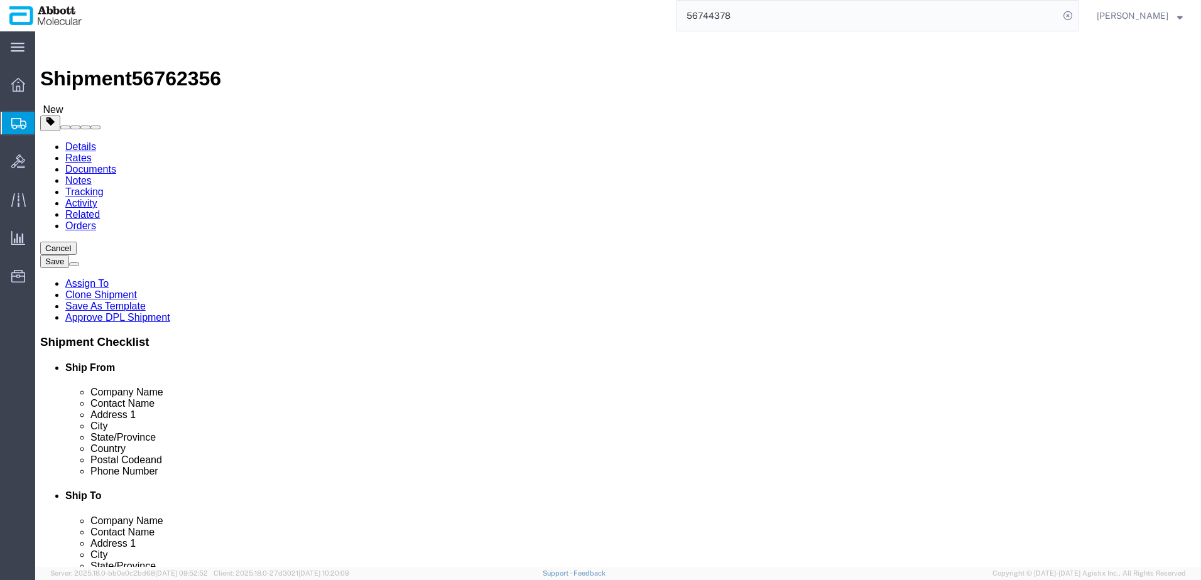
click select "Select Box (B) Box (C) Box (D) Cardboard Box(es) Crate (Instrument) Crate(s) En…"
select select "BOXD"
click select "Select Box (B) Box (C) Box (D) Cardboard Box(es) Crate (Instrument) Crate(s) En…"
type input "28.00"
type input "24.00"
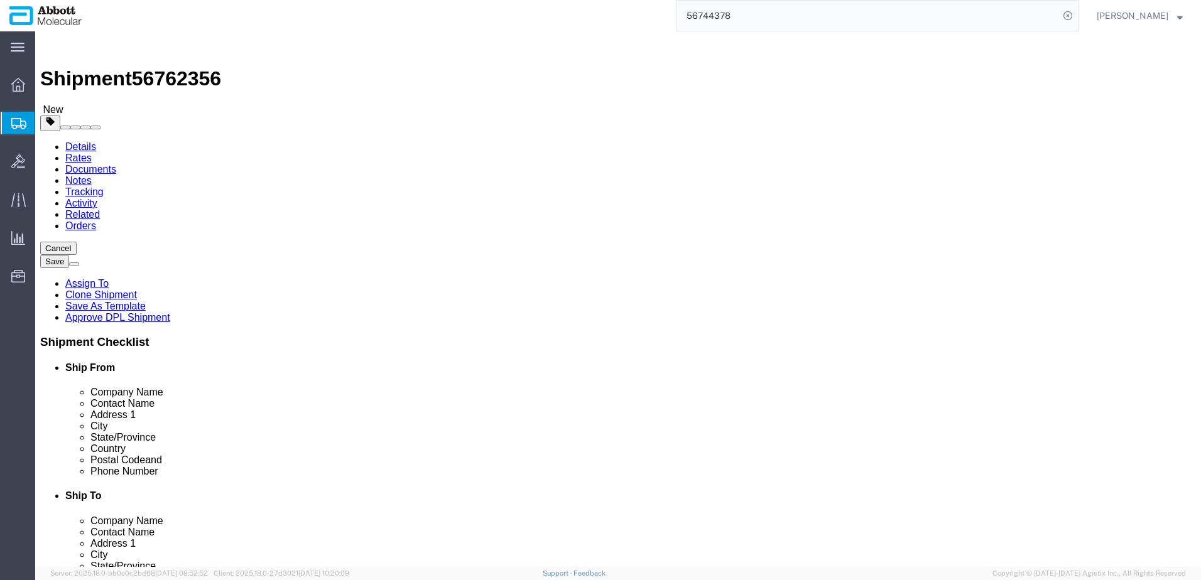
type input "21.00"
drag, startPoint x: 651, startPoint y: 287, endPoint x: 572, endPoint y: 288, distance: 79.1
click div "Weight 0.00 Select kgs lbs Ship. t°"
type input "25"
click input "checkbox"
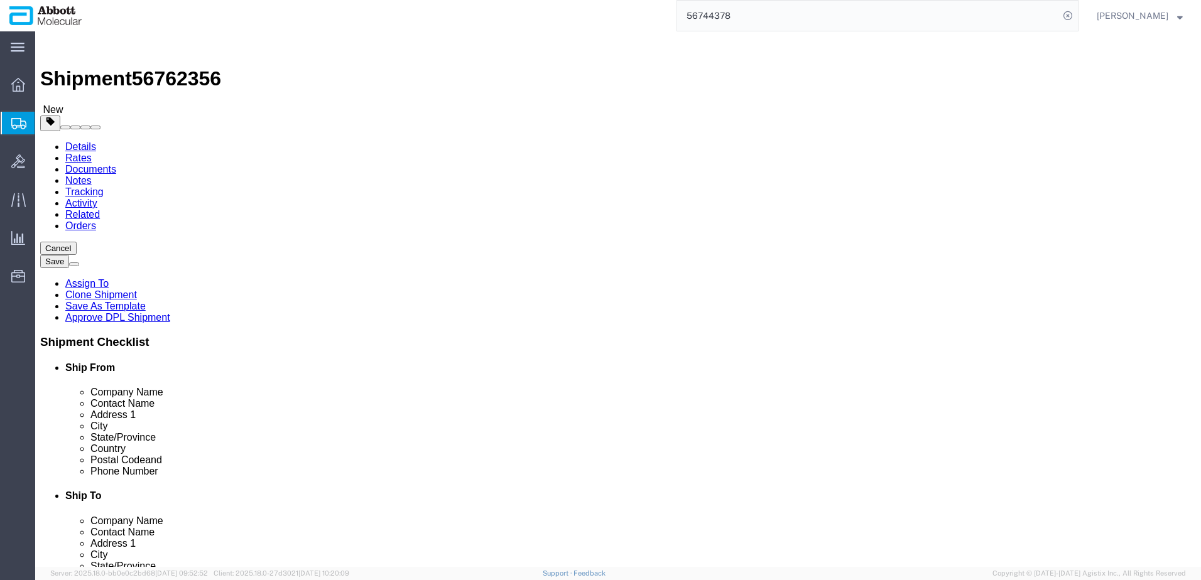
checkbox input "true"
type input "FROM_2_TO_8"
click link "Add Package"
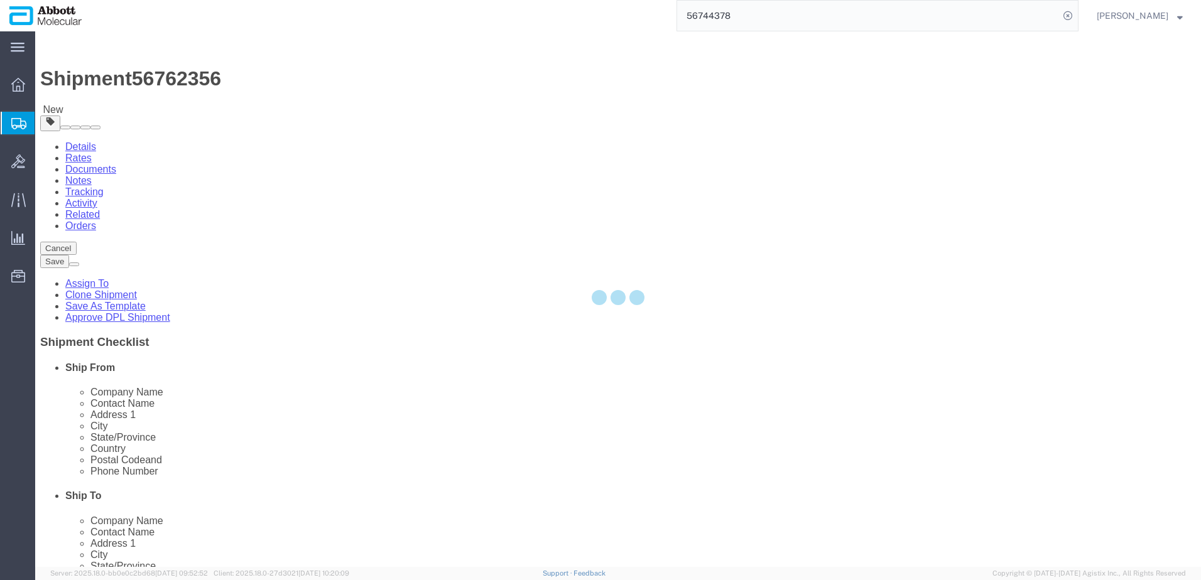
select select "BOXD"
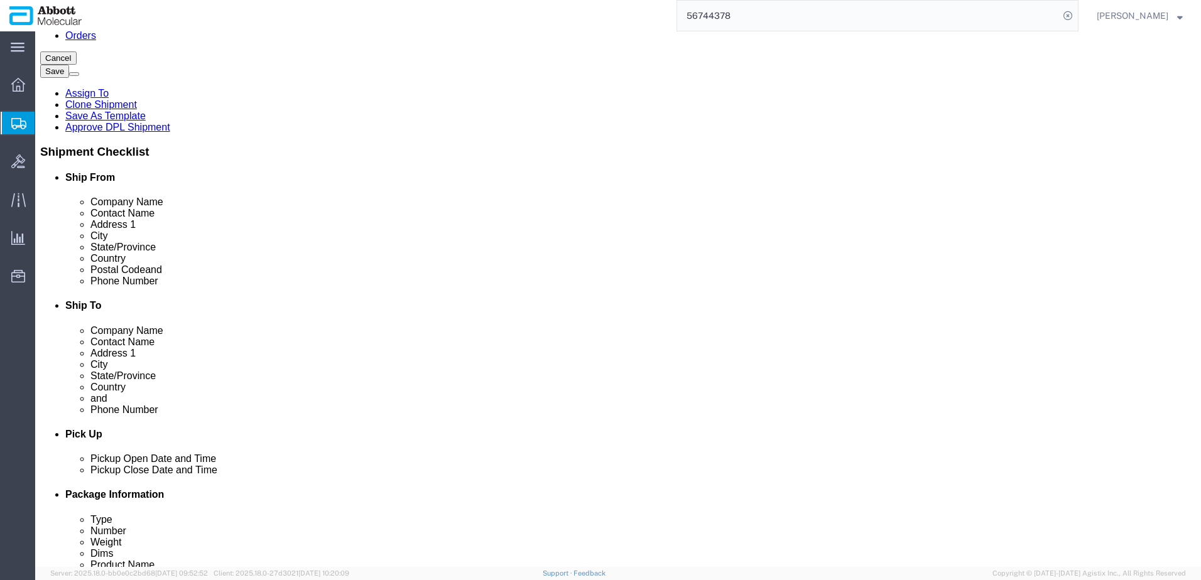
scroll to position [203, 0]
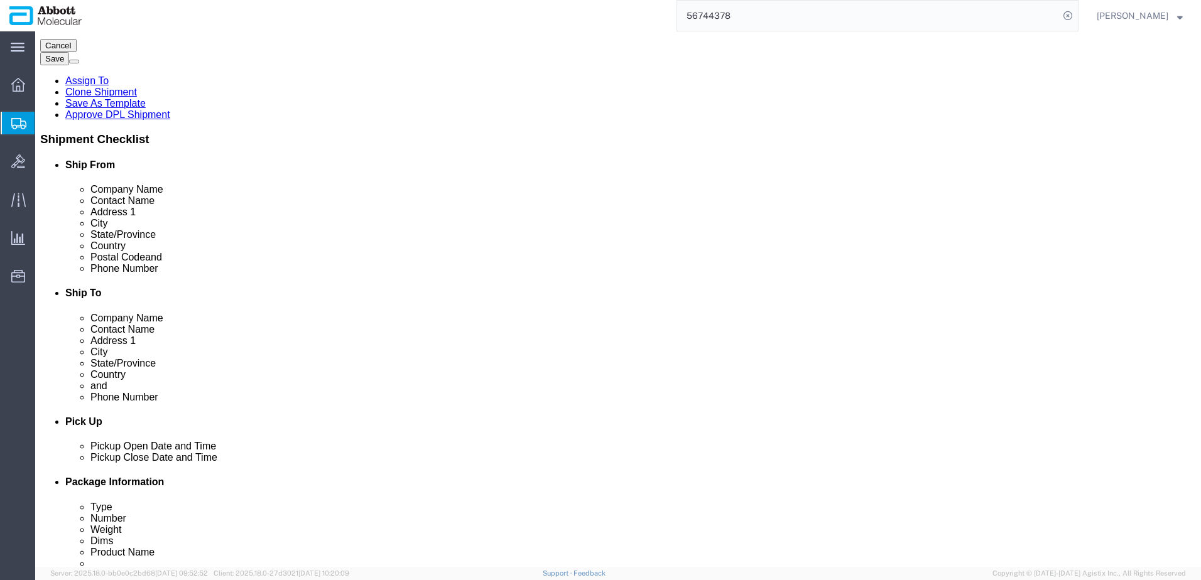
drag, startPoint x: 278, startPoint y: 283, endPoint x: 264, endPoint y: 291, distance: 15.7
click select "Select Box (B) Box (C) Box (D) Cardboard Box(es) Crate (Instrument) Crate(s) En…"
select select "BOXC"
click select "Select Box (B) Box (C) Box (D) Cardboard Box(es) Crate (Instrument) Crate(s) En…"
type input "22.00"
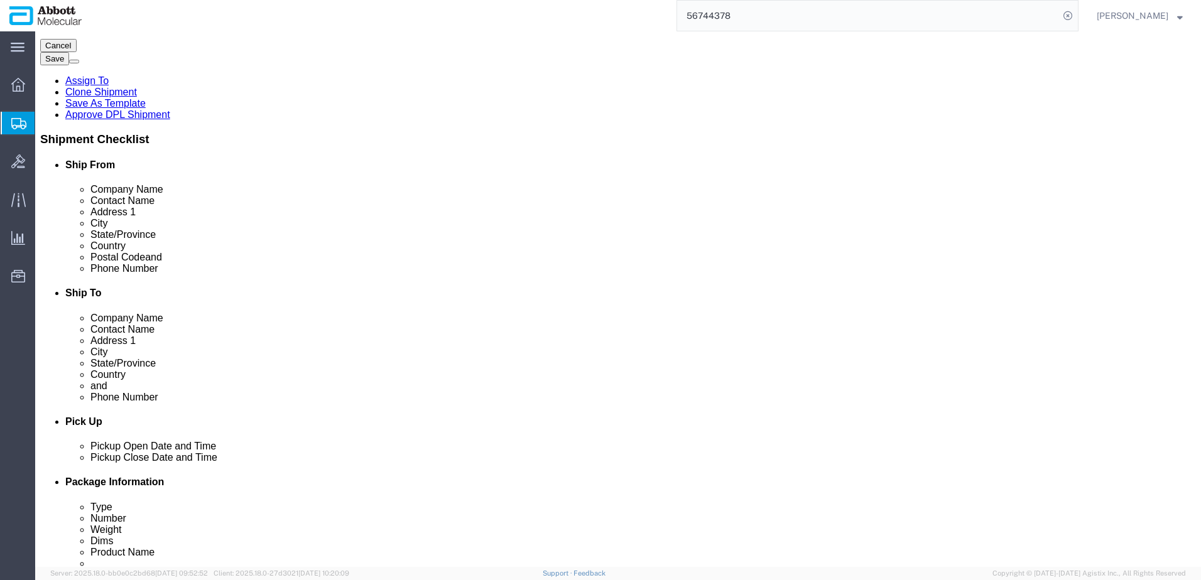
type input "18.00"
click div "Weight 0.00 Select kgs lbs Ship. t°"
type input "15"
click input "checkbox"
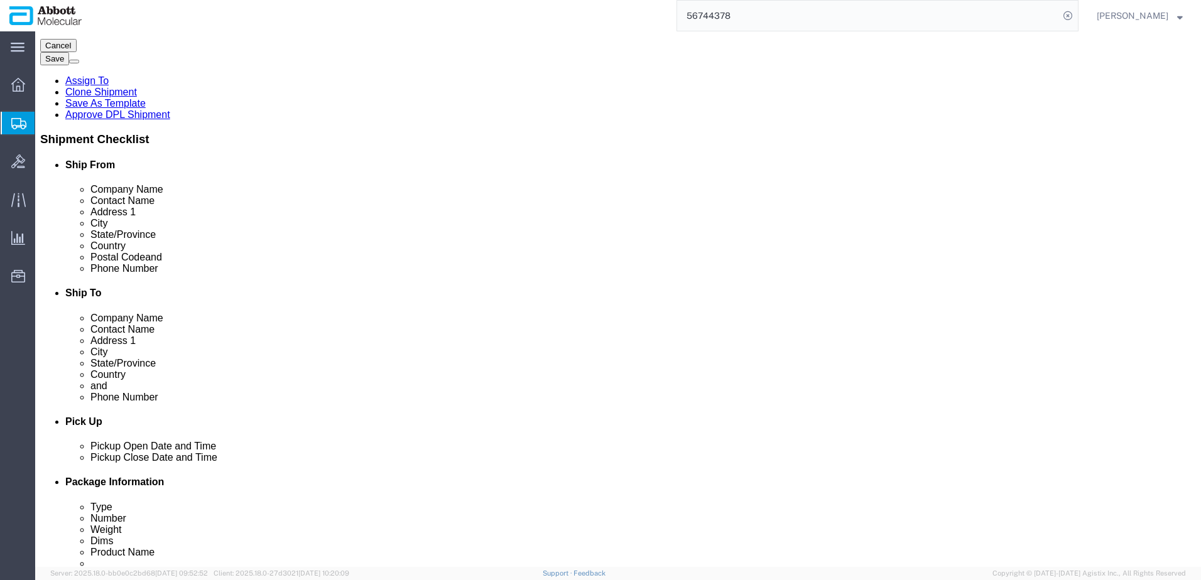
checkbox input "true"
type input "FROM_2_TO_8"
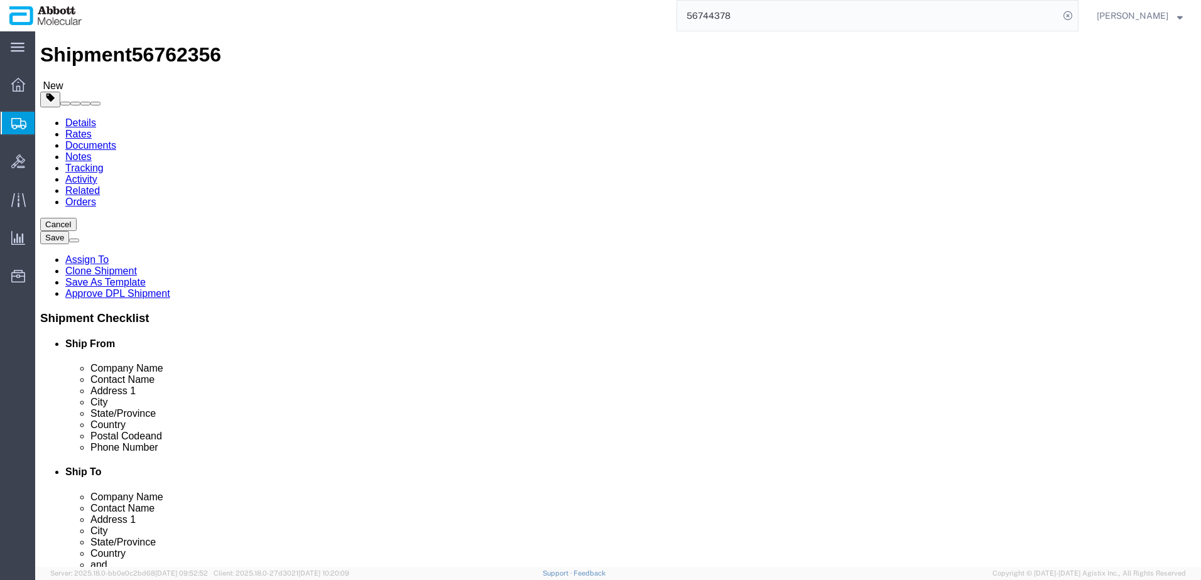
scroll to position [0, 0]
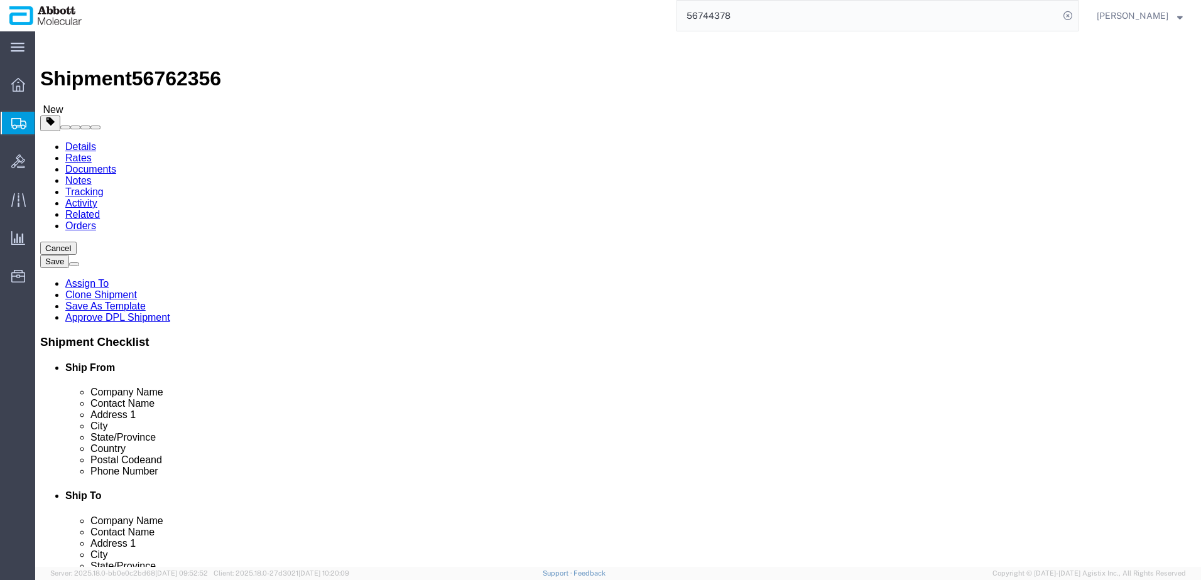
click link "Add Content"
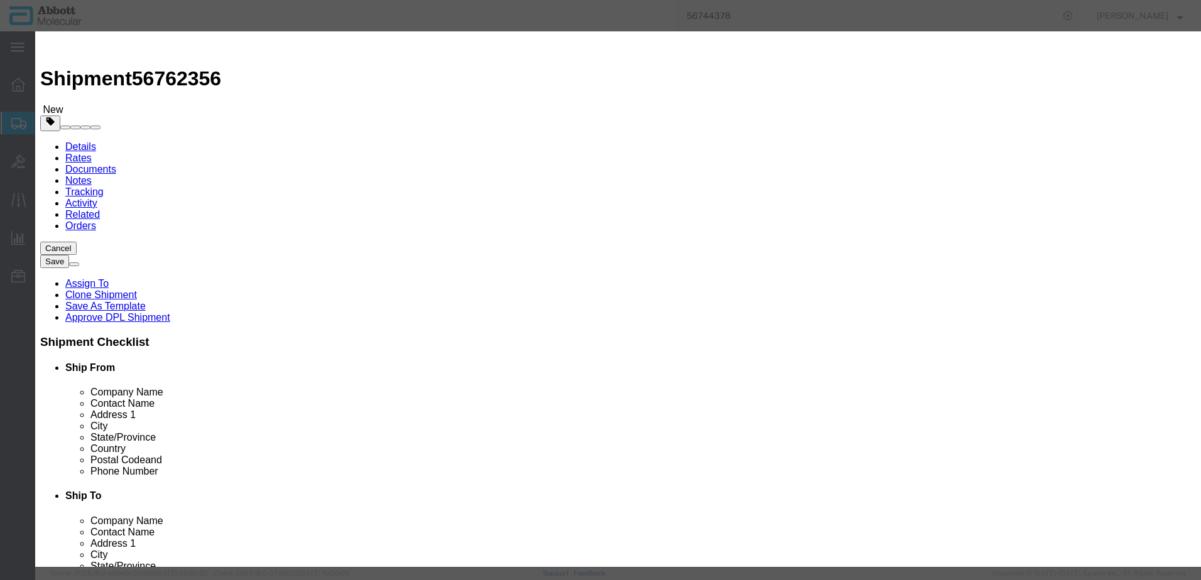
click input "text"
type input "02G3170"
click strong "02G3170"
select select
checkbox input "false"
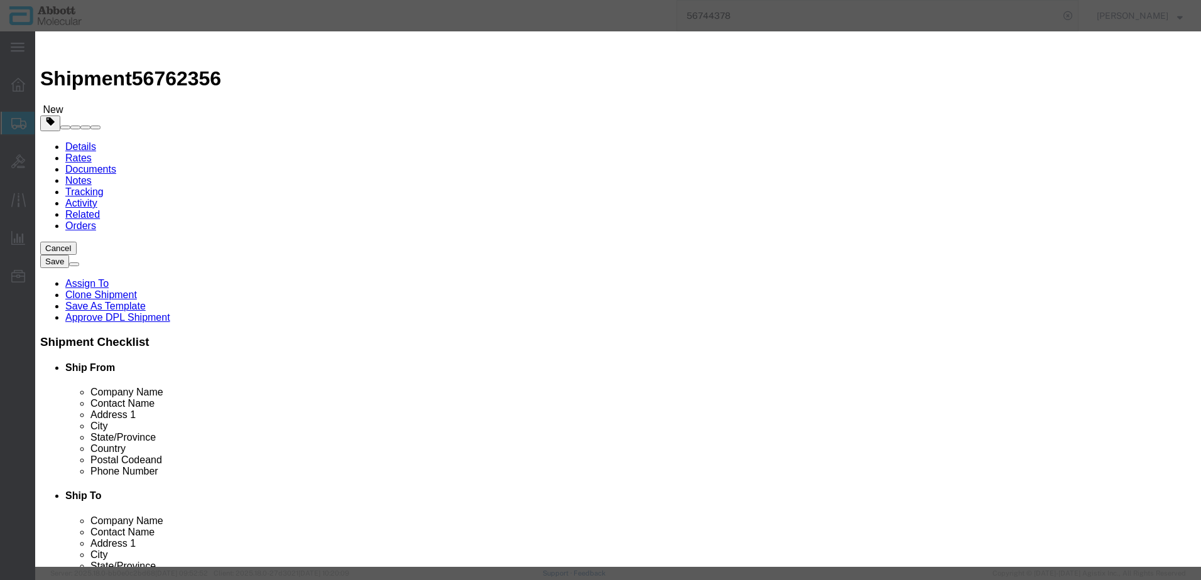
select select "US"
type input "3822190080"
select select "BIS"
checkbox input "false"
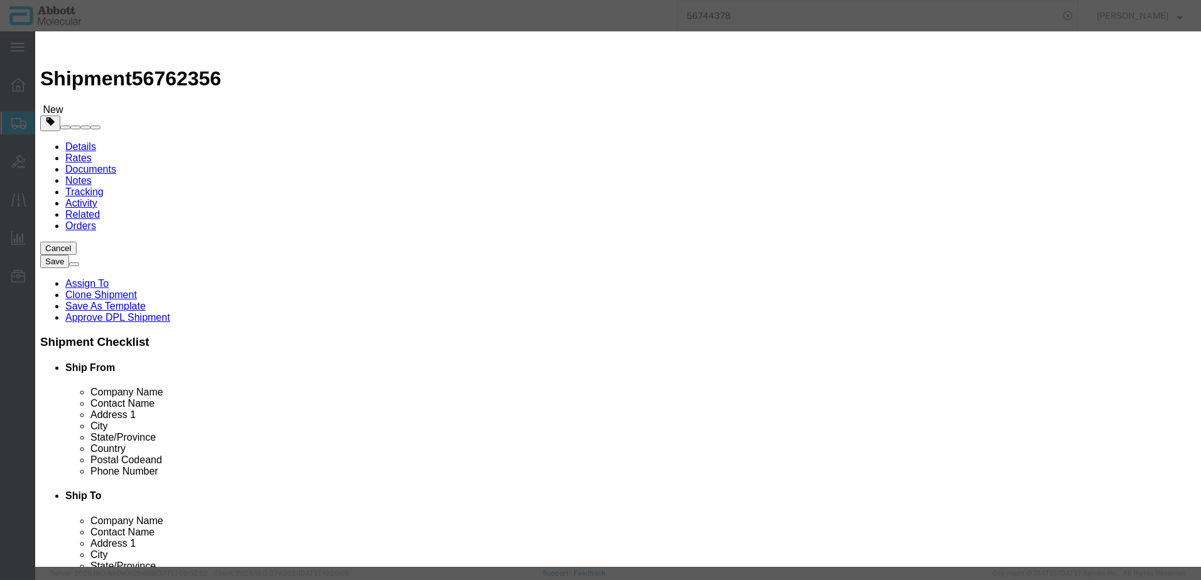
type input "02G3170"
type textarea "RT [MEDICAL_DATA]-1 CAL(2X12VI)"
type input "02G3170"
type input "3"
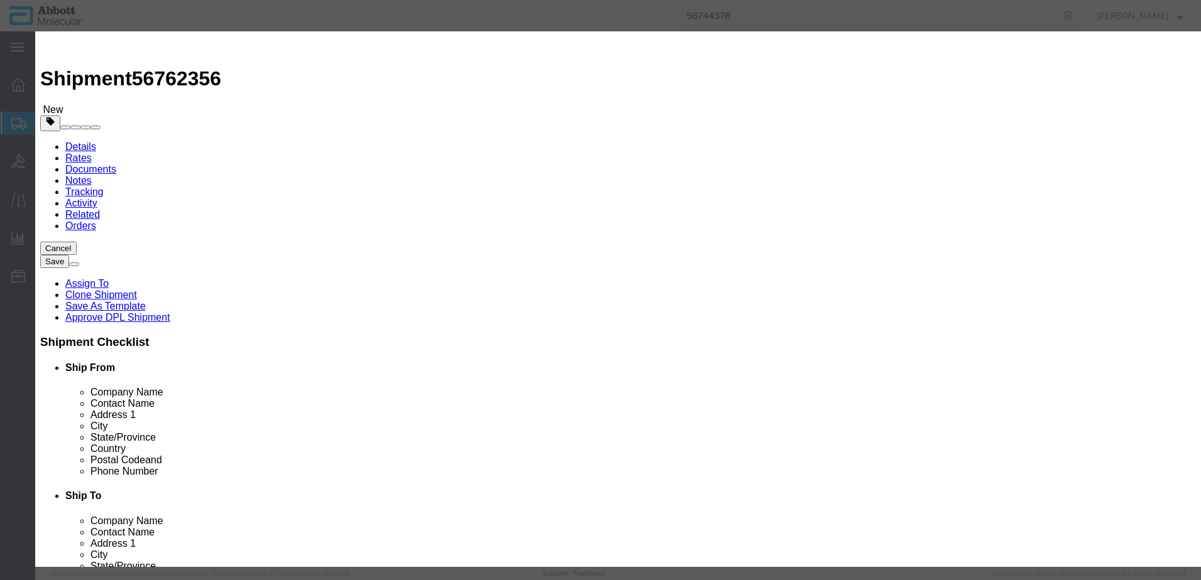
select select "NLR"
type input "3"
type input "1"
select select "70"
click select "Select Account Type Activity ID Airline Appointment Number ASN Batch Number Bil…"
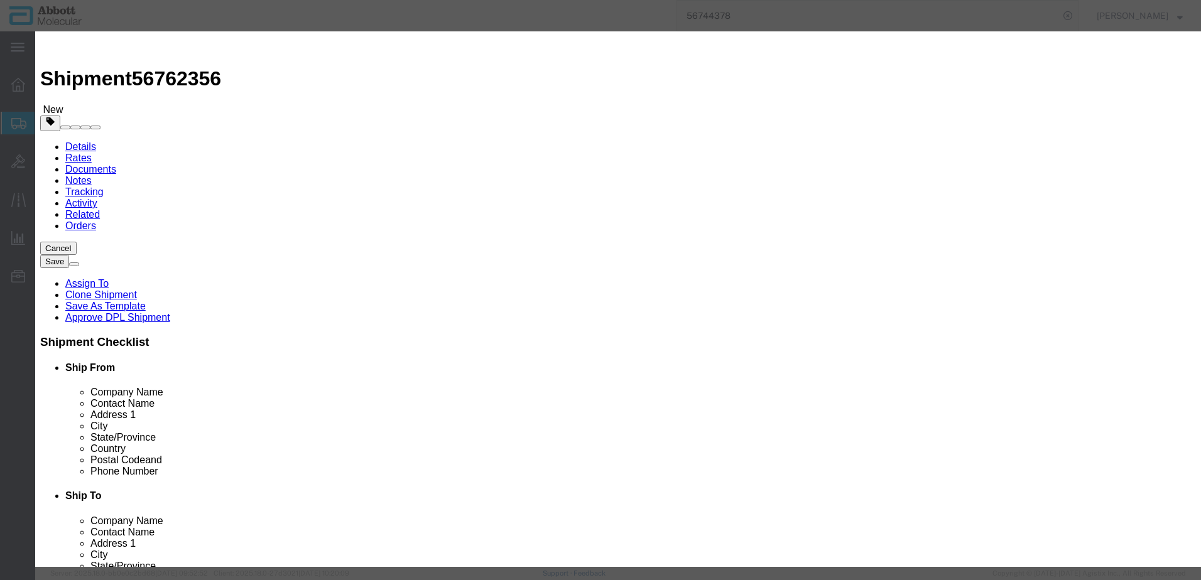
select select "BATCH_NUMBER"
click select "Select Account Type Activity ID Airline Appointment Number ASN Batch Number Bil…"
type input "414081"
select select "BATCH_NUMBER"
type input "414804"
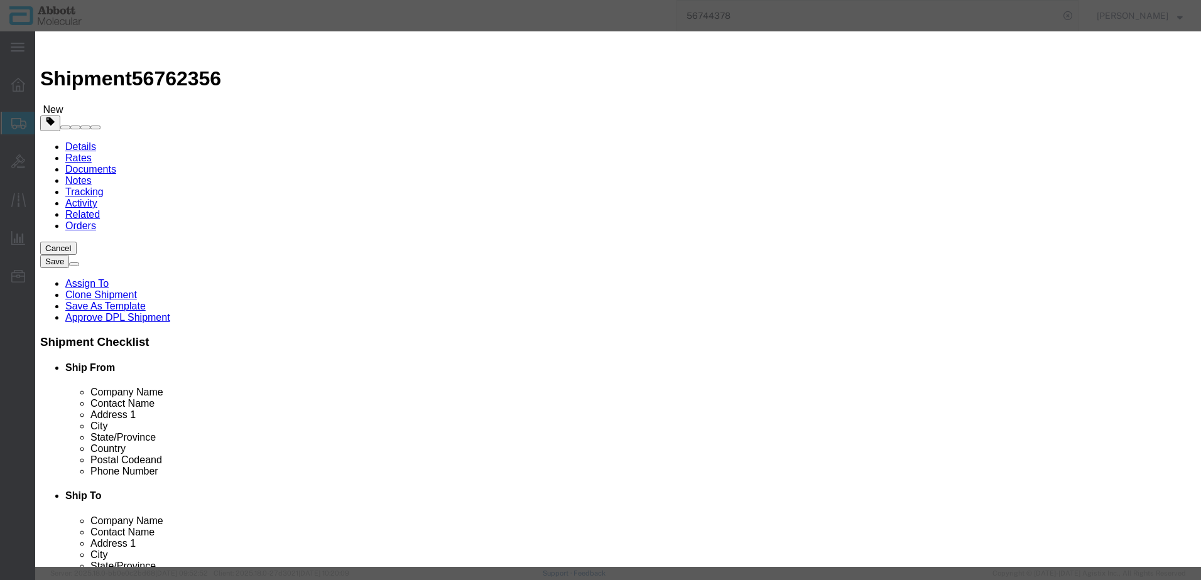
click button "Save & Add Another"
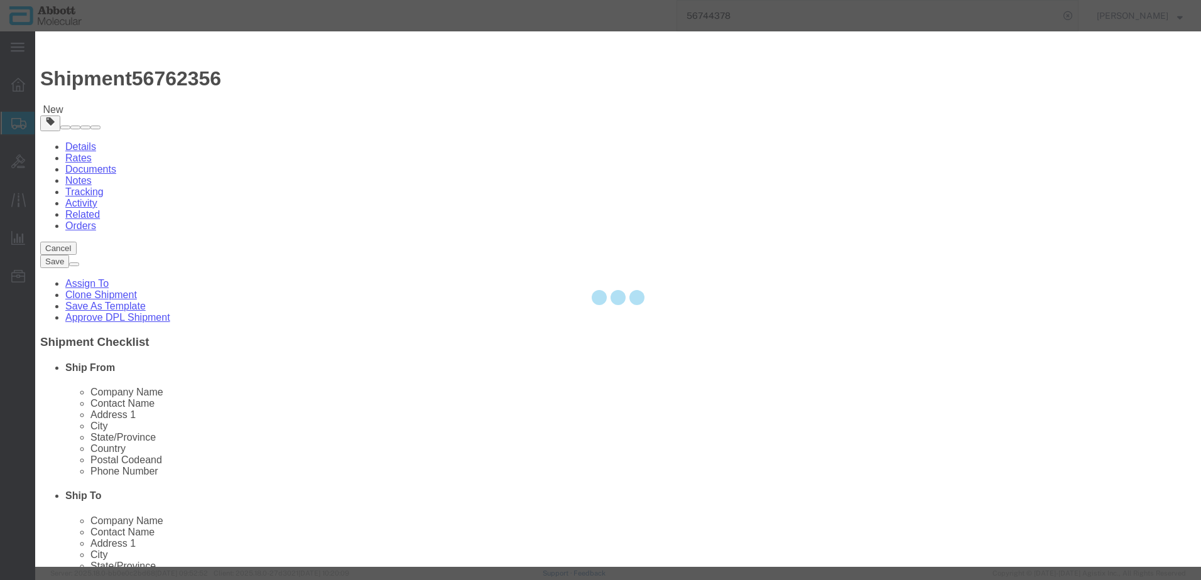
select select "EA"
select select
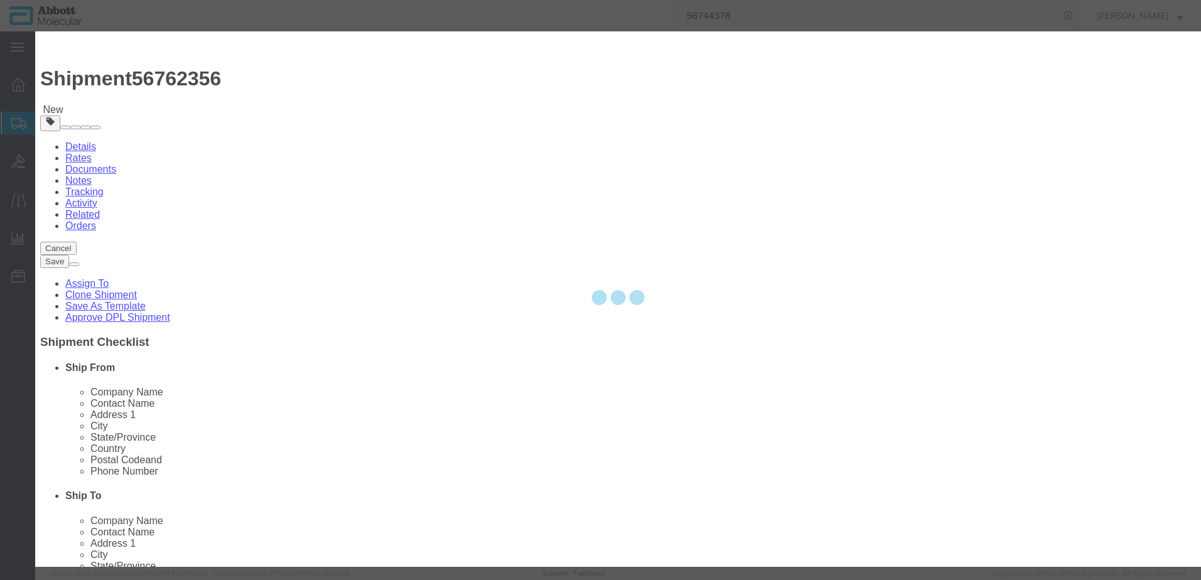
select select
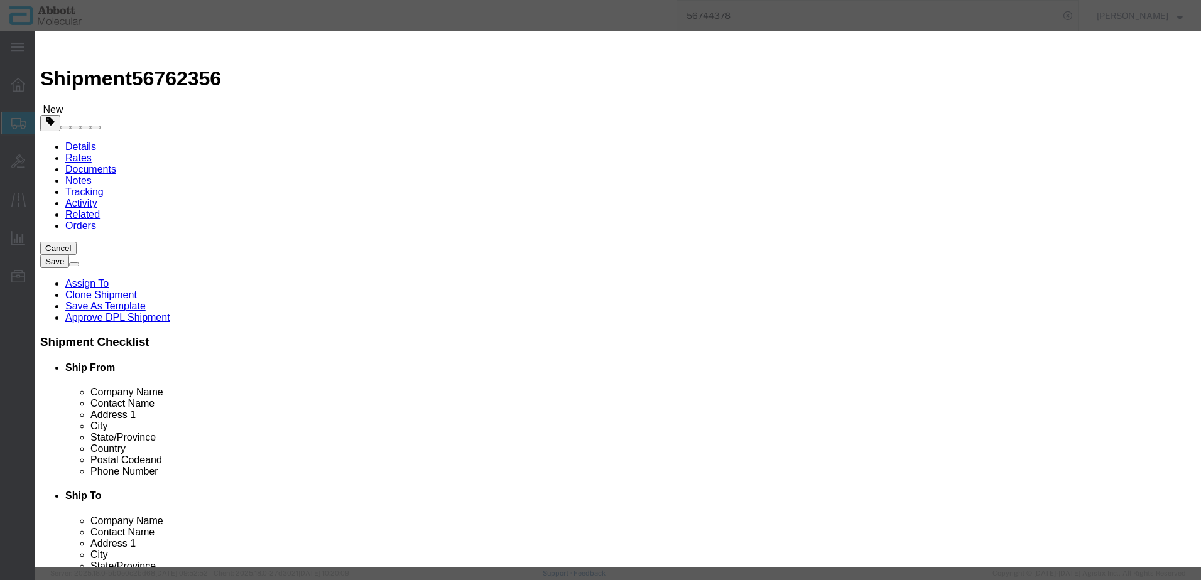
click input "text"
type input "04J8670"
click div "Name: 04J8670 Sku: 04J8670 Model: 04J8670 Description: RT HCV CAL(2X12VI)"
checkbox input "false"
select select "US"
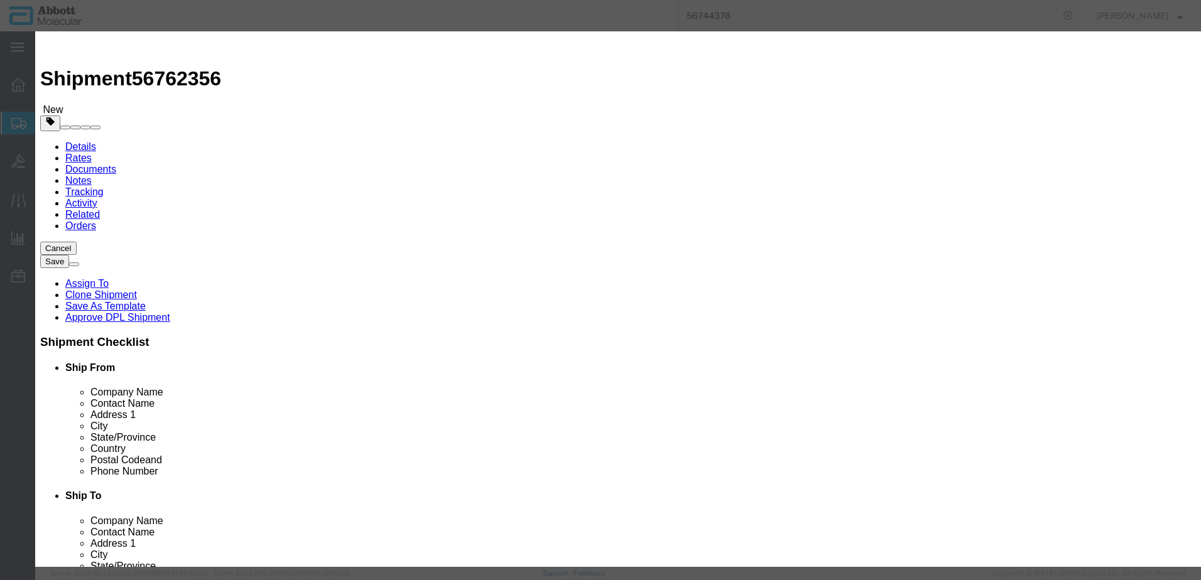
type input "3822190080"
select select "BIS"
checkbox input "false"
type input "04J8670"
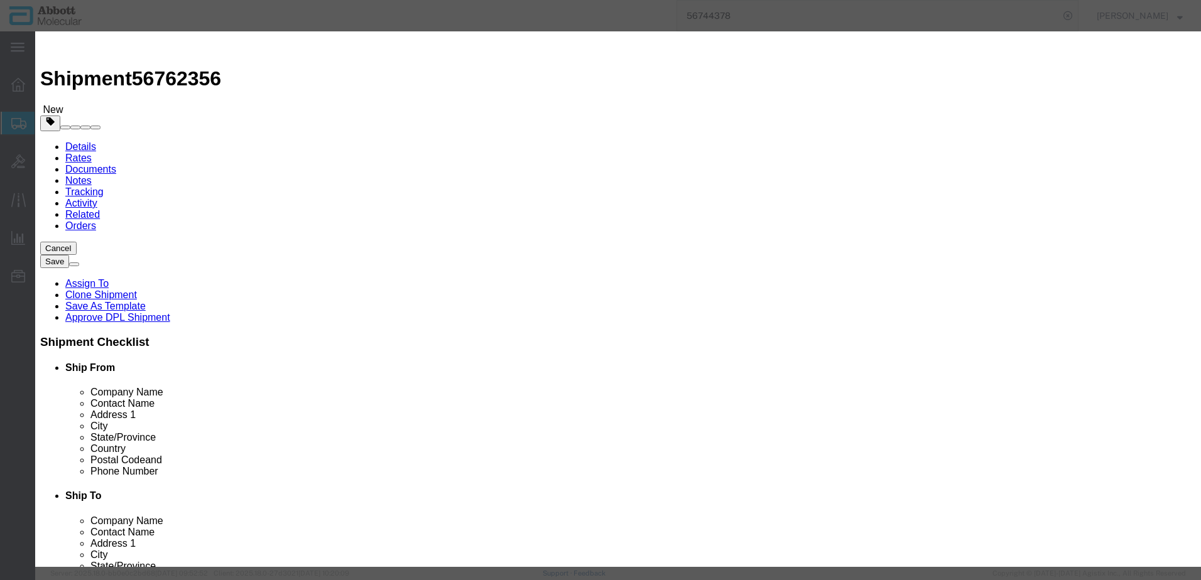
type input "04J8670"
type textarea "RT HCV CAL(2X12VI)"
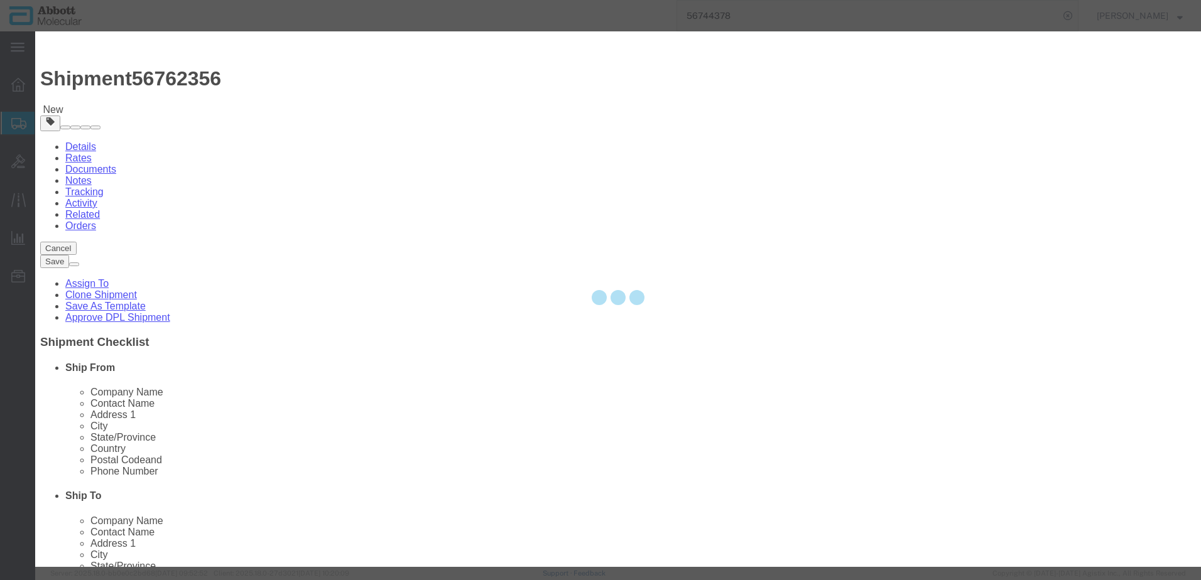
select select "NLR"
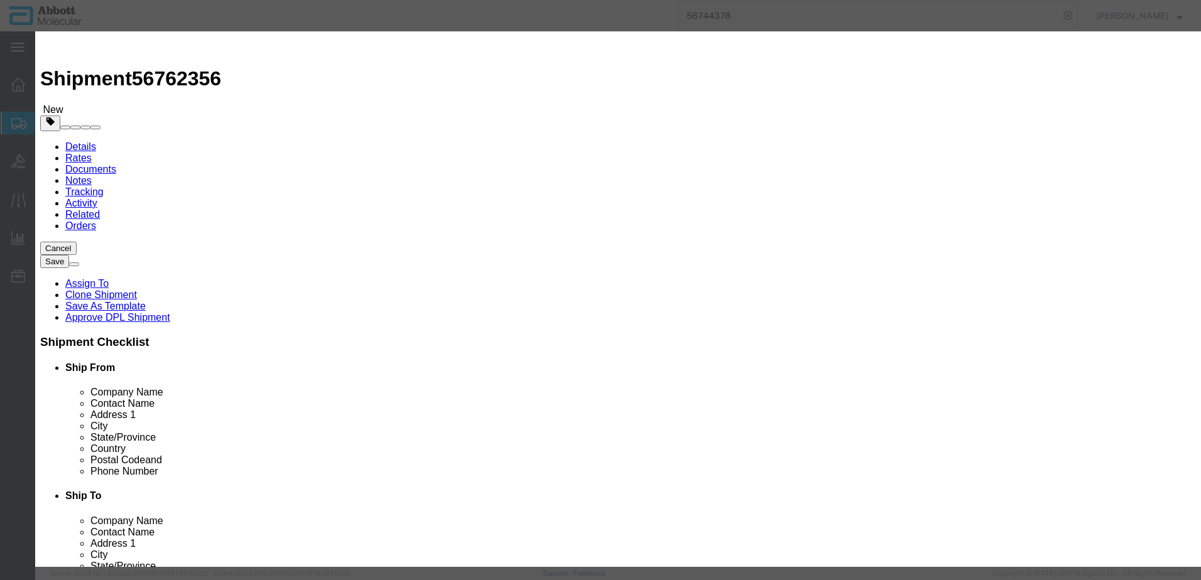
type input "04J8670"
type input "3"
type input "1"
select select "70"
click select "Select Account Type Activity ID Airline Appointment Number ASN Batch Number Bil…"
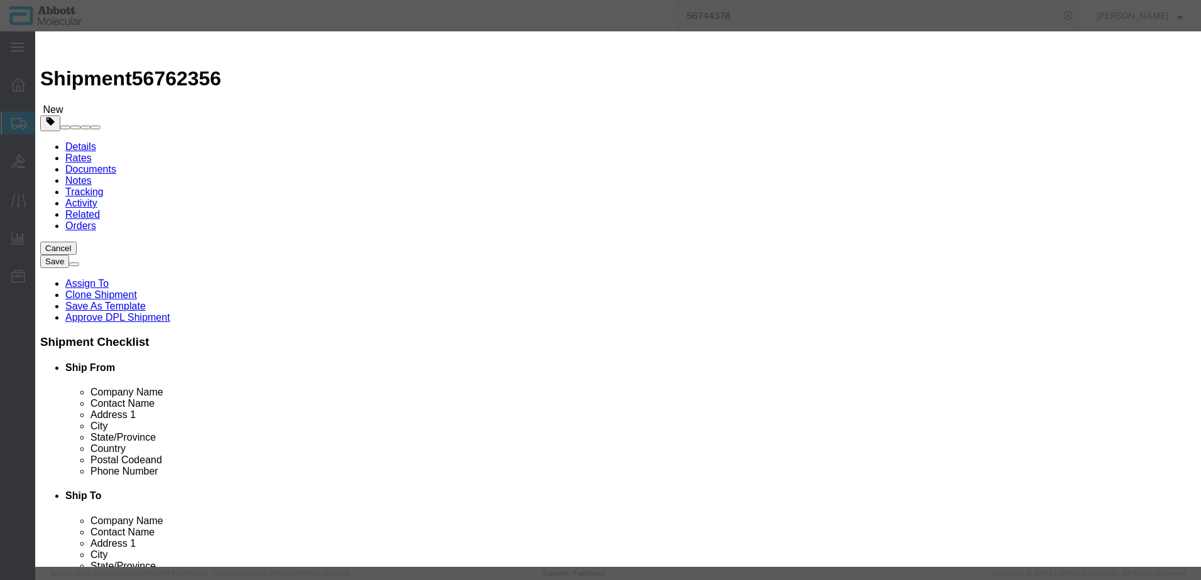
select select "BATCH_NUMBER"
click select "Select Account Type Activity ID Airline Appointment Number ASN Batch Number Bil…"
type input "410999"
click button "Save & Add Another"
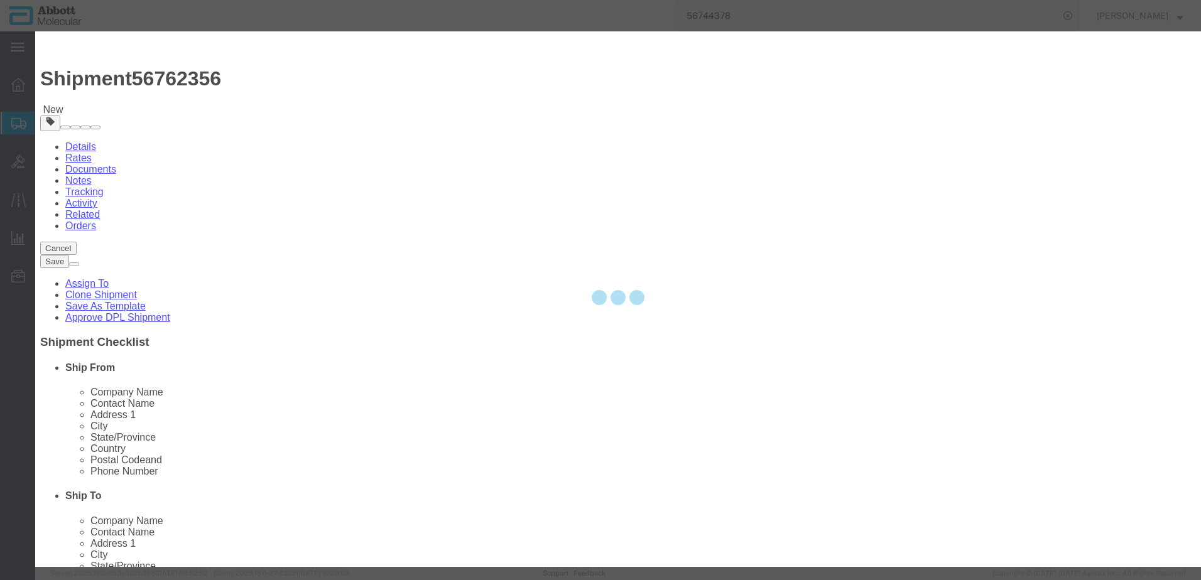
select select "EA"
select select
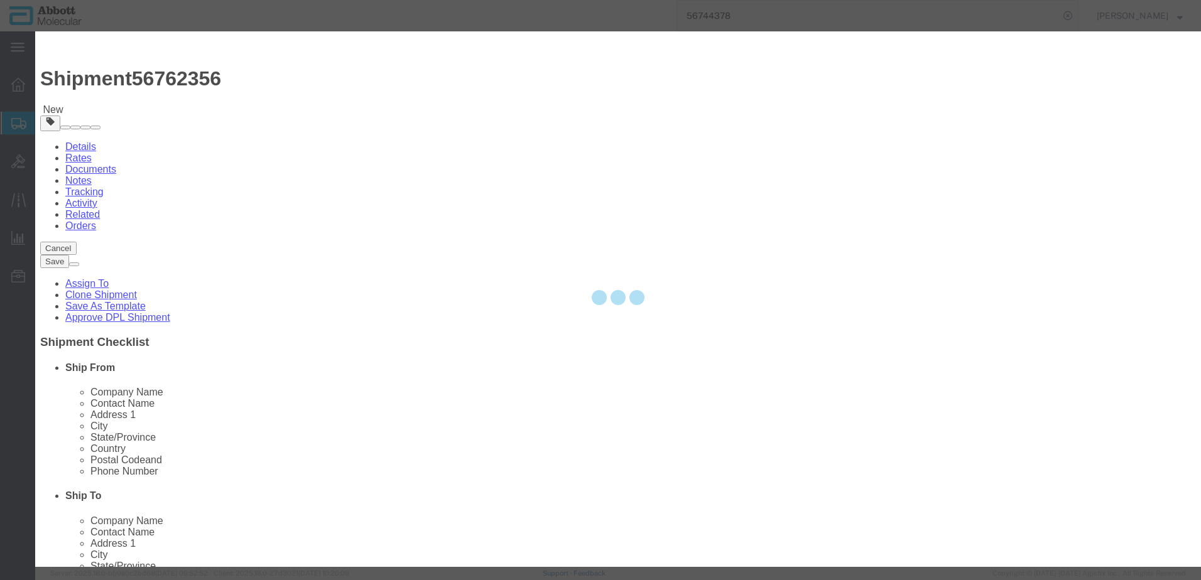
select select
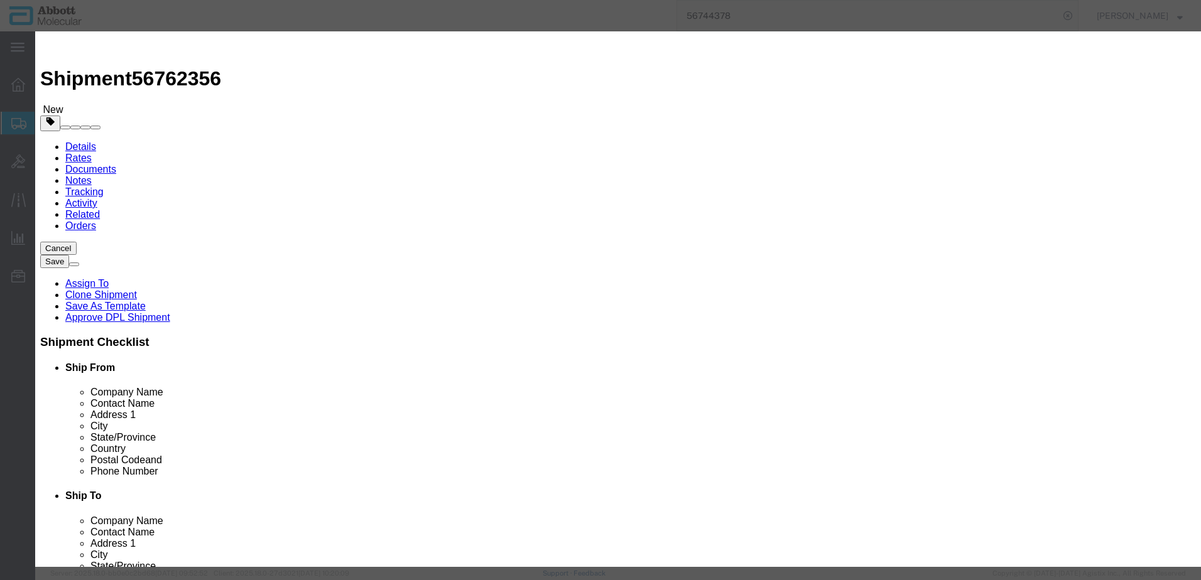
click input "text"
type input "04J8680"
click span "Name:"
select select
checkbox input "false"
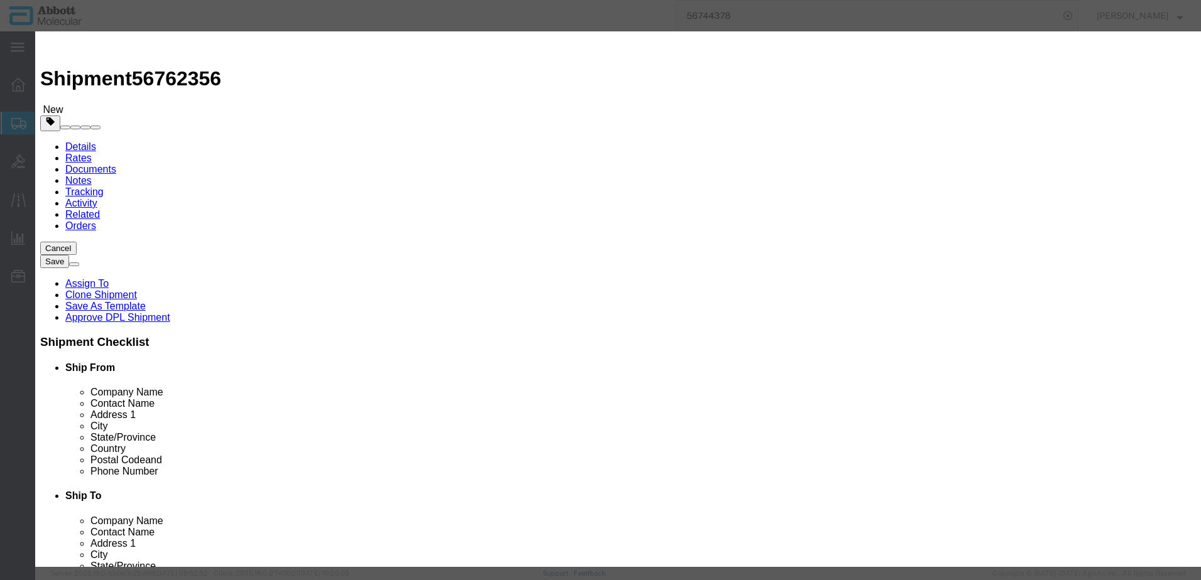
select select "US"
type input "3822190080"
select select "BIS"
checkbox input "false"
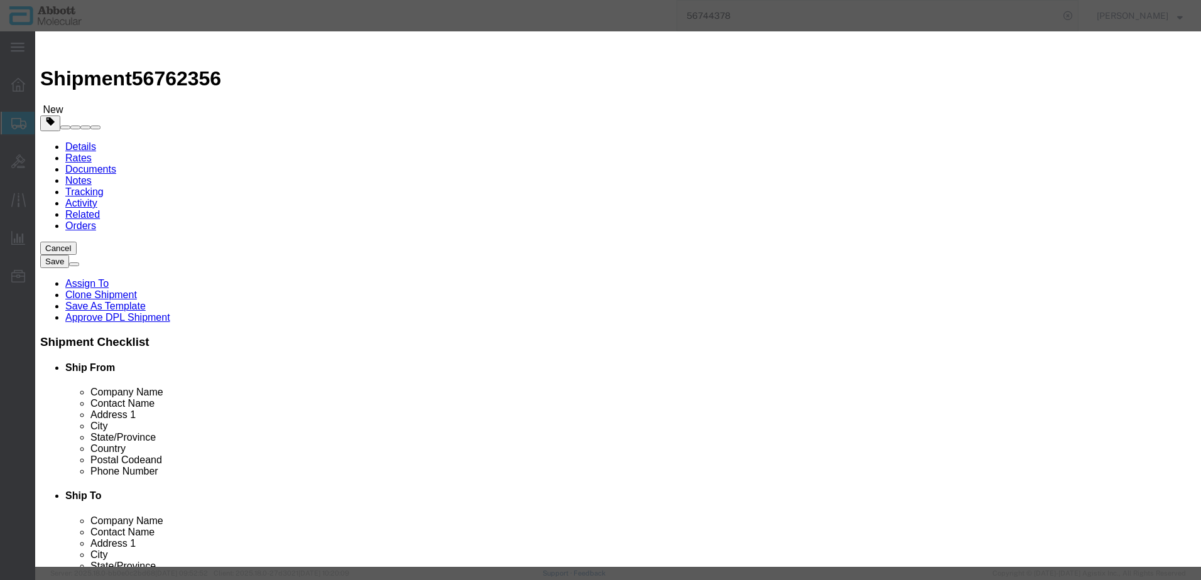
type input "04J8680"
type textarea "RT HCV CTL(3X8VI)"
select select "NLR"
type input "04J8680"
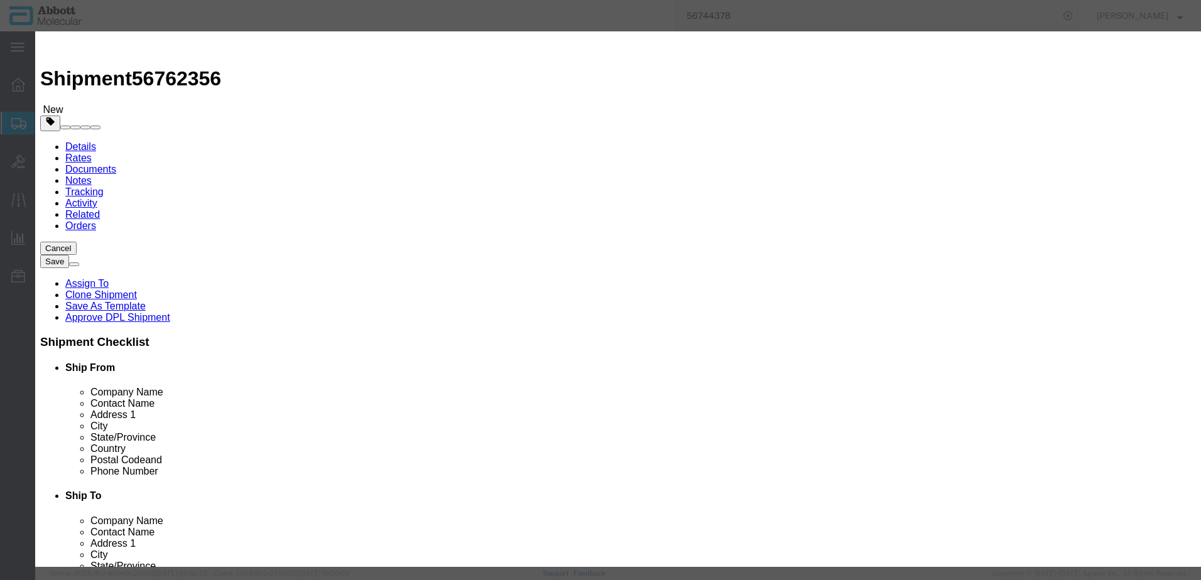
type input "9"
type input "1"
select select "70"
click select "Select Account Type Activity ID Airline Appointment Number ASN Batch Number Bil…"
select select "BATCH_NUMBER"
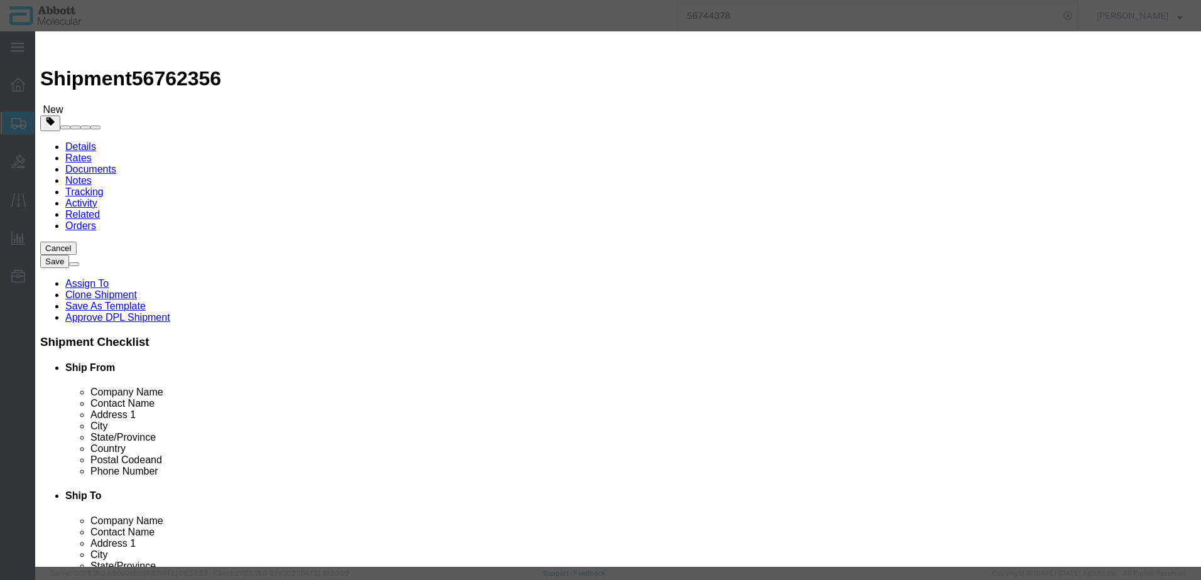
click select "Select Account Type Activity ID Airline Appointment Number ASN Batch Number Bil…"
type input "413924"
click button "Save & Add Another"
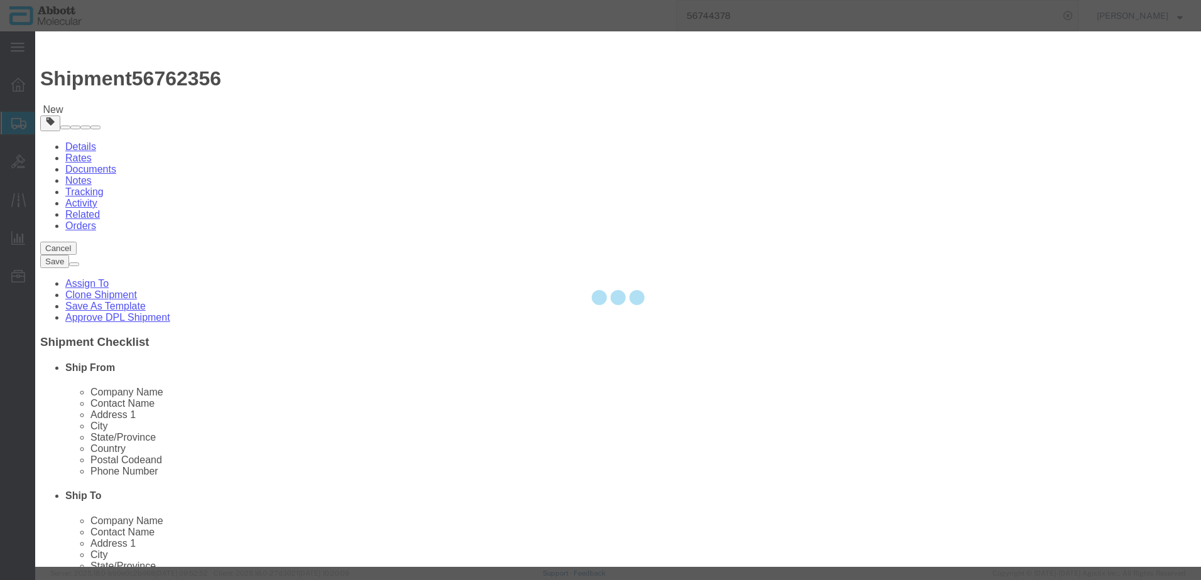
select select "EA"
select select
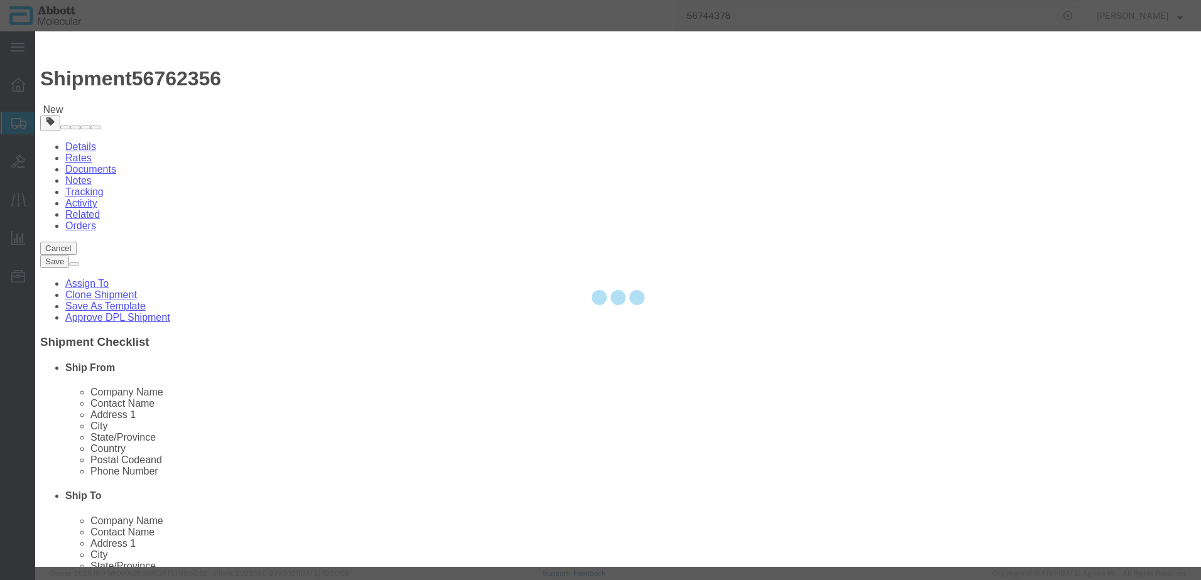
select select
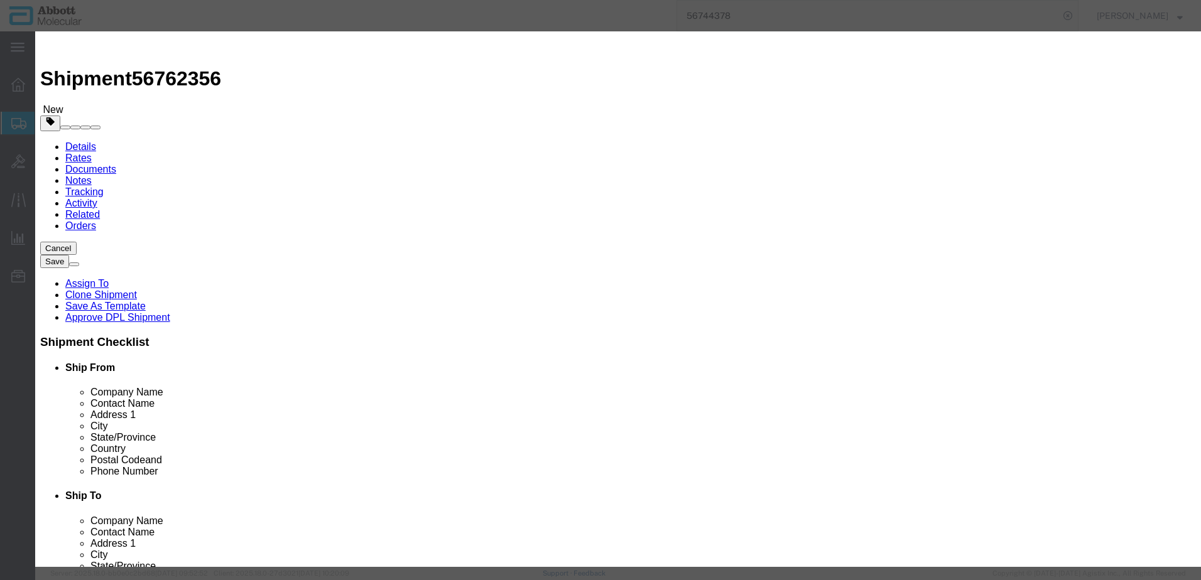
click input "text"
type input "04J8690"
click td "Model: 04J8690"
select select
checkbox input "false"
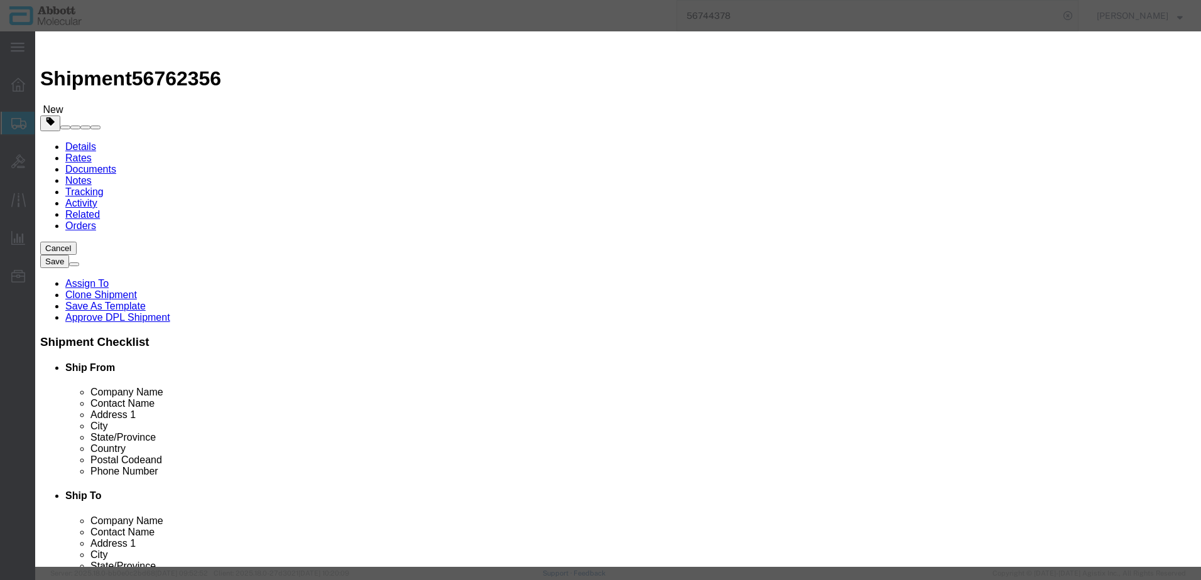
select select "US"
type input "3822190080"
select select "BIS"
checkbox input "false"
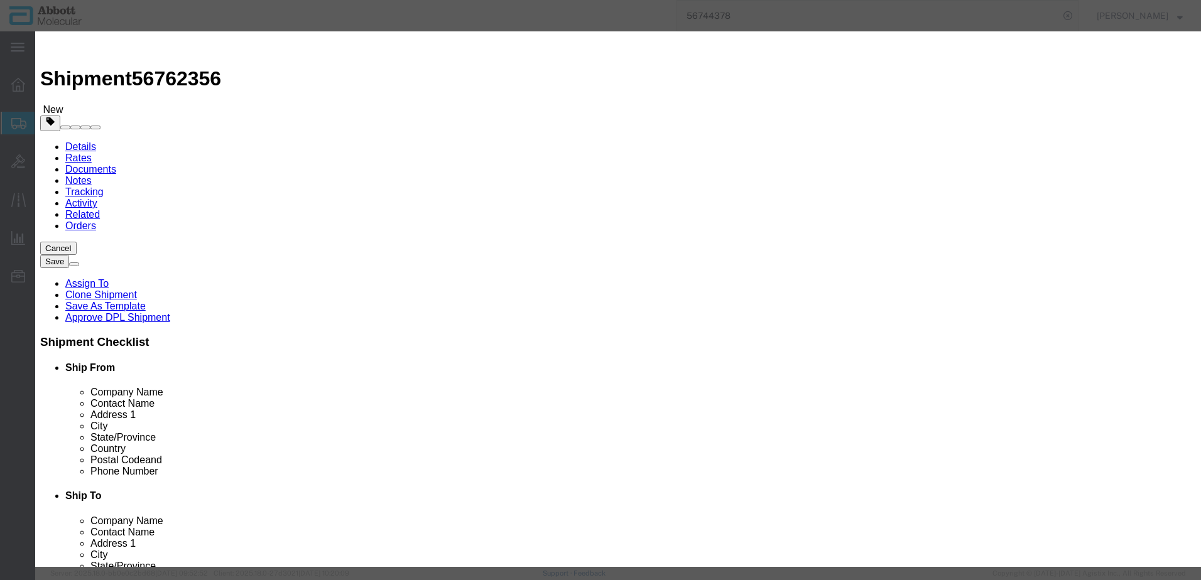
type input "04J8690"
type textarea "RT HCV AMP(4X24T)"
select select "NLR"
type input "04J8690"
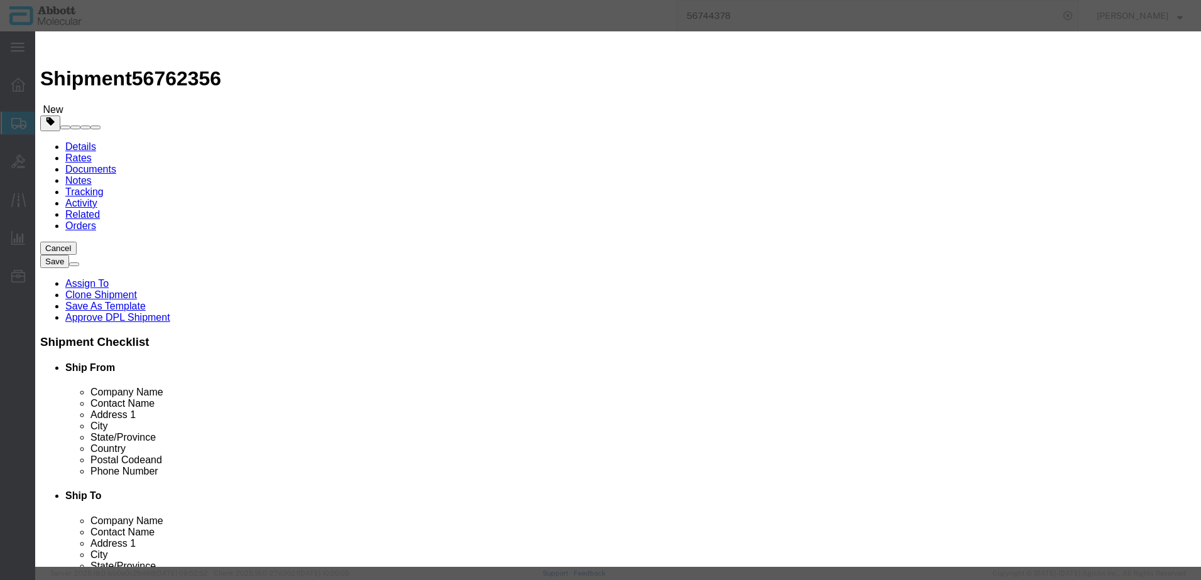
type input "15"
type input "1"
select select "70"
click select "Select Account Type Activity ID Airline Appointment Number ASN Batch Number Bil…"
select select "BATCH_NUMBER"
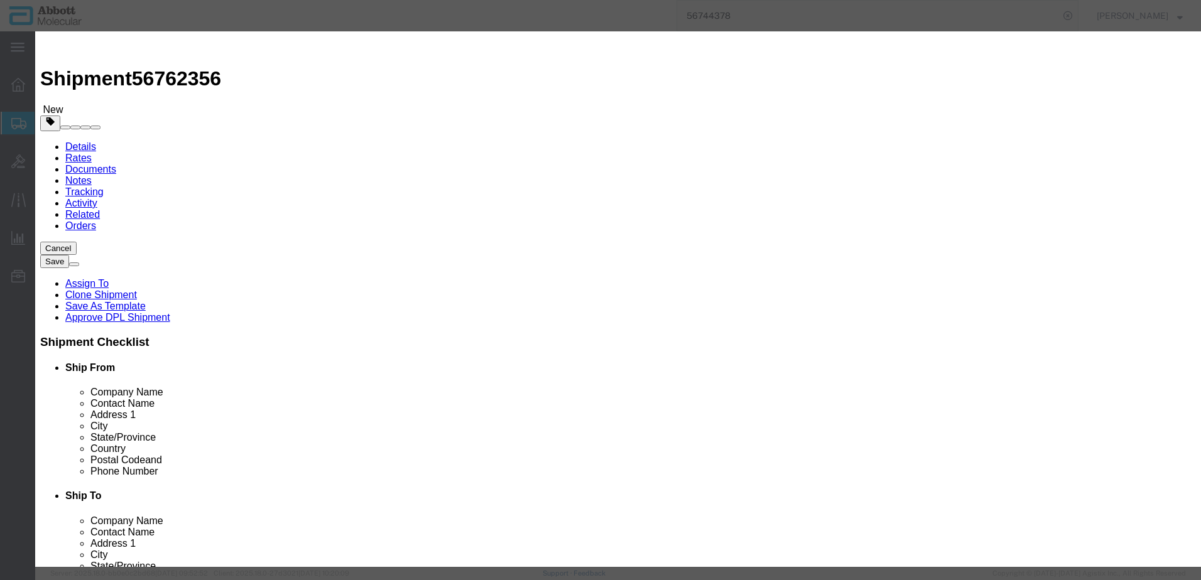
click select "Select Account Type Activity ID Airline Appointment Number ASN Batch Number Bil…"
type input "418275"
click button "Save & Close"
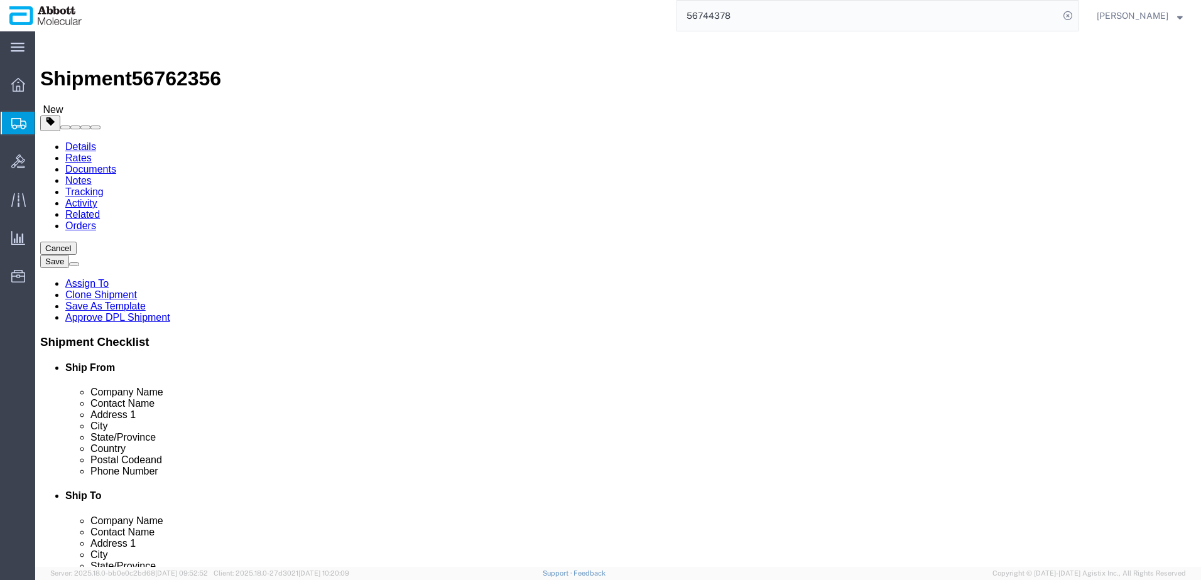
click link "Add Content"
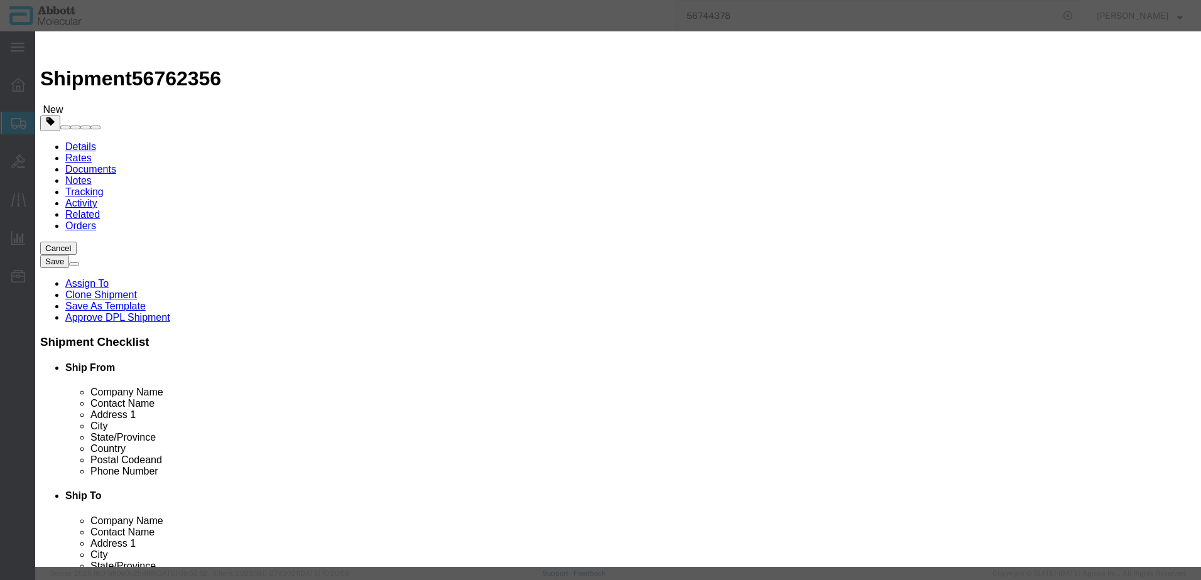
click input "text"
type input "09N1201"
click div "Name: 09N1201 Sku: 09N1201 Model: 09N1201 Description: Alinity m Sample Prep Ki…"
select select
checkbox input "false"
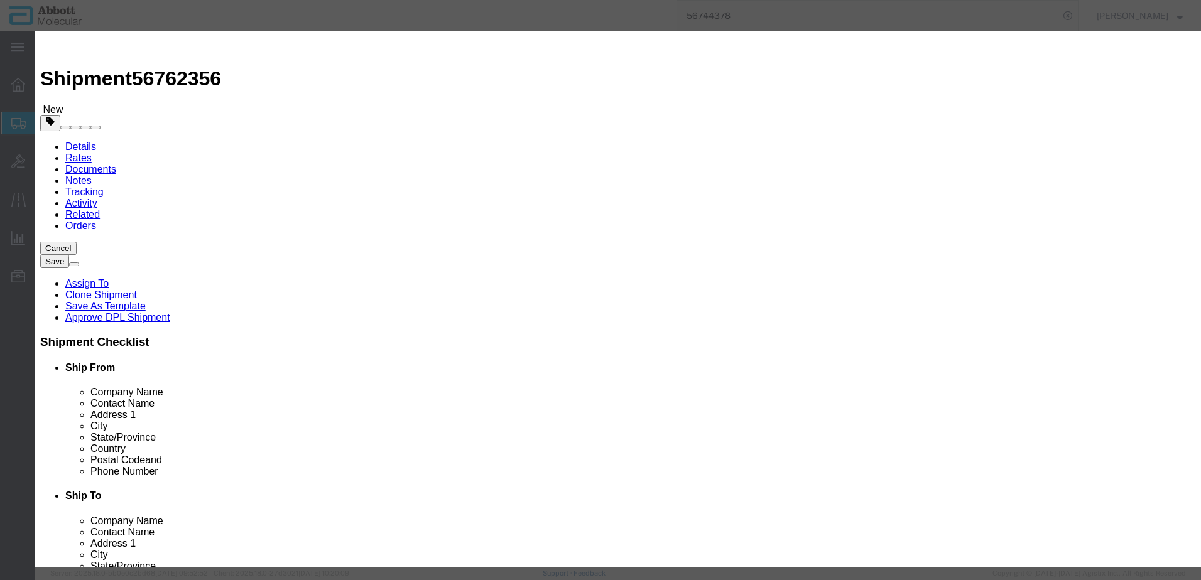
select select "US"
type input "FROM_2_TO_8"
type input "3822190080"
select select "BIS"
checkbox input "false"
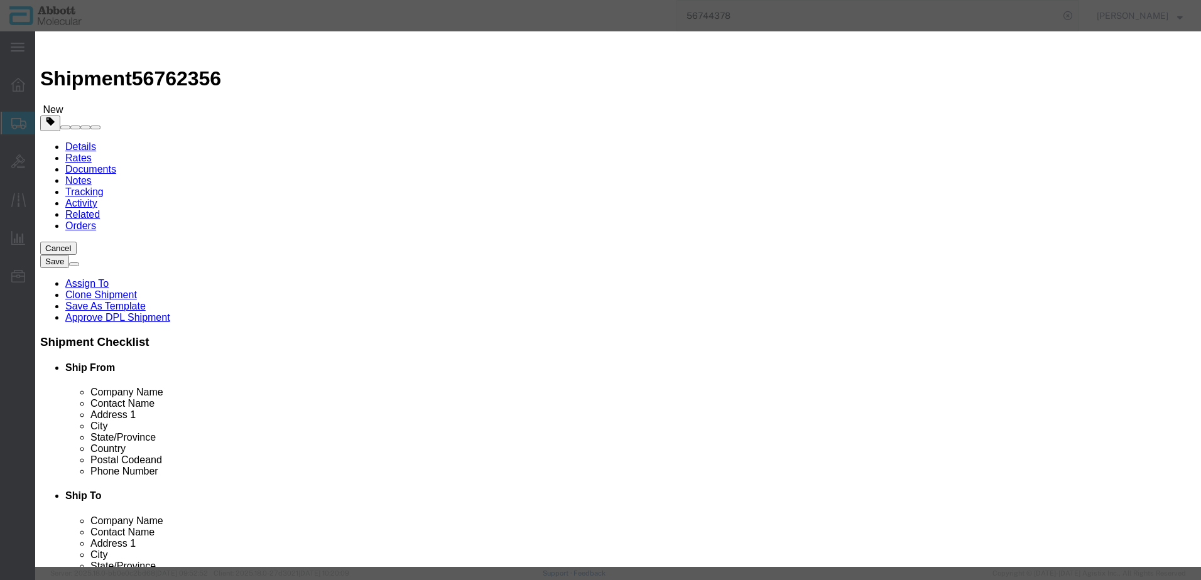
checkbox input "false"
type input "09N1201"
type textarea "Alinity m Sample Prep Kit2"
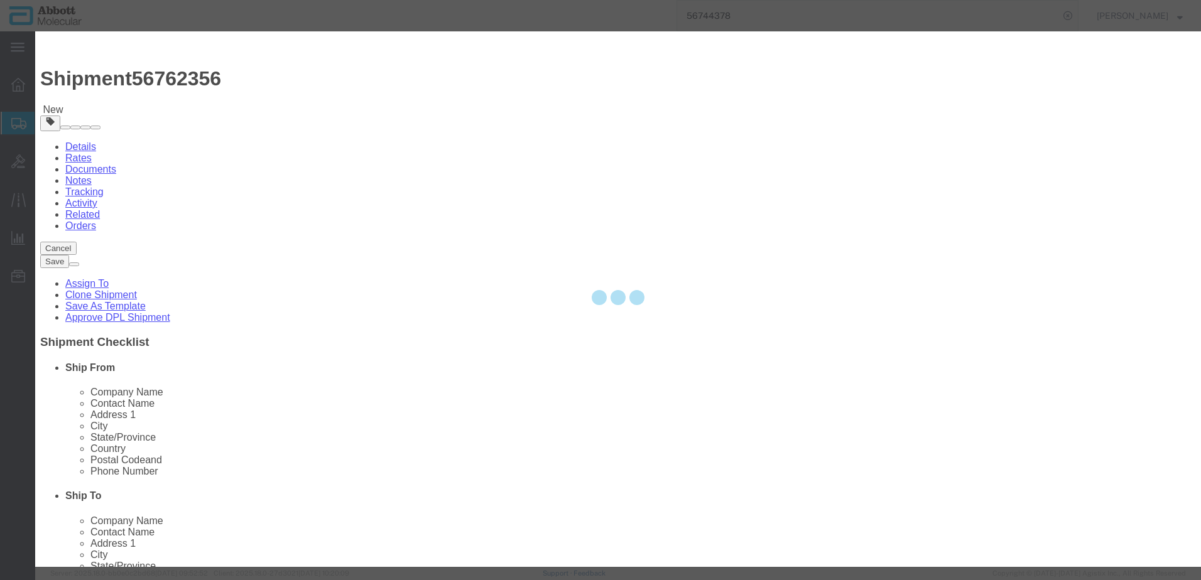
select select "NLR"
type input "09N1201"
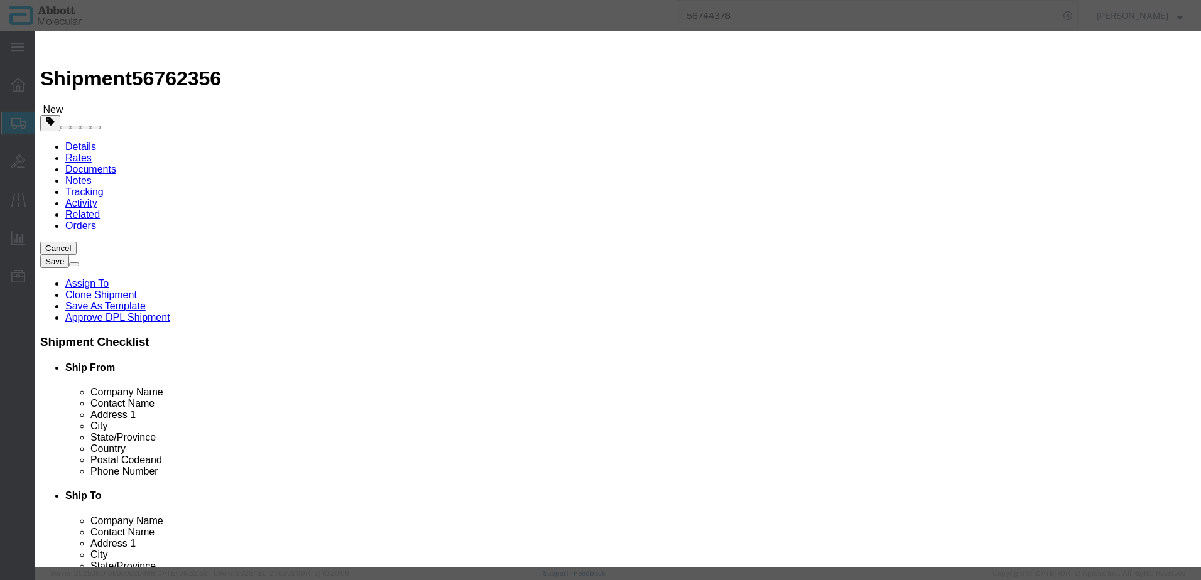
type input "10"
type input "1"
select select "70"
click select "Select Account Type Activity ID Airline Appointment Number ASN Batch Number Bil…"
select select "BATCH_NUMBER"
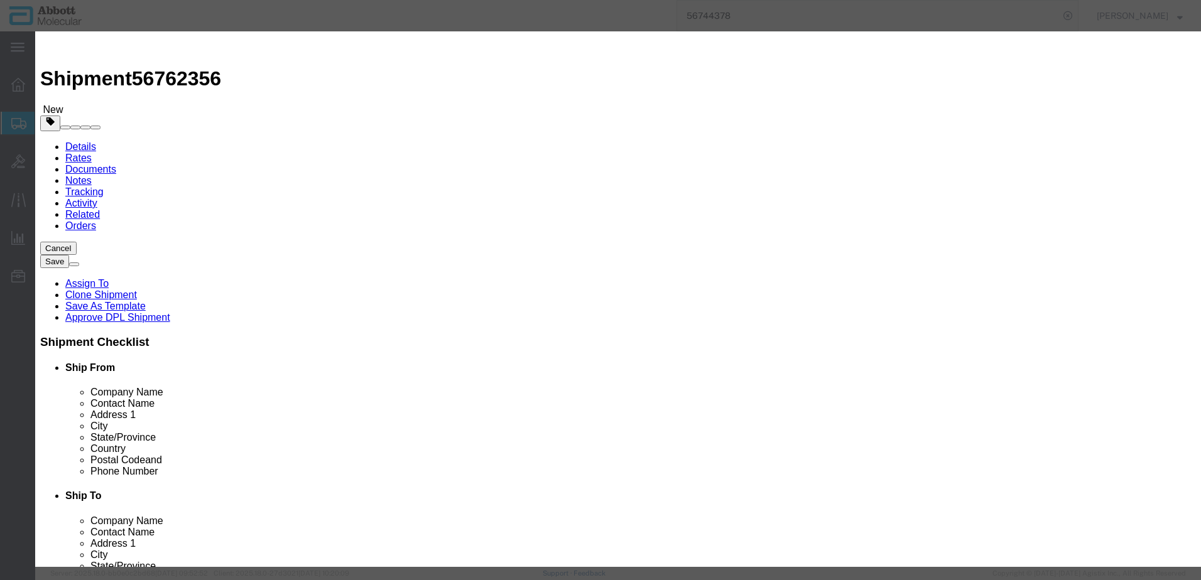
click select "Select Account Type Activity ID Airline Appointment Number ASN Batch Number Bil…"
type input "415998"
click button "Save & Add Another"
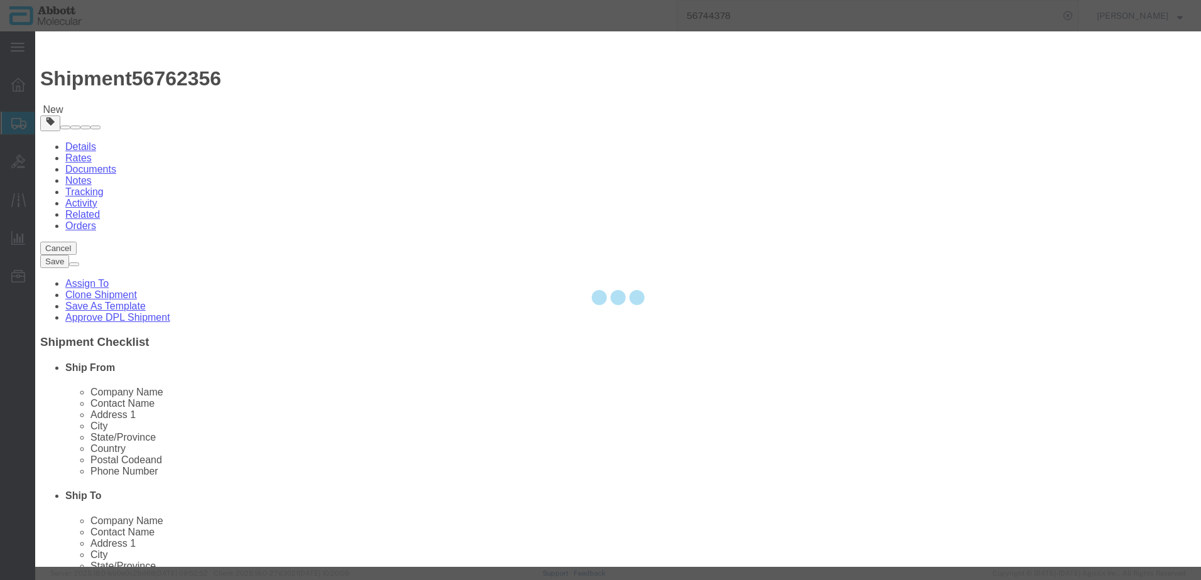
select select "EA"
select select
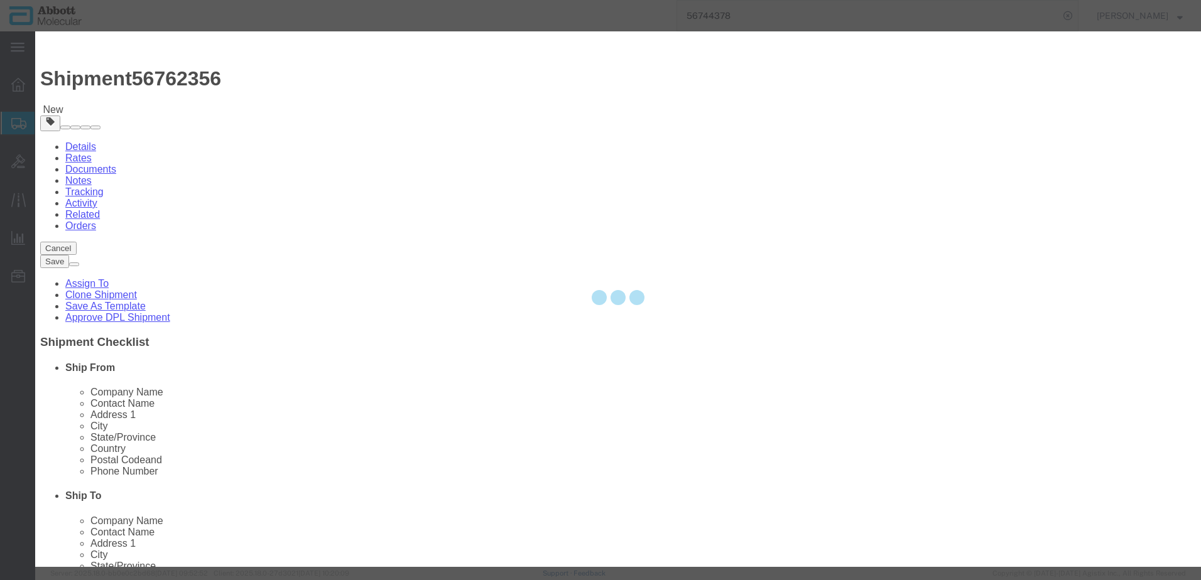
select select
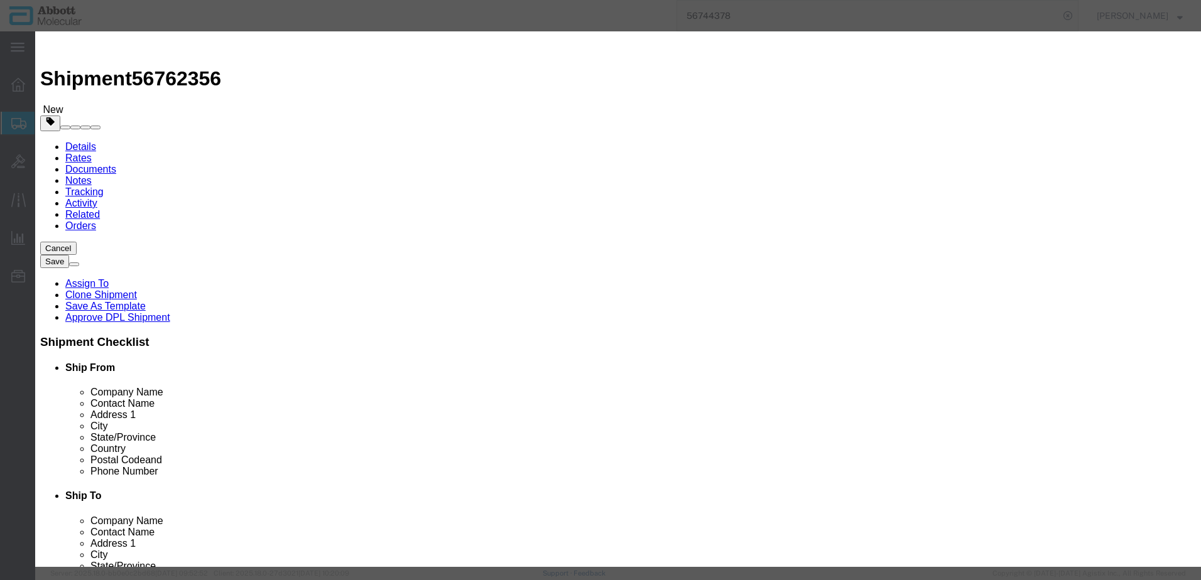
click button "Close"
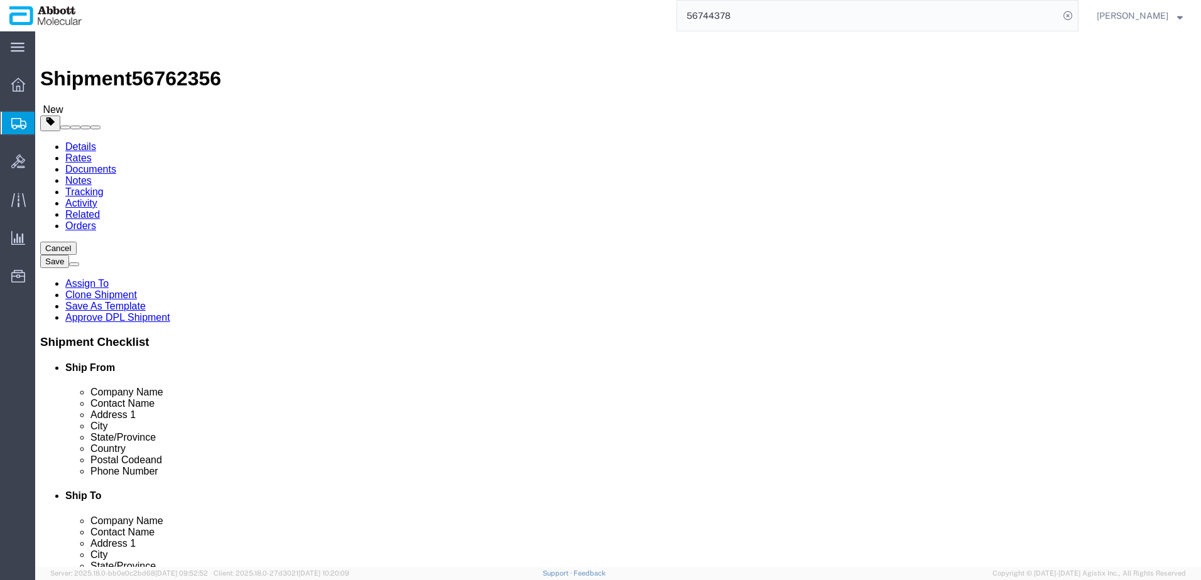
click link "Add Content"
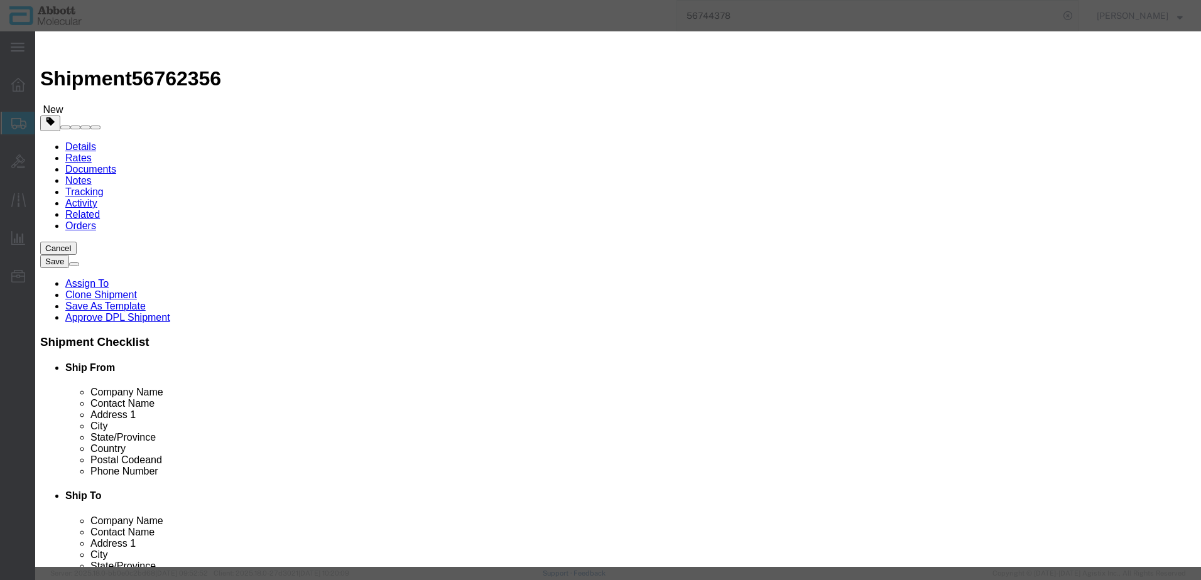
click input "text"
type input "09N1591"
click td "Name: 09N1591"
select select
checkbox input "false"
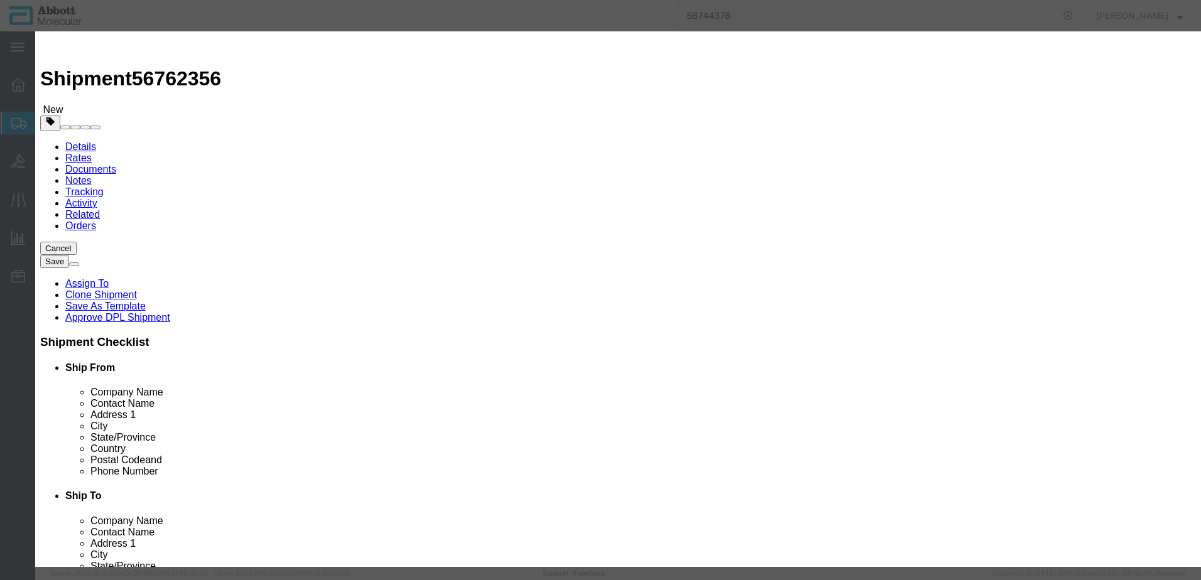
select select "US"
drag, startPoint x: 746, startPoint y: 205, endPoint x: 743, endPoint y: 215, distance: 9.9
click select "Select Account Type Activity ID Airline Appointment Number ASN Batch Number Bil…"
click button "Save & Close"
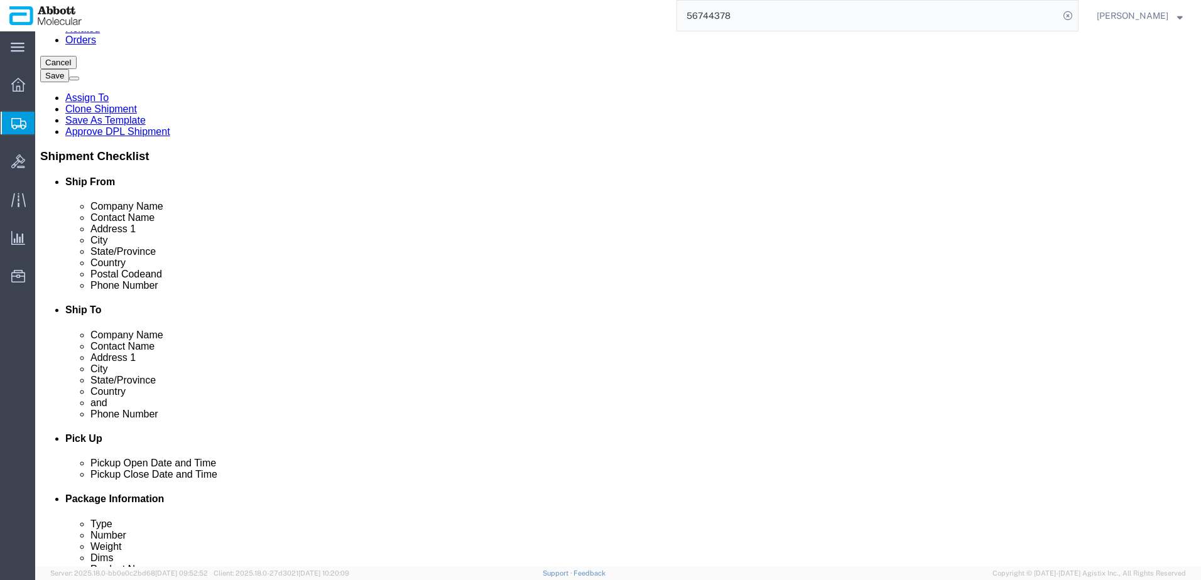
scroll to position [398, 0]
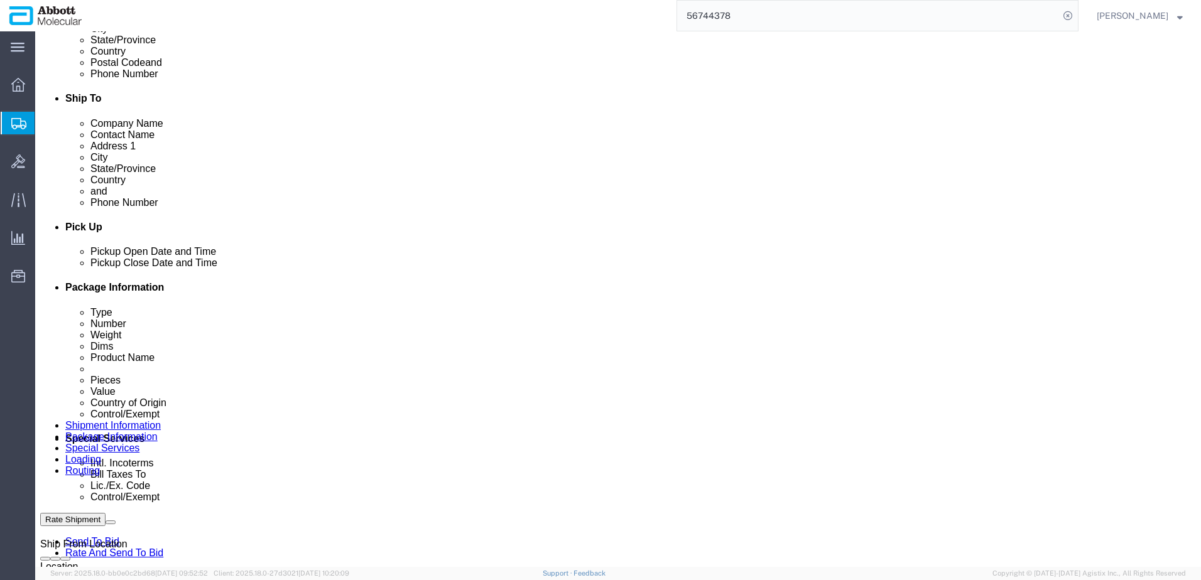
click link "Add Content"
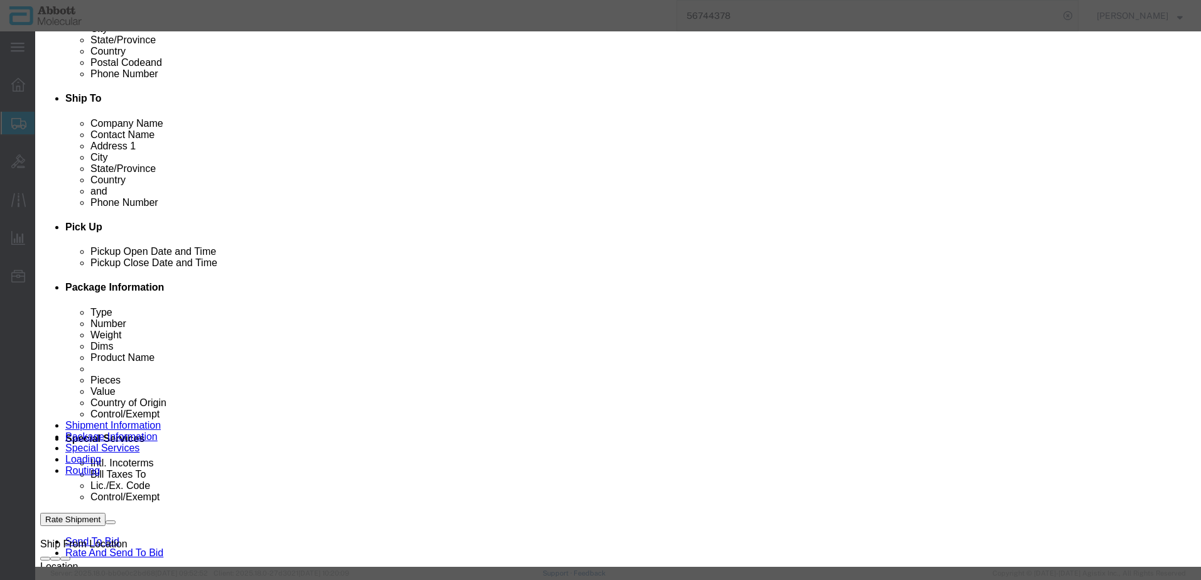
click input "text"
click strong "09N1780"
click select "Select Account Type Activity ID Airline Appointment Number ASN Batch Number Bil…"
click button "Save & Close"
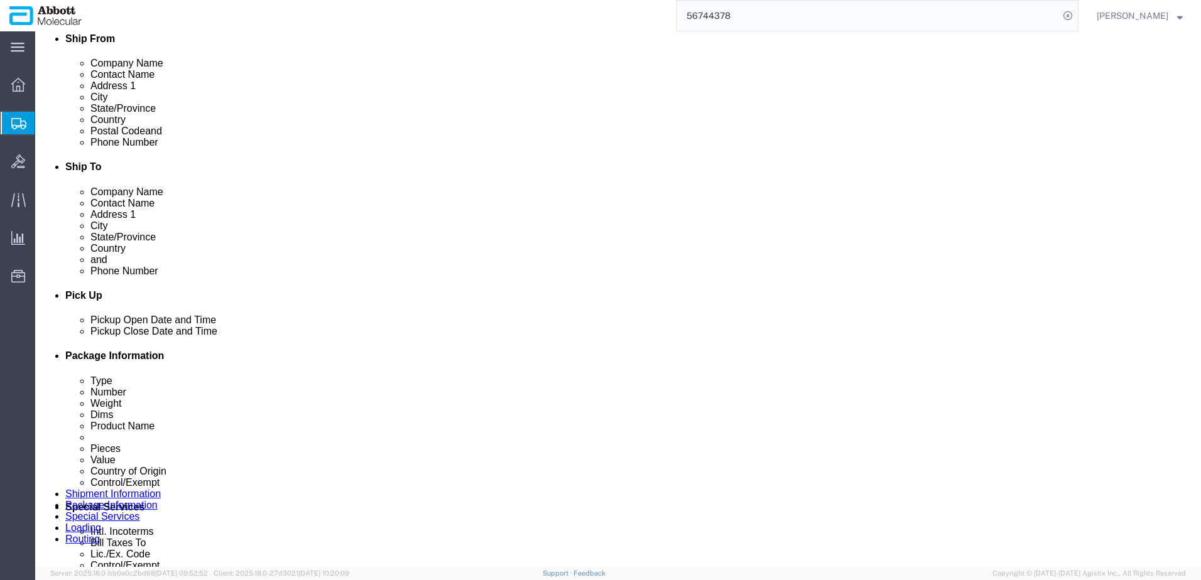
scroll to position [440, 0]
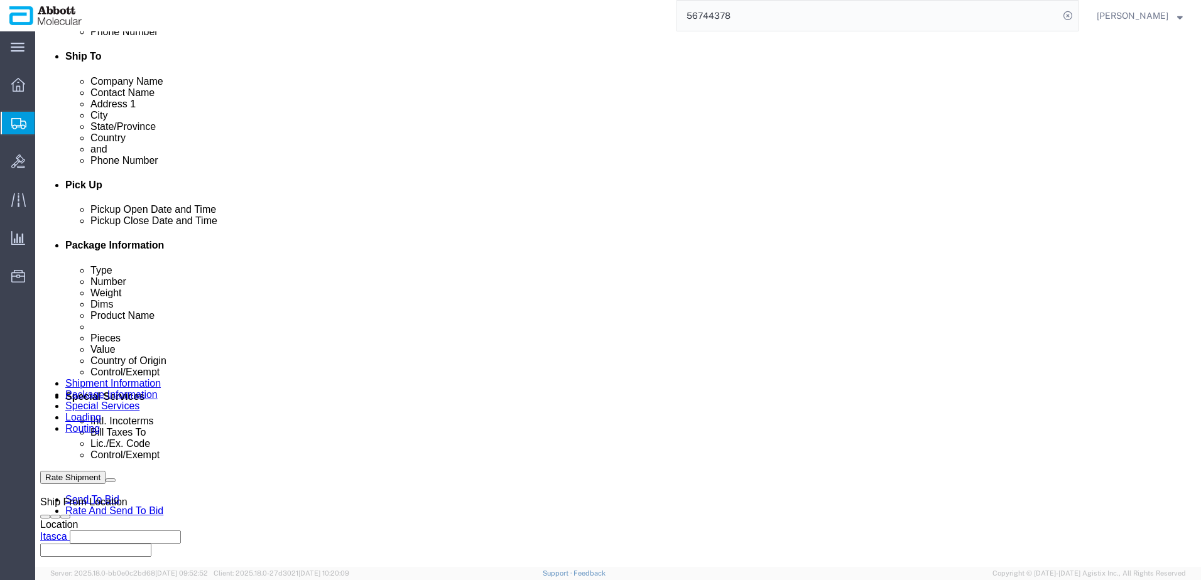
click link "Add Content"
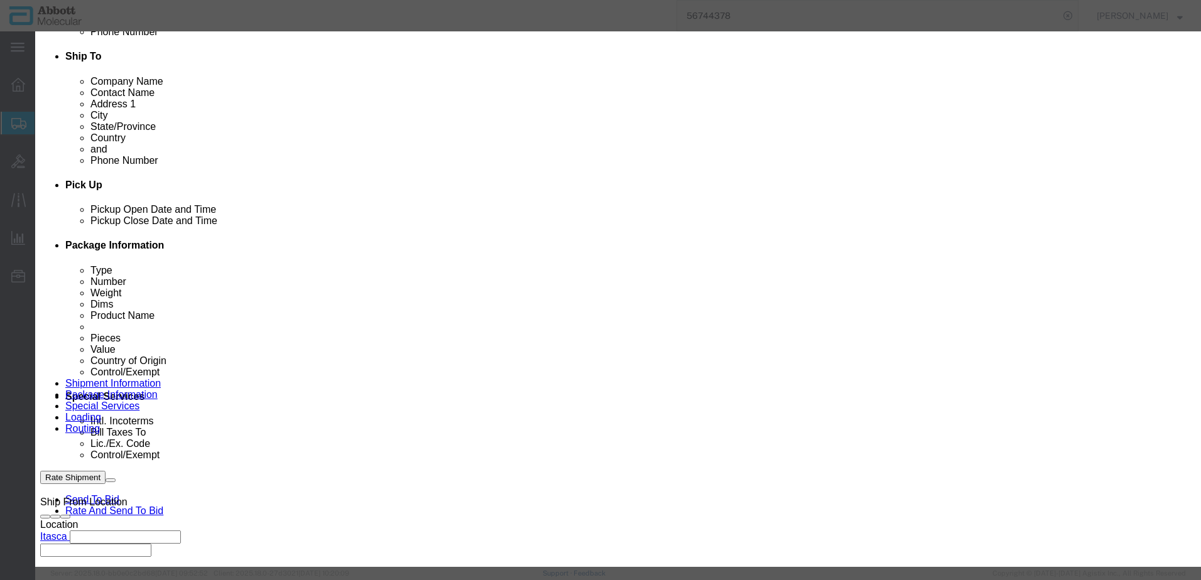
click input "text"
click strong "09N1791"
drag, startPoint x: 726, startPoint y: 207, endPoint x: 726, endPoint y: 215, distance: 8.2
click select "Select Account Type Activity ID Airline Appointment Number ASN Batch Number Bil…"
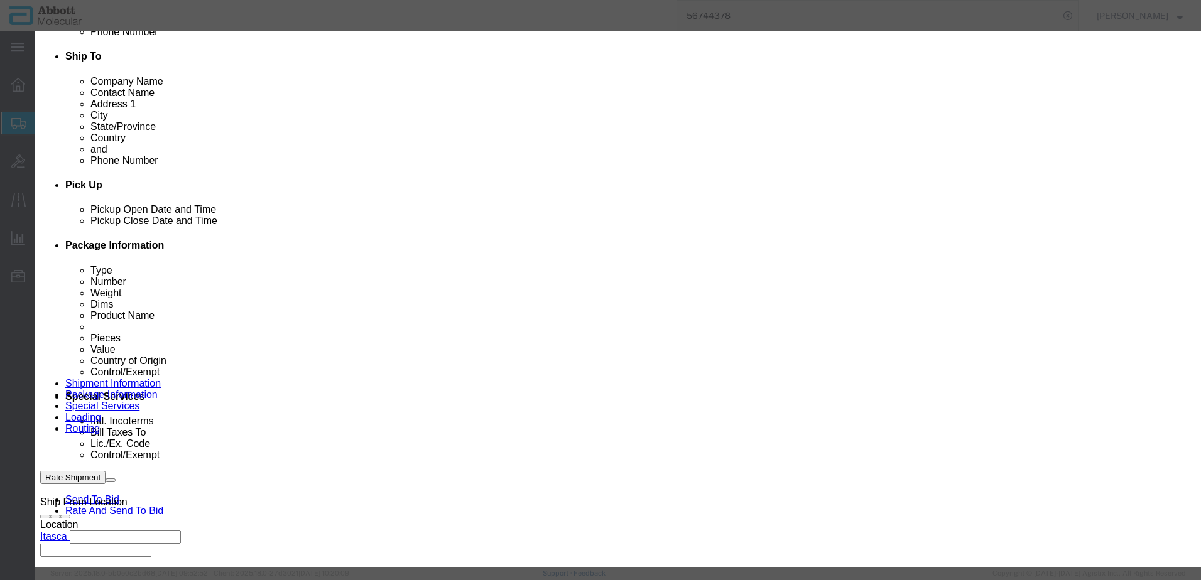
click button "Save & Close"
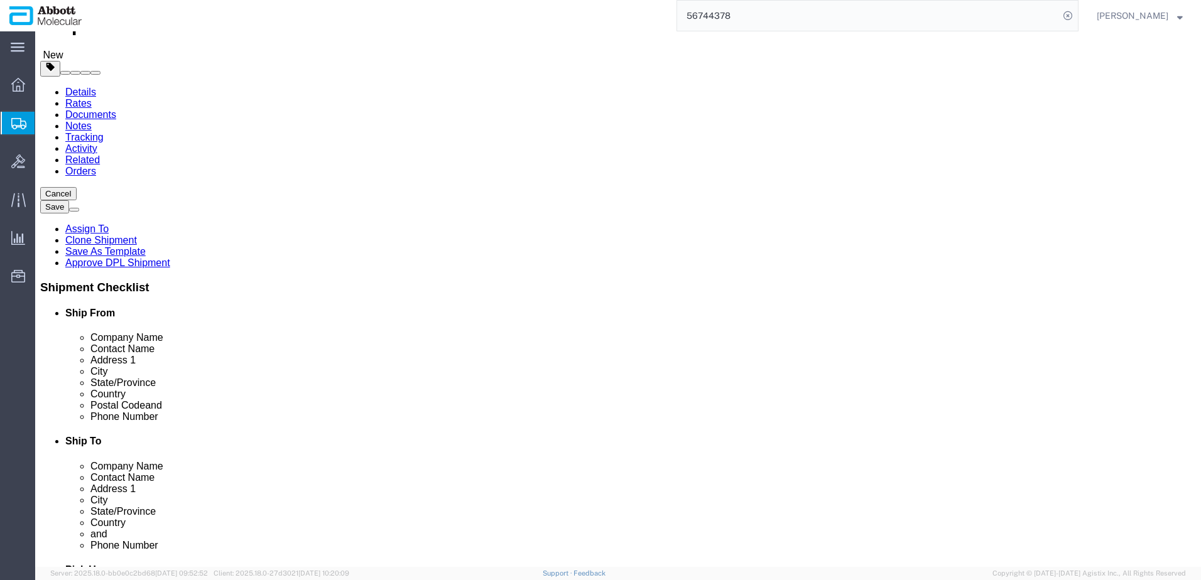
scroll to position [63, 0]
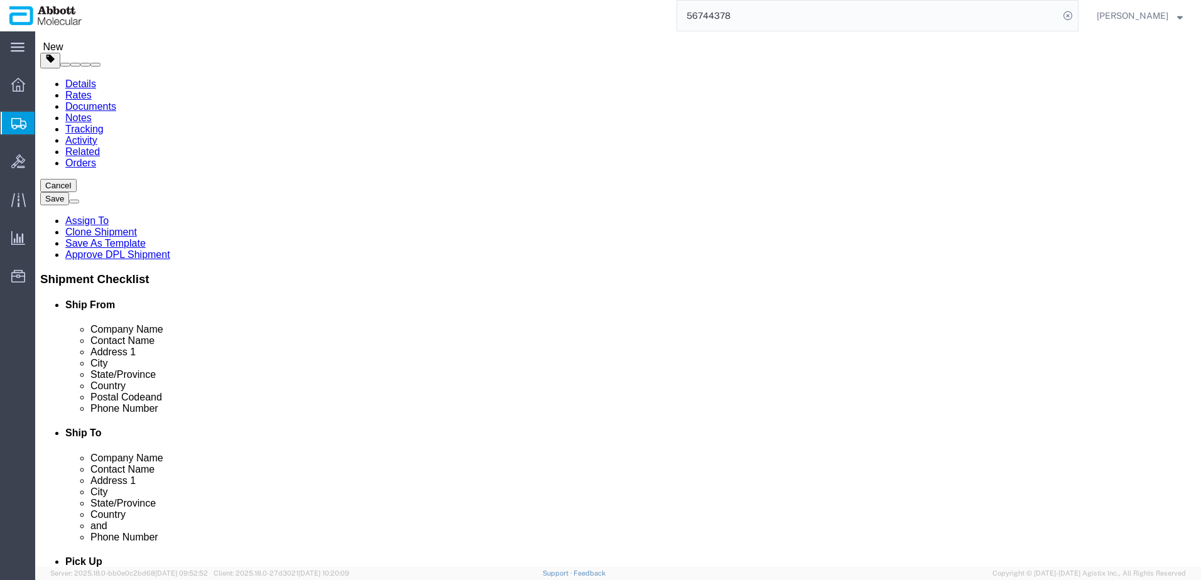
click link "Add Content"
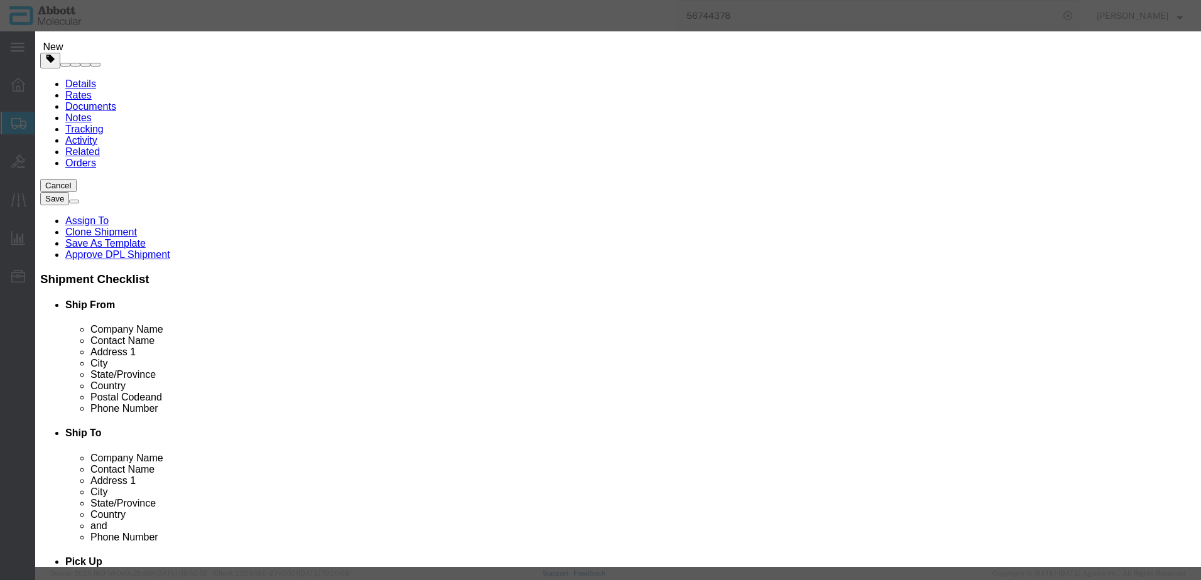
click input "text"
click strong "09N1801"
click select "Select Account Type Activity ID Airline Appointment Number ASN Batch Number Bil…"
click button "Save & Close"
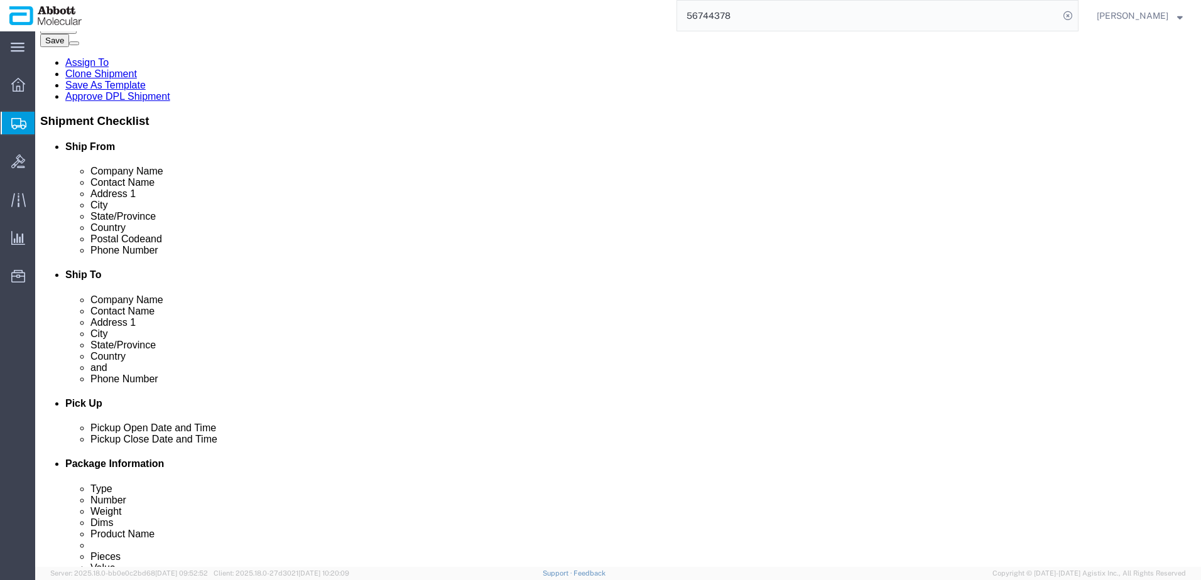
scroll to position [538, 0]
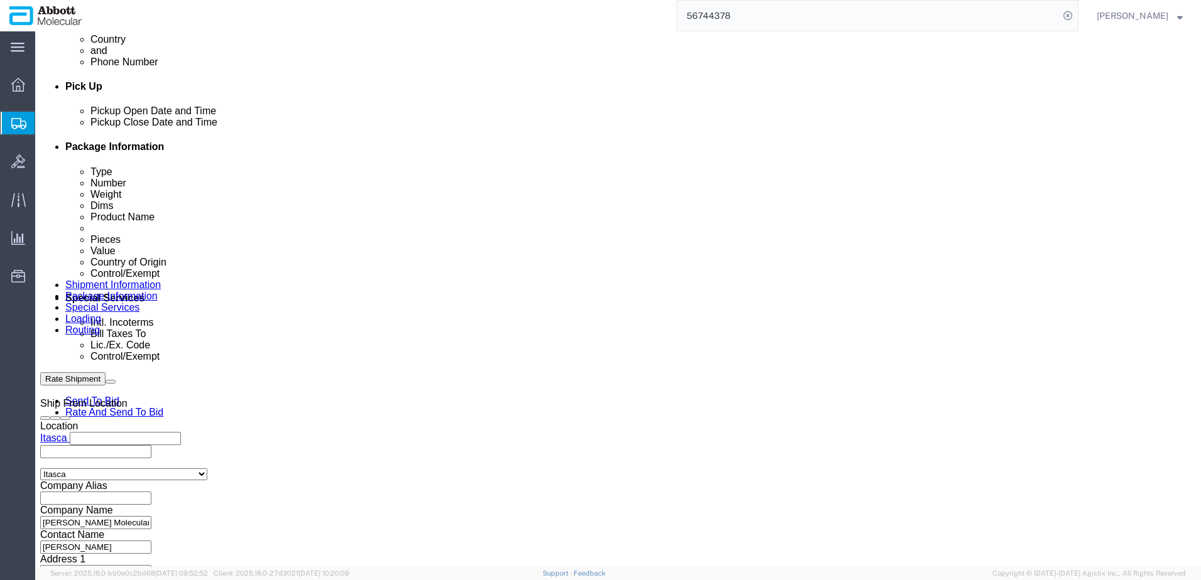
drag, startPoint x: 867, startPoint y: 483, endPoint x: 766, endPoint y: 472, distance: 101.7
click button "Continue"
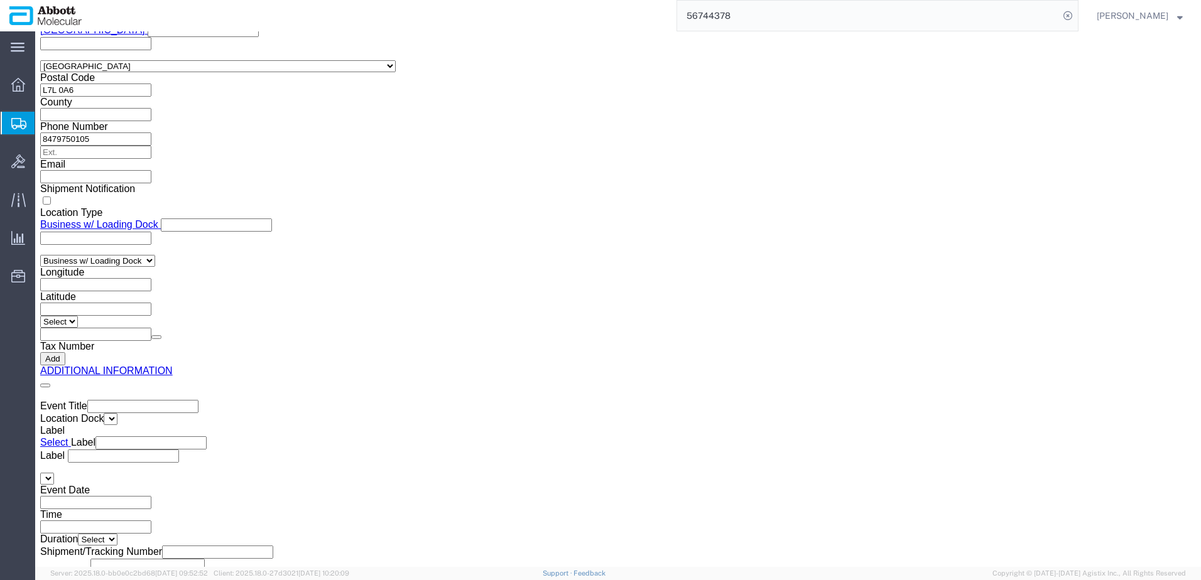
click button "Upload"
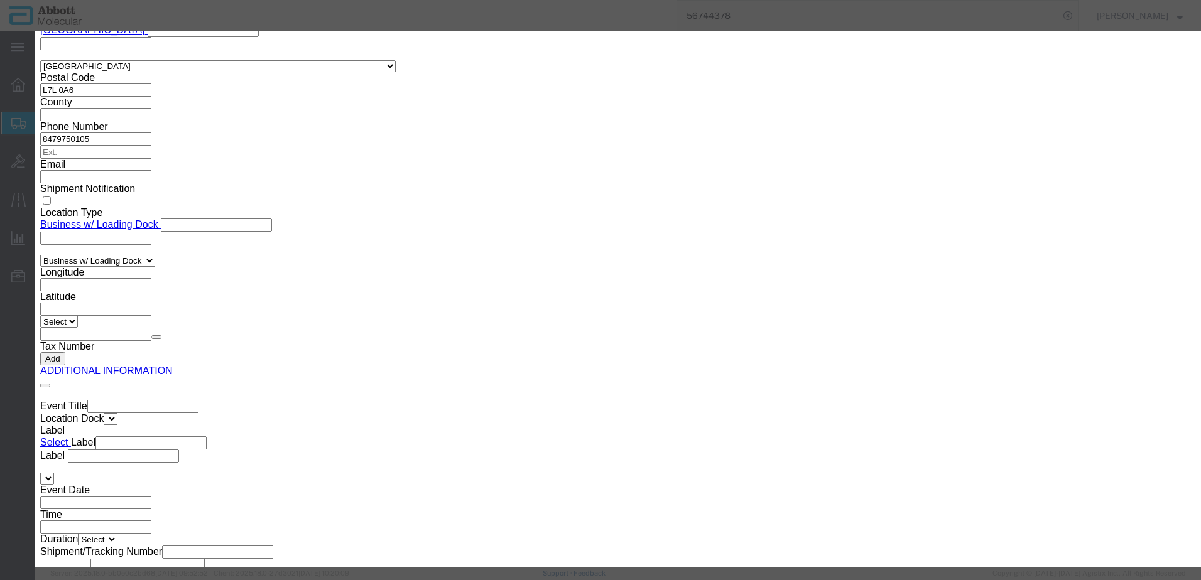
click button "Browse"
click button "Upload"
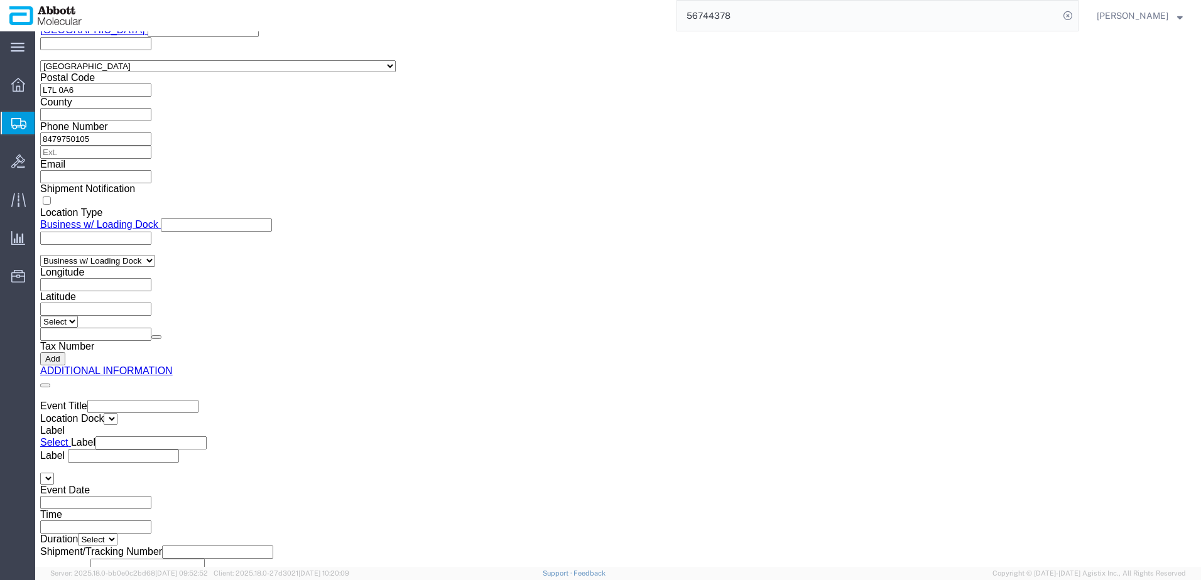
drag, startPoint x: 35, startPoint y: 18, endPoint x: 171, endPoint y: 30, distance: 137.4
click h1 "Shipment 56762356"
copy h1 "Shipment 56762356"
click button "Rate Shipment"
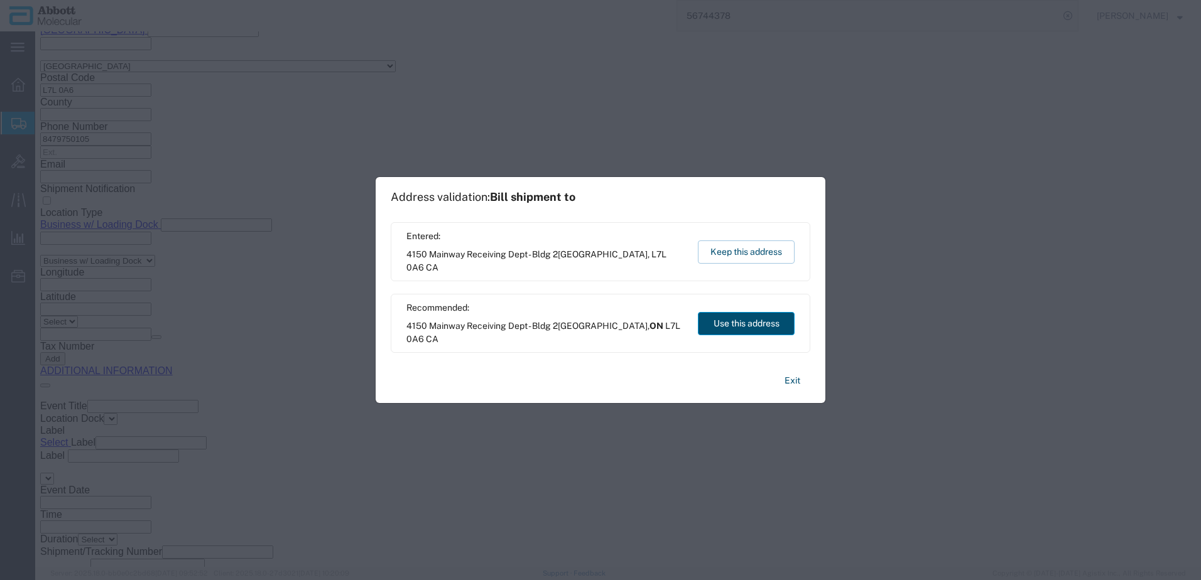
click at [731, 320] on button "Use this address" at bounding box center [746, 323] width 97 height 23
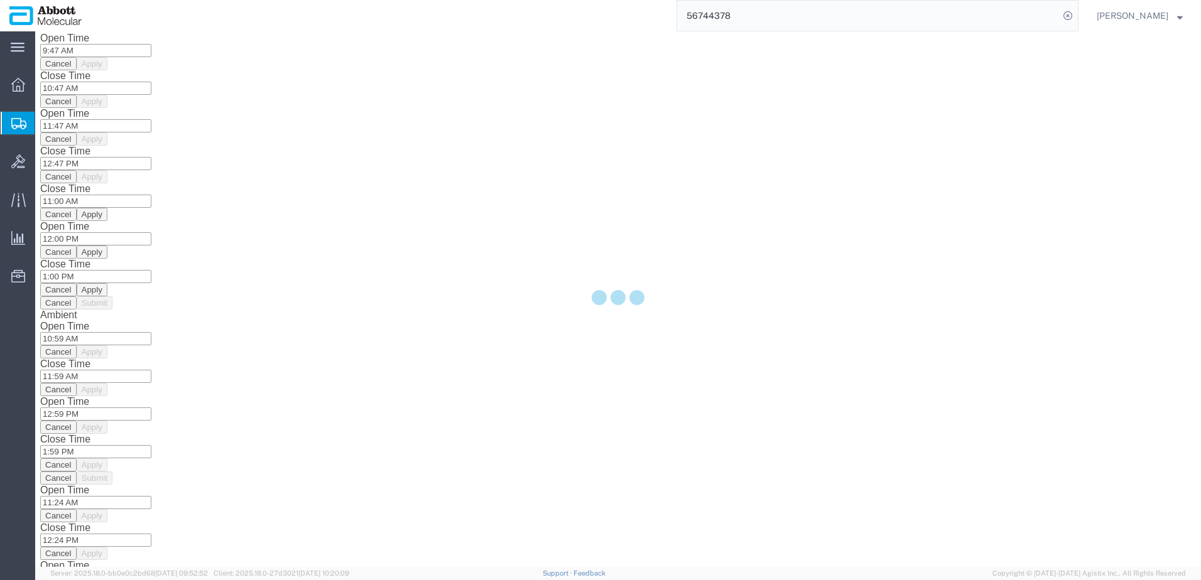
scroll to position [0, 0]
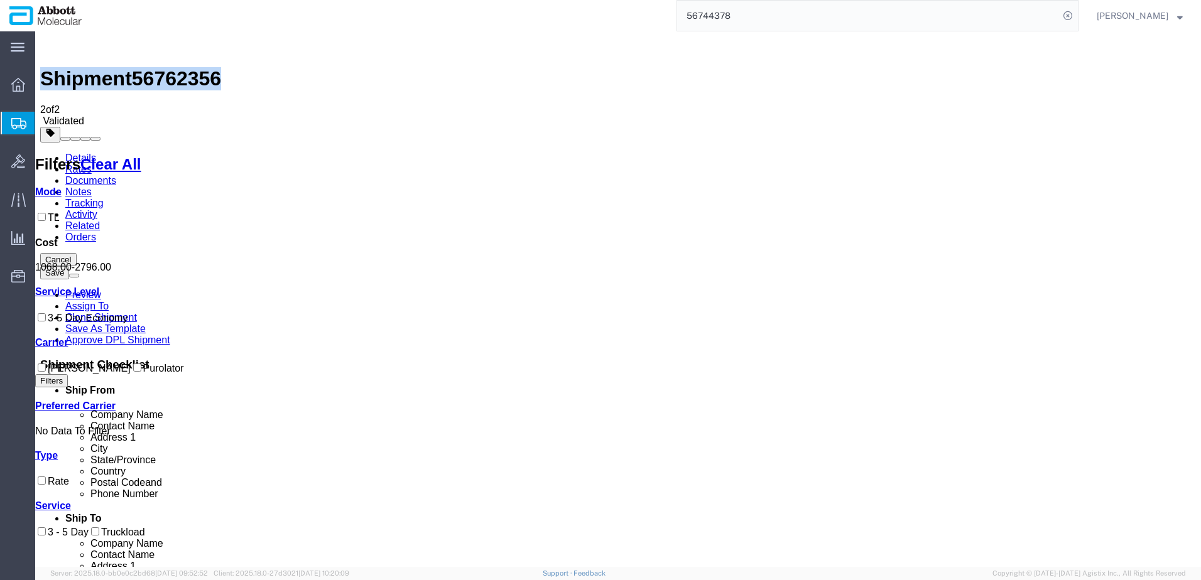
click at [131, 374] on label "Purolator" at bounding box center [157, 368] width 53 height 11
click at [133, 372] on input "Purolator" at bounding box center [137, 368] width 8 height 8
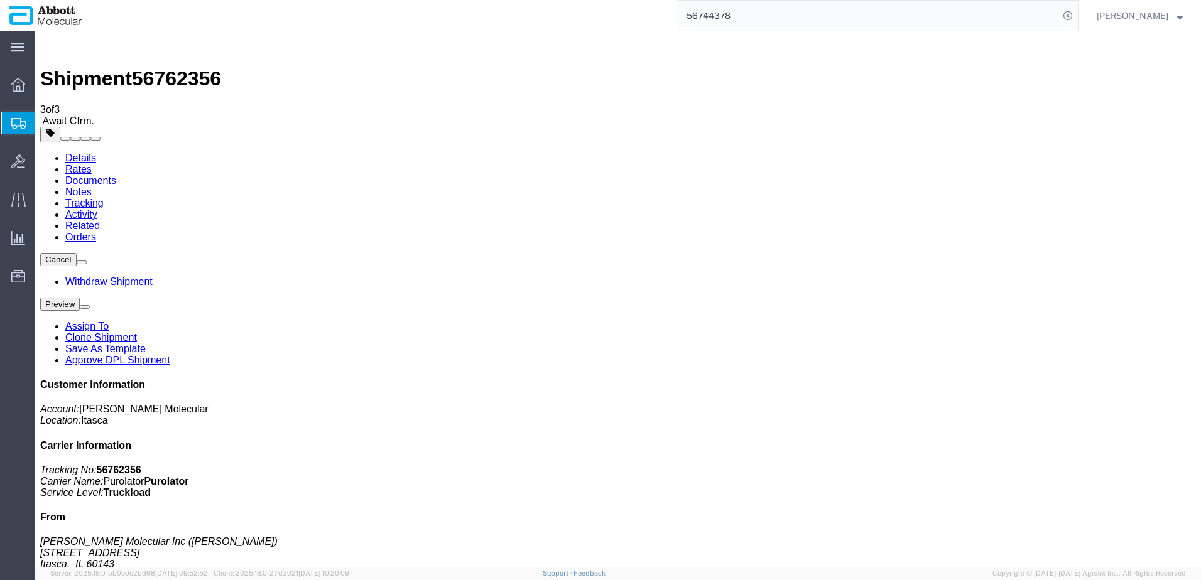
click at [0, 0] on span "Create from Template" at bounding box center [0, 0] width 0 height 0
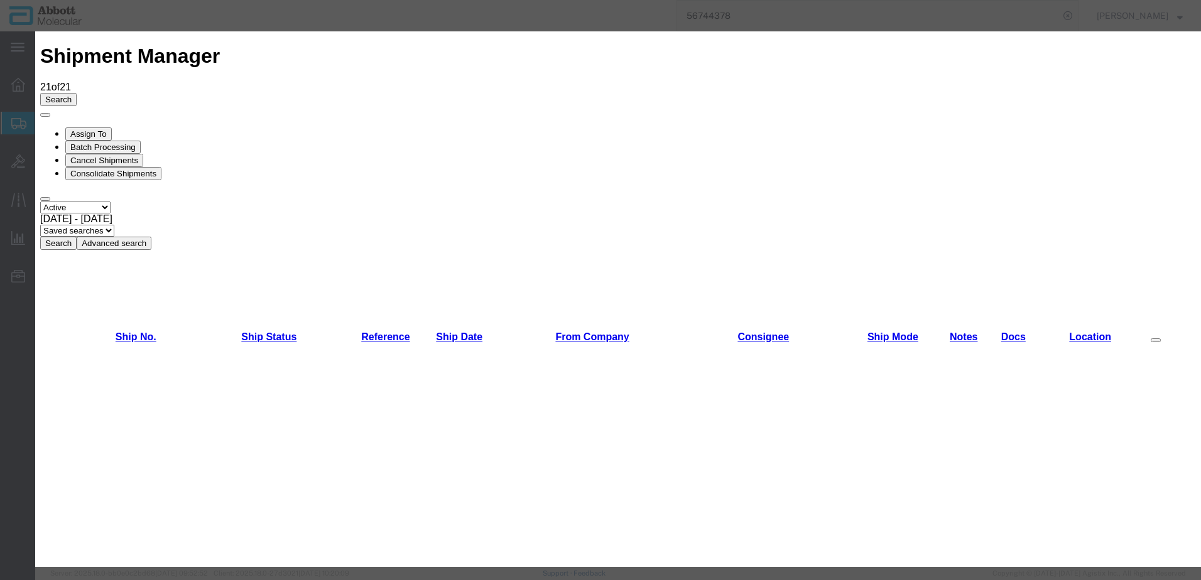
scroll to position [816, 0]
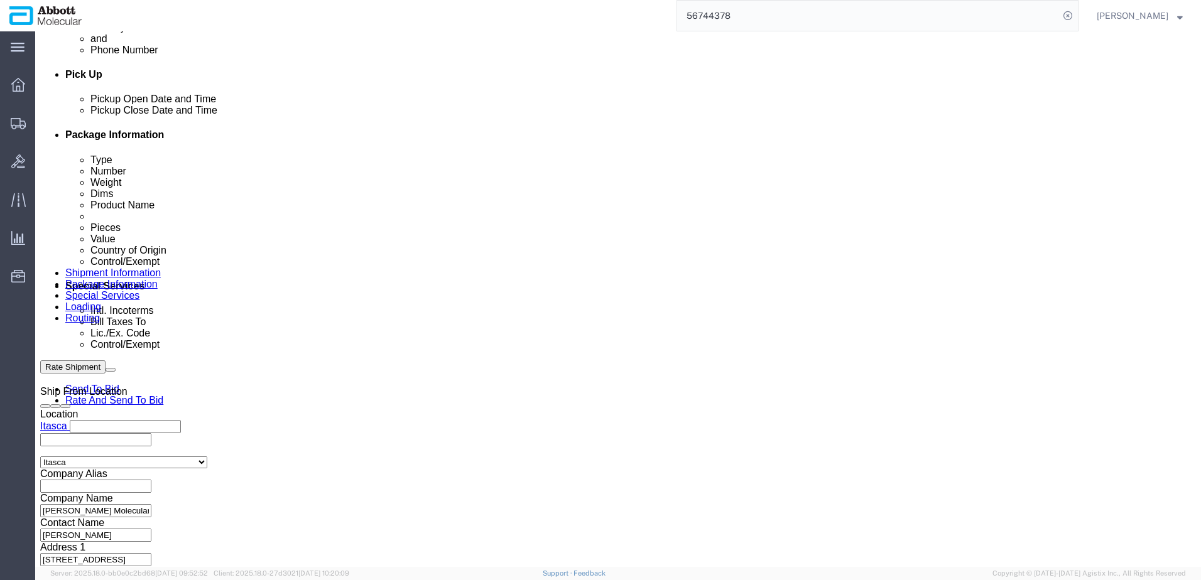
scroll to position [565, 0]
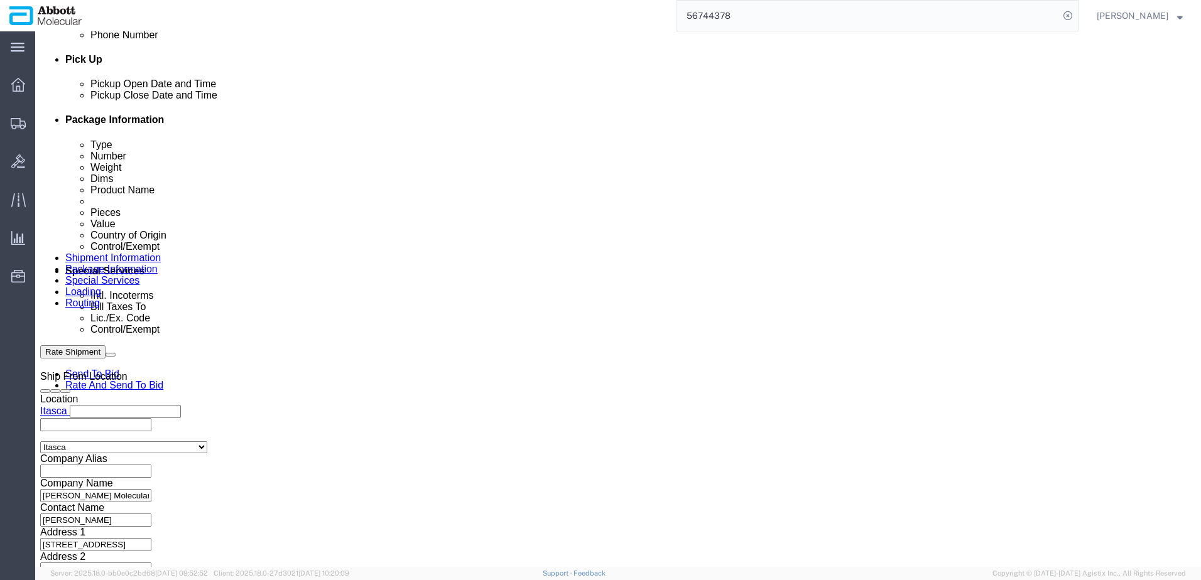
drag, startPoint x: 176, startPoint y: 401, endPoint x: 185, endPoint y: 401, distance: 8.8
click input "text"
paste input "MUNRO09092025"
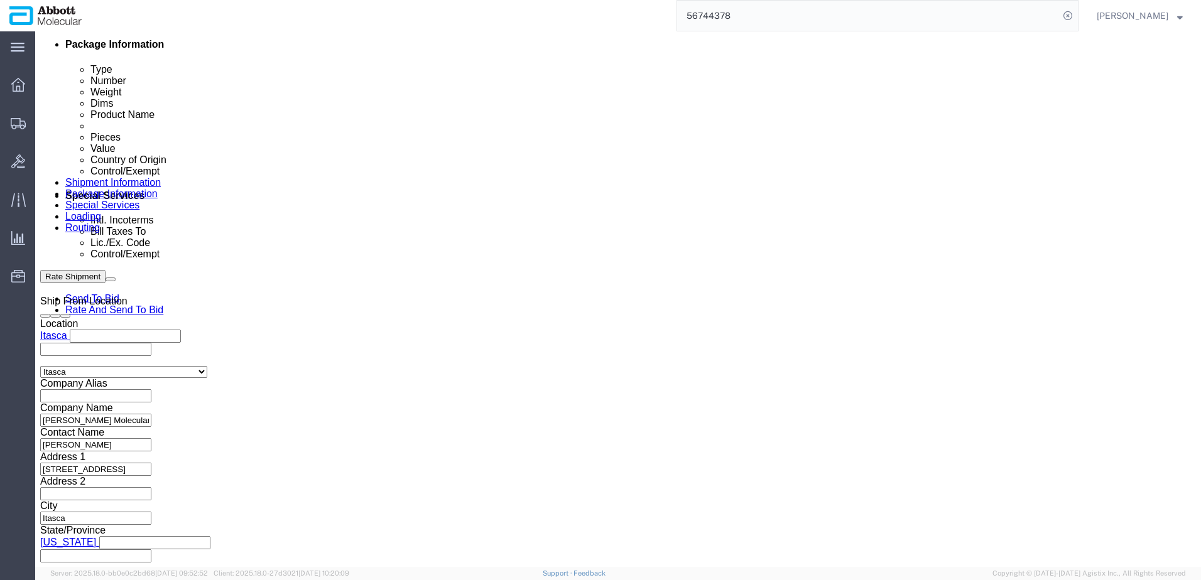
scroll to position [784, 0]
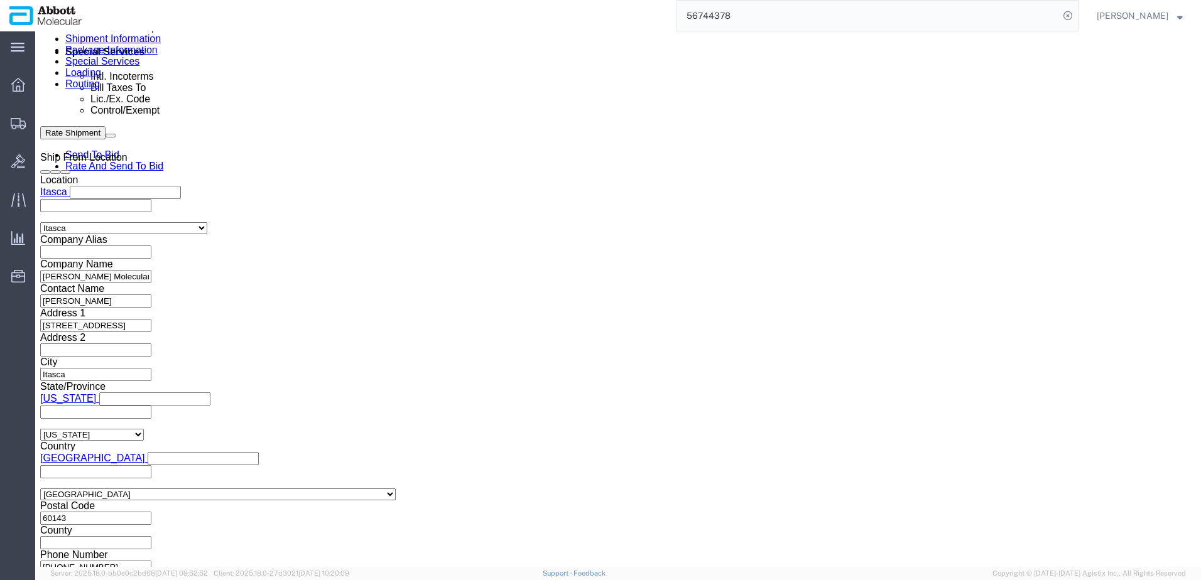
click button "Continue"
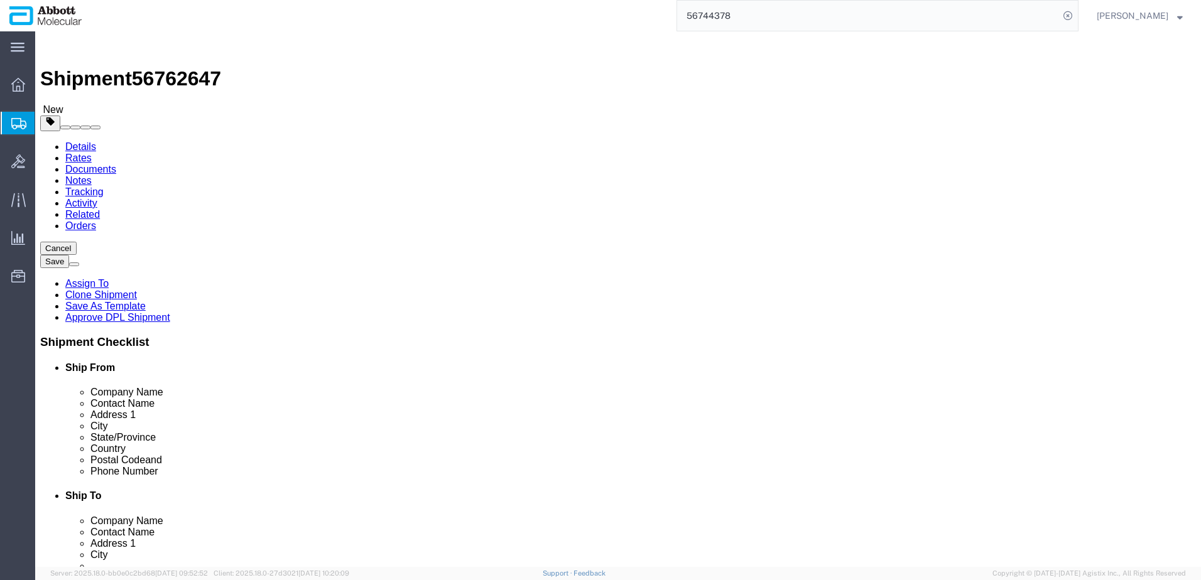
click input "text"
click input "checkbox"
click link "Add Content"
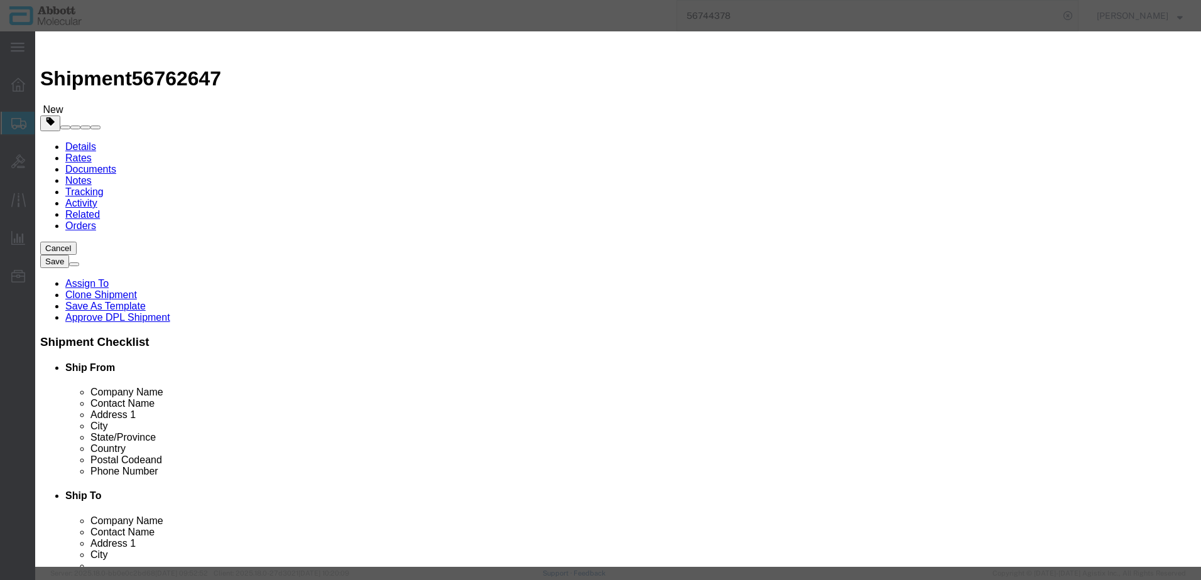
click input "text"
click div "Name: 8-200763-01 Sku: 8-200763-01 Model: 8-200763-01 Description: KIT; TEMP VE…"
click select "Select Account Type Activity ID Airline Appointment Number ASN Batch Number Bil…"
click div "GL Reference Select Account Type Activity ID Airline Appointment Number ASN Bat…"
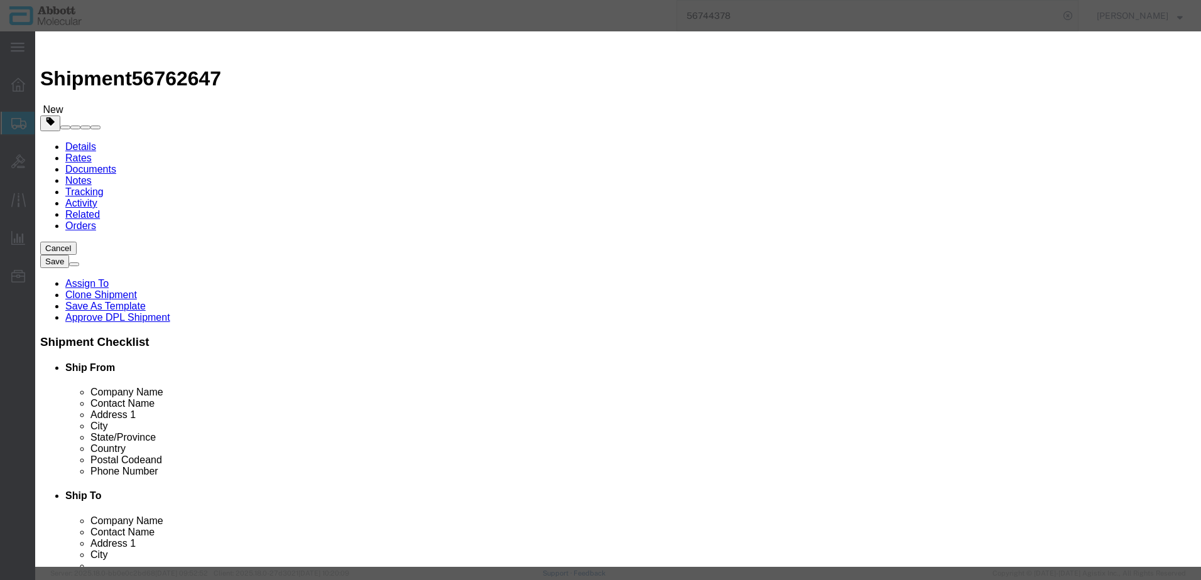
click button "Save & Close"
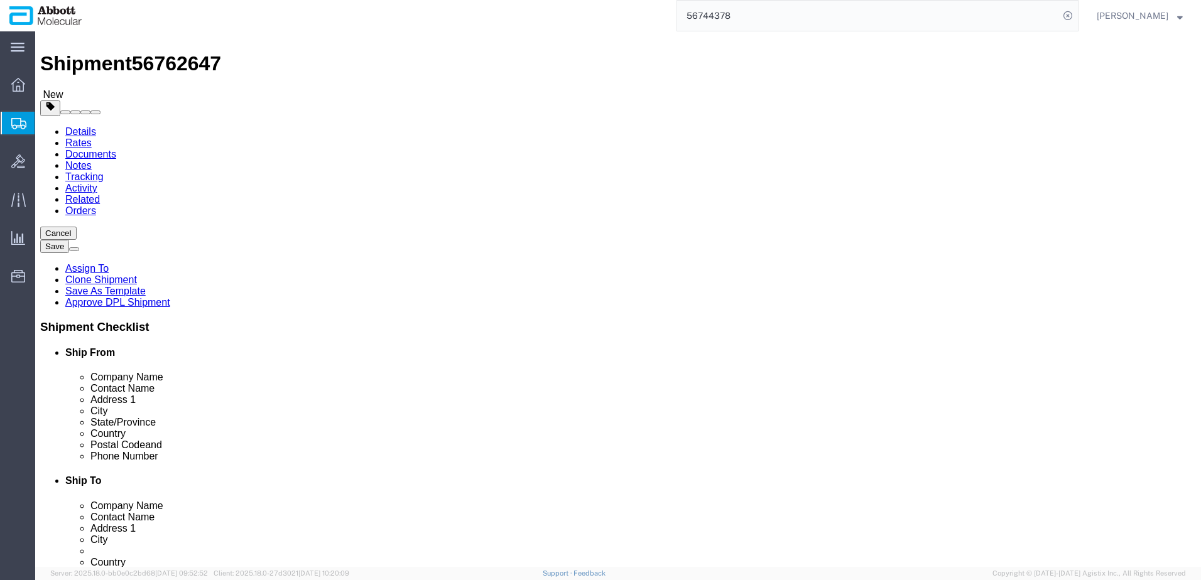
scroll to position [28, 0]
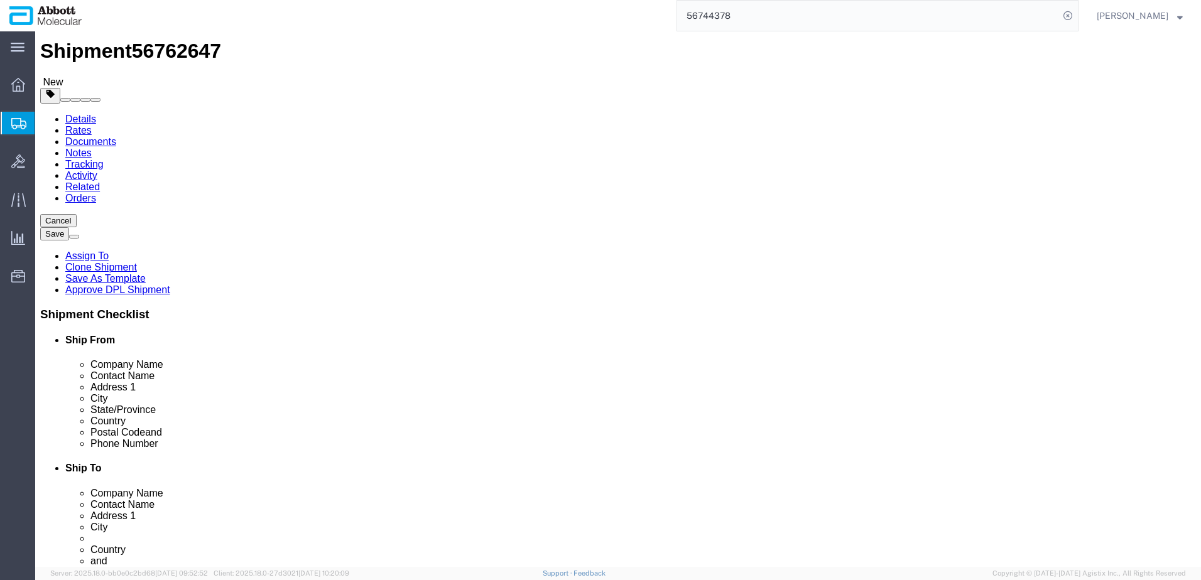
click button "Continue"
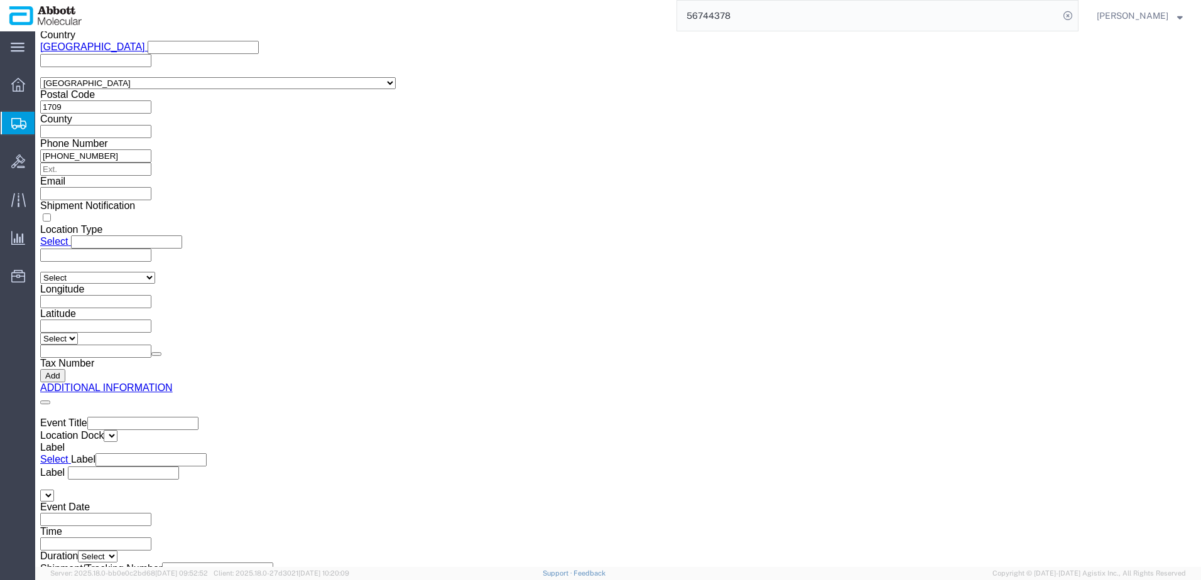
scroll to position [1890, 0]
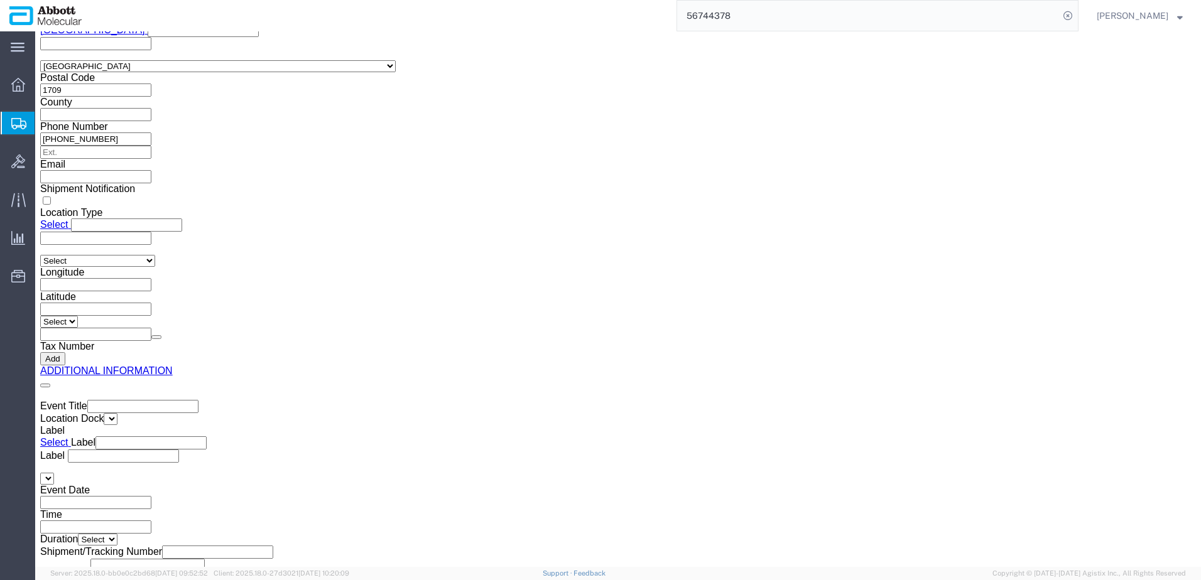
drag, startPoint x: 619, startPoint y: 415, endPoint x: 465, endPoint y: 340, distance: 170.5
click button "Upload"
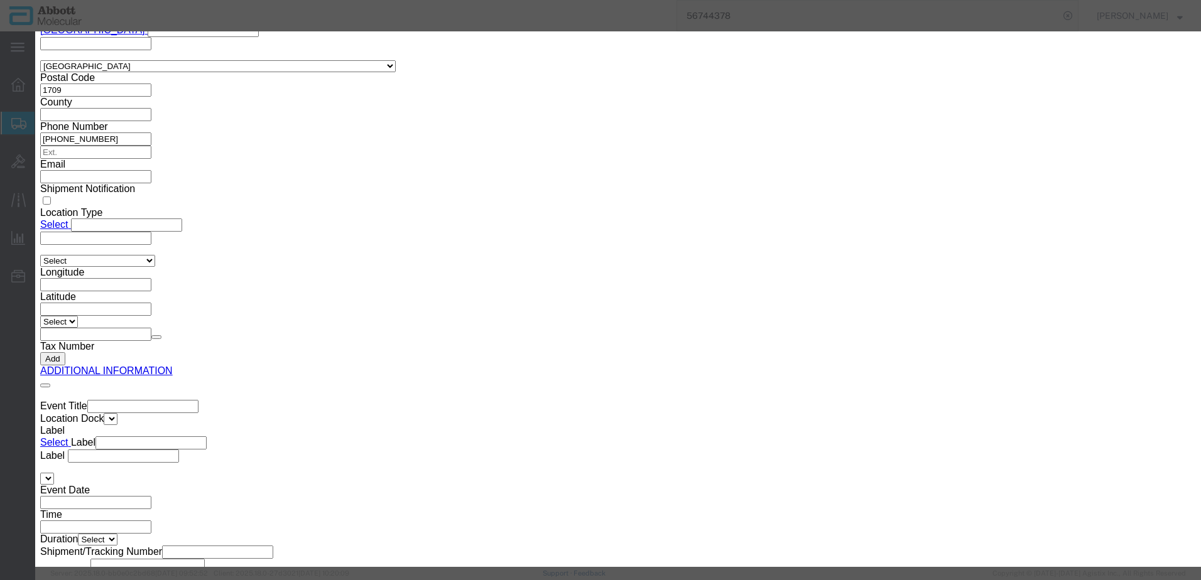
click button "Browse"
click button "Upload"
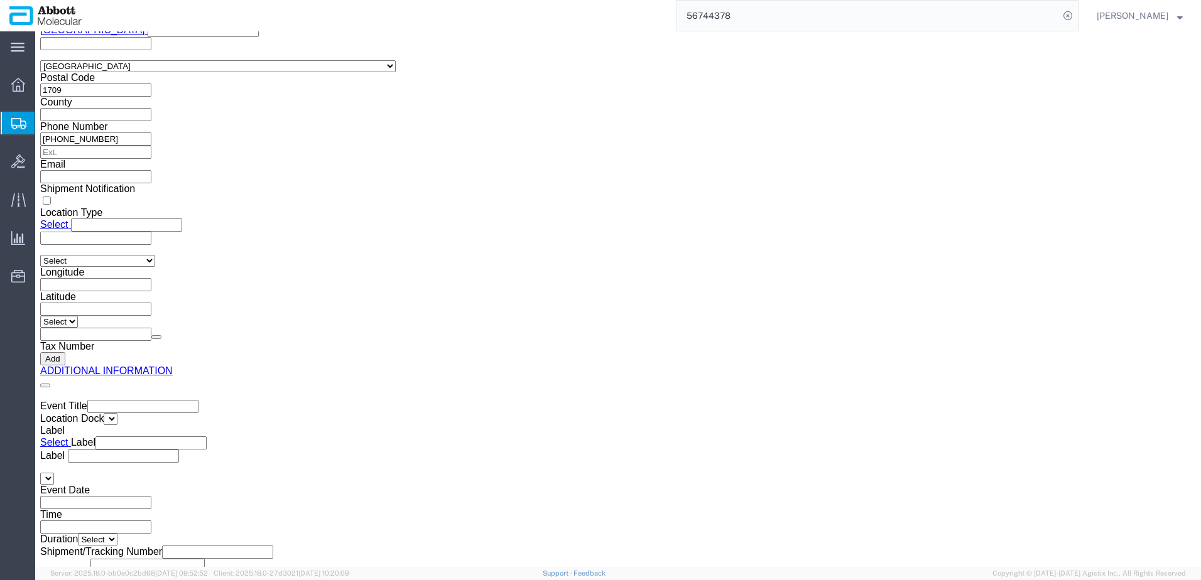
drag, startPoint x: 33, startPoint y: 19, endPoint x: 133, endPoint y: 20, distance: 99.2
drag, startPoint x: 34, startPoint y: 14, endPoint x: 170, endPoint y: 16, distance: 136.3
click h1 "Shipment 56762647"
copy h1 "Shipment 56762647"
drag, startPoint x: 969, startPoint y: 519, endPoint x: 18, endPoint y: 357, distance: 965.1
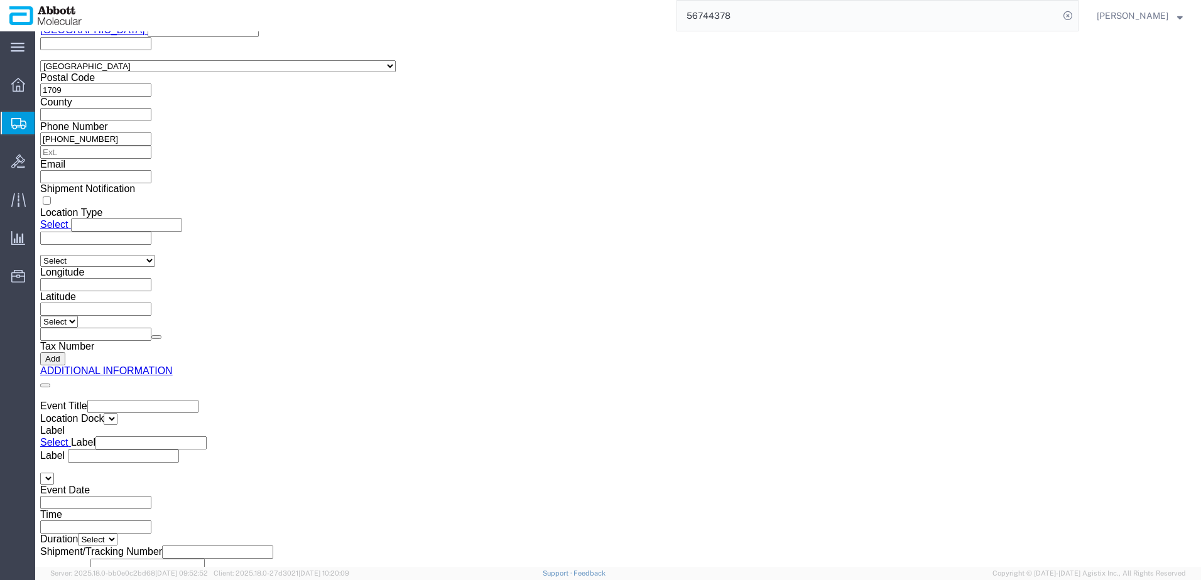
click button "Rate Shipment"
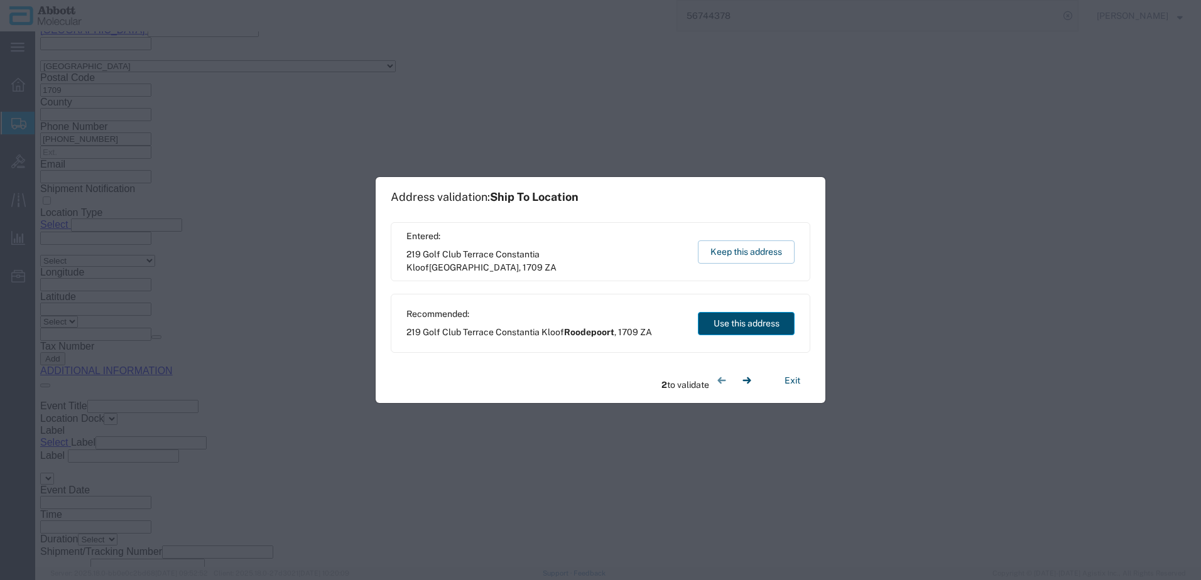
click at [735, 322] on button "Use this address" at bounding box center [746, 323] width 97 height 23
drag, startPoint x: 755, startPoint y: 324, endPoint x: 0, endPoint y: 259, distance: 757.7
click at [755, 324] on button "Use this address" at bounding box center [746, 323] width 97 height 23
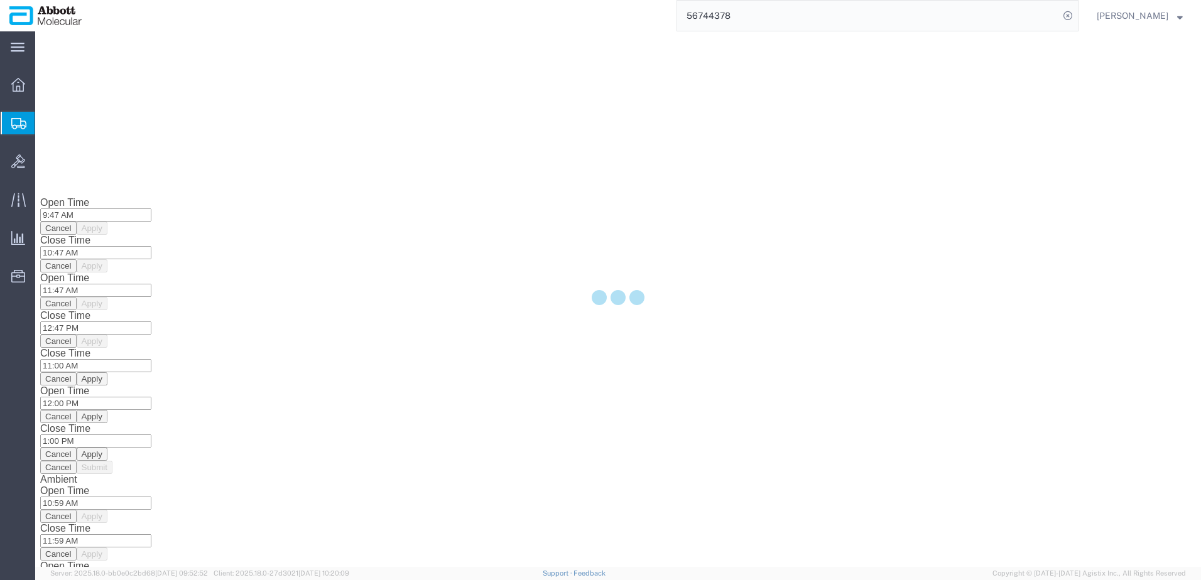
scroll to position [16, 0]
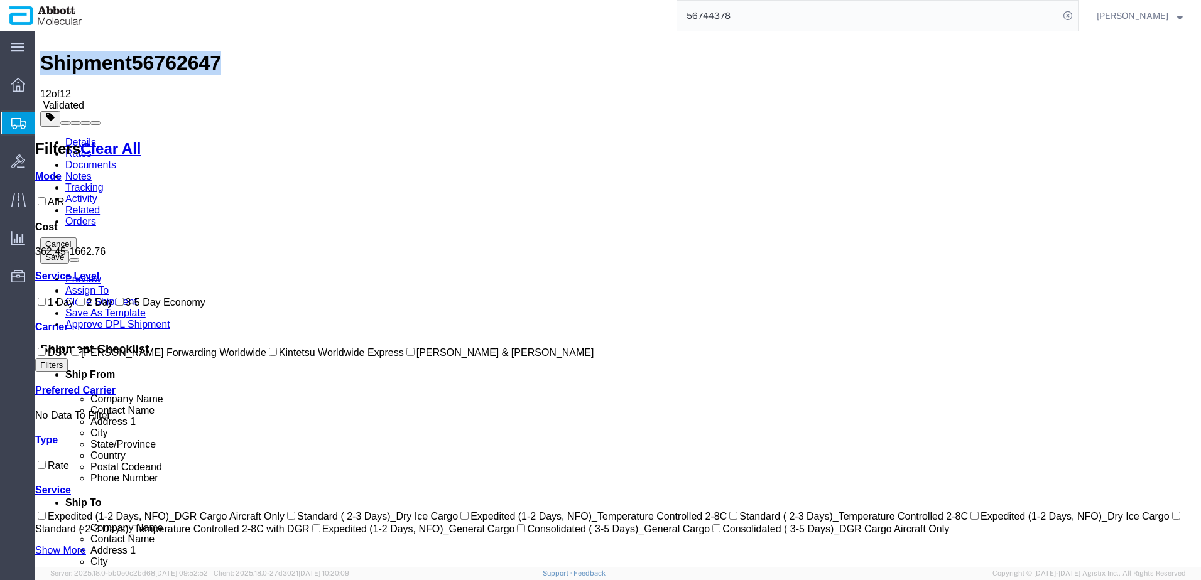
drag, startPoint x: 55, startPoint y: 380, endPoint x: 127, endPoint y: 374, distance: 72.5
click at [46, 356] on input "DSV" at bounding box center [42, 352] width 8 height 8
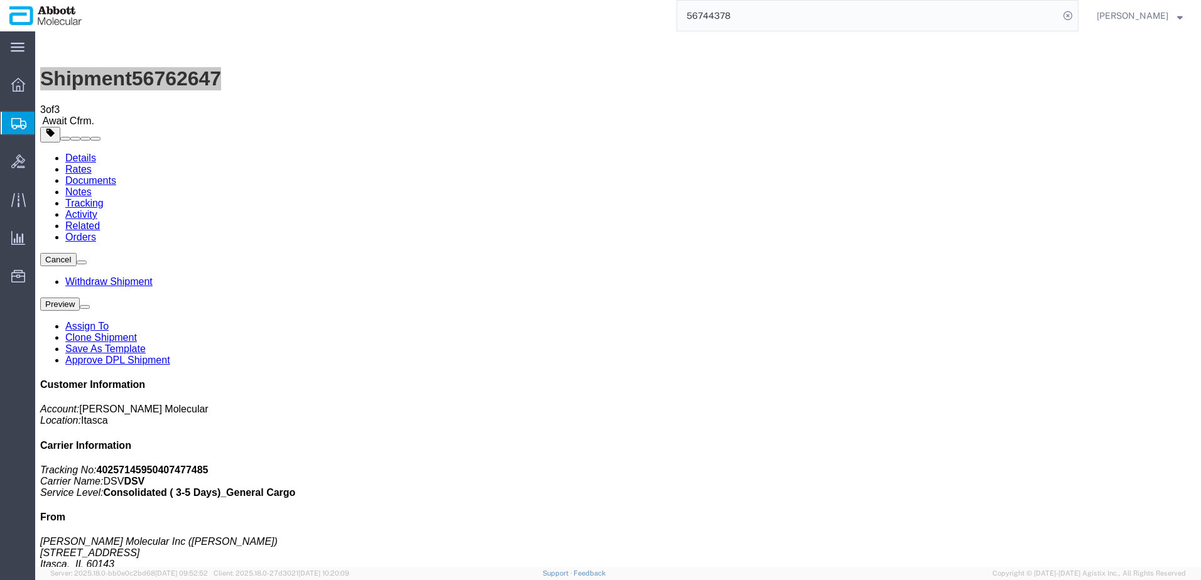
click at [0, 0] on span "Create from Template" at bounding box center [0, 0] width 0 height 0
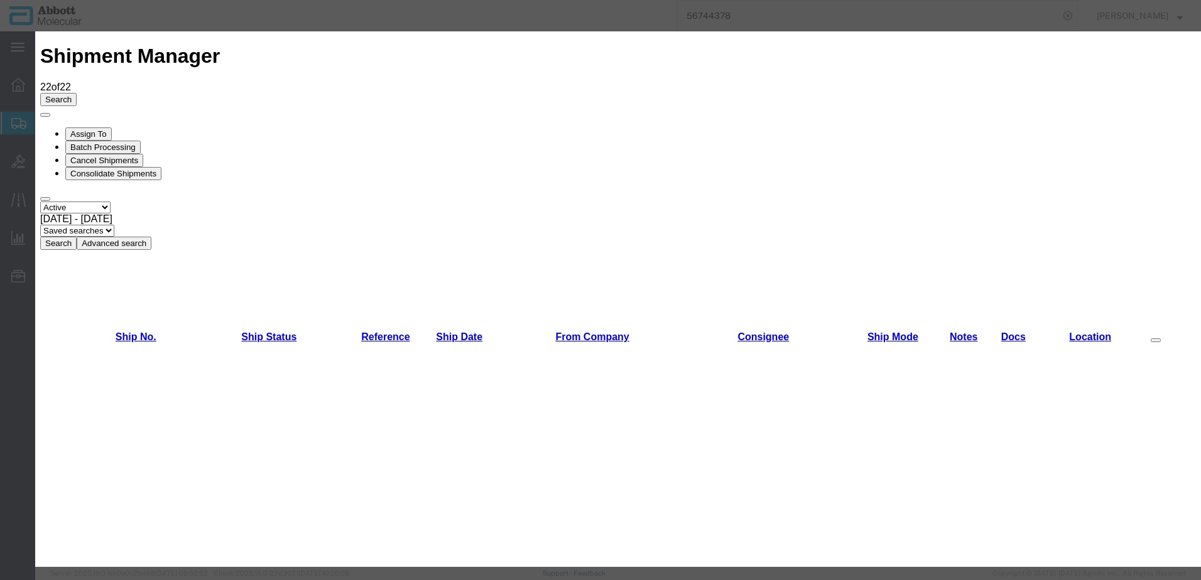
scroll to position [502, 0]
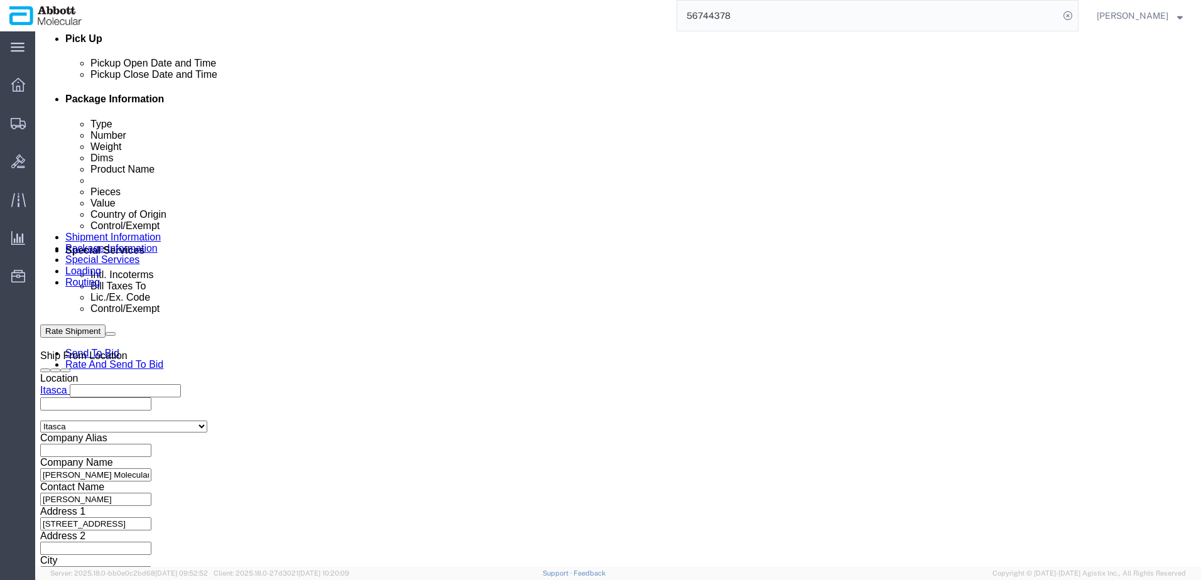
scroll to position [628, 0]
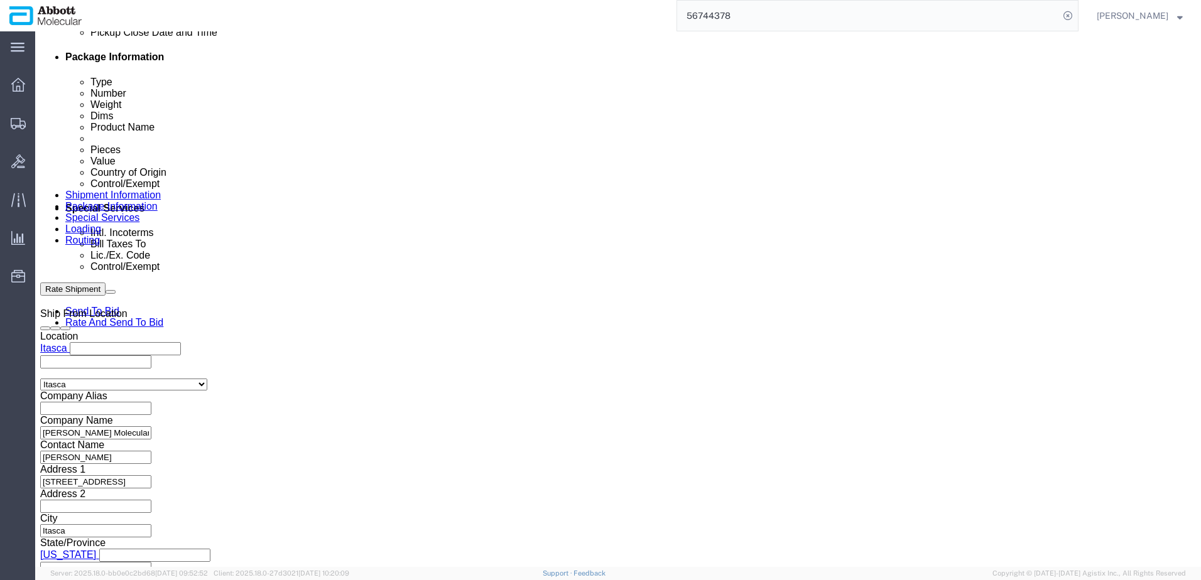
click input "text"
paste input "918048853"
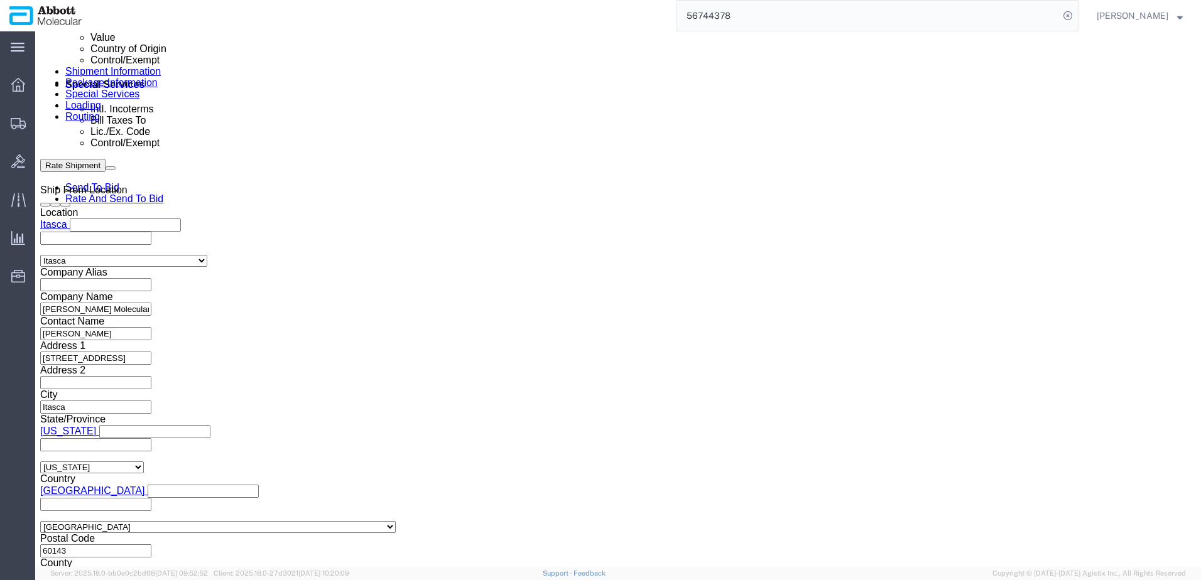
scroll to position [753, 0]
click button "Continue"
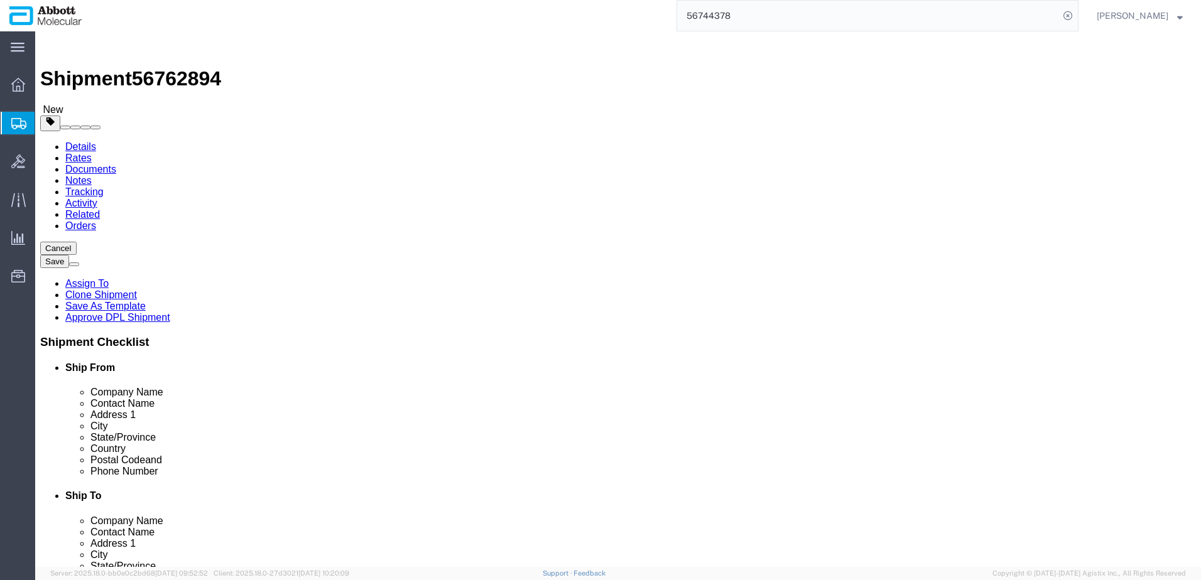
click select "Select Box (B) Box (C) Box (D) Cardboard Box(es) Crate (Instrument) Crate(s) En…"
drag, startPoint x: 192, startPoint y: 260, endPoint x: 46, endPoint y: 269, distance: 146.0
click div "Number 1"
click input "checkbox"
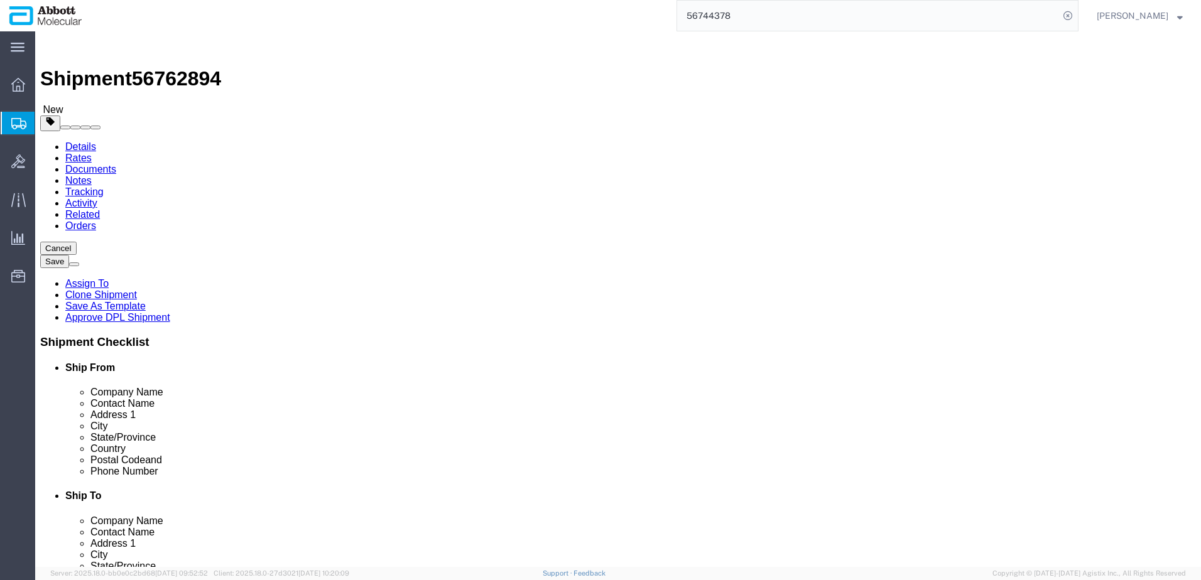
click link "Add Content"
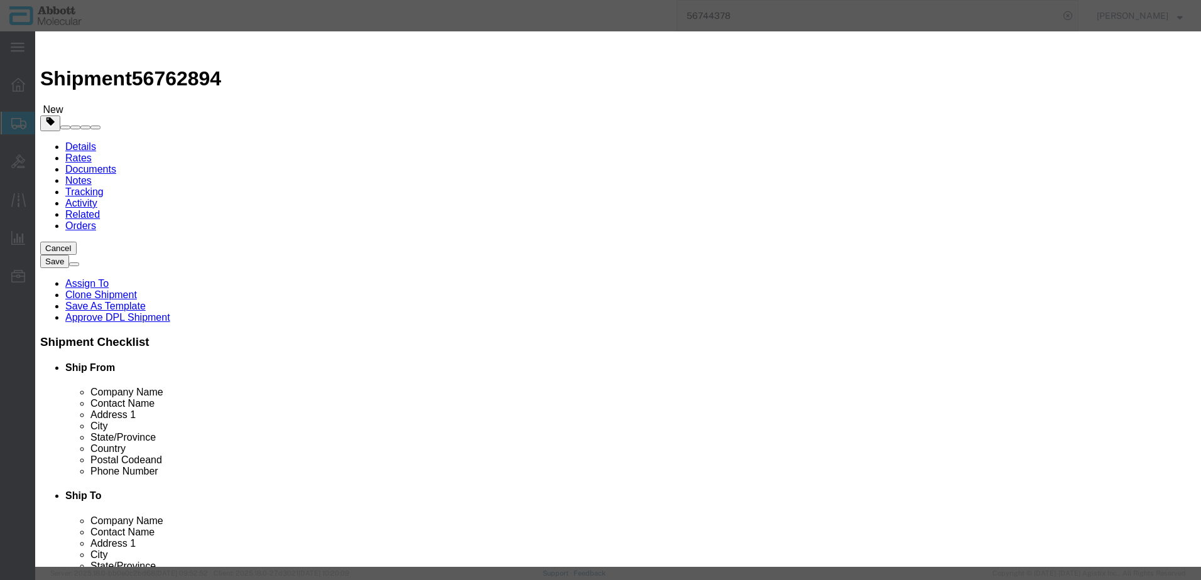
click input "text"
click strong "09K1202"
drag, startPoint x: 751, startPoint y: 202, endPoint x: 749, endPoint y: 213, distance: 11.6
click select "Select Account Type Activity ID Airline Appointment Number ASN Batch Number Bil…"
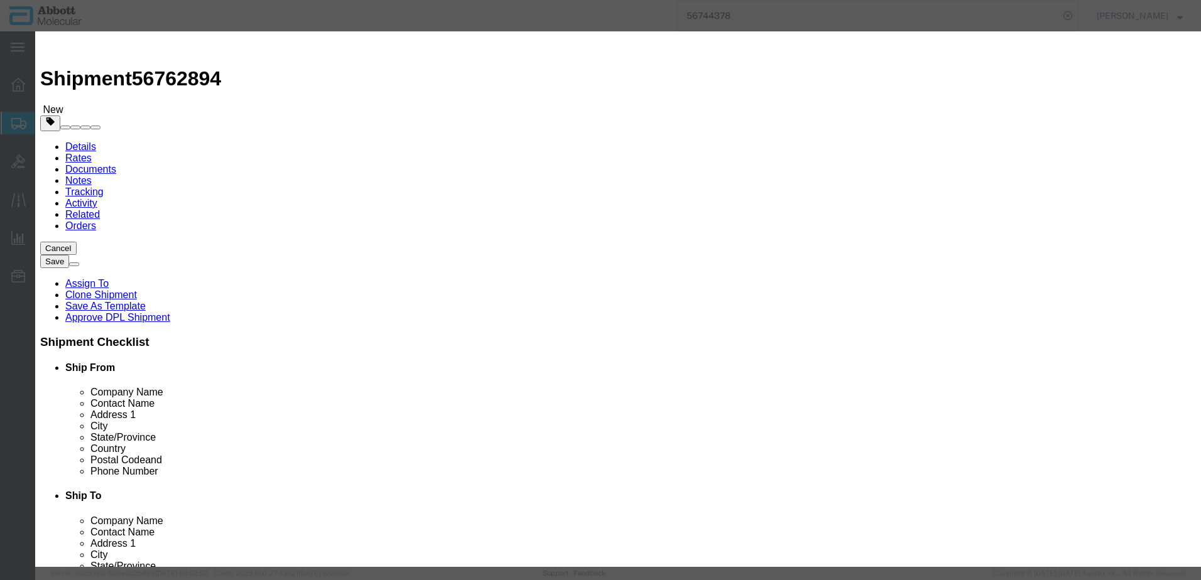
click button "Save & Add Another"
click input "text"
click td "Model: 09N2610"
click select "Select Account Type Activity ID Airline Appointment Number ASN Batch Number Bil…"
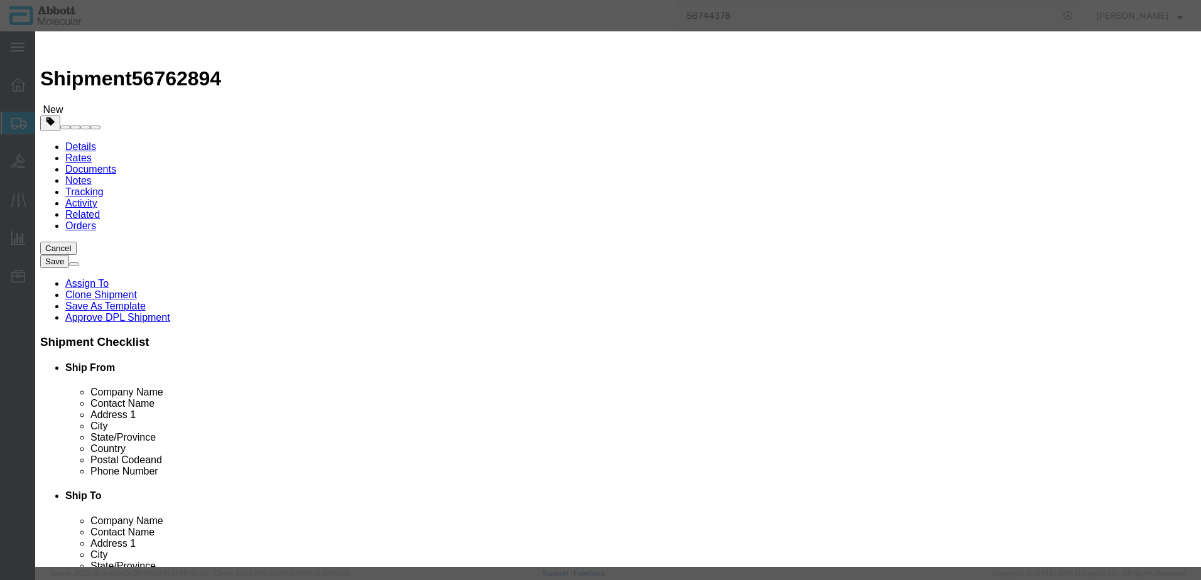
click button "Save & Add Another"
click input "text"
click span "Name:"
click select "Select Account Type Activity ID Airline Appointment Number ASN Batch Number Bil…"
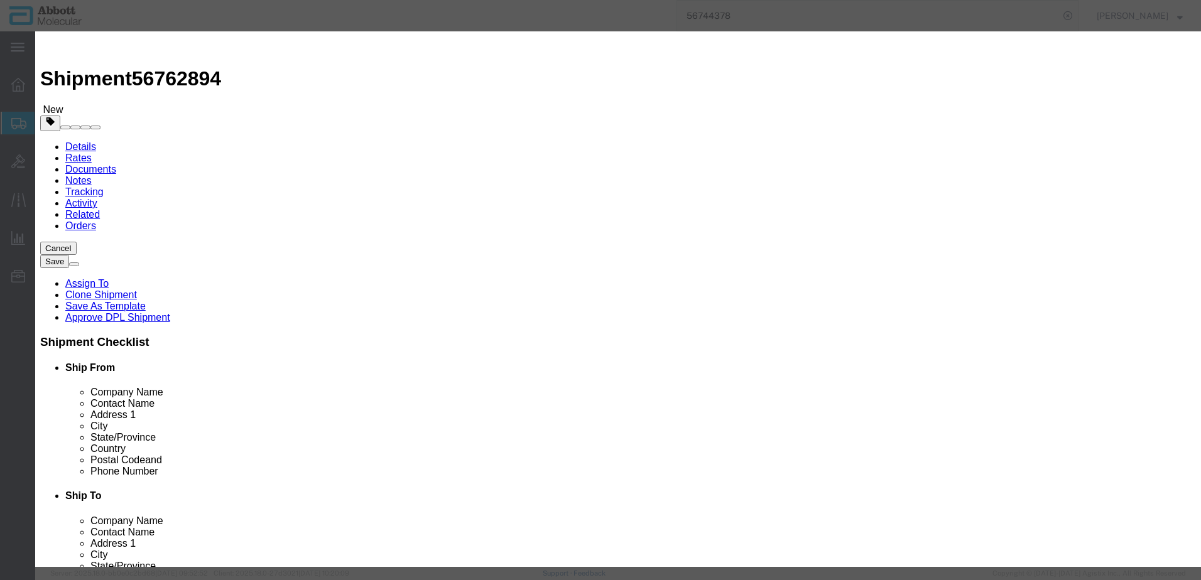
click button "Save & Add Another"
click input "text"
click strong "09N2601"
click select "Select Account Type Activity ID Airline Appointment Number ASN Batch Number Bil…"
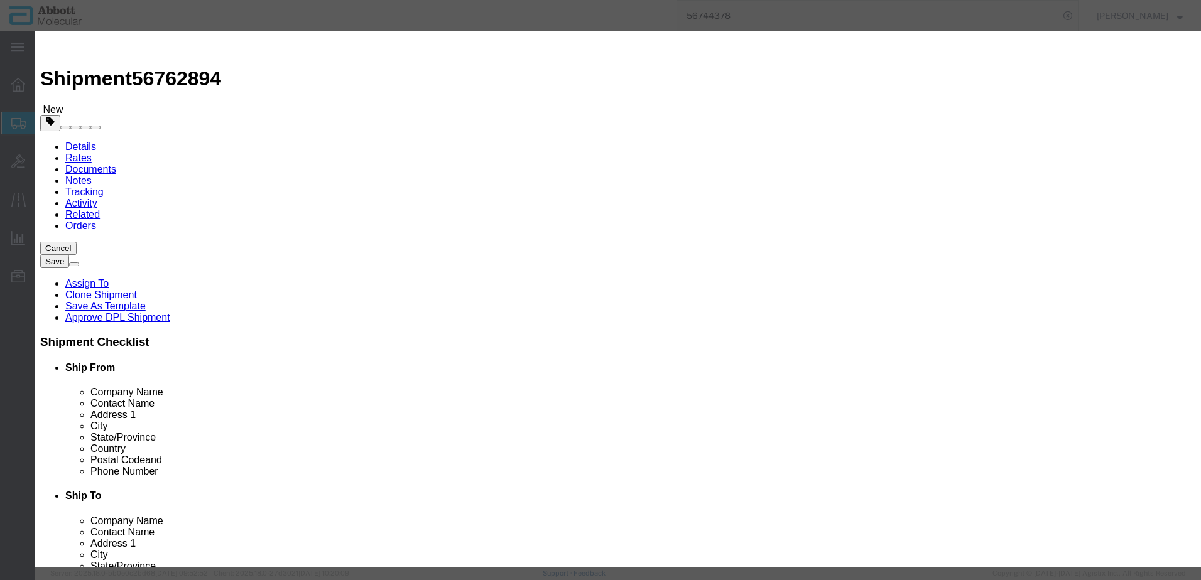
click button "Save & Add Another"
click input "text"
click td "Model: 09N6550"
click select "Select Account Type Activity ID Airline Appointment Number ASN Batch Number Bil…"
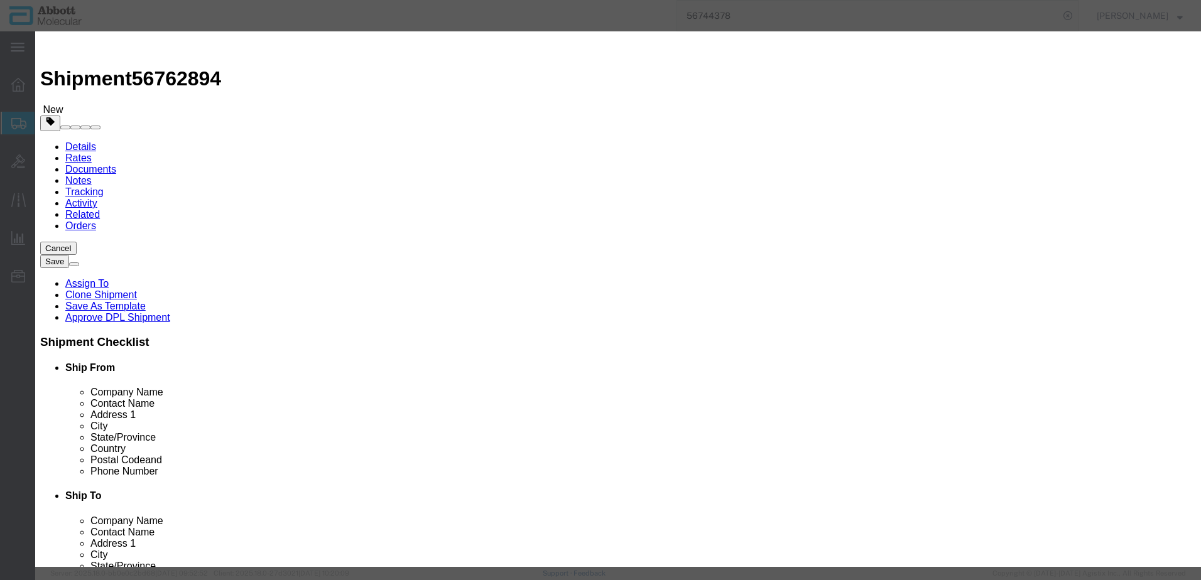
click button "Save & Close"
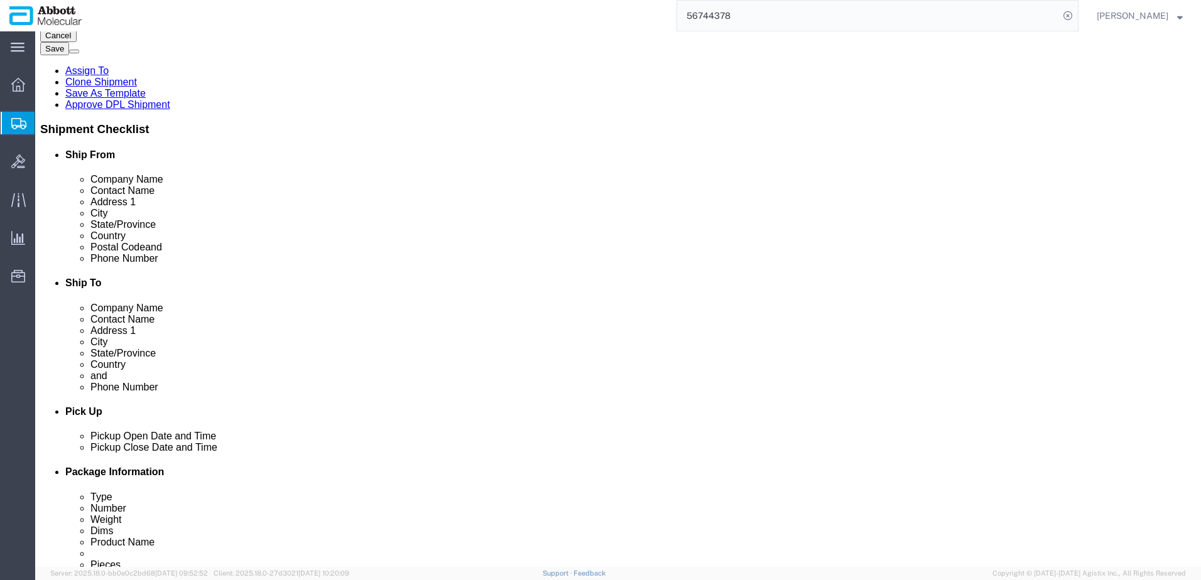
scroll to position [413, 0]
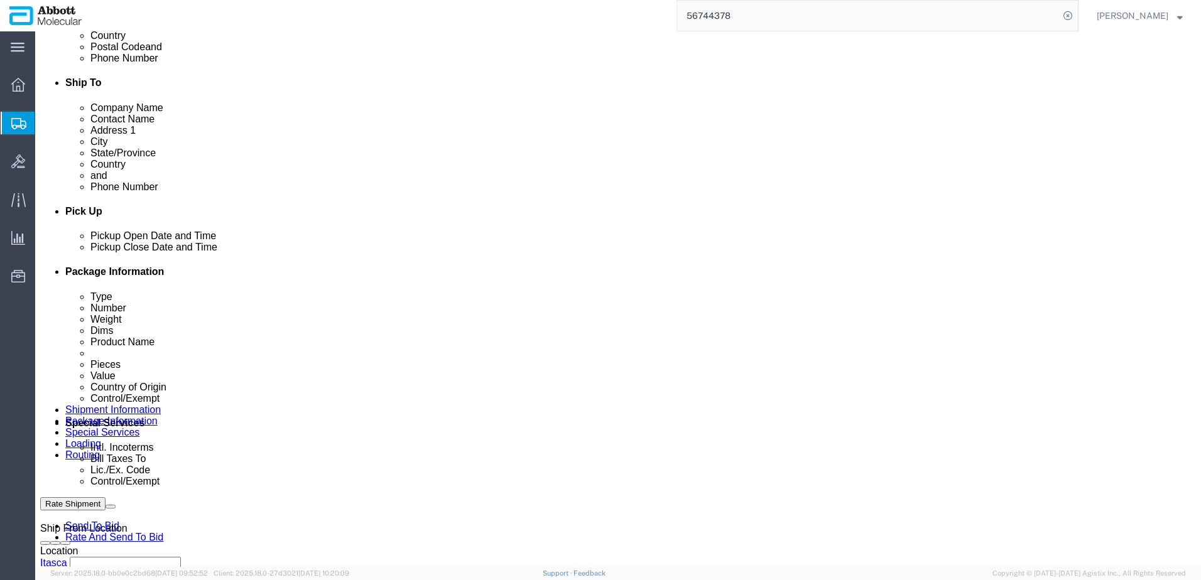
click button "Continue"
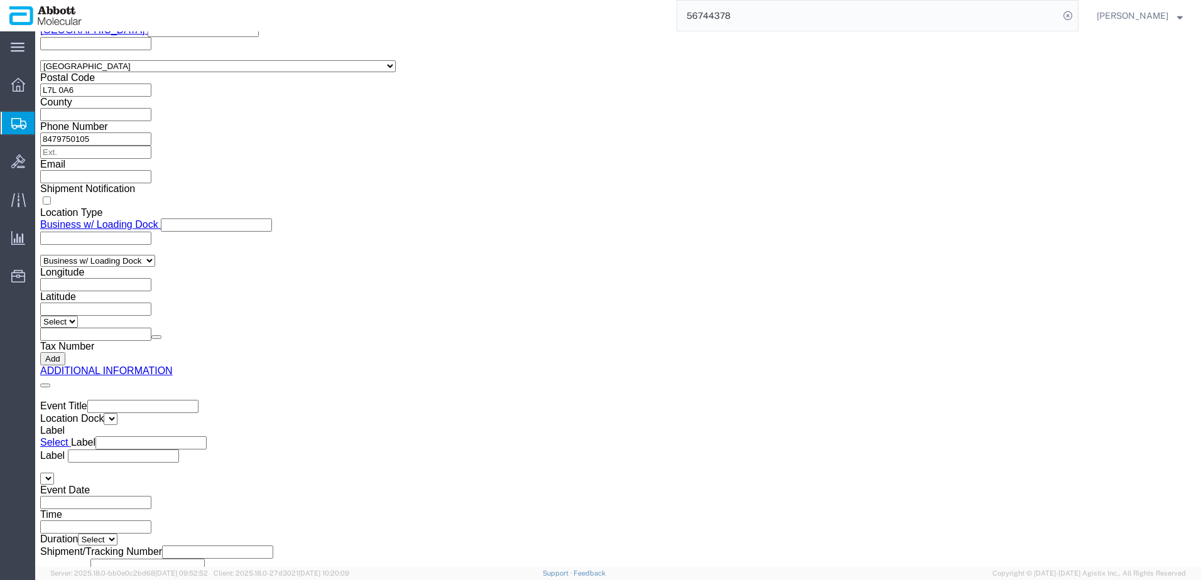
click button "Upload"
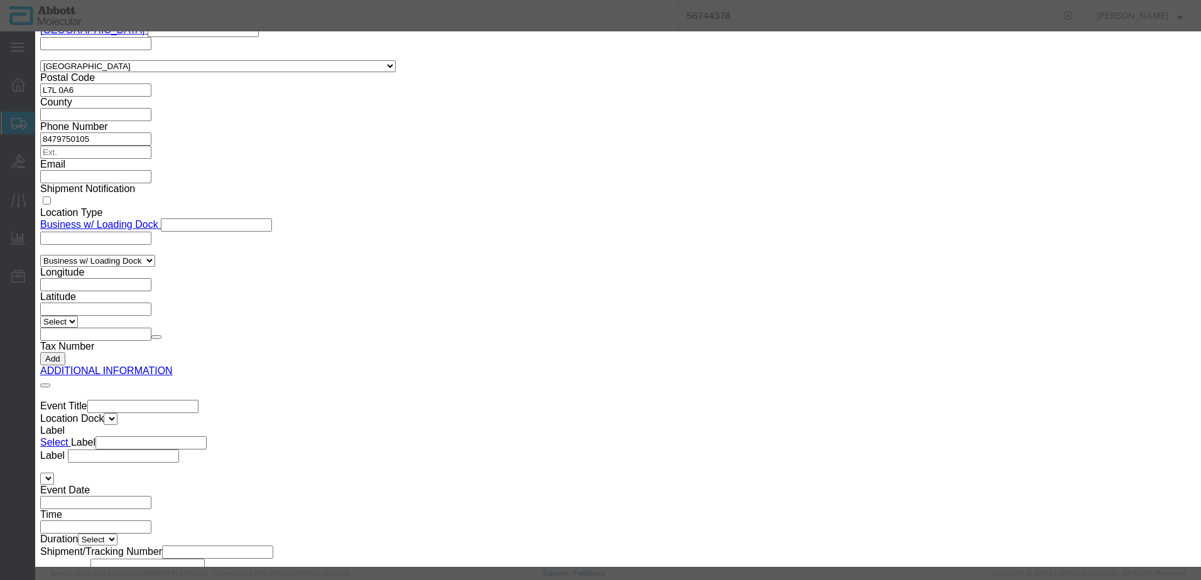
click button "Browse"
click button "Upload"
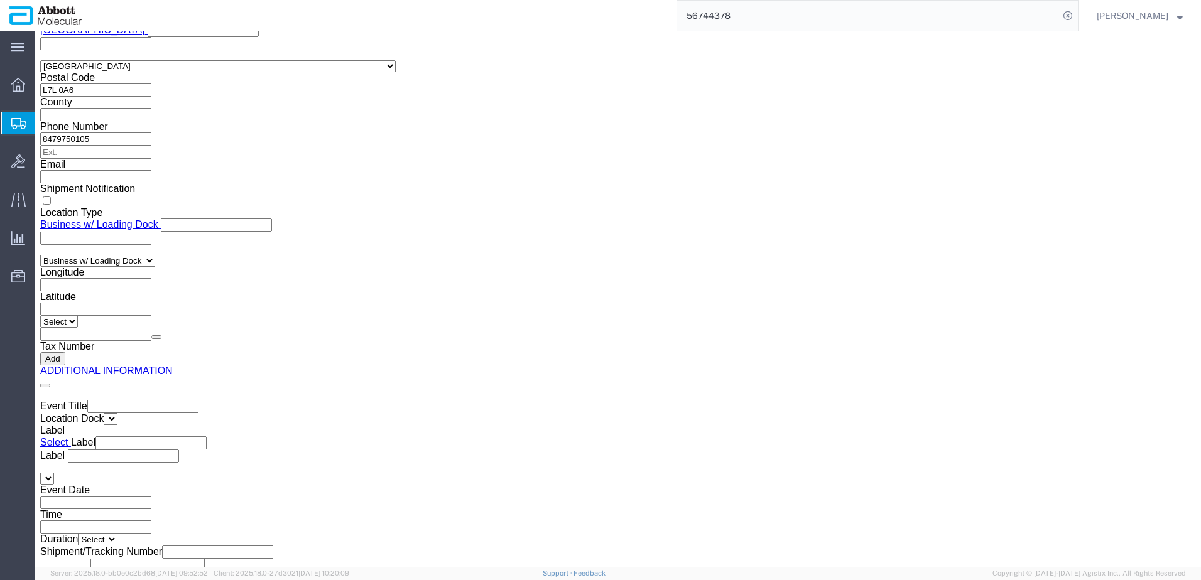
drag, startPoint x: 33, startPoint y: 16, endPoint x: 173, endPoint y: 13, distance: 139.5
click div "Shipment 56762894 New"
copy h1 "Shipment 56762894"
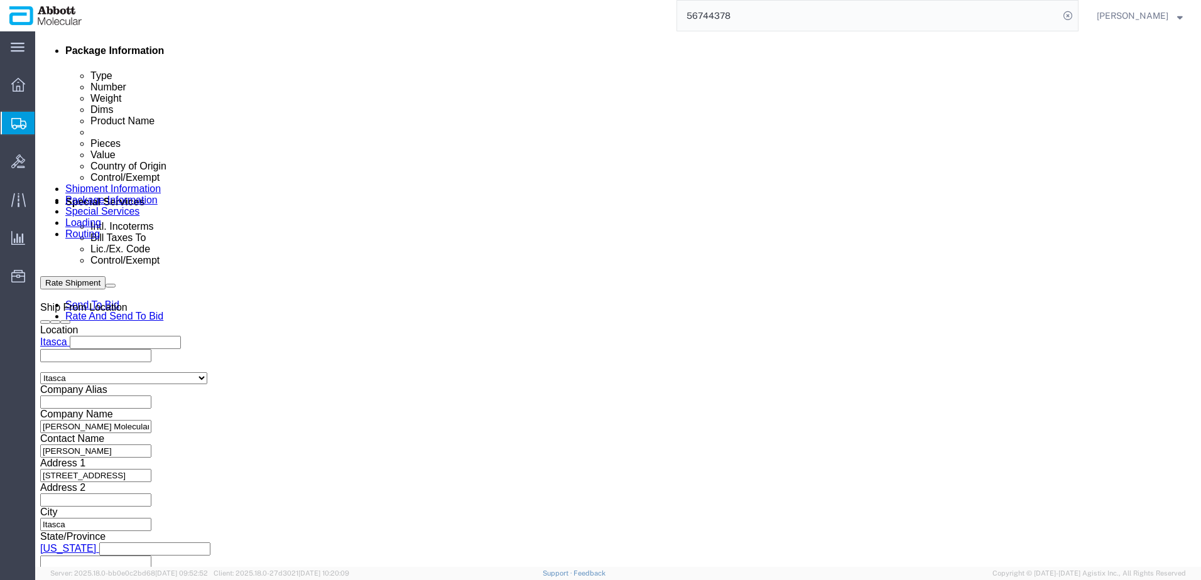
scroll to position [634, 0]
click button "Rate Shipment"
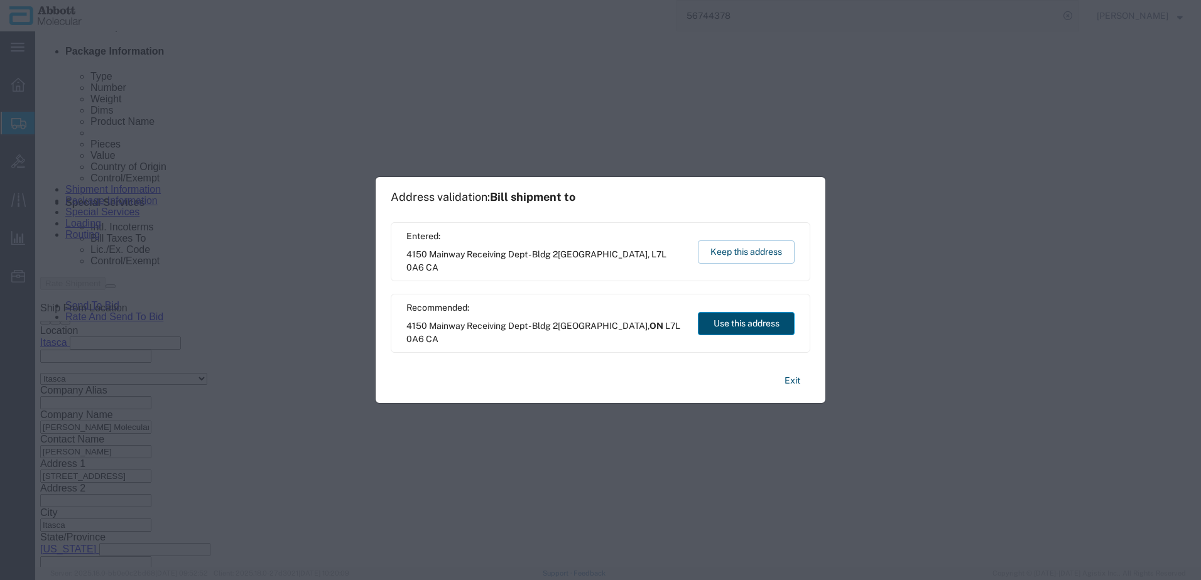
click at [742, 327] on button "Use this address" at bounding box center [746, 323] width 97 height 23
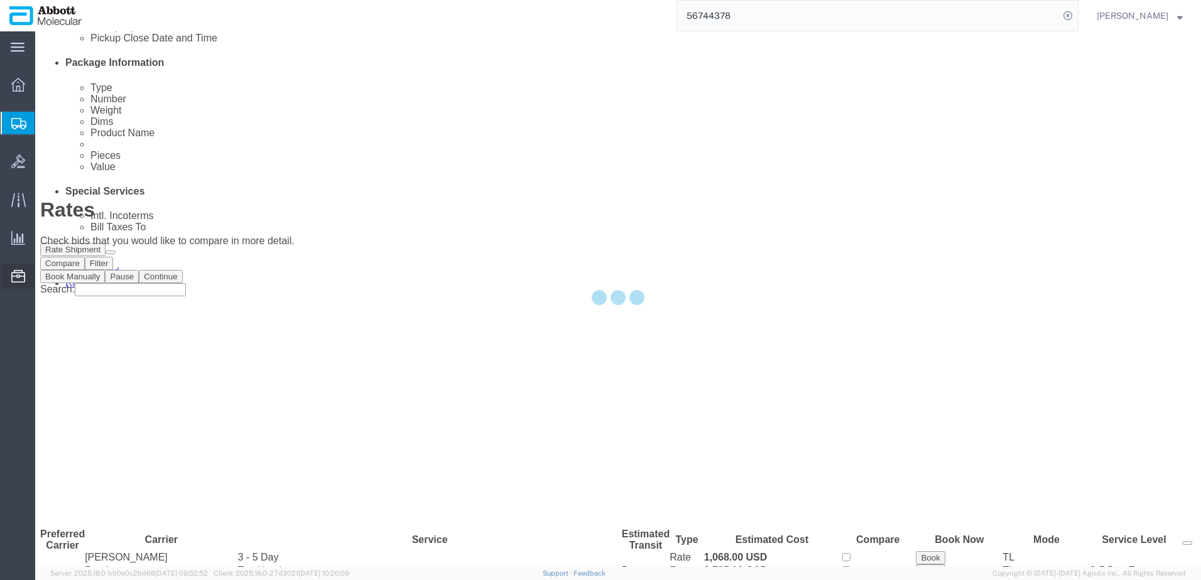
scroll to position [0, 0]
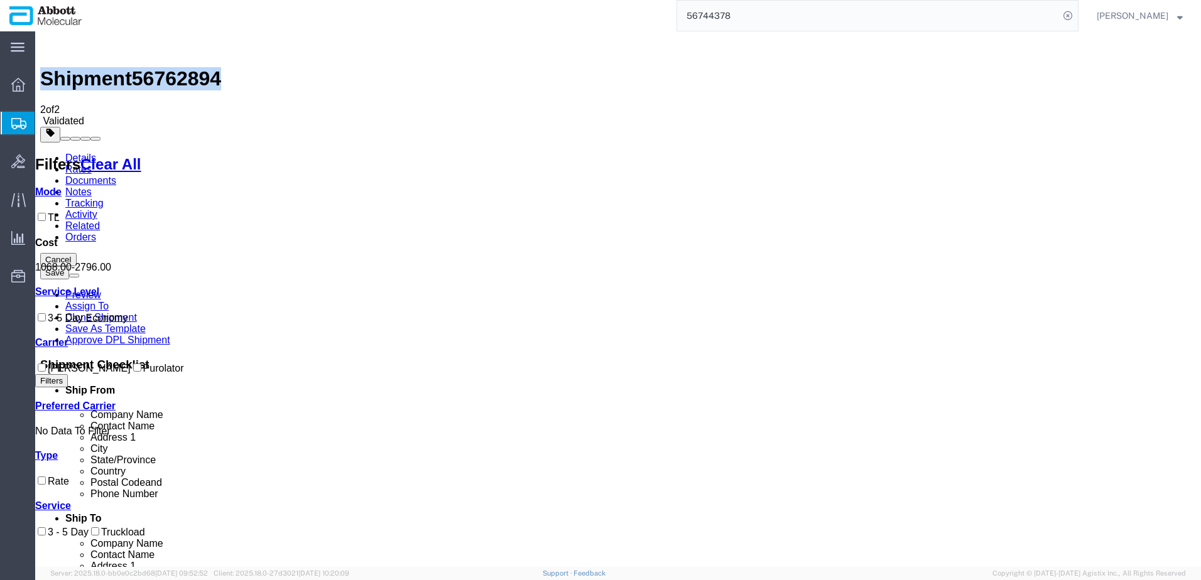
drag, startPoint x: 94, startPoint y: 379, endPoint x: 187, endPoint y: 370, distance: 94.0
click at [131, 374] on label "Purolator" at bounding box center [157, 368] width 53 height 11
click at [133, 372] on input "Purolator" at bounding box center [137, 368] width 8 height 8
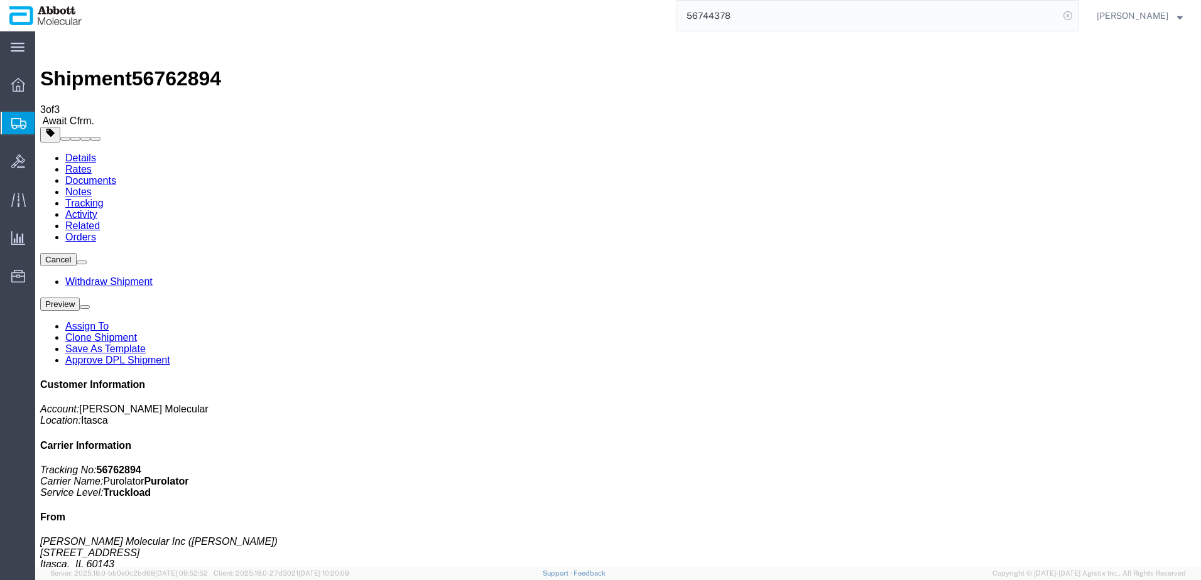
click at [1076, 16] on icon at bounding box center [1068, 16] width 18 height 18
paste input "56761548"
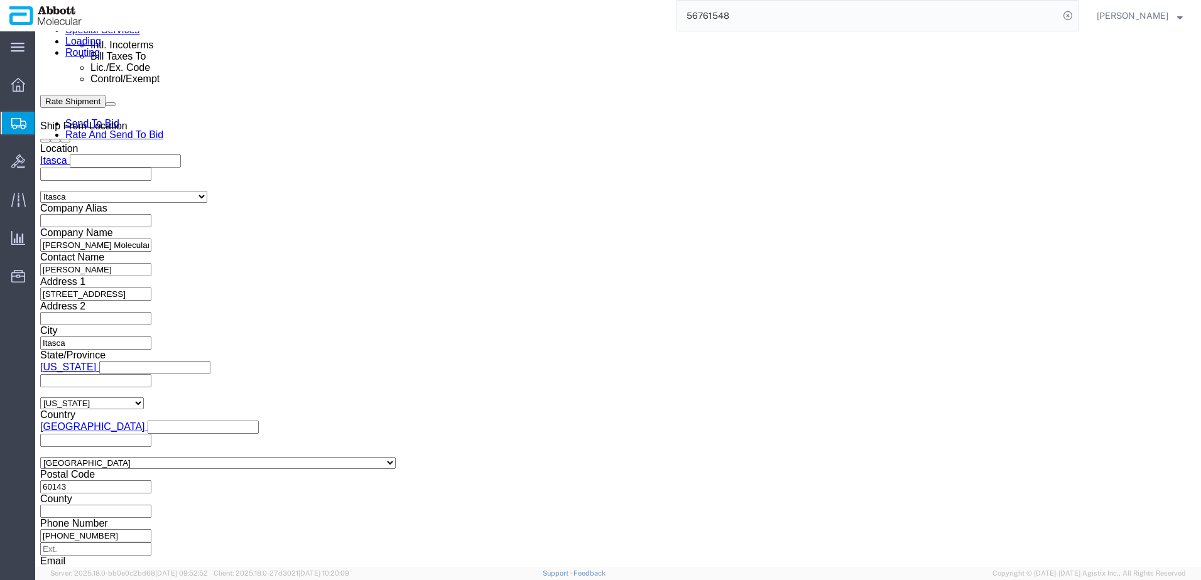
scroll to position [816, 0]
click button "Rate Shipment"
